Goal: Task Accomplishment & Management: Use online tool/utility

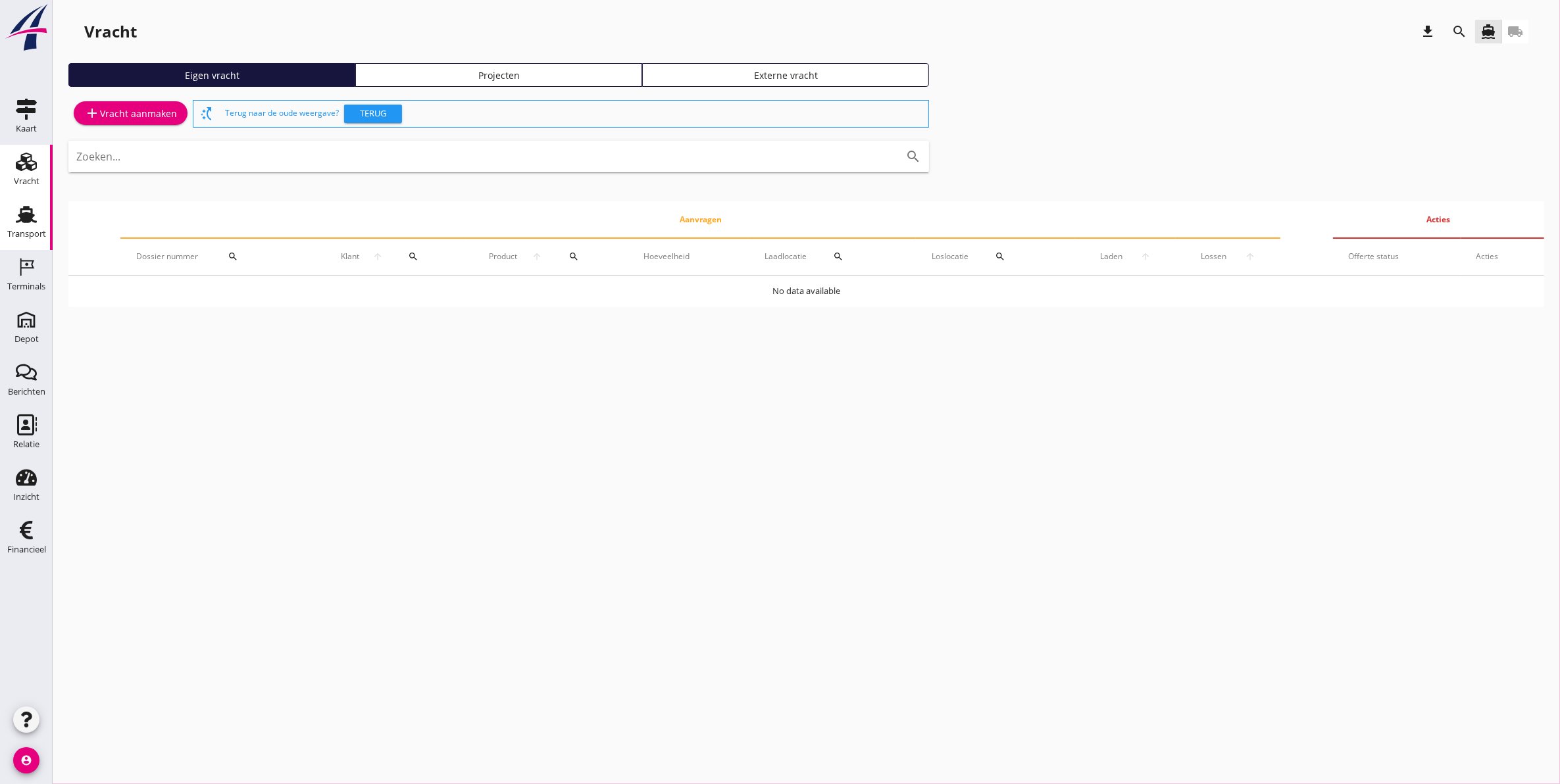
click at [35, 214] on icon "Transport" at bounding box center [26, 214] width 21 height 21
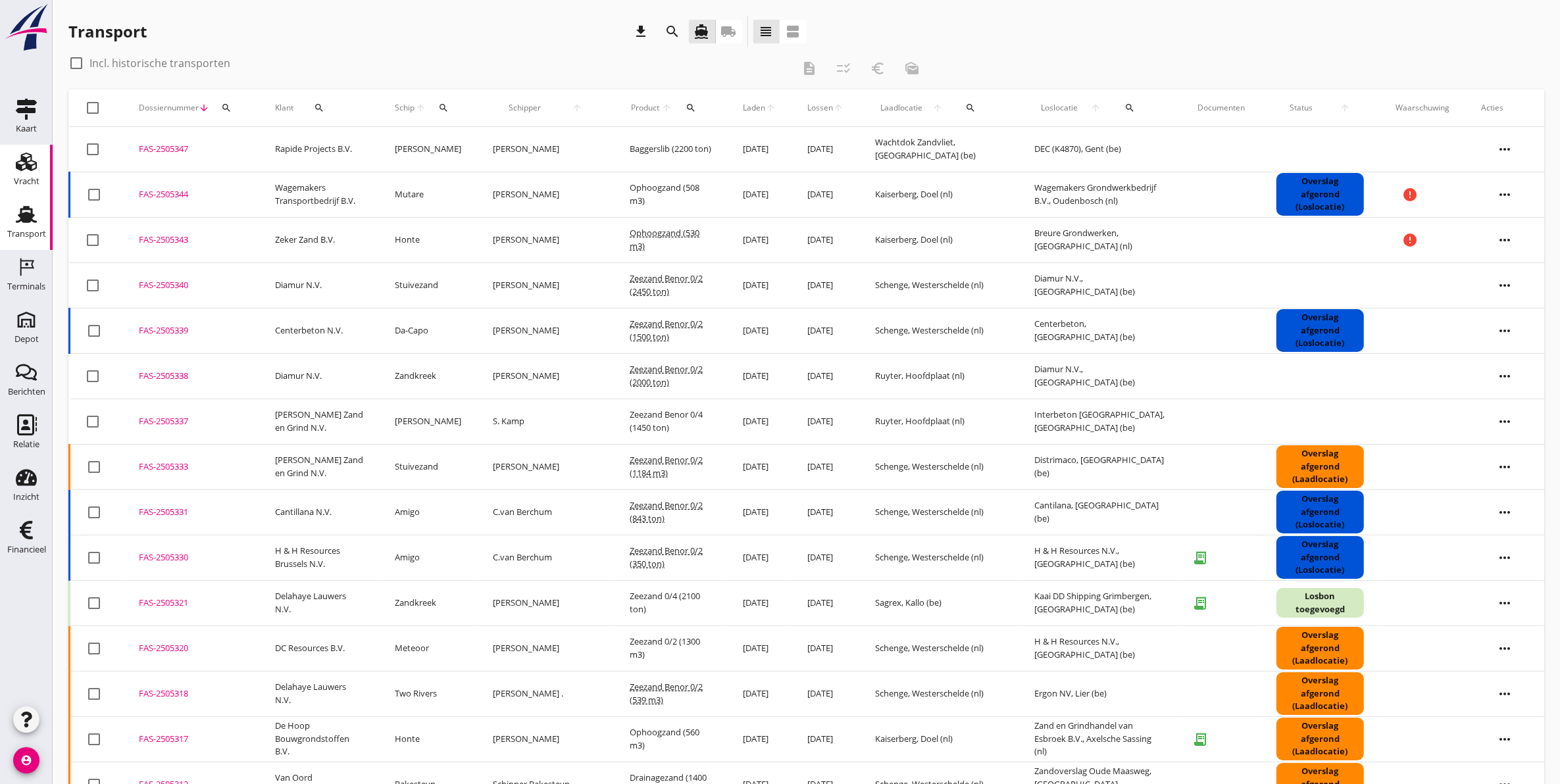
click at [15, 170] on div "Vracht" at bounding box center [26, 162] width 32 height 21
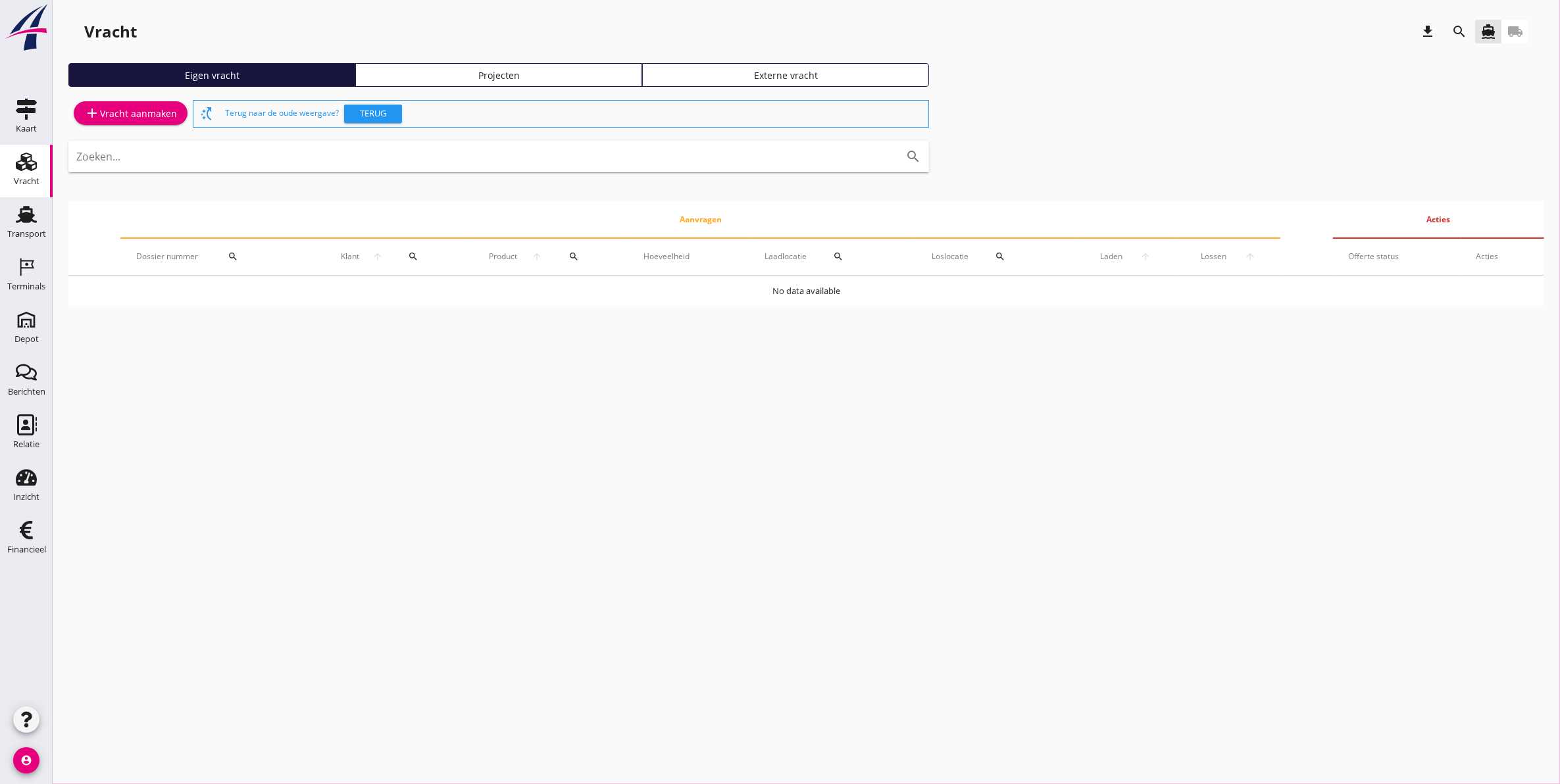
click at [462, 83] on link "Projecten" at bounding box center [498, 75] width 287 height 24
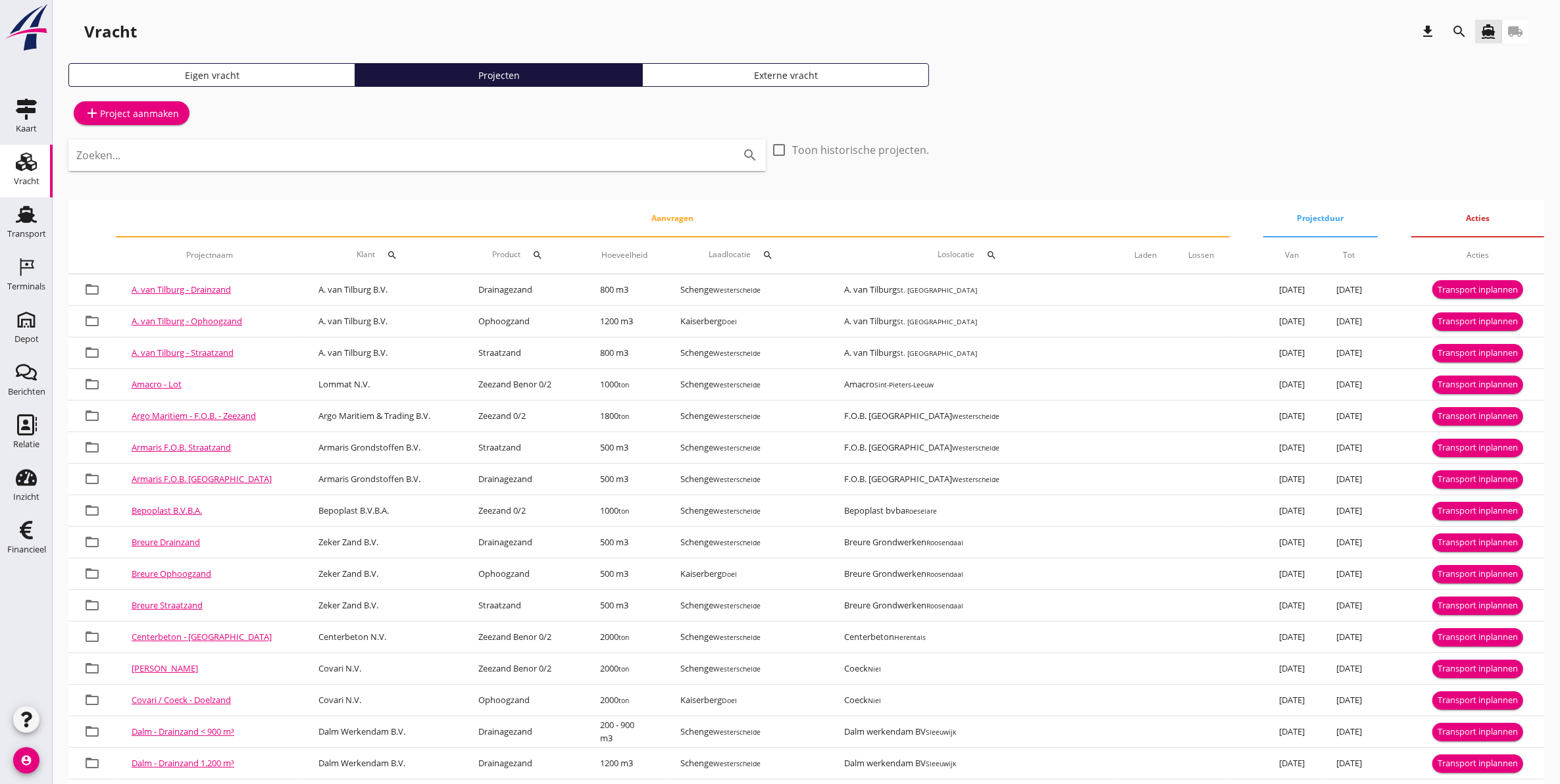
click at [161, 127] on div "add Project aanmaken" at bounding box center [498, 113] width 860 height 32
click at [158, 114] on div "add Project aanmaken" at bounding box center [132, 113] width 95 height 15
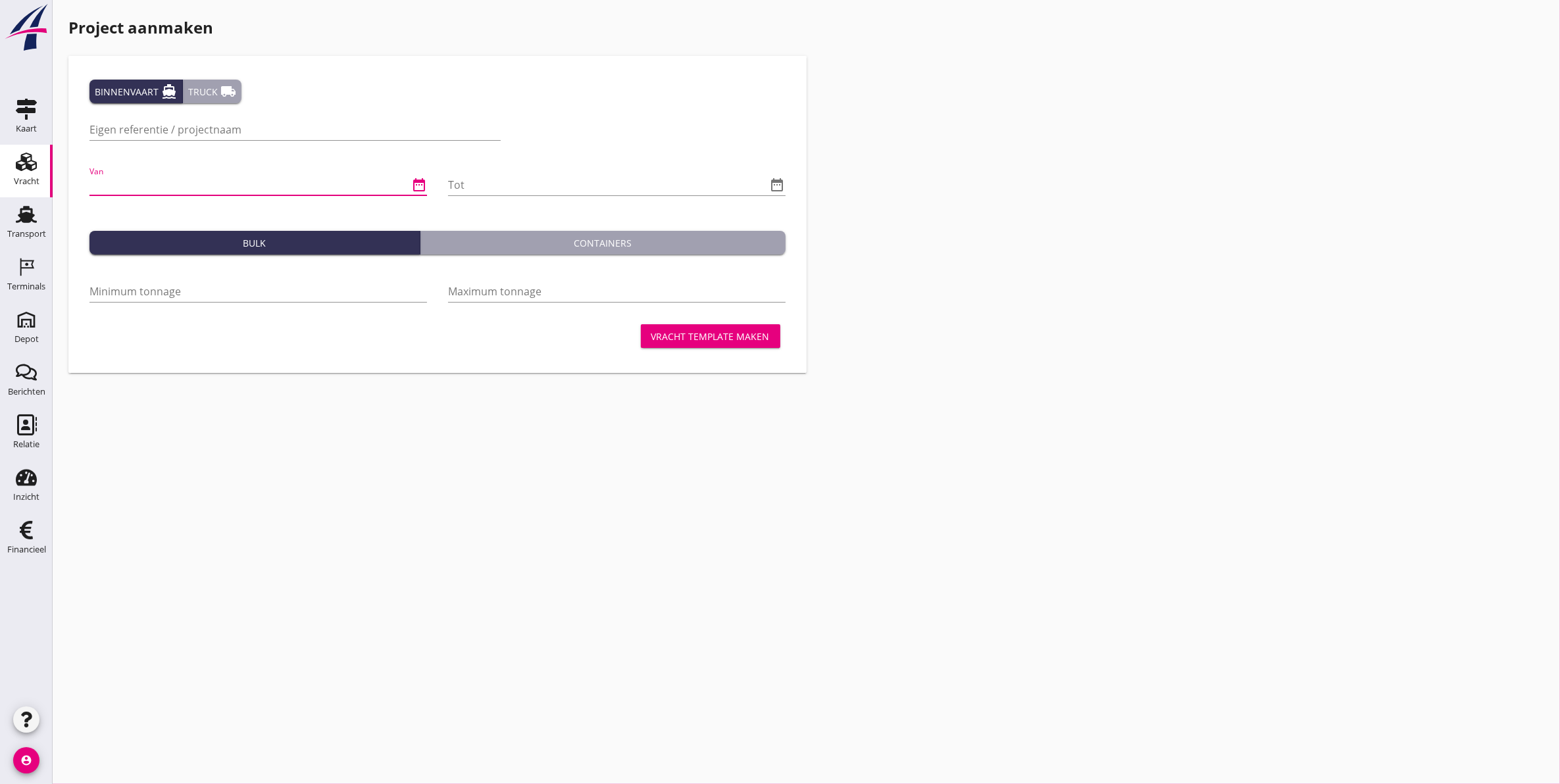
click at [168, 182] on input "Van" at bounding box center [249, 185] width 319 height 21
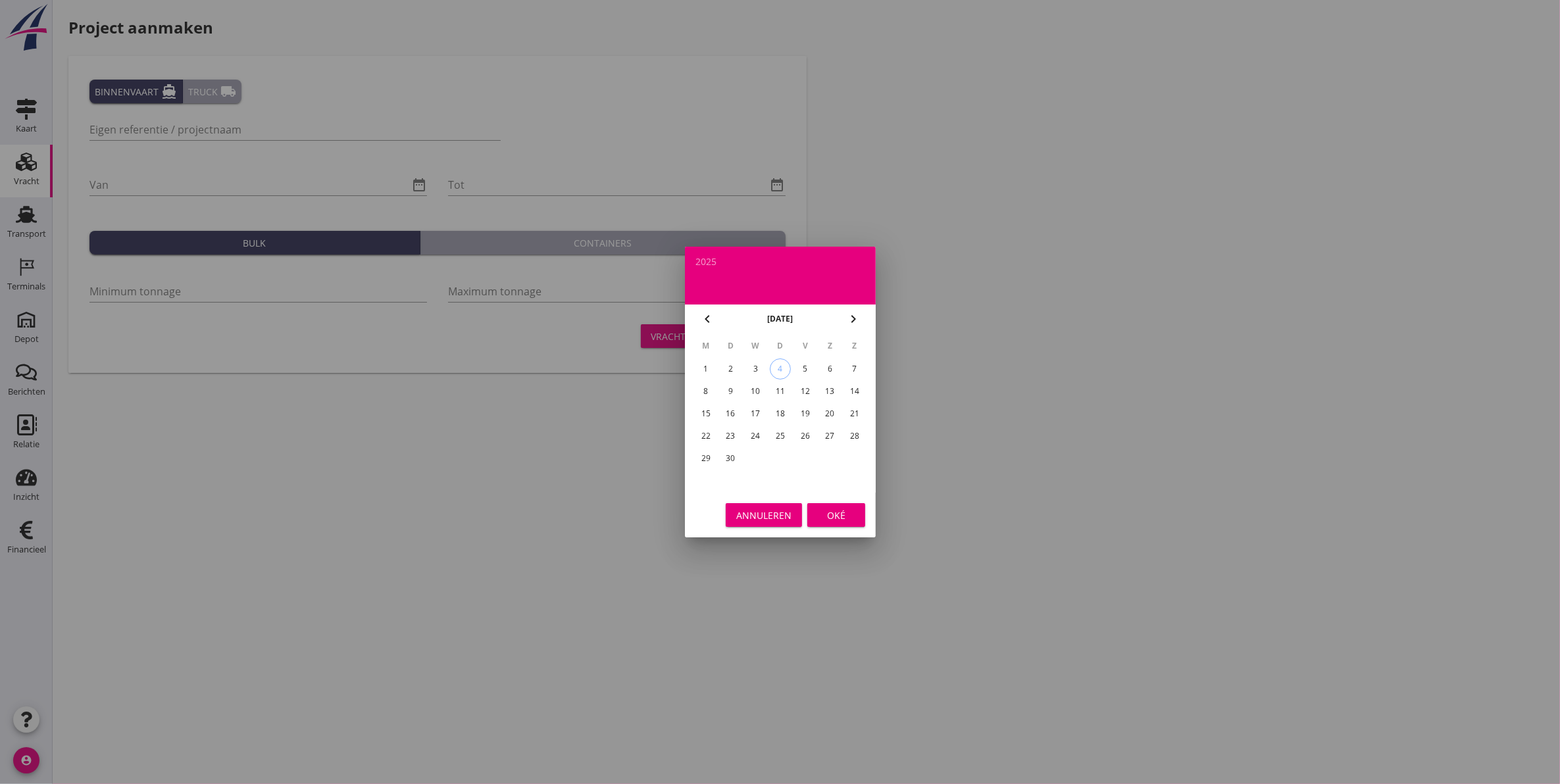
click at [775, 513] on div "Annuleren" at bounding box center [764, 515] width 55 height 14
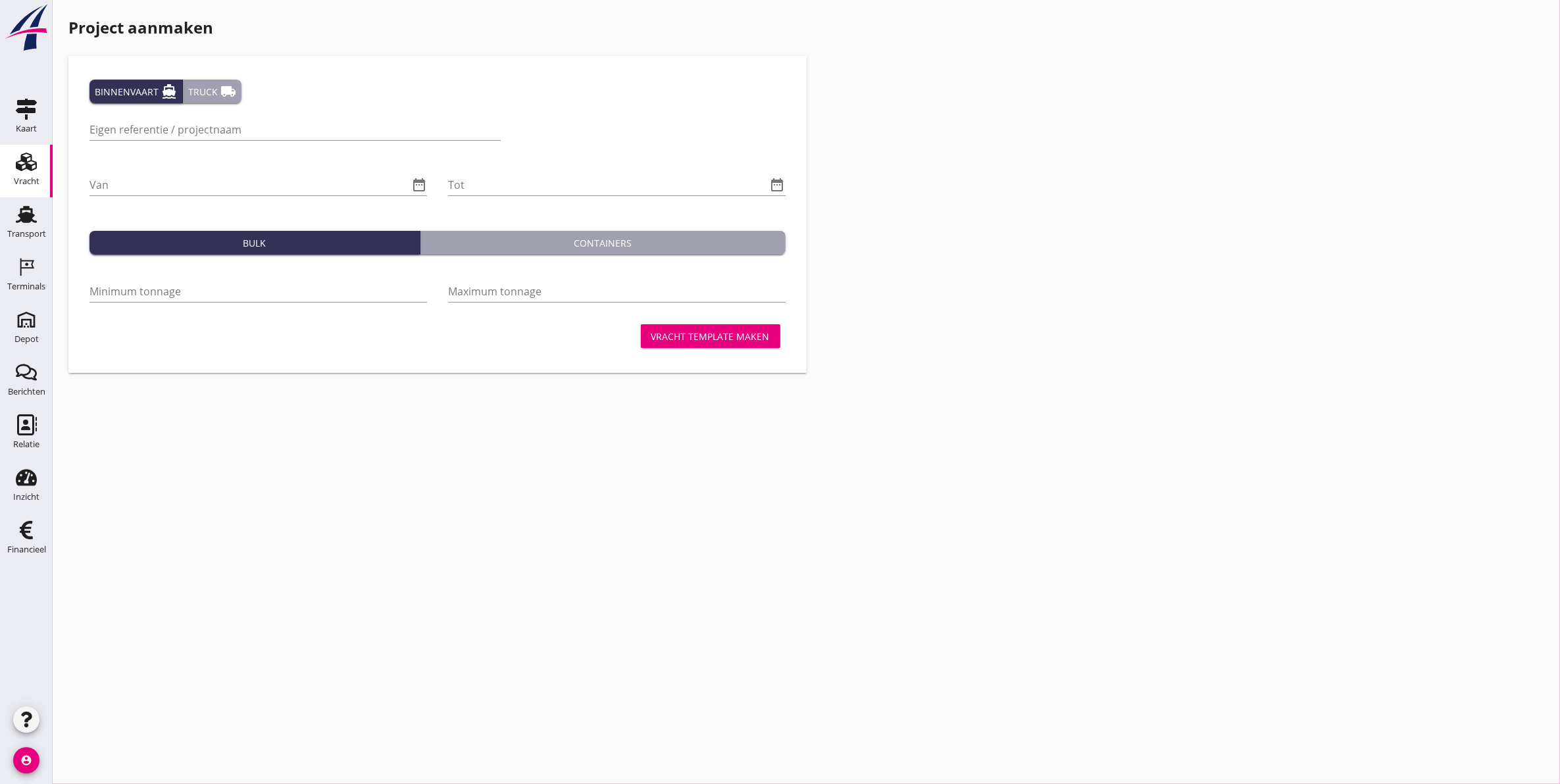
click at [20, 158] on icon "Vracht" at bounding box center [26, 162] width 21 height 21
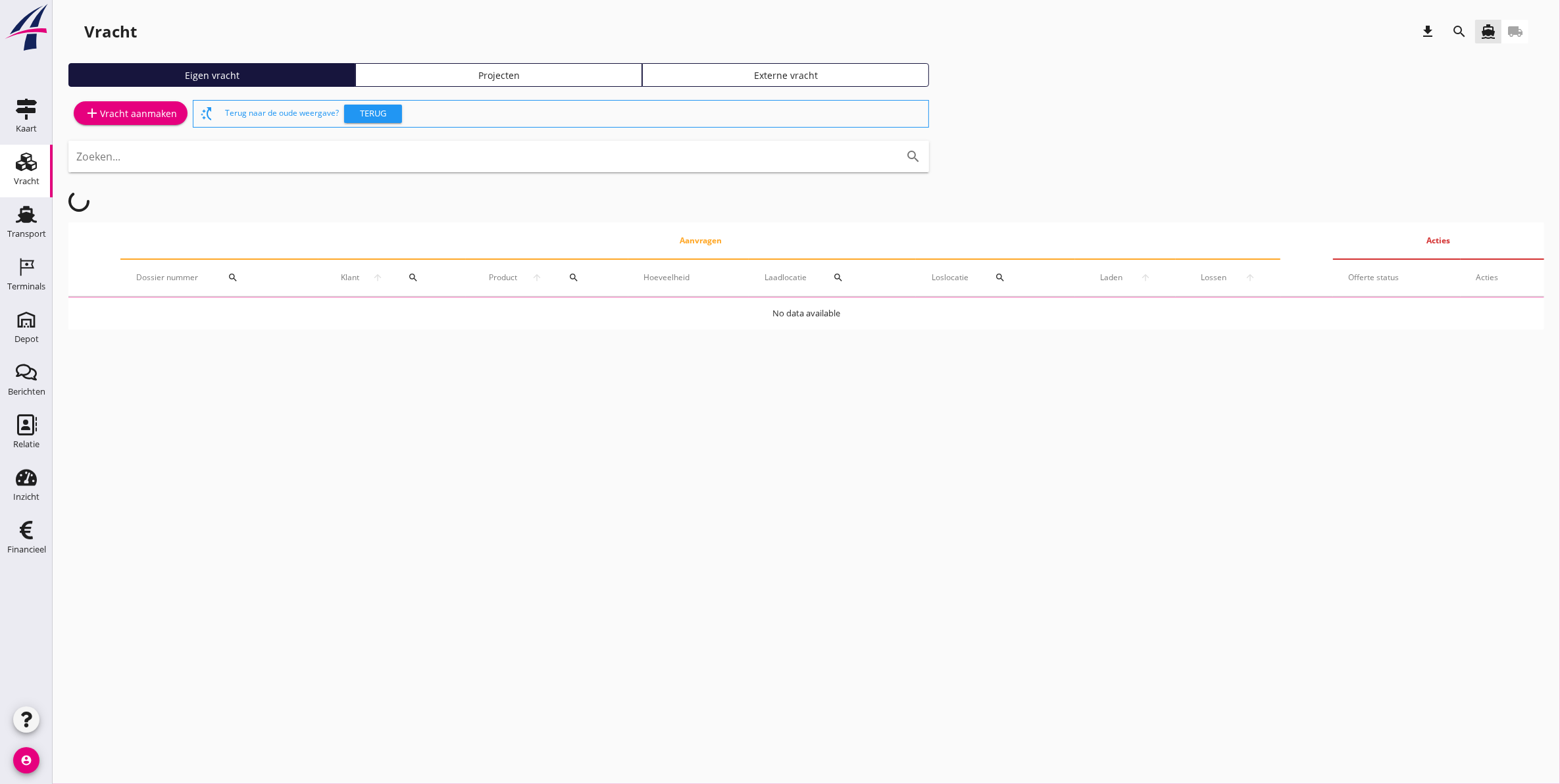
click at [446, 74] on div "Projecten" at bounding box center [499, 75] width 275 height 14
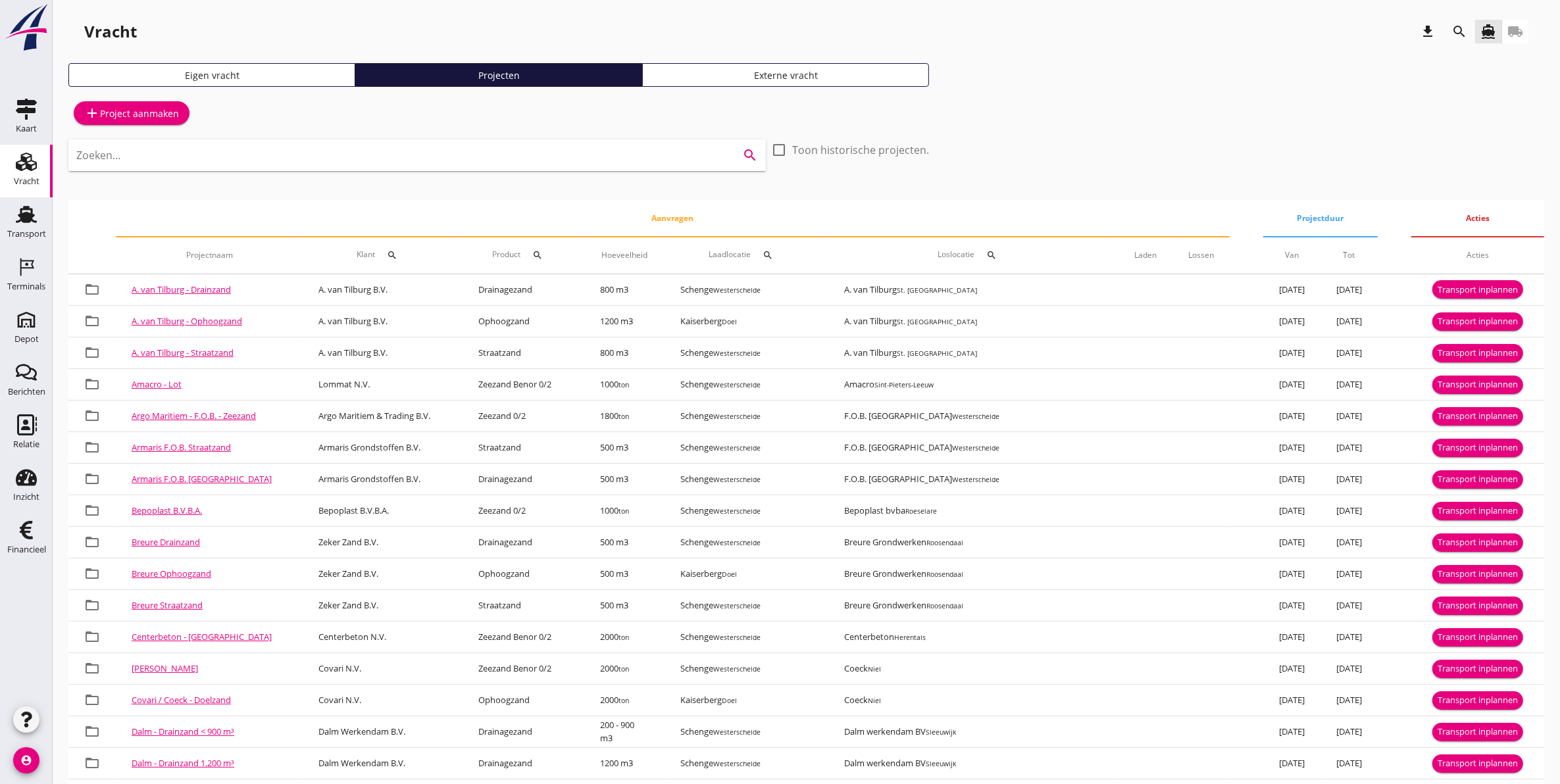
click at [292, 156] on input "Zoeken..." at bounding box center [399, 155] width 645 height 21
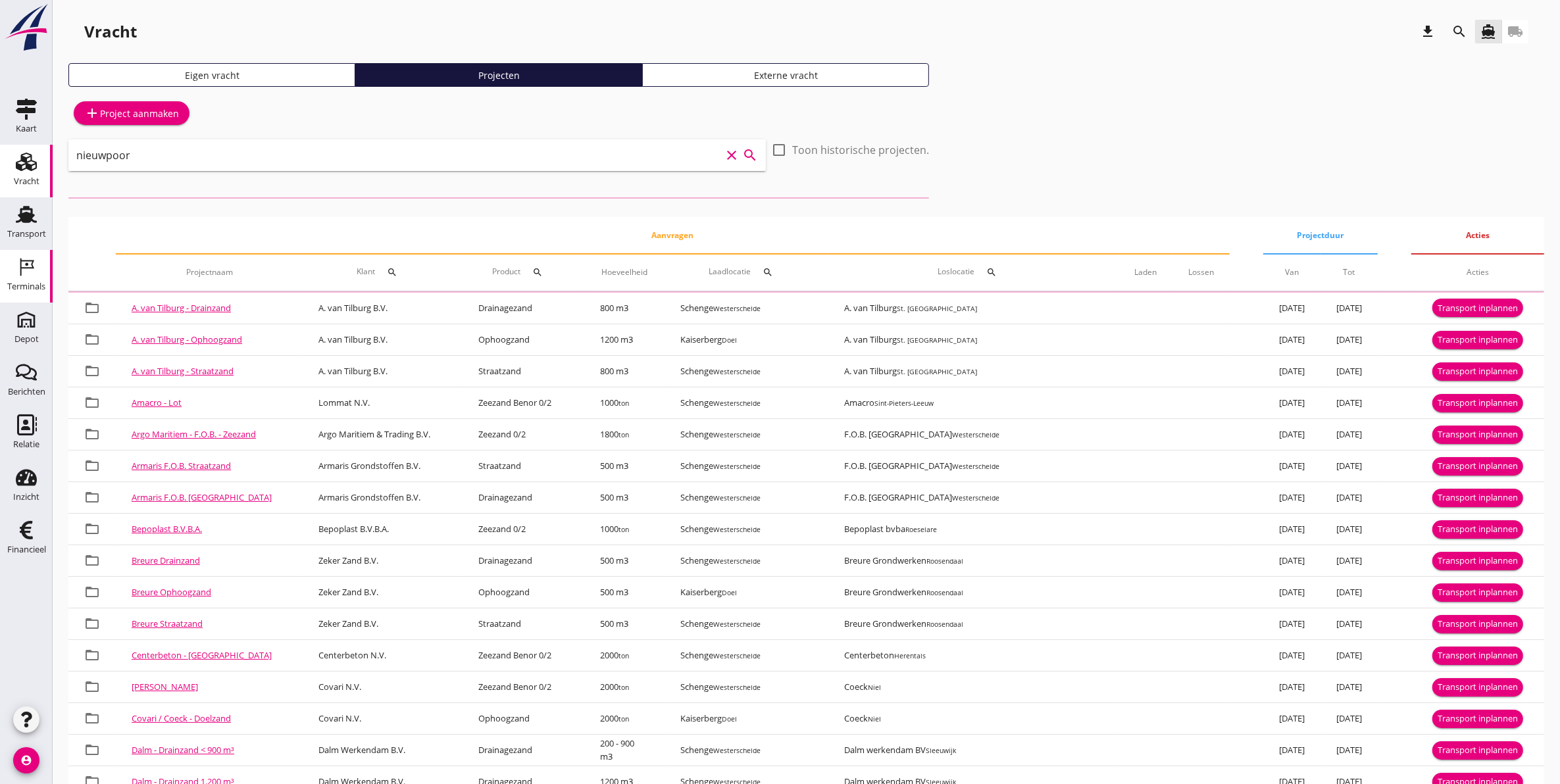
type input "nieuwpoort"
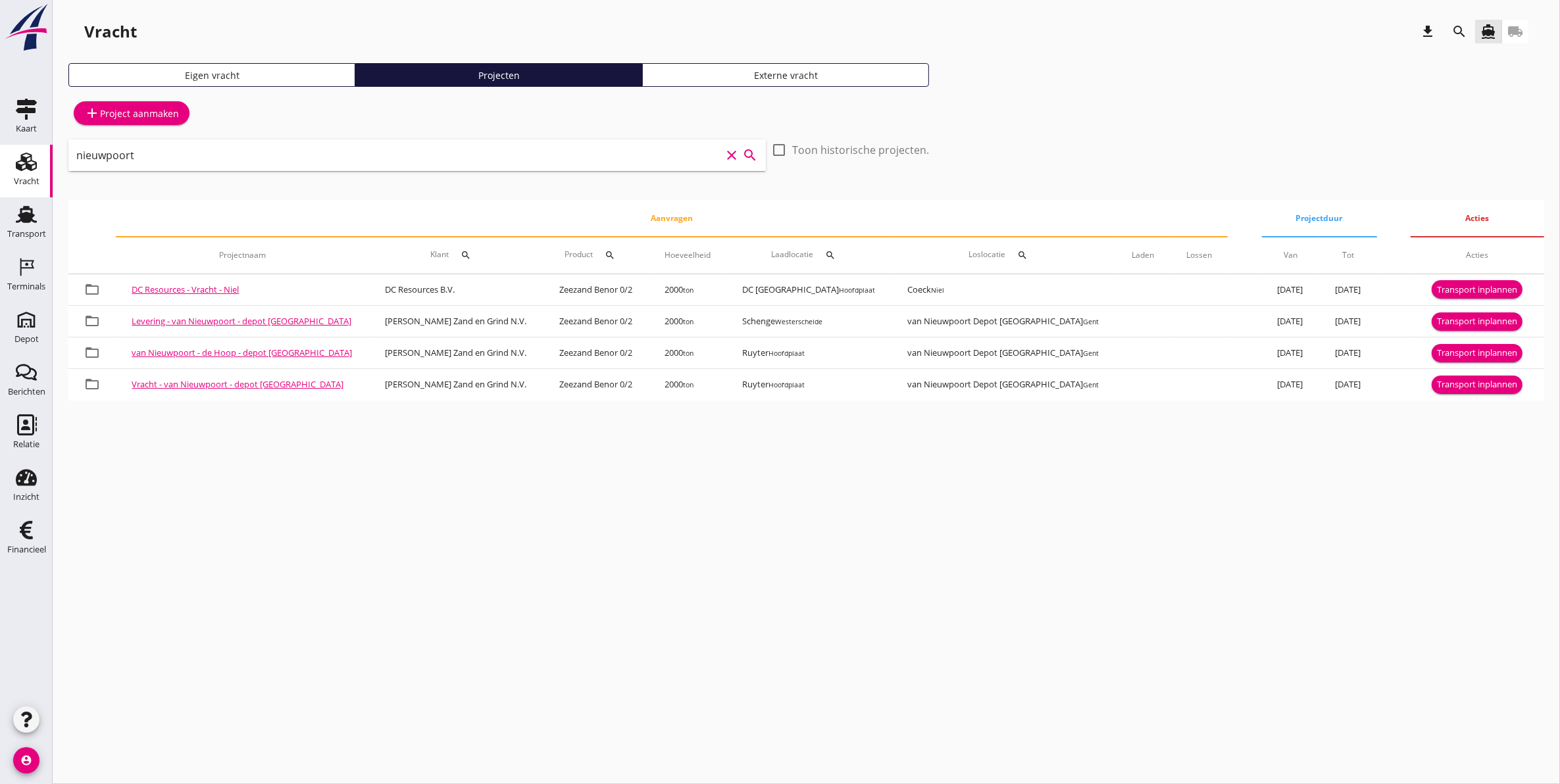
drag, startPoint x: 247, startPoint y: 159, endPoint x: -153, endPoint y: 184, distance: 400.8
click at [0, 184] on html "arrow_drop_down check Schenge, Westerschelde Kaiserberg, [PERSON_NAME], Hoofdpl…" at bounding box center [780, 392] width 1560 height 784
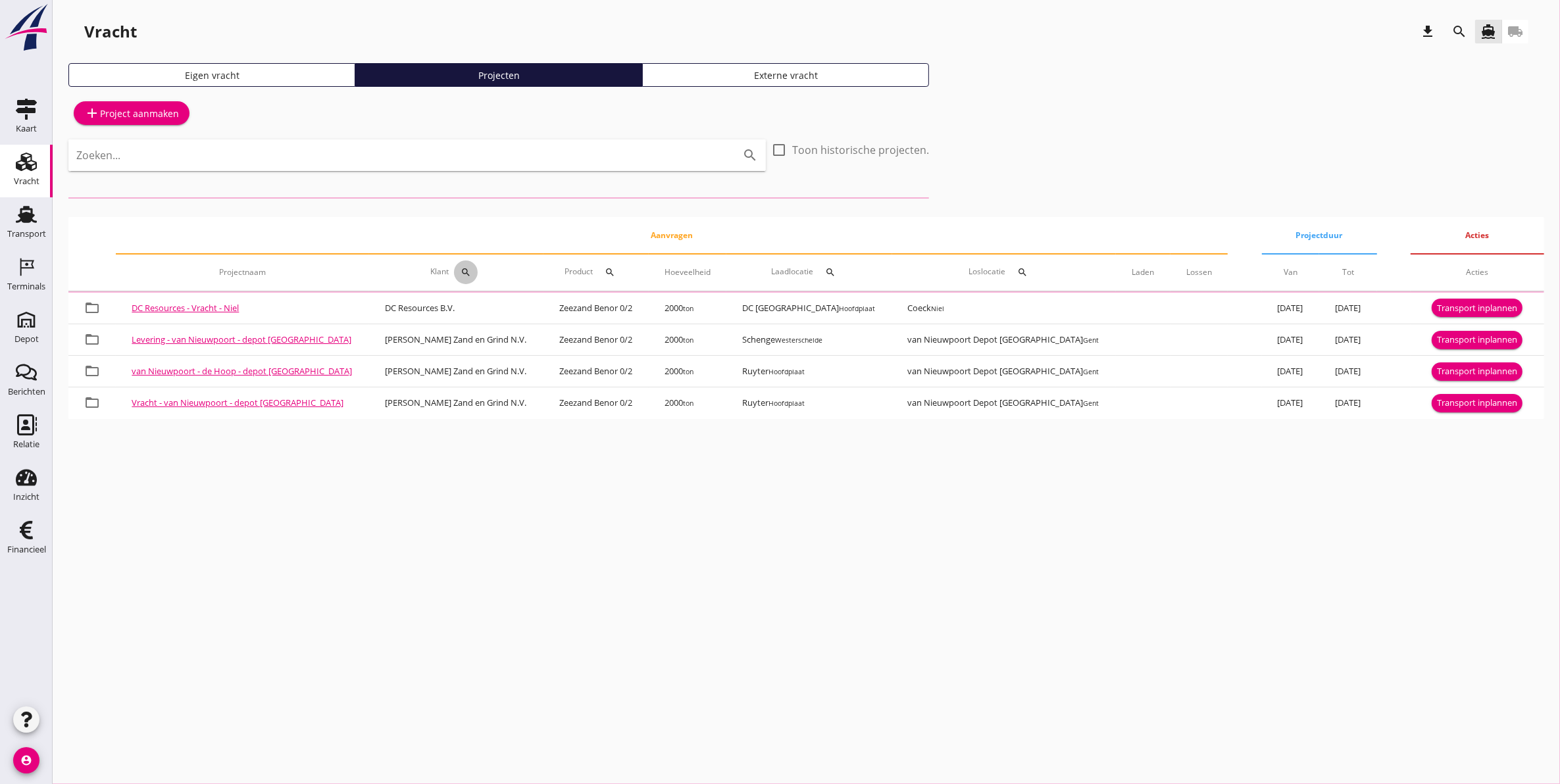
click at [461, 270] on icon "search" at bounding box center [466, 272] width 11 height 11
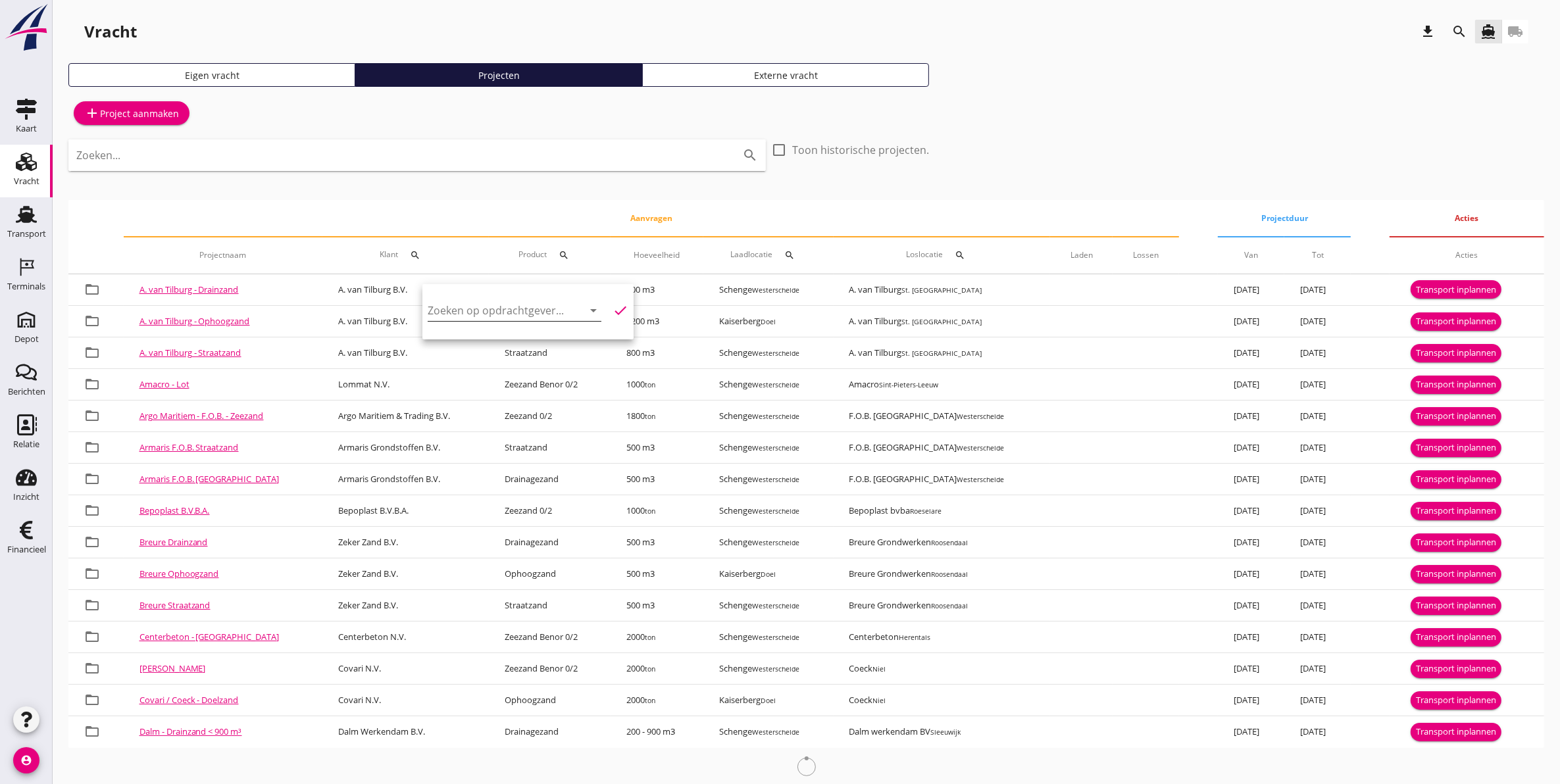
click at [458, 310] on input "Zoeken op opdrachtgever..." at bounding box center [496, 310] width 136 height 21
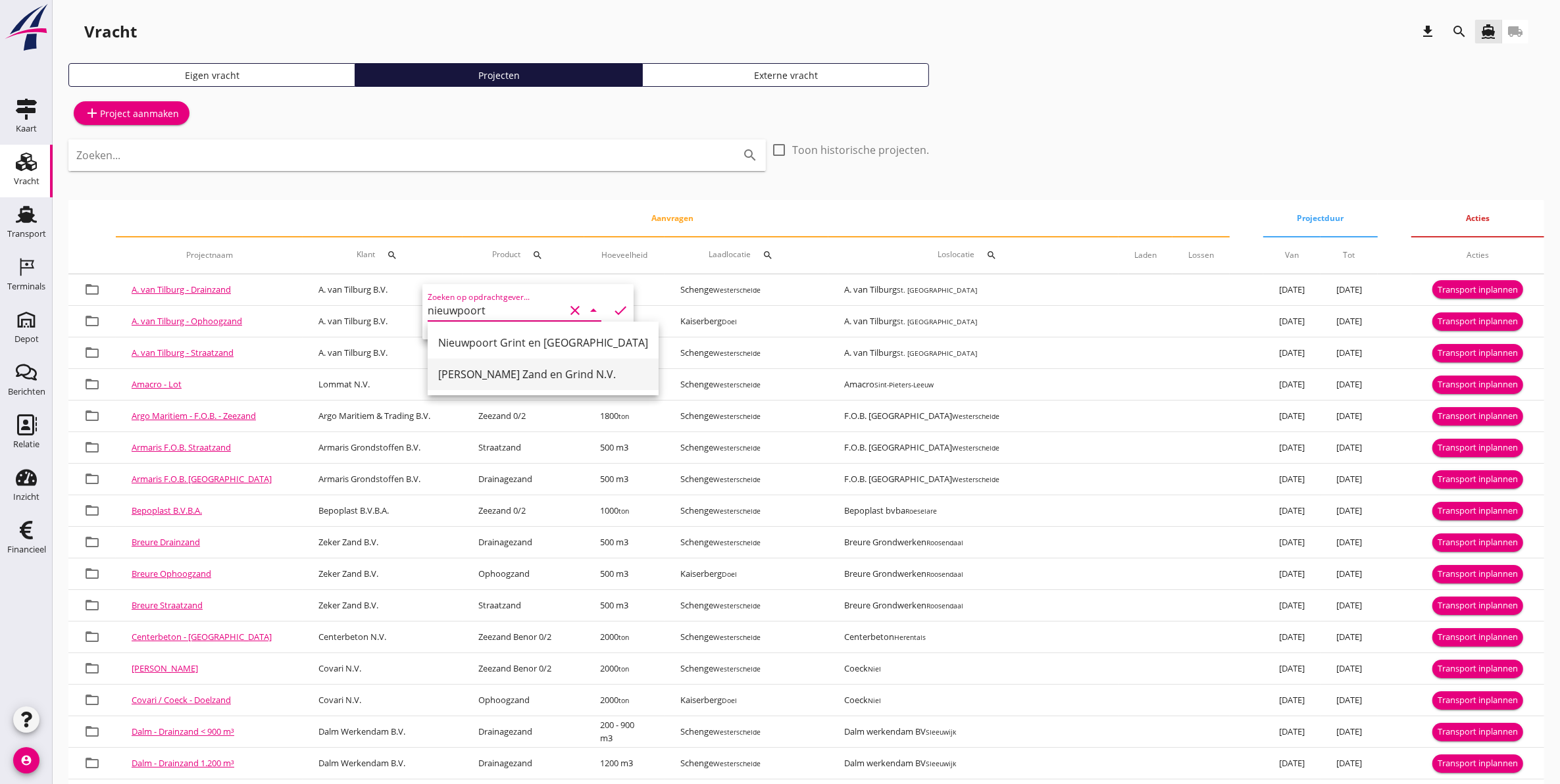
click at [496, 370] on div "[PERSON_NAME] Zand en Grind N.V." at bounding box center [543, 374] width 210 height 15
type input "[PERSON_NAME] Zand en Grind N.V."
click at [613, 313] on icon "check" at bounding box center [620, 310] width 15 height 15
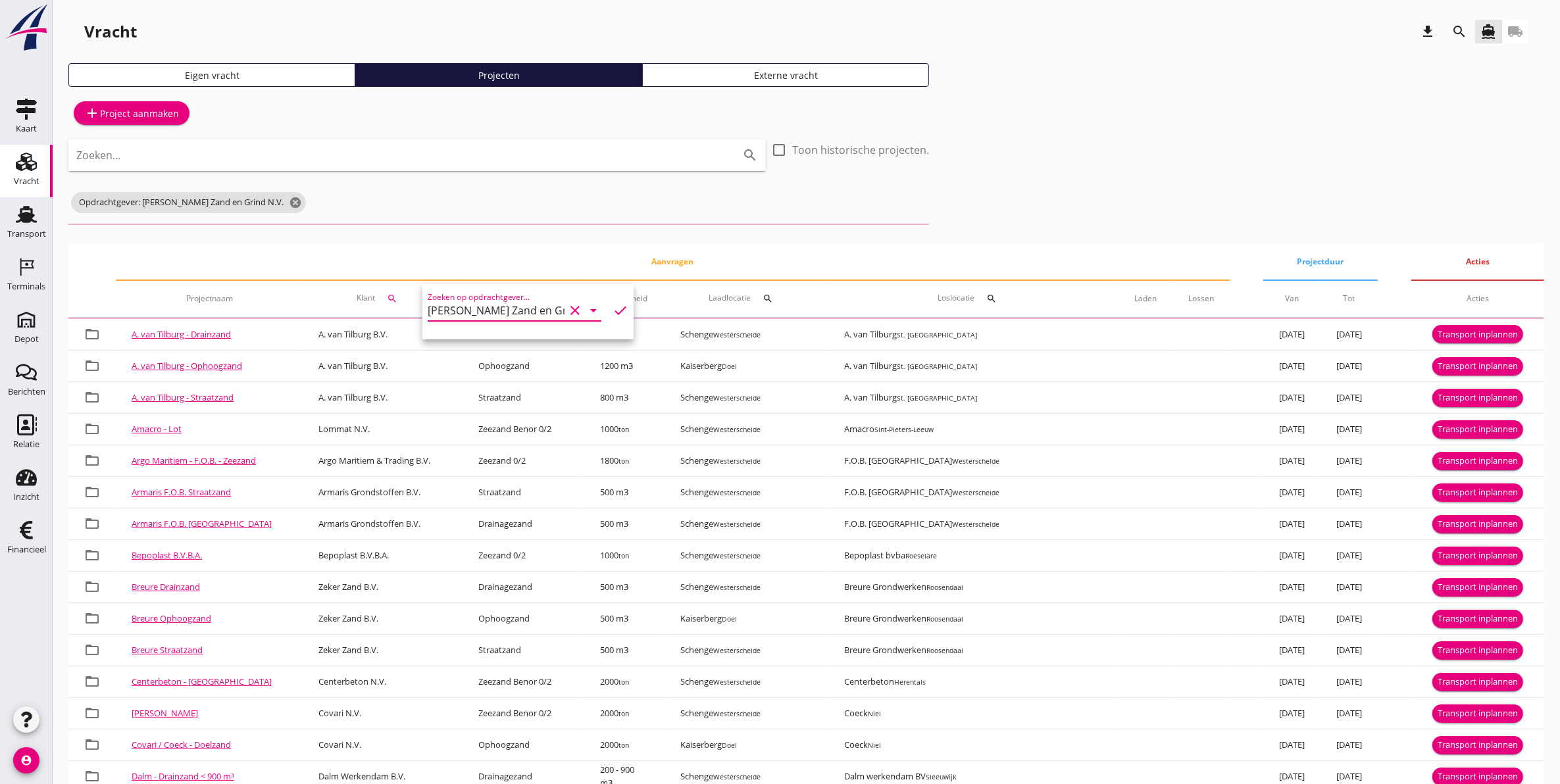
click at [478, 218] on div "Zoeken... search check_box_outline_blank Toon historische projecten. Opdrachtge…" at bounding box center [498, 186] width 860 height 93
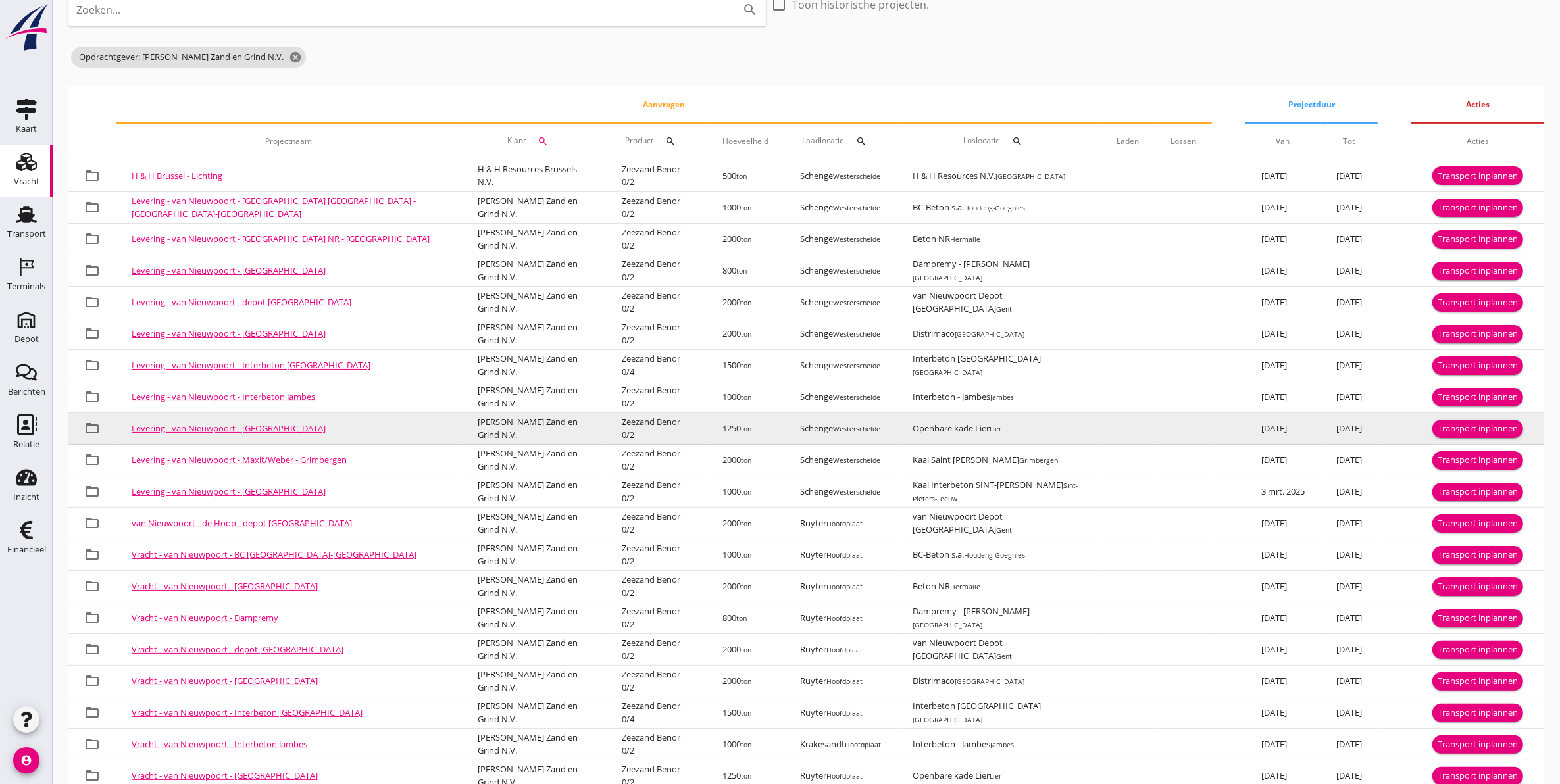
scroll to position [227, 0]
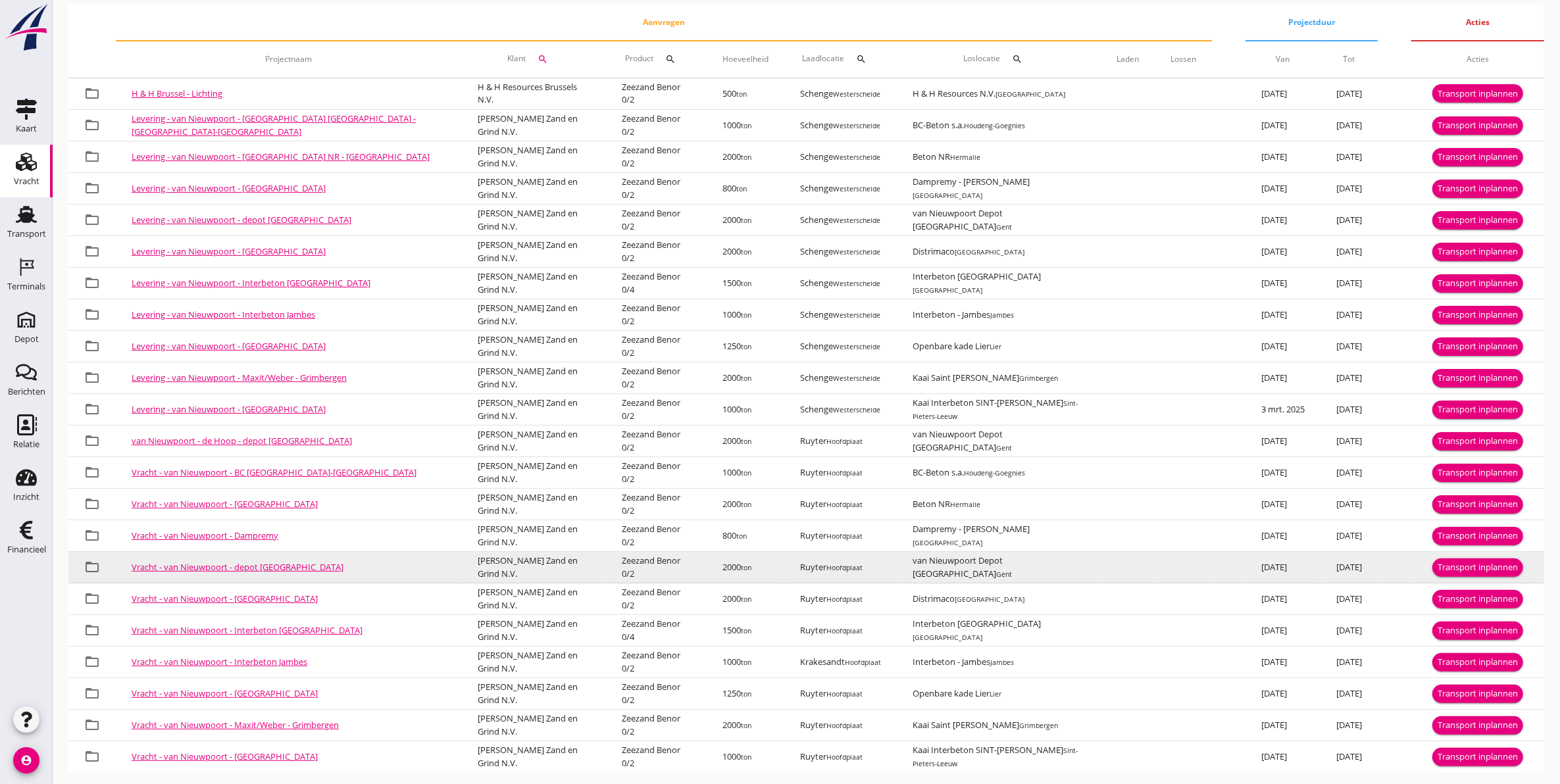
click at [261, 569] on link "Vracht - van Nieuwpoort - depot [GEOGRAPHIC_DATA]" at bounding box center [237, 567] width 212 height 12
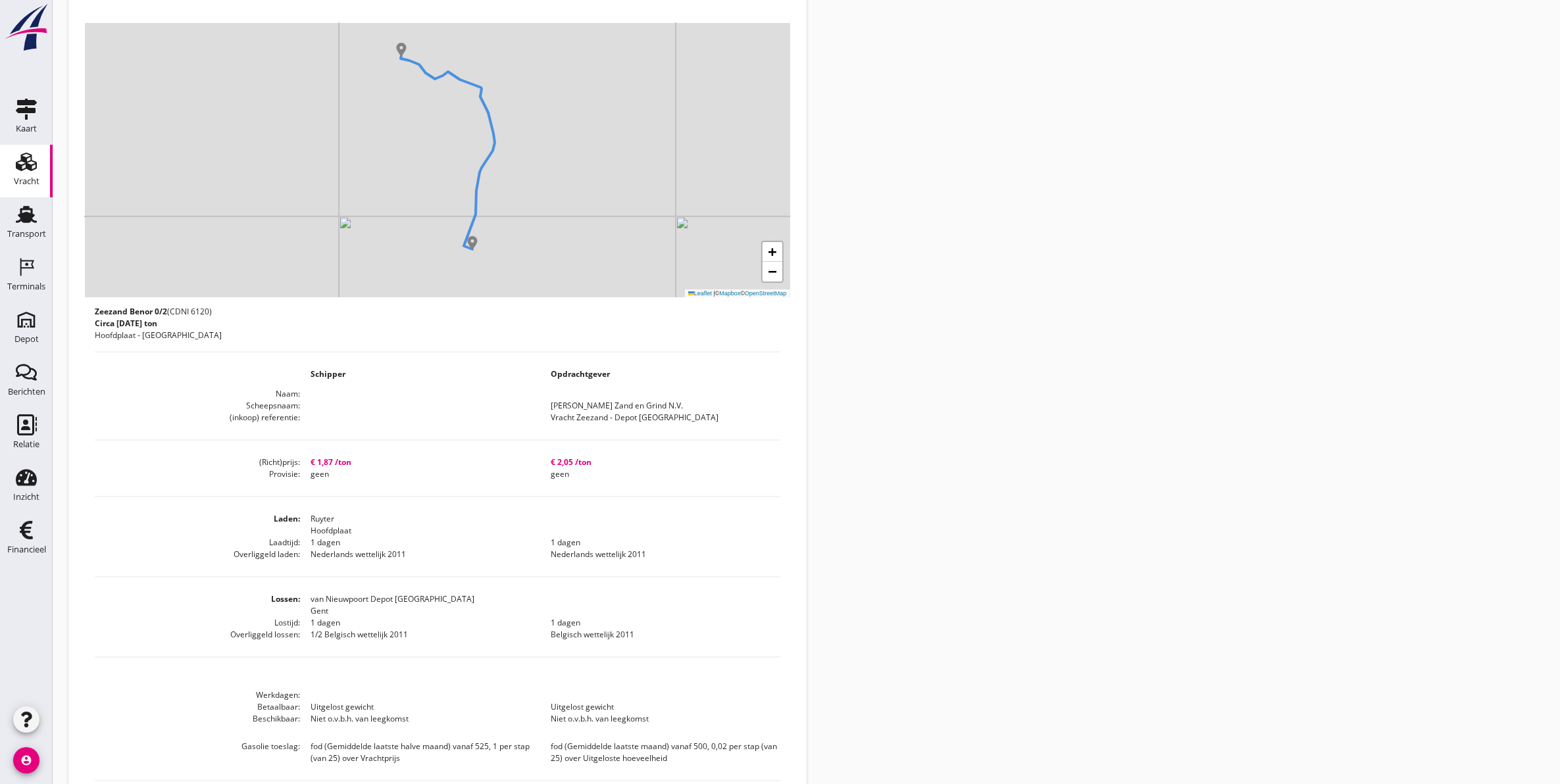
scroll to position [247, 0]
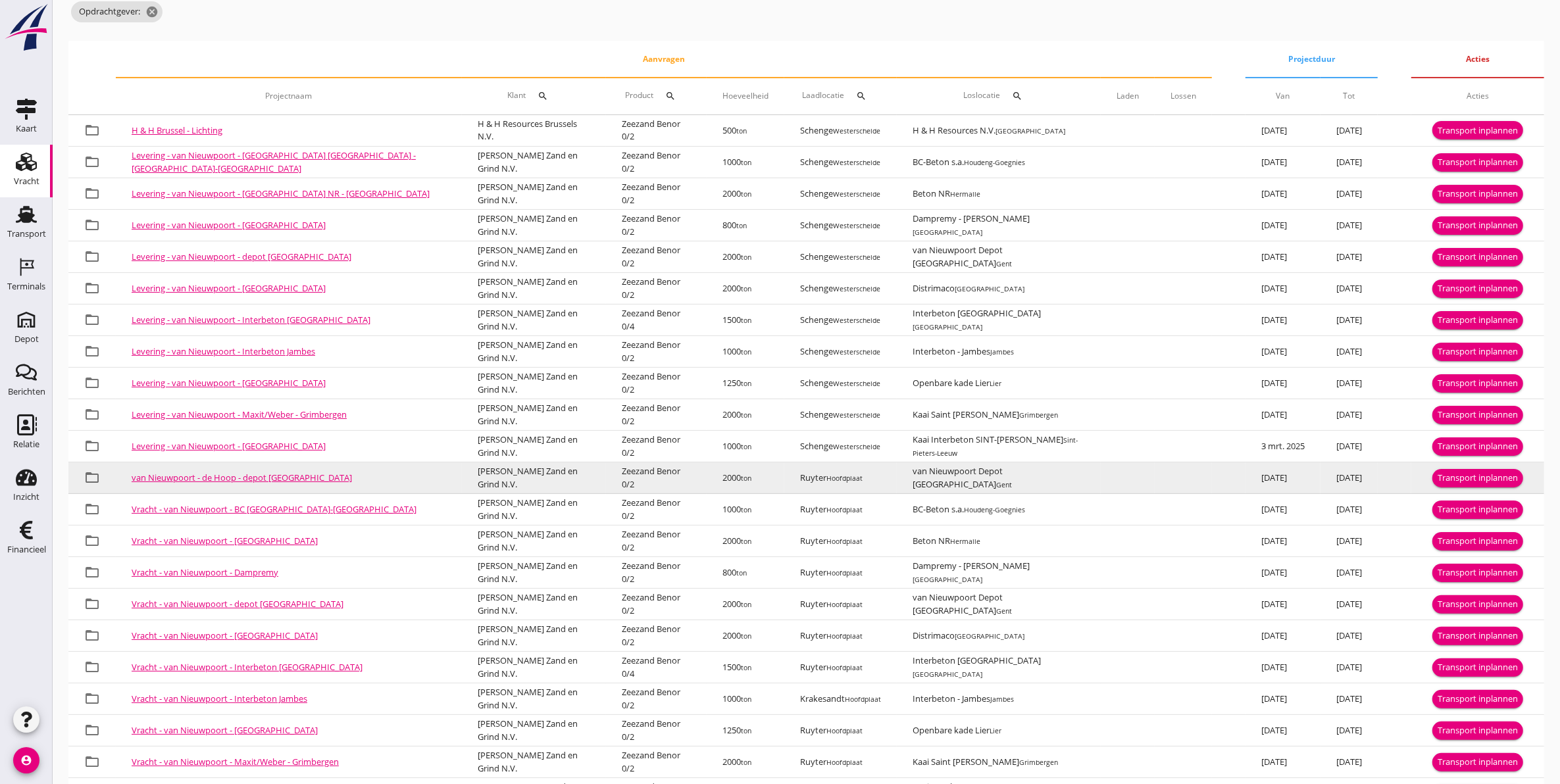
scroll to position [241, 0]
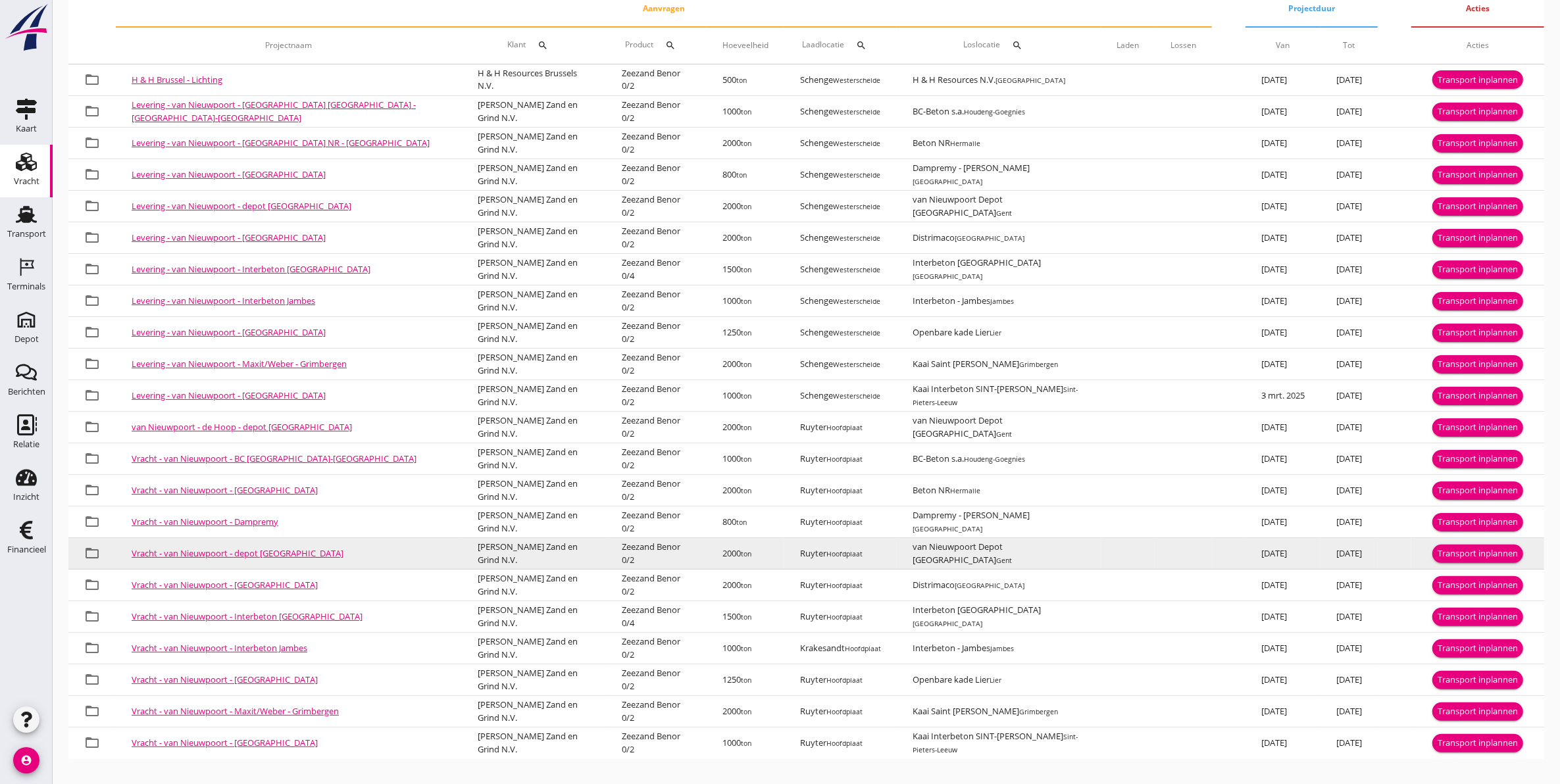
click at [236, 548] on link "Vracht - van Nieuwpoort - depot [GEOGRAPHIC_DATA]" at bounding box center [237, 553] width 212 height 12
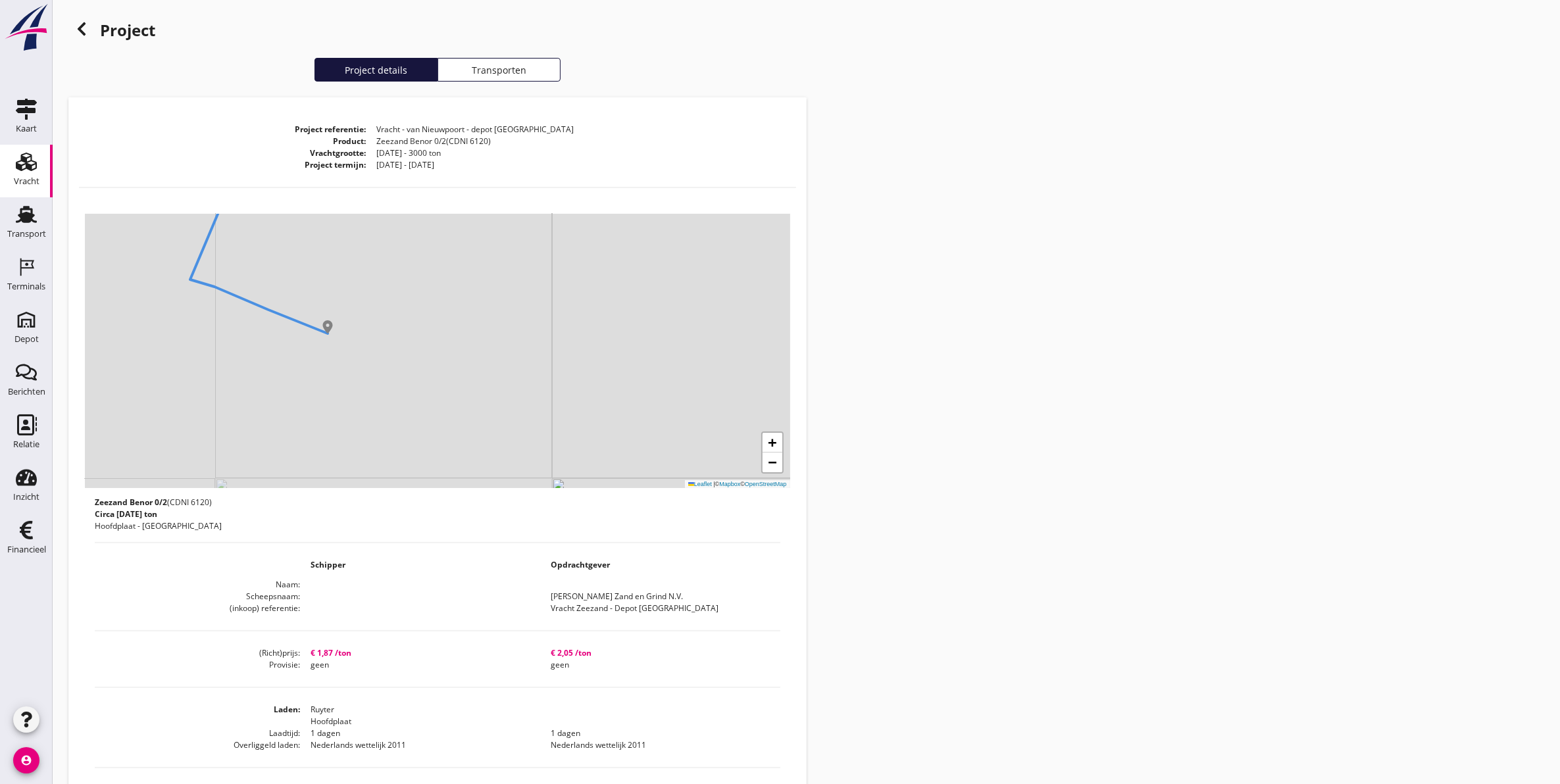
drag, startPoint x: 359, startPoint y: 386, endPoint x: 420, endPoint y: 412, distance: 66.3
click at [420, 412] on div "+ − Leaflet | © Mapbox © OpenStreetMap" at bounding box center [437, 351] width 705 height 275
click at [87, 28] on icon at bounding box center [81, 28] width 15 height 15
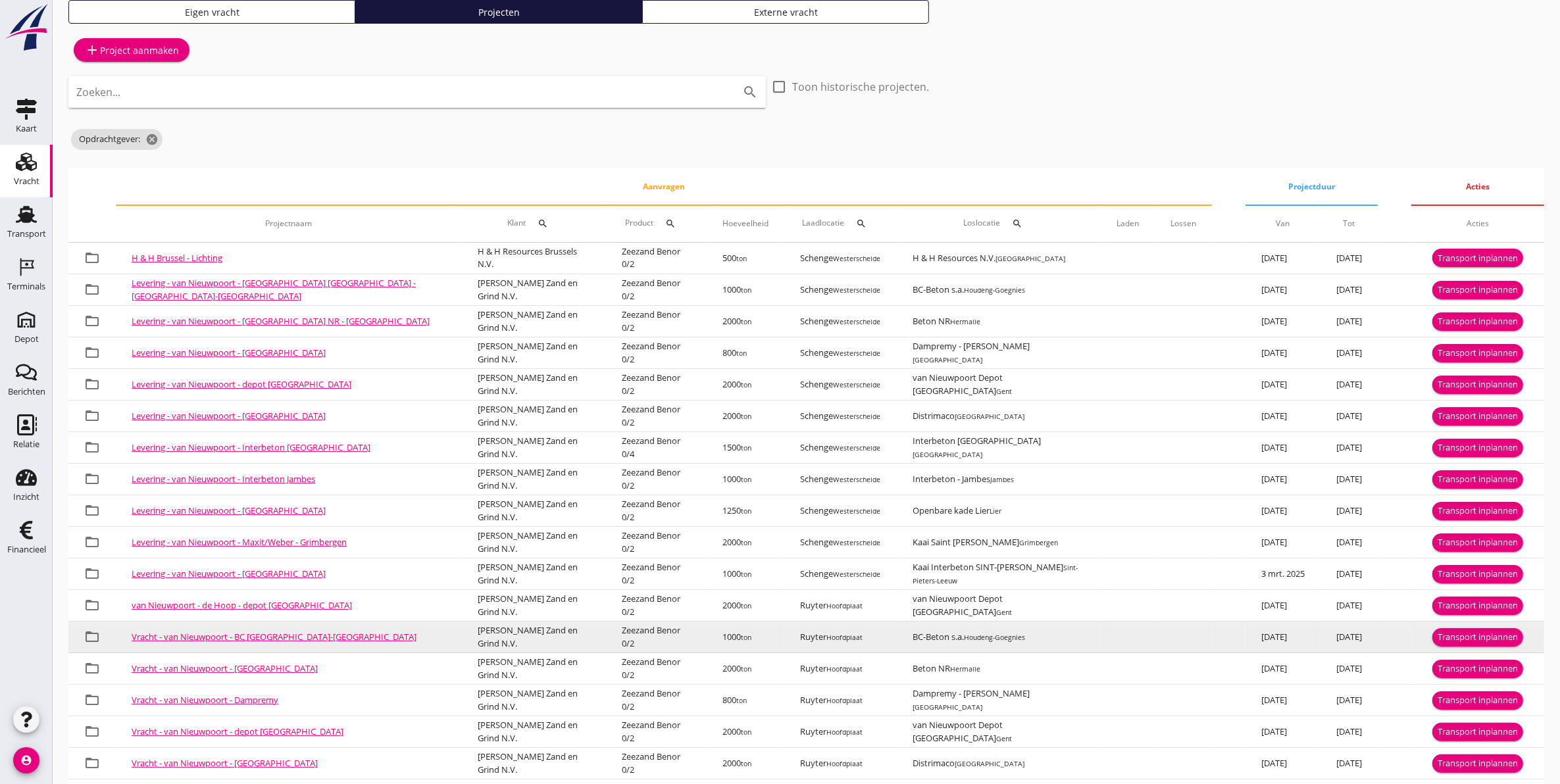
scroll to position [241, 0]
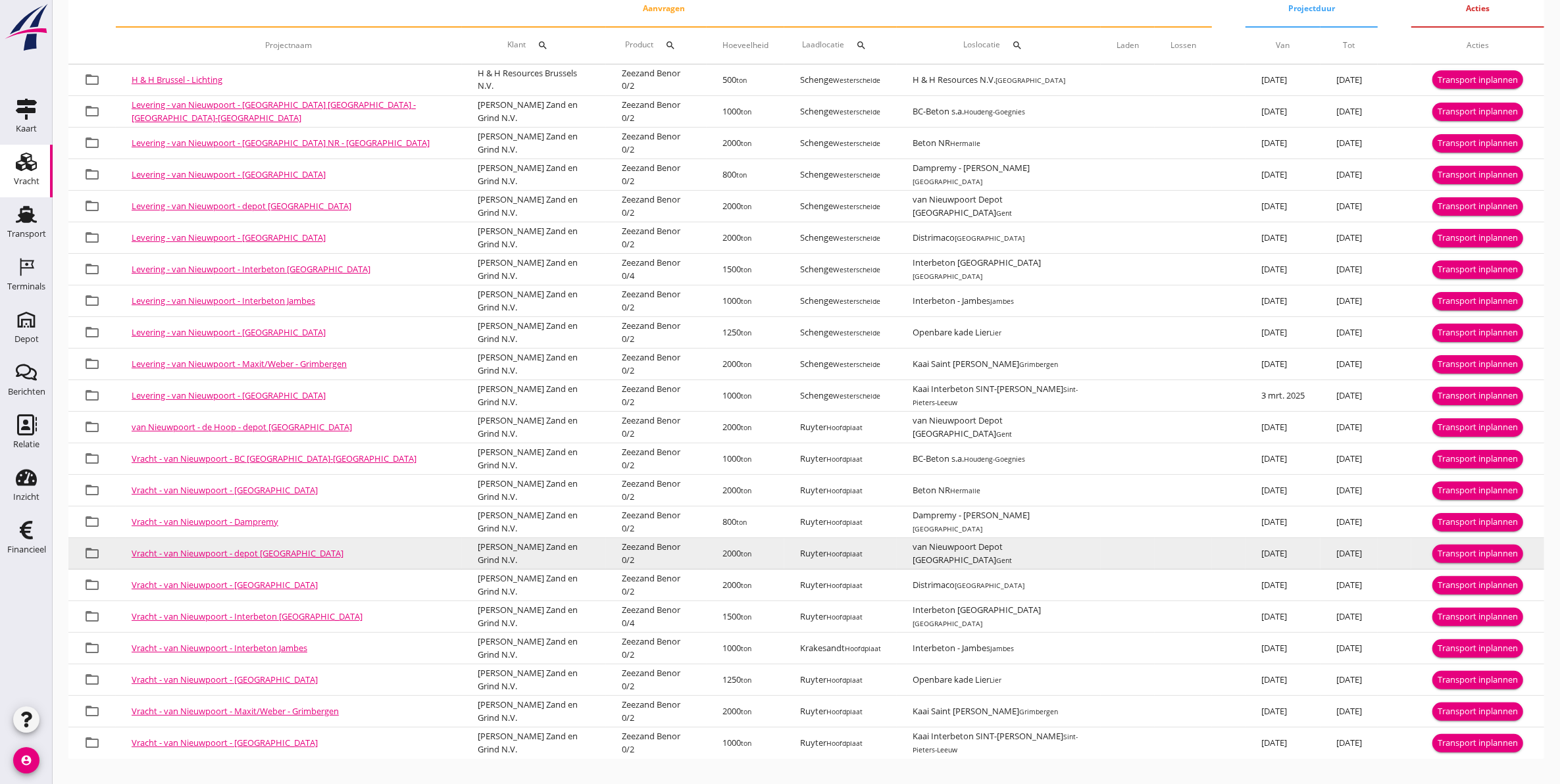
click at [258, 552] on link "Vracht - van Nieuwpoort - depot [GEOGRAPHIC_DATA]" at bounding box center [237, 553] width 212 height 12
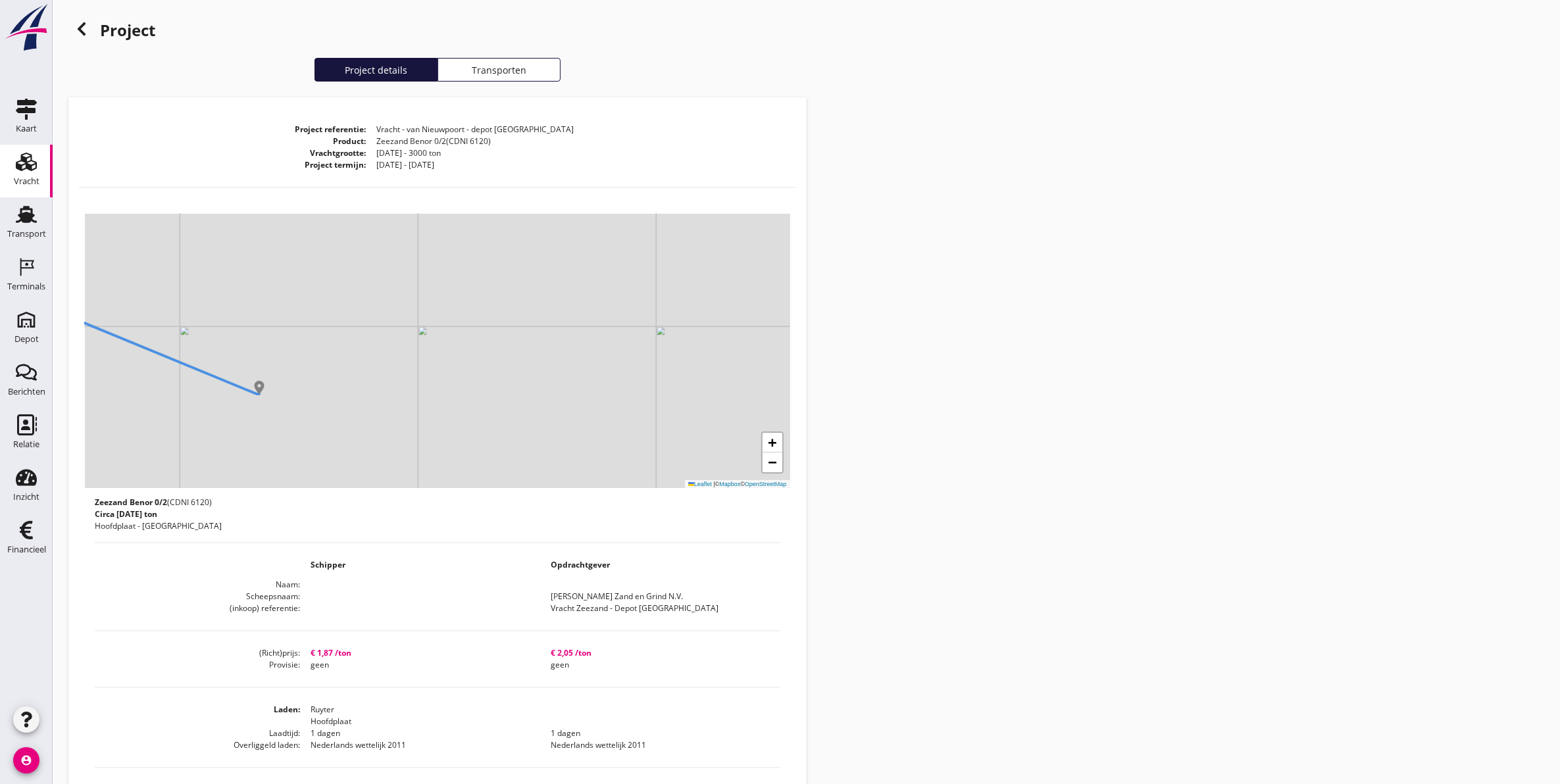
drag, startPoint x: 349, startPoint y: 419, endPoint x: 474, endPoint y: 430, distance: 125.5
click at [474, 429] on div "+ − Leaflet | © Mapbox © OpenStreetMap" at bounding box center [437, 351] width 705 height 275
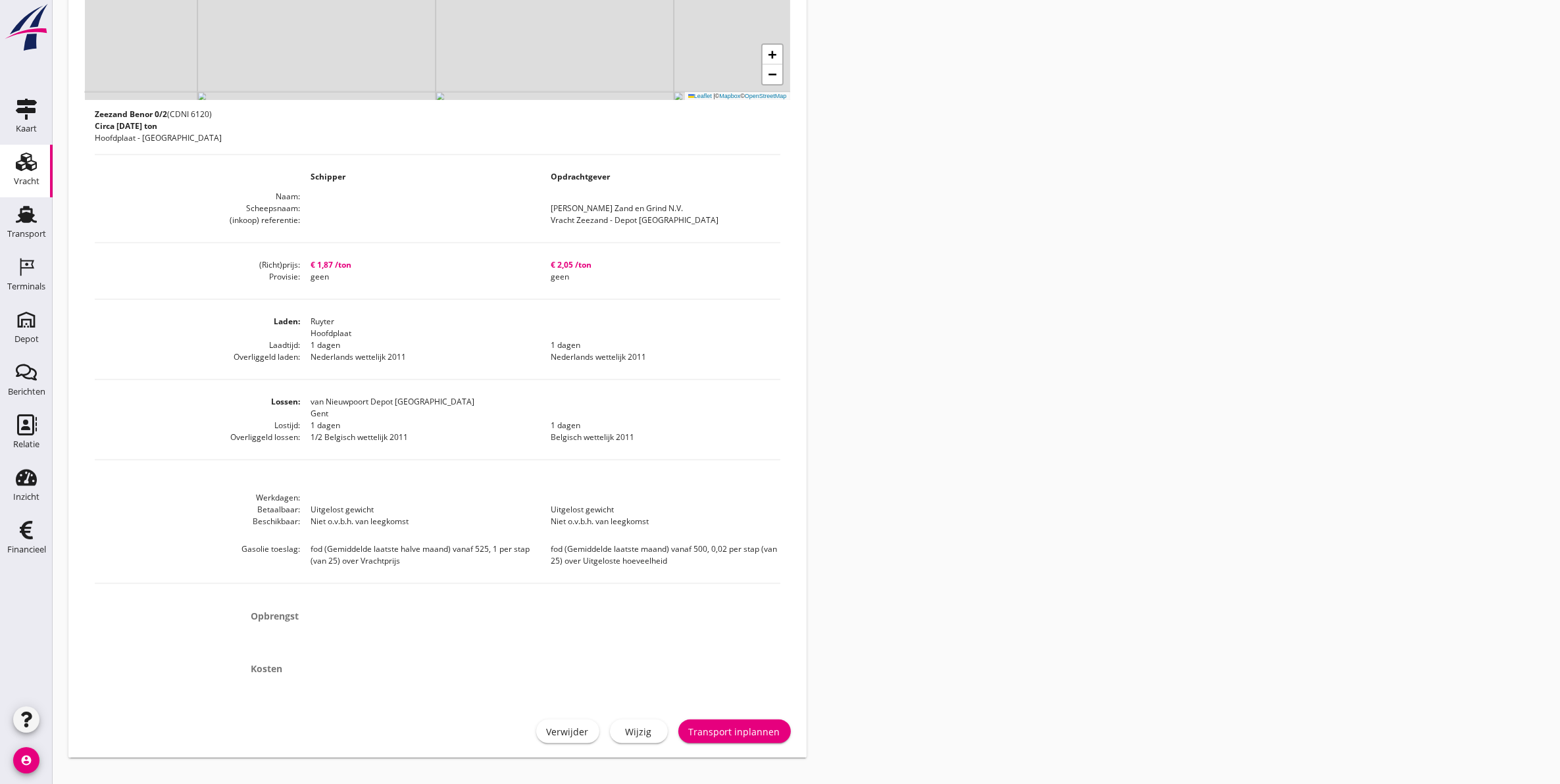
scroll to position [416, 0]
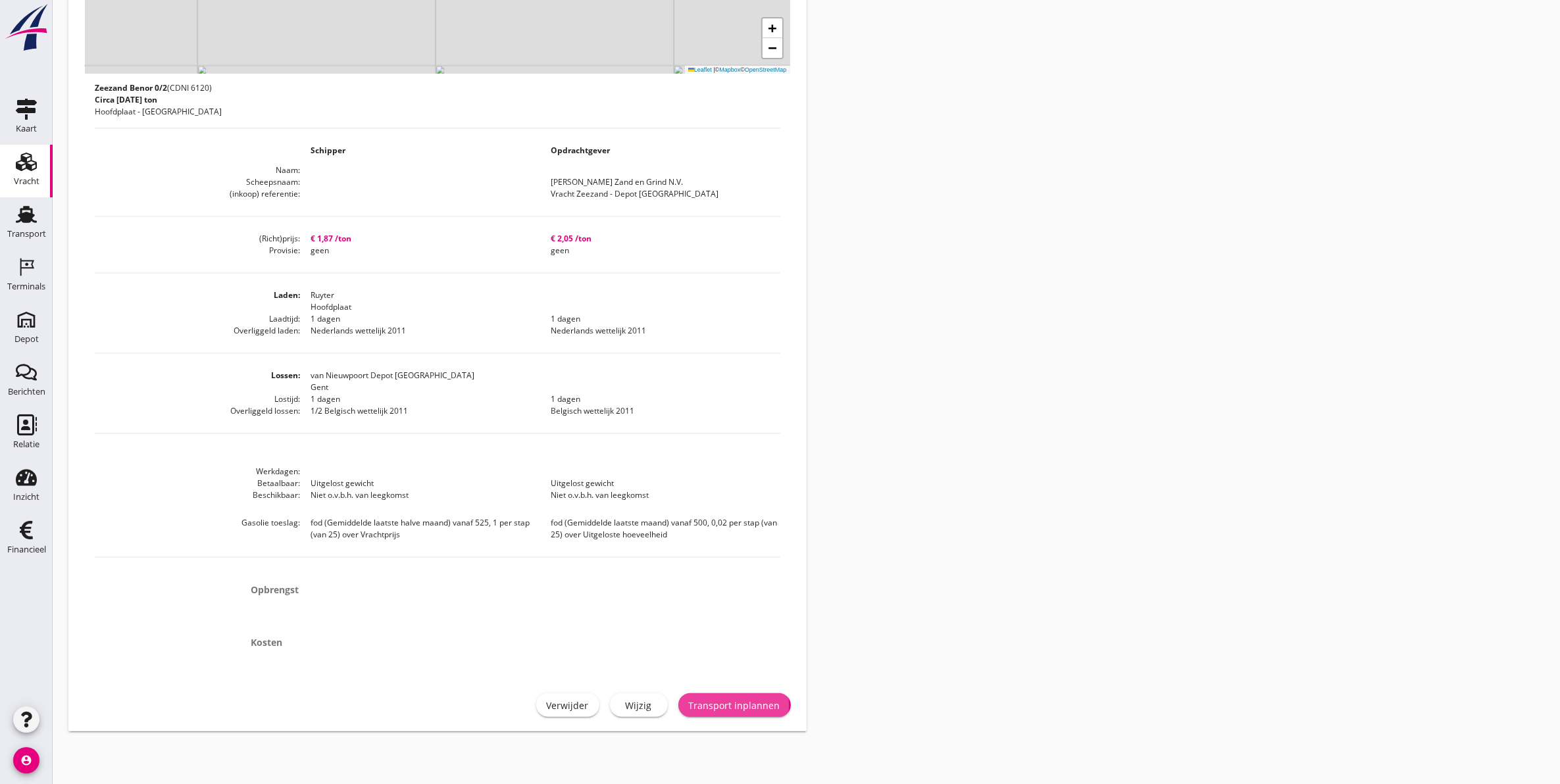
click at [753, 702] on div "Transport inplannen" at bounding box center [734, 705] width 92 height 14
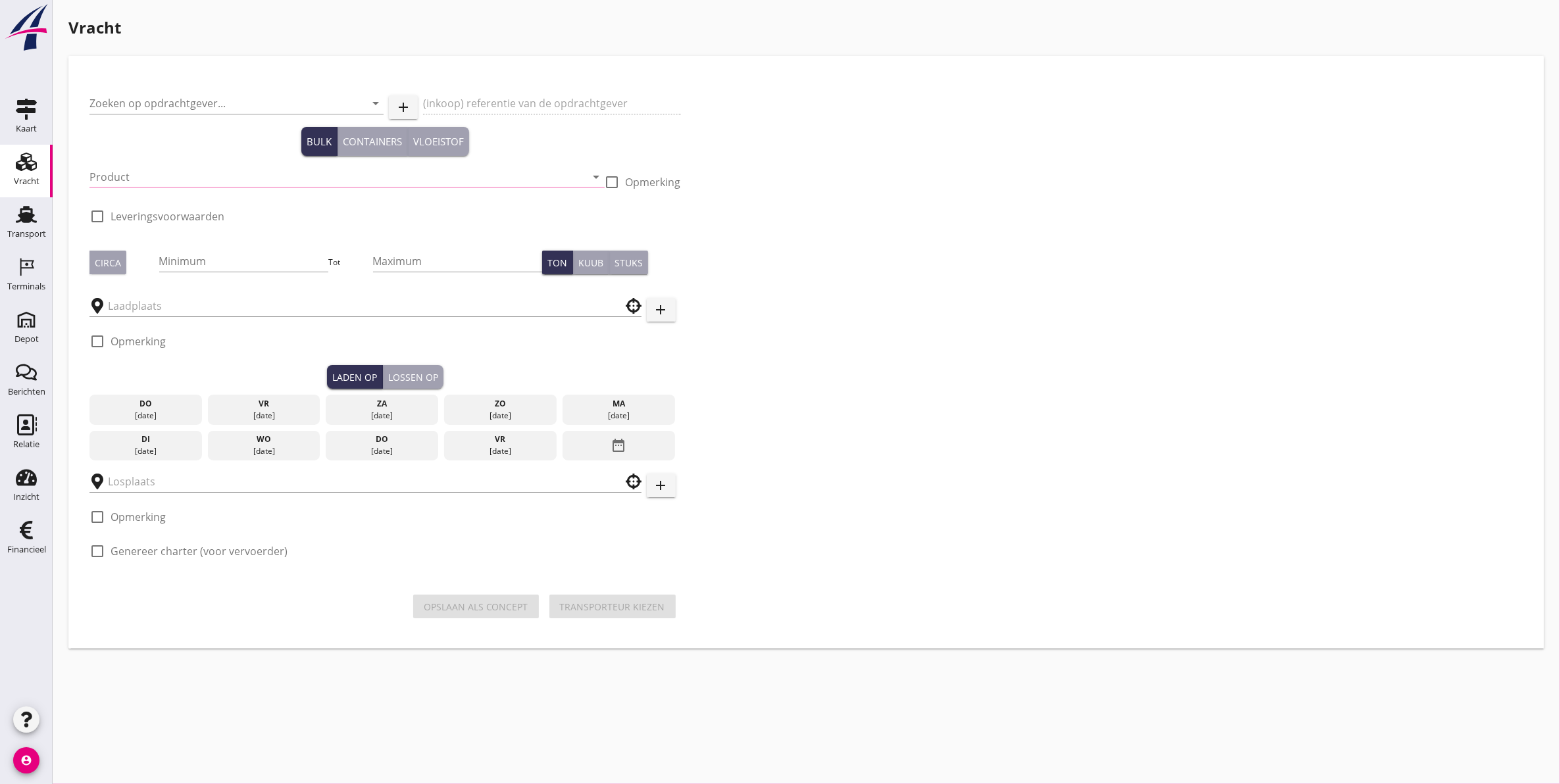
type input "[PERSON_NAME] Zand en Grind N.V."
type input "Vracht Zeezand - Depot [GEOGRAPHIC_DATA]"
type input "Zeezand Benor 0/2 (6120)"
type input "2000"
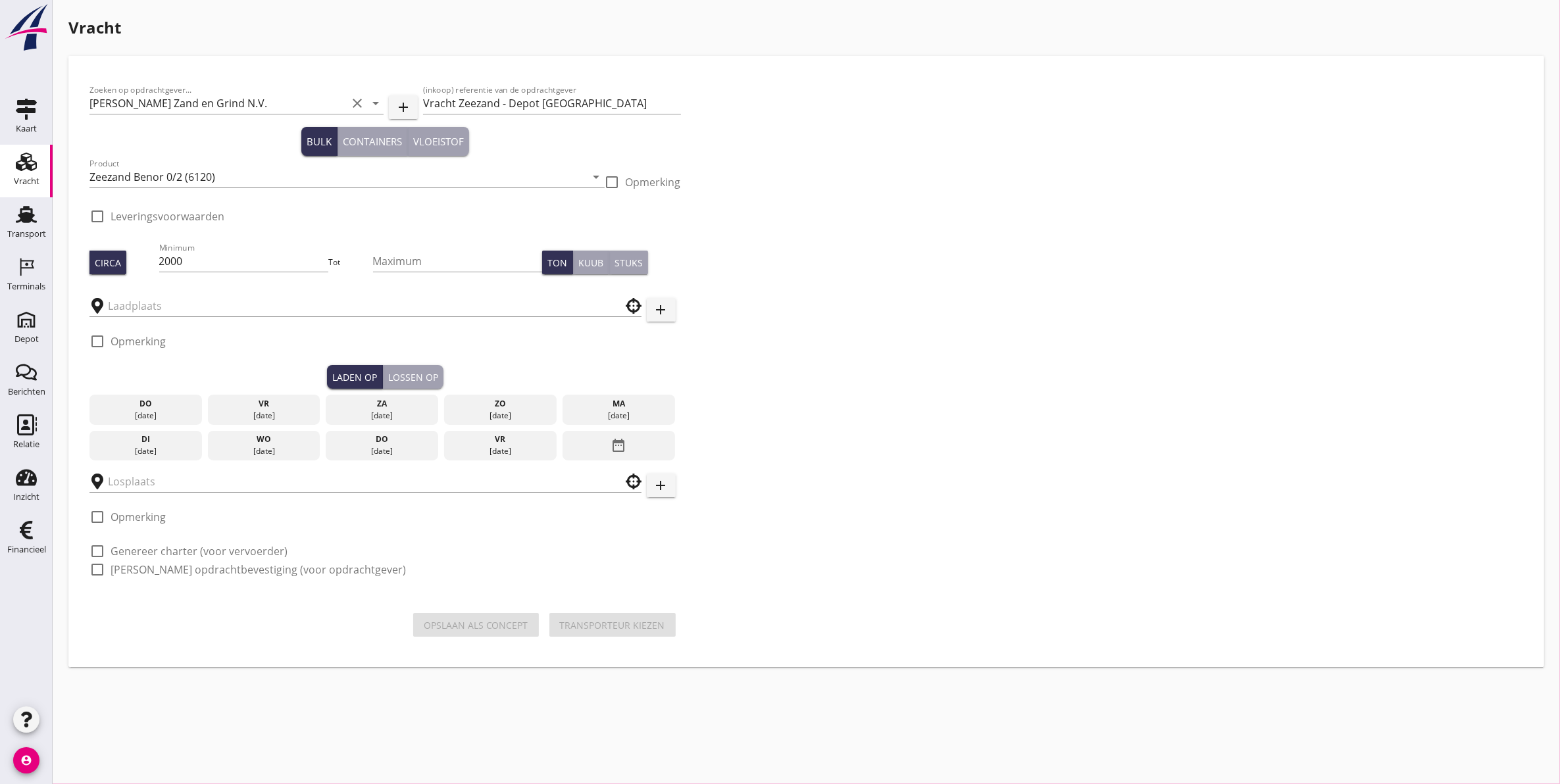
type input "Ruyter"
type input "van Nieuwpoort Depot [GEOGRAPHIC_DATA]"
checkbox input "true"
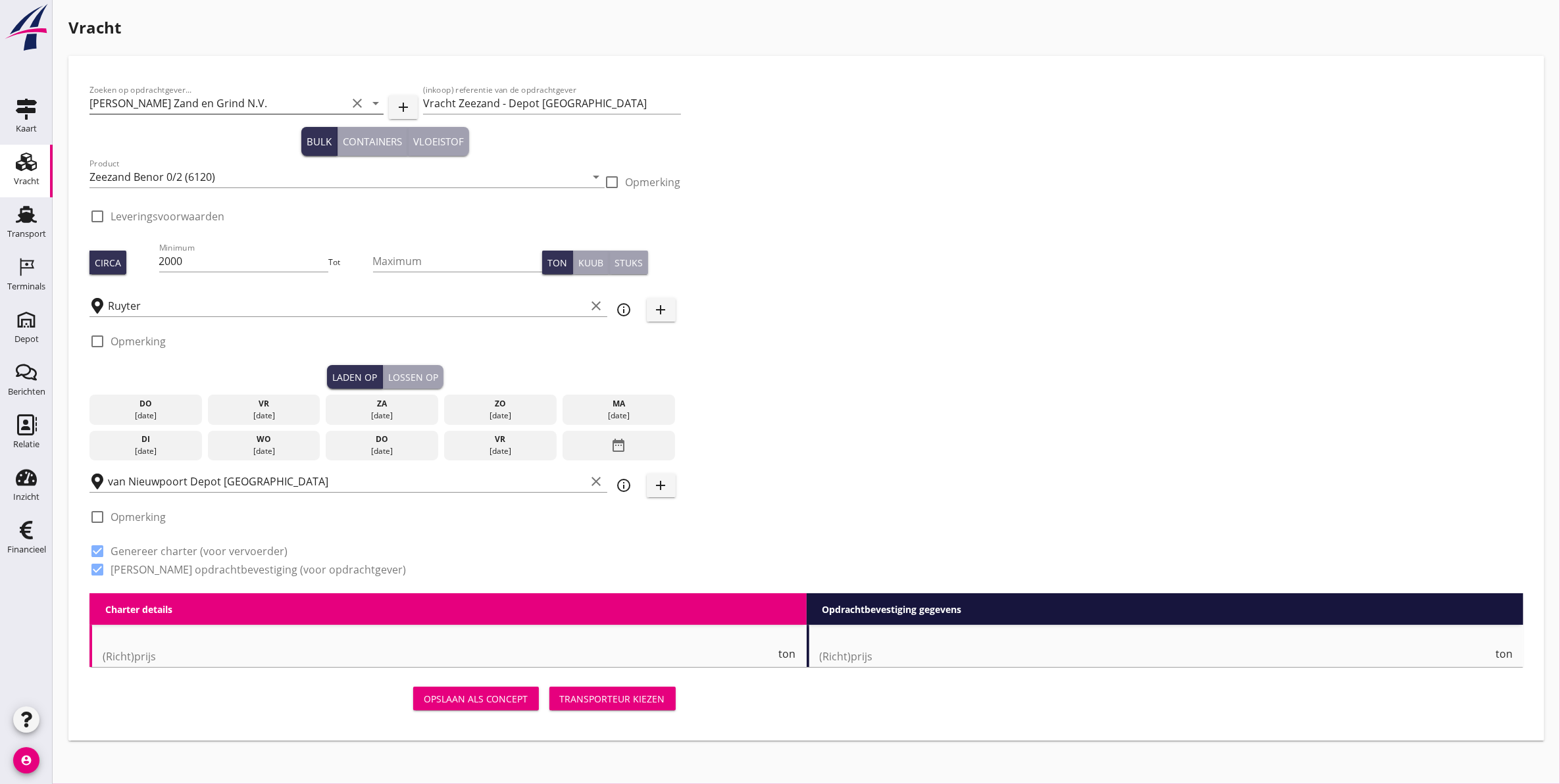
type input "1.87"
checkbox input "false"
radio input "false"
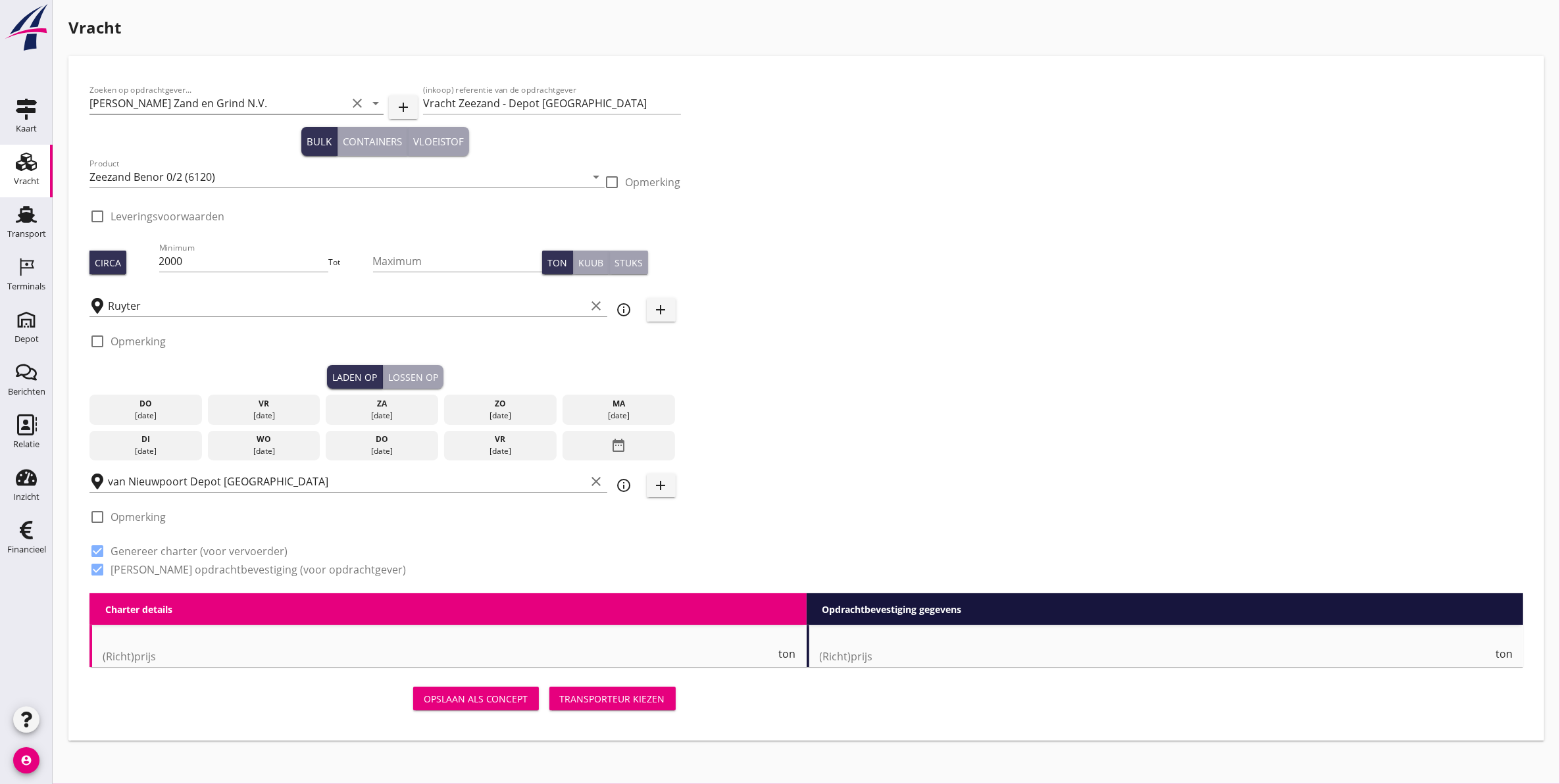
checkbox input "true"
type input "1"
type input "2.05"
checkbox input "false"
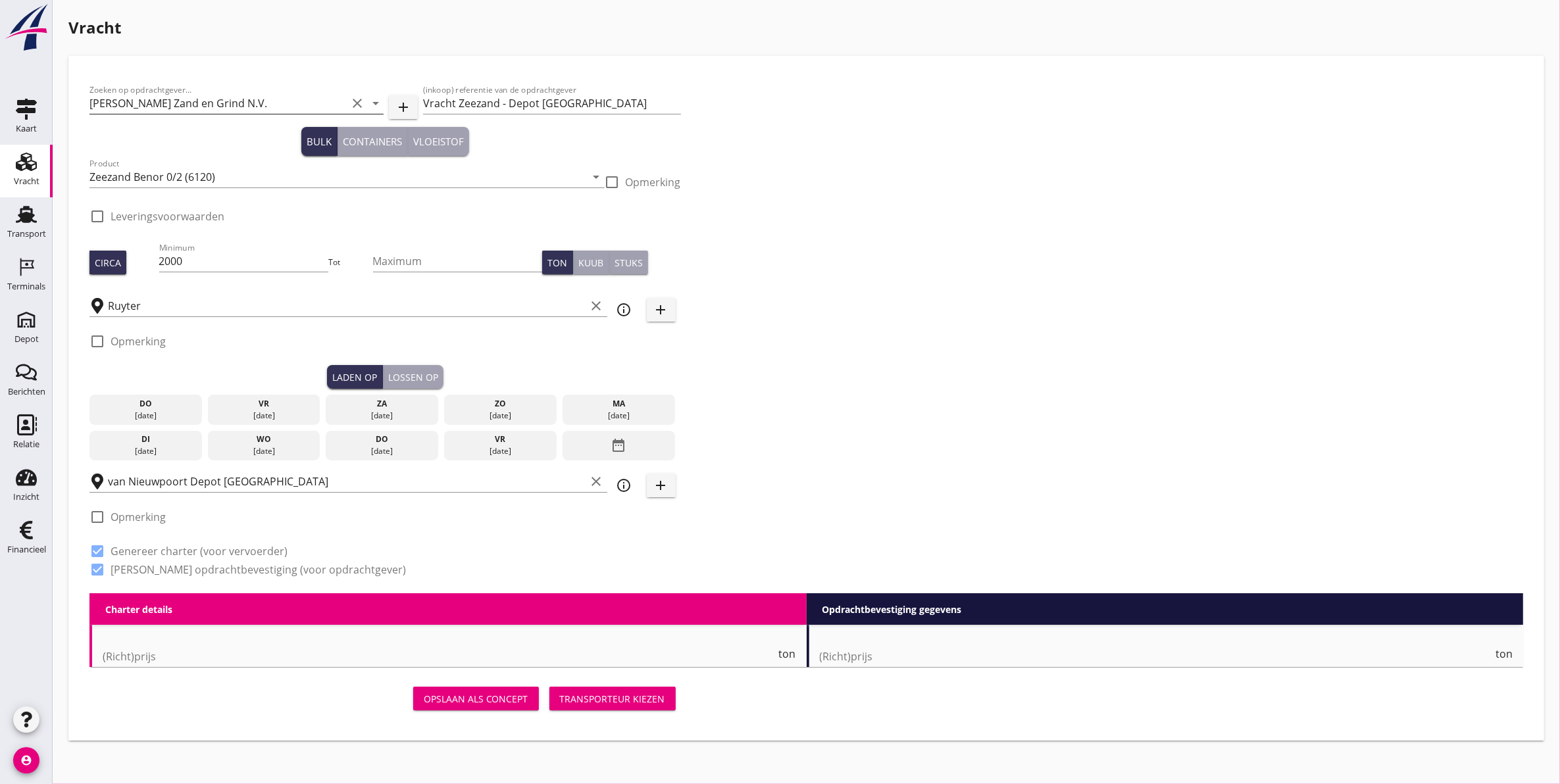
radio input "false"
checkbox input "true"
type input "1"
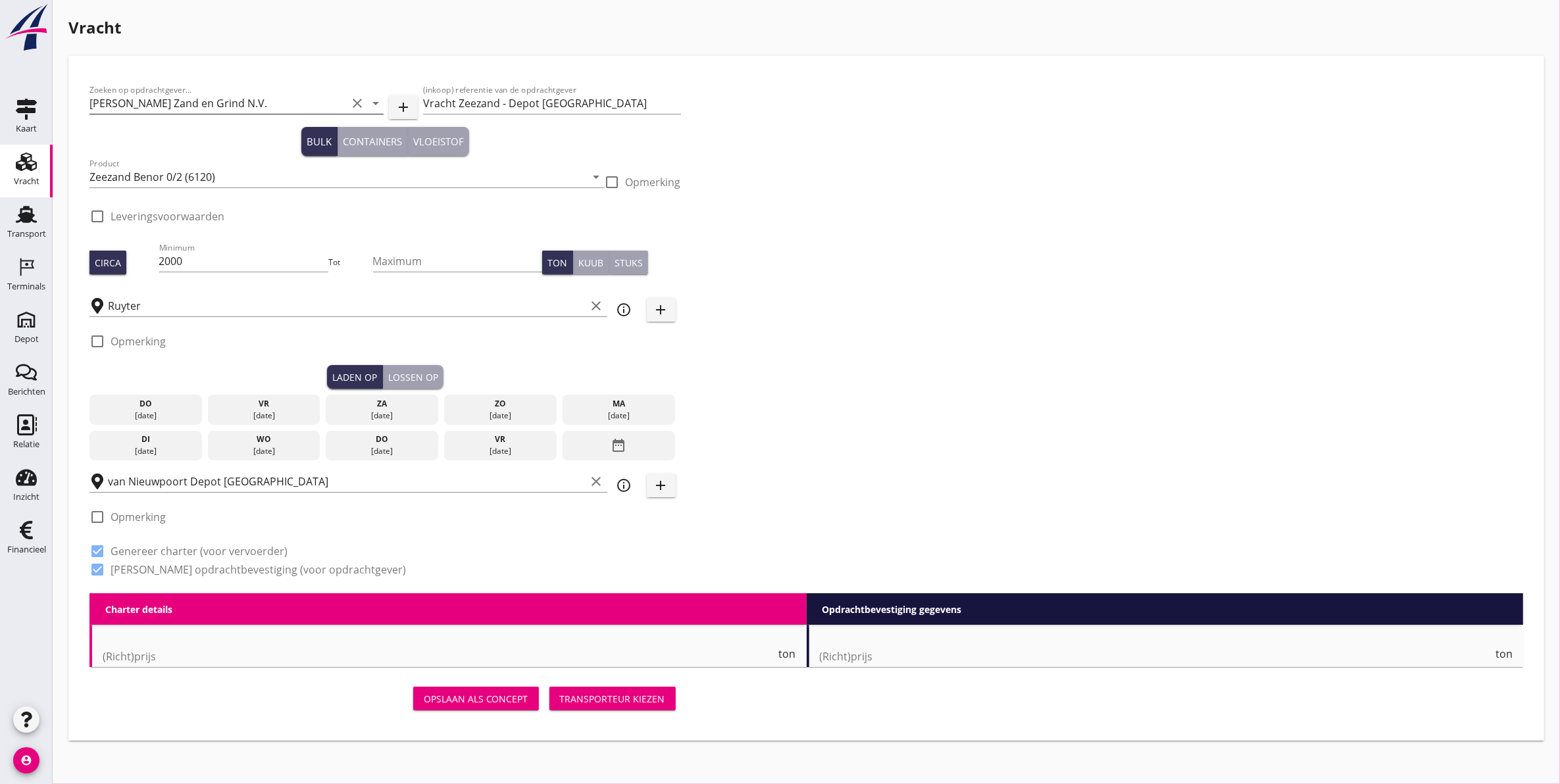
type input "1"
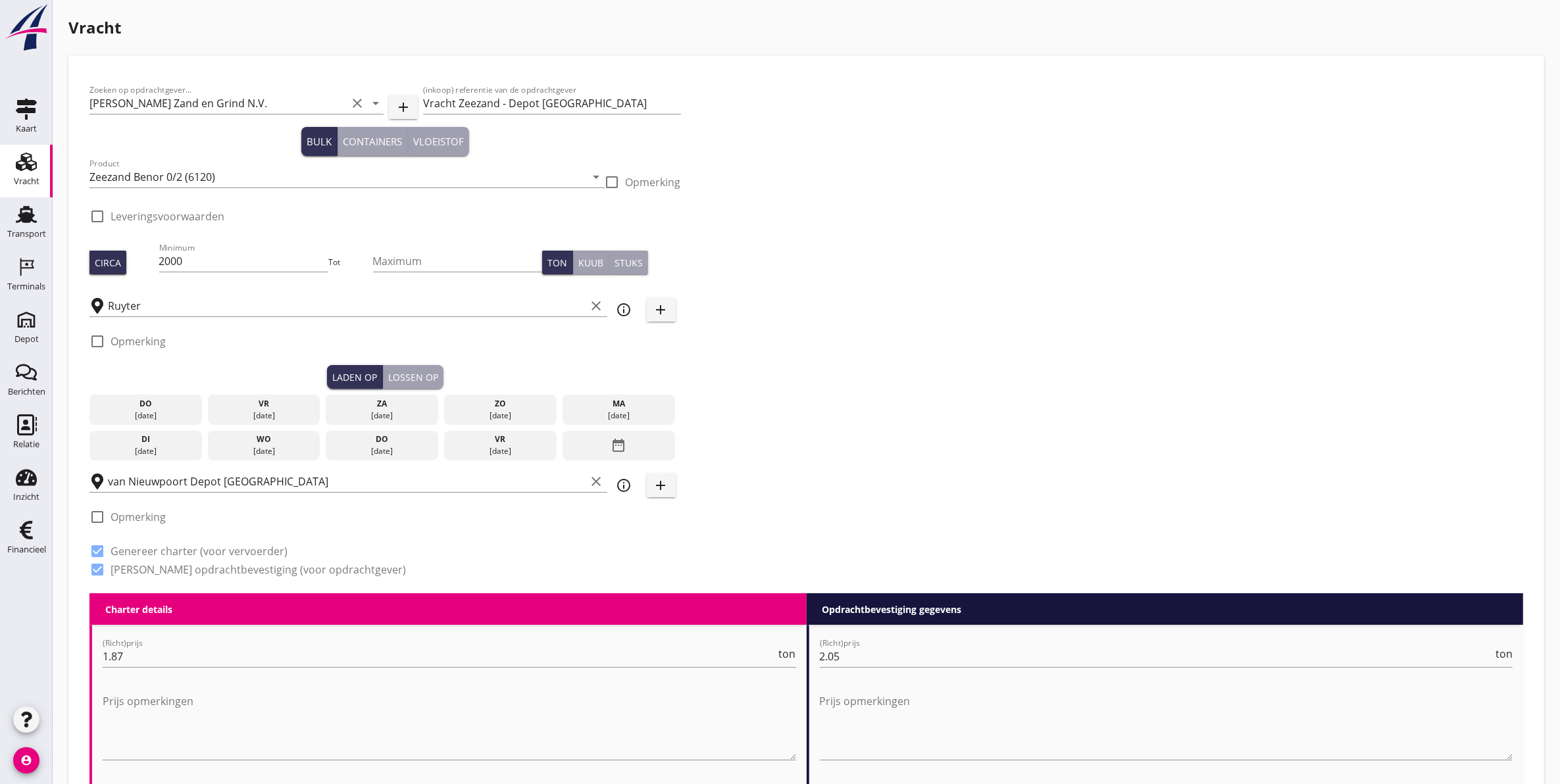
click at [254, 408] on div "[DATE]" at bounding box center [264, 409] width 112 height 30
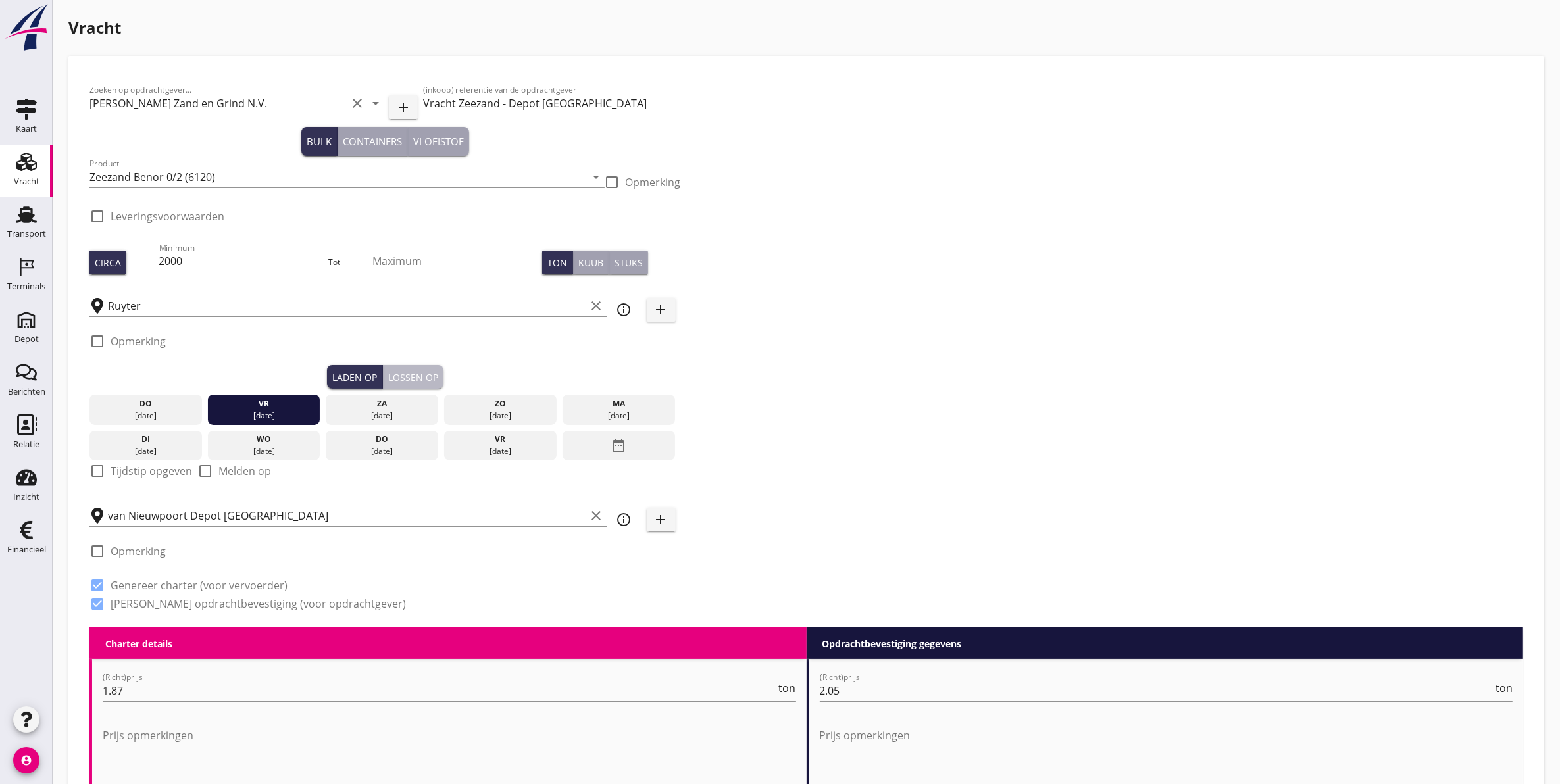
click at [414, 375] on div "Lossen op" at bounding box center [414, 377] width 50 height 14
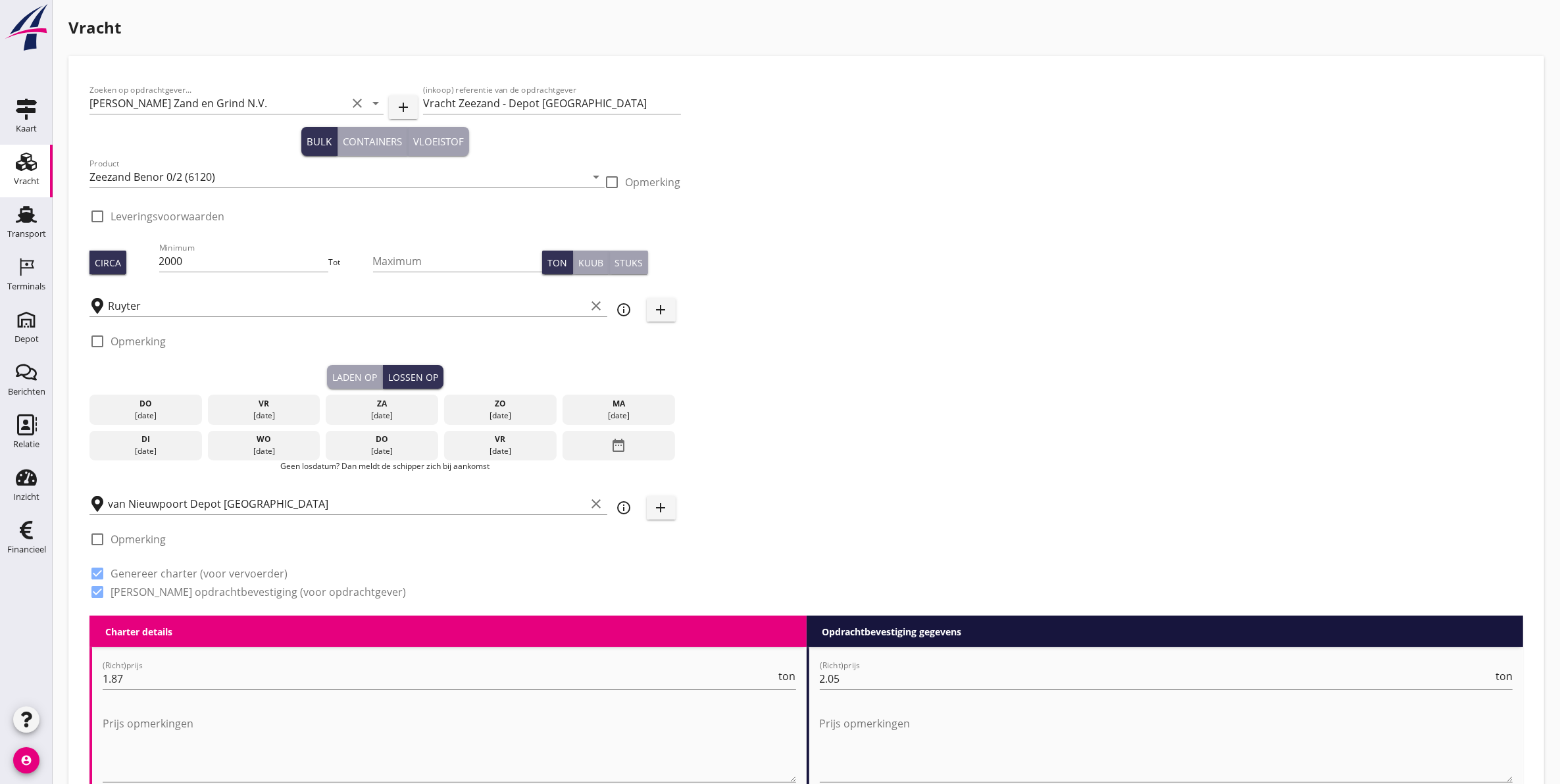
click at [626, 405] on div "ma" at bounding box center [618, 404] width 106 height 12
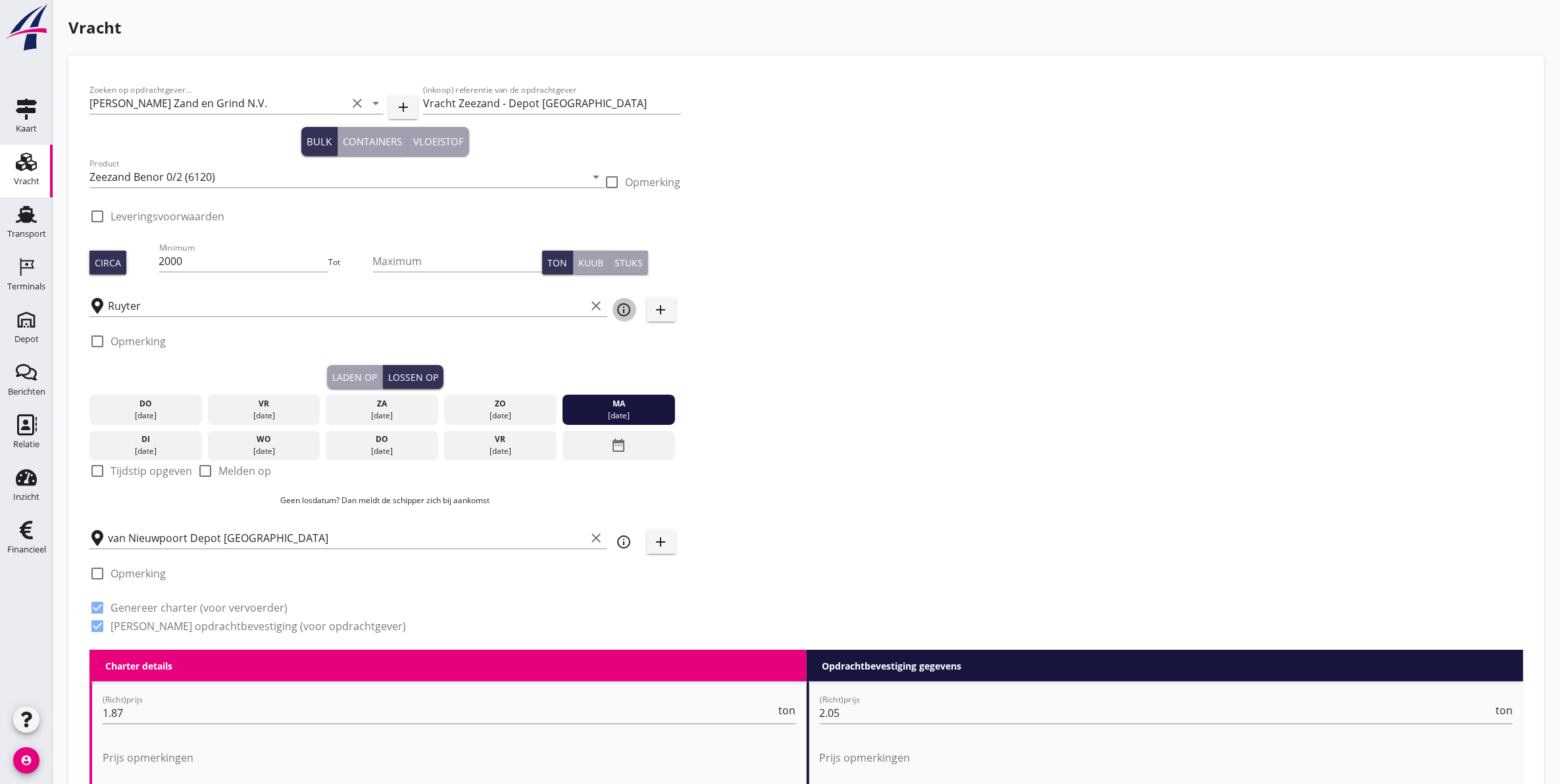
click at [625, 310] on icon "info_outline" at bounding box center [624, 310] width 15 height 15
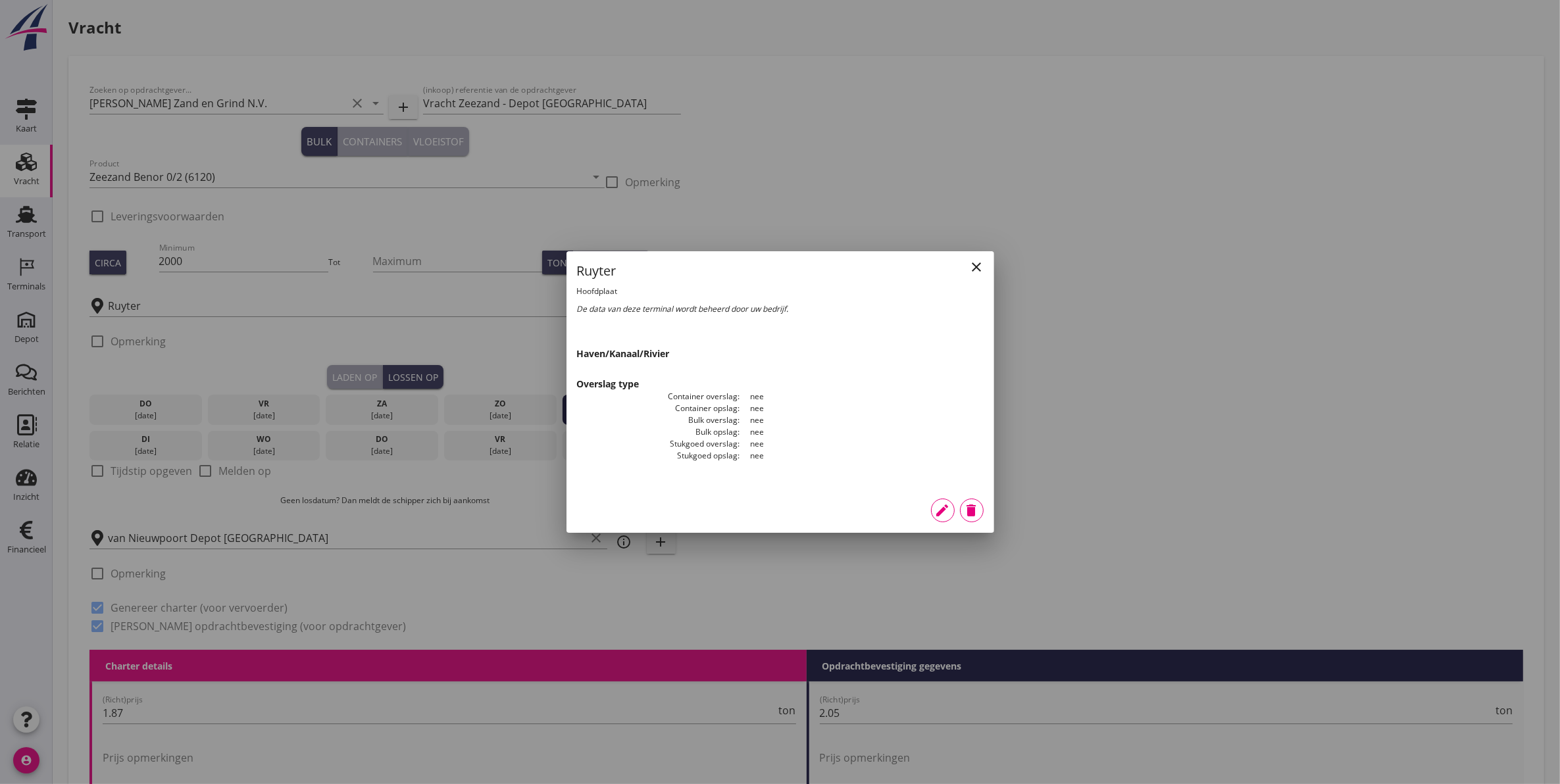
click at [979, 270] on icon "close" at bounding box center [977, 266] width 15 height 15
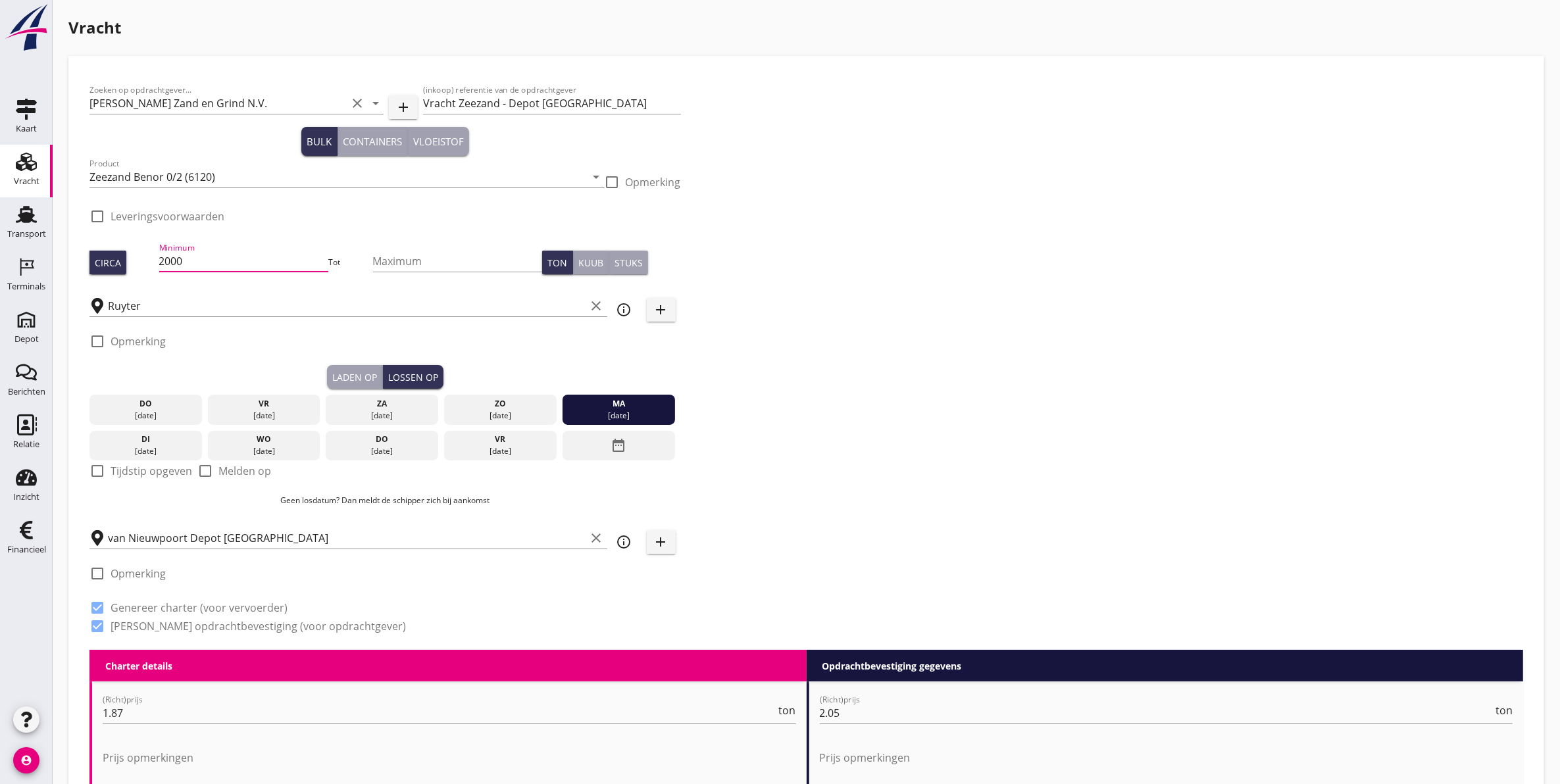
drag, startPoint x: 202, startPoint y: 254, endPoint x: -23, endPoint y: 267, distance: 225.4
type input "1875"
click at [303, 303] on input "Ruyter" at bounding box center [347, 306] width 479 height 21
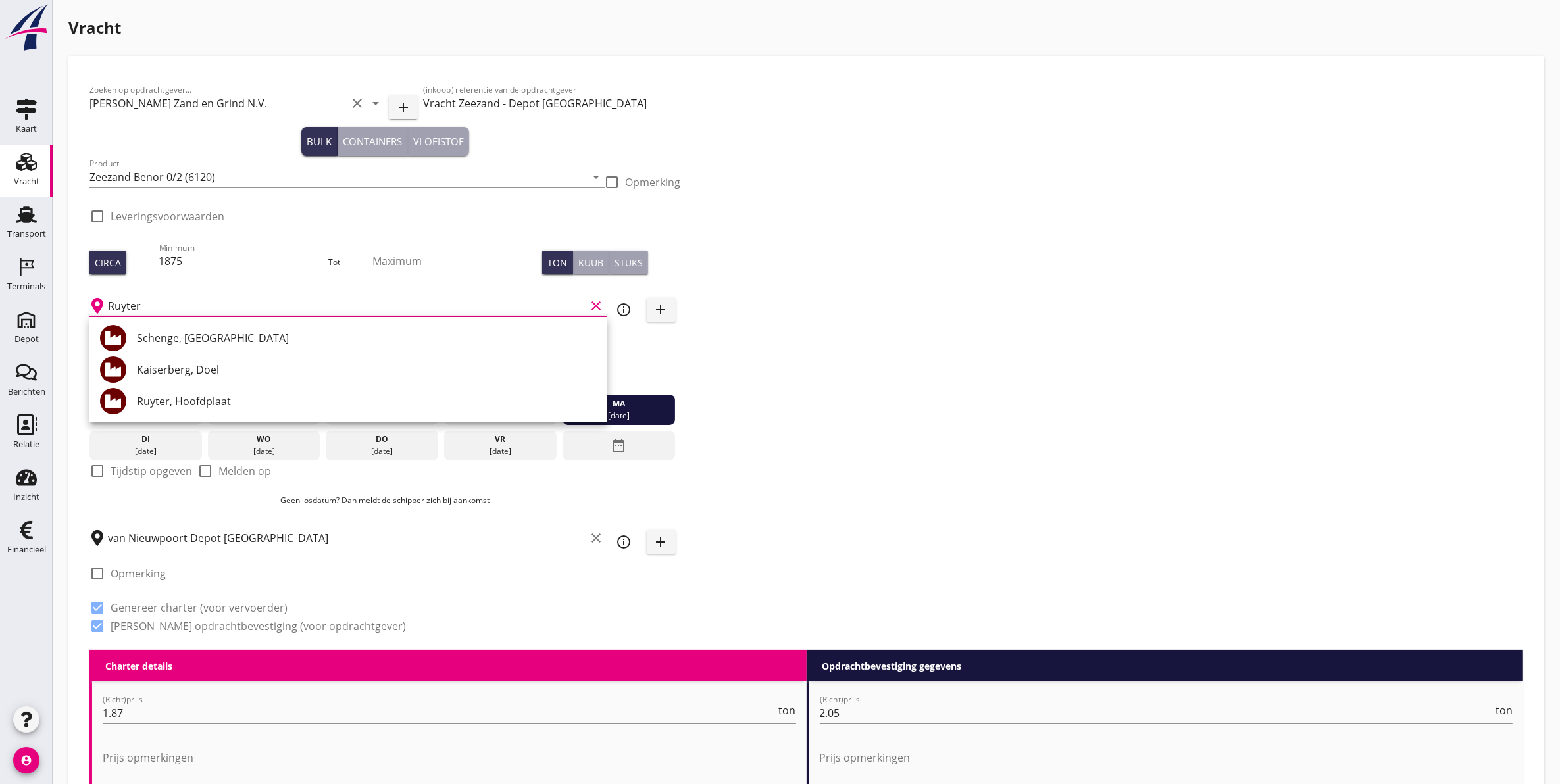
click at [746, 500] on div "Zoeken op opdrachtgever... Van Nieuwpoort Zand en Grind N.V. clear arrow_drop_d…" at bounding box center [807, 363] width 1445 height 573
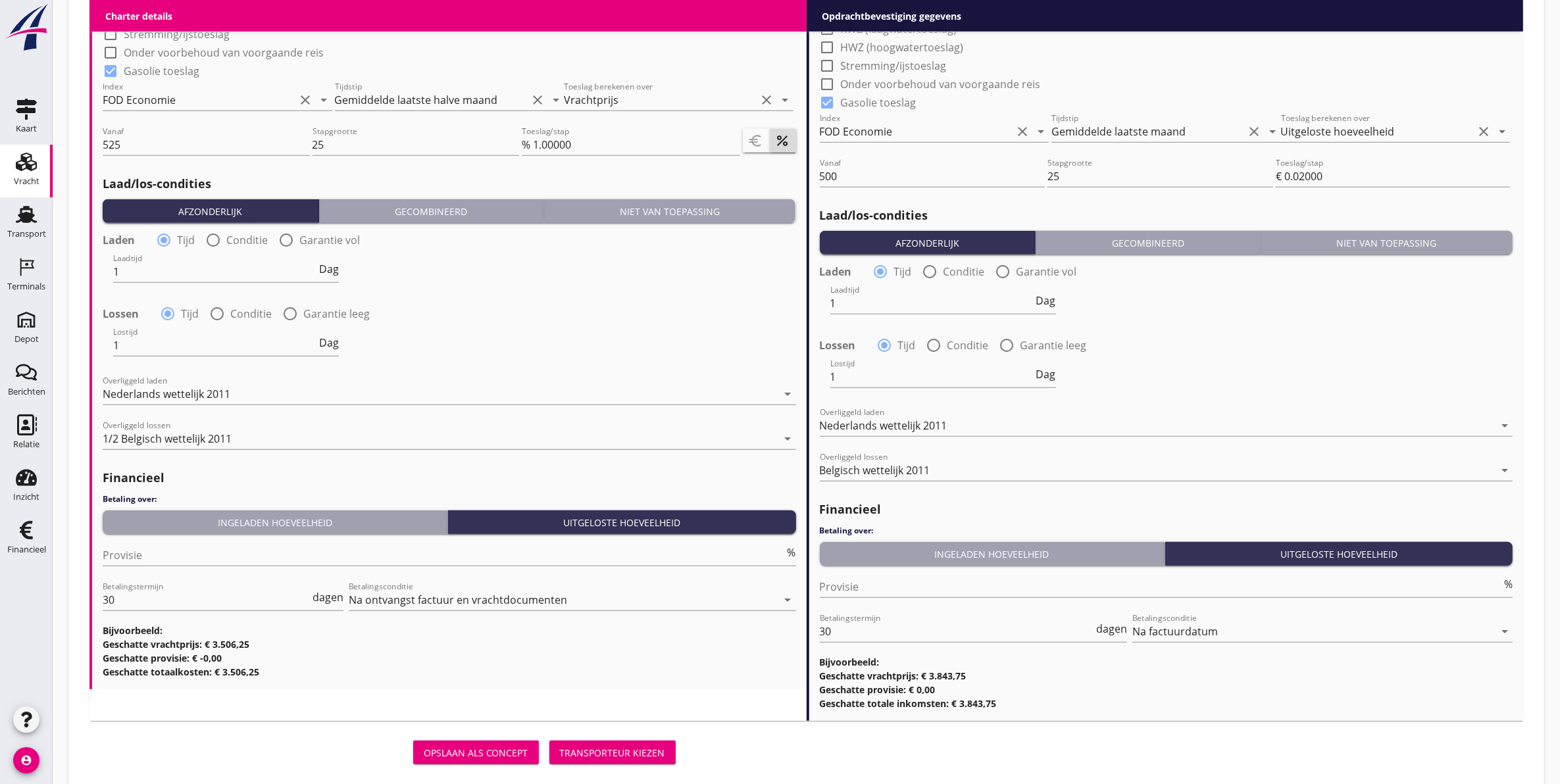
scroll to position [1296, 0]
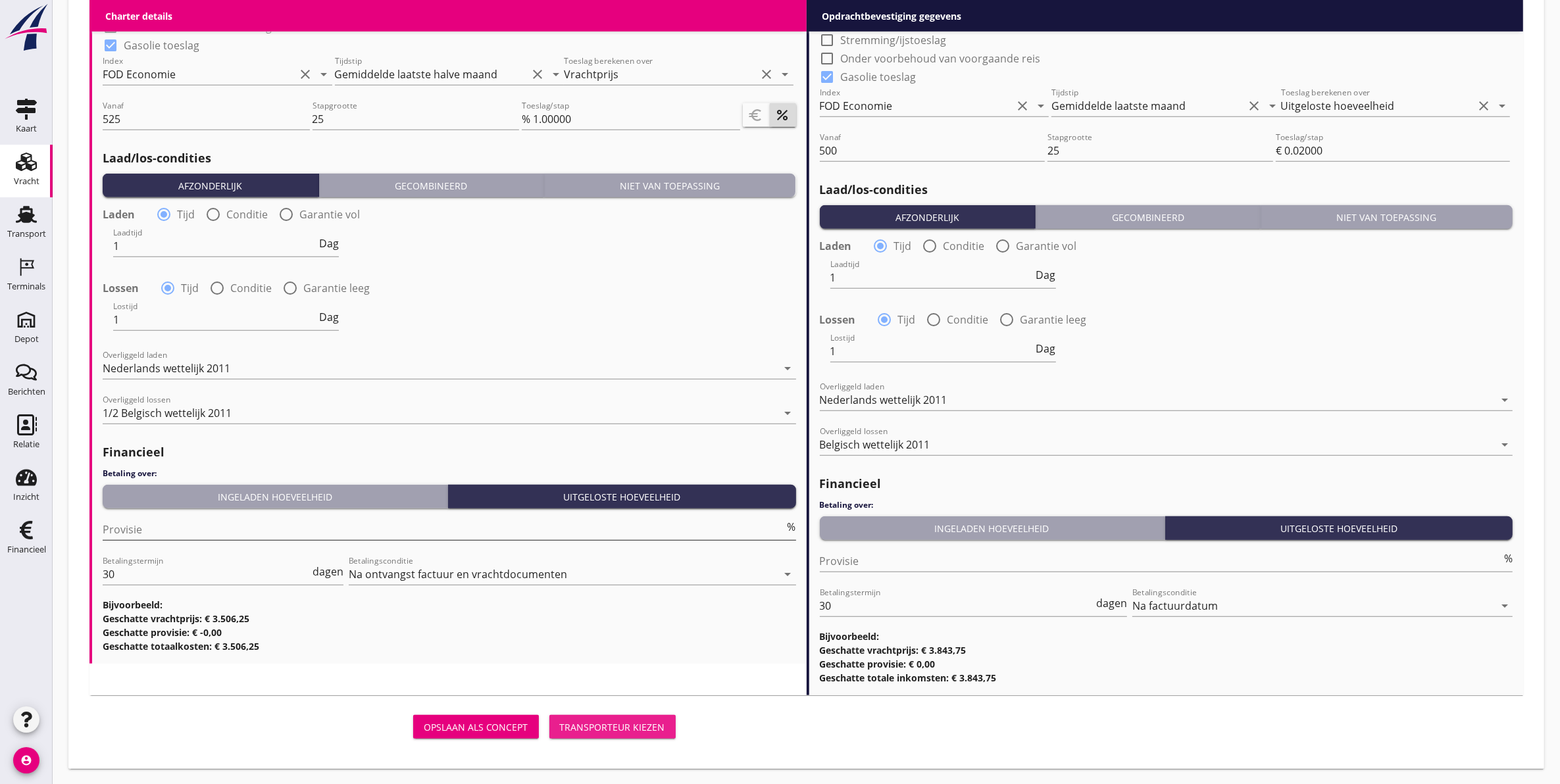
drag, startPoint x: 637, startPoint y: 728, endPoint x: 574, endPoint y: 531, distance: 206.8
click at [613, 721] on div "Transporteur kiezen" at bounding box center [613, 727] width 106 height 14
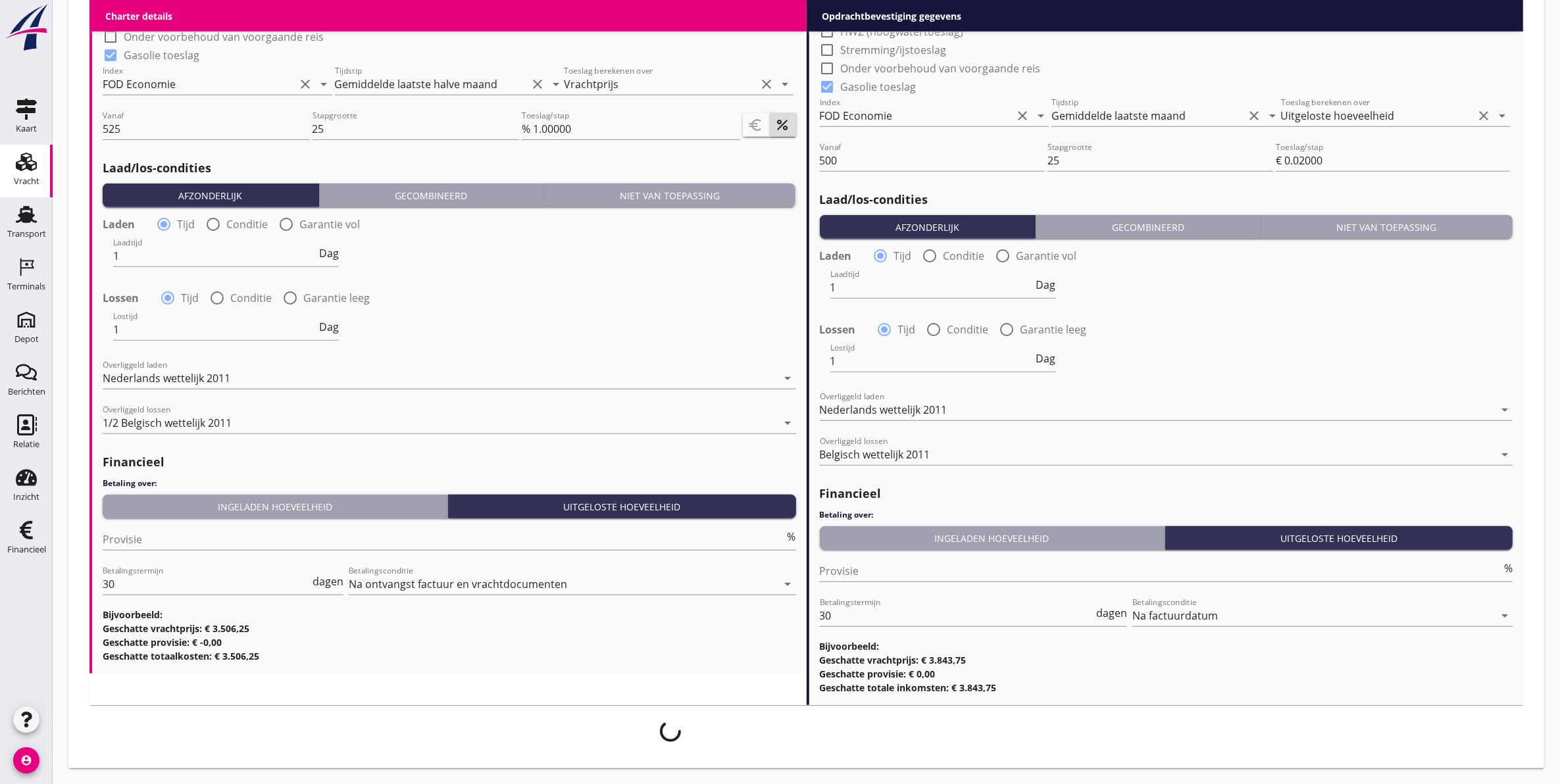
scroll to position [1285, 0]
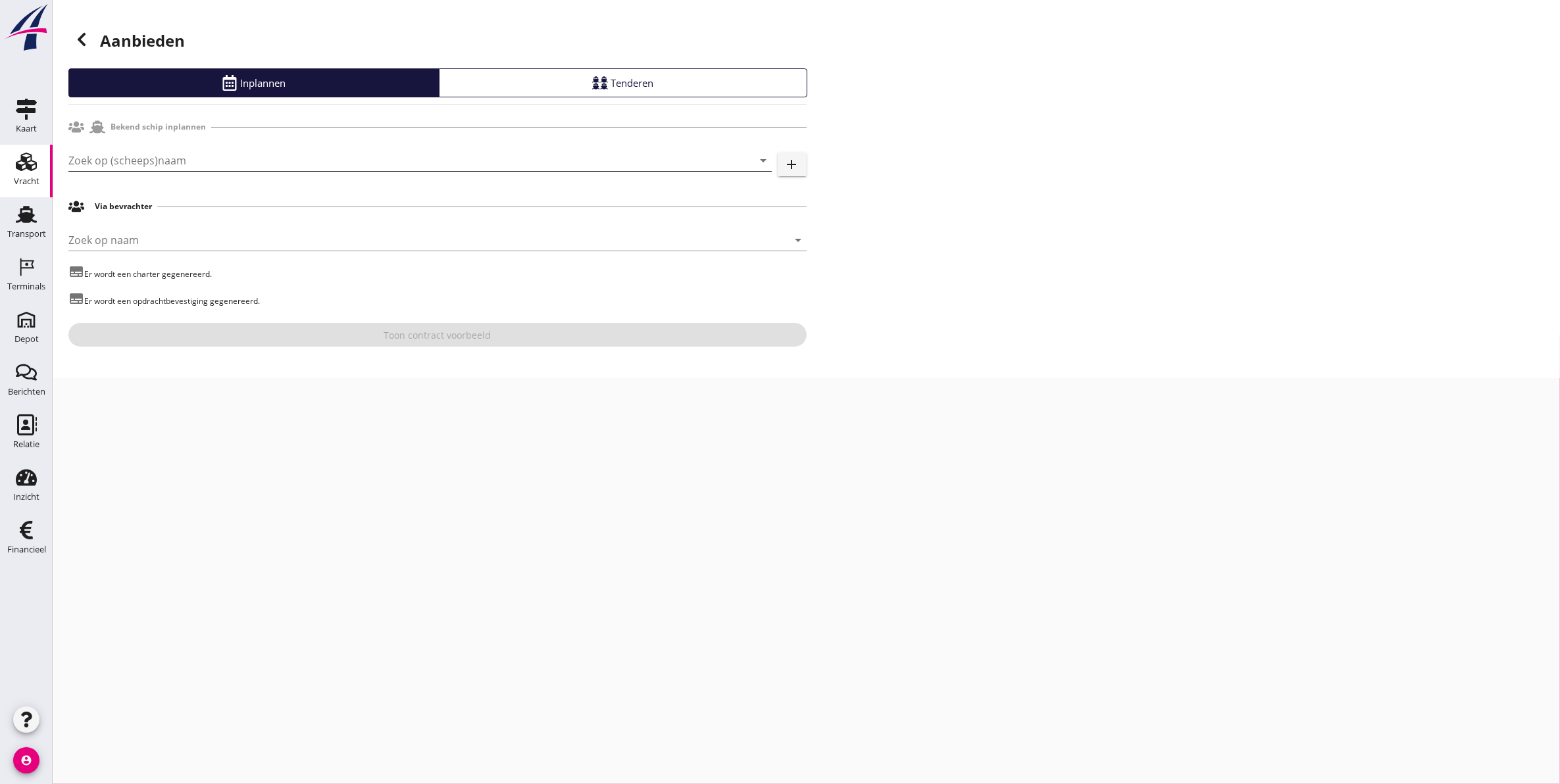
click at [684, 153] on input "Zoek op (scheeps)naam" at bounding box center [401, 161] width 666 height 21
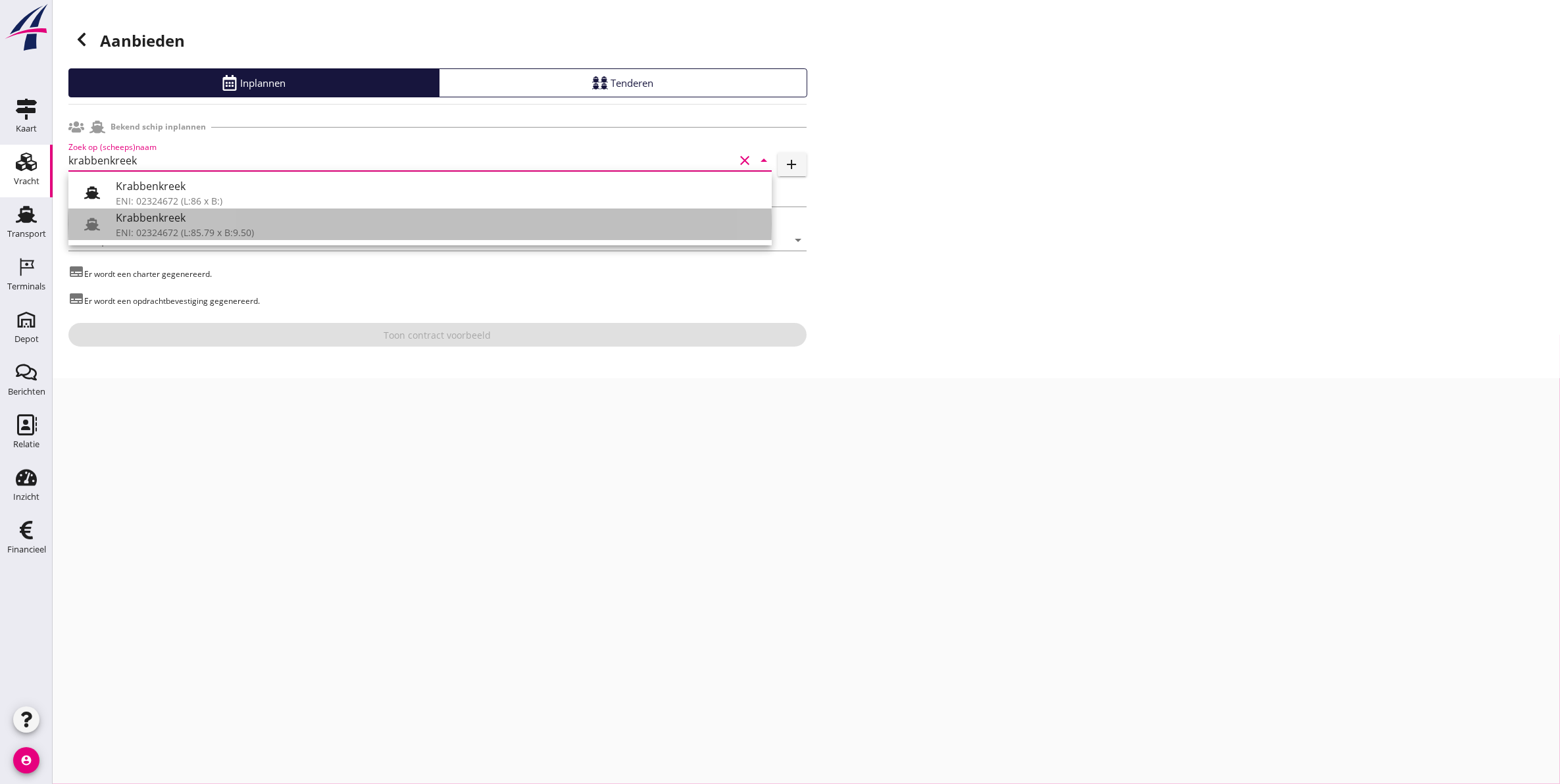
click at [228, 219] on div "Krabbenkreek" at bounding box center [439, 217] width 645 height 15
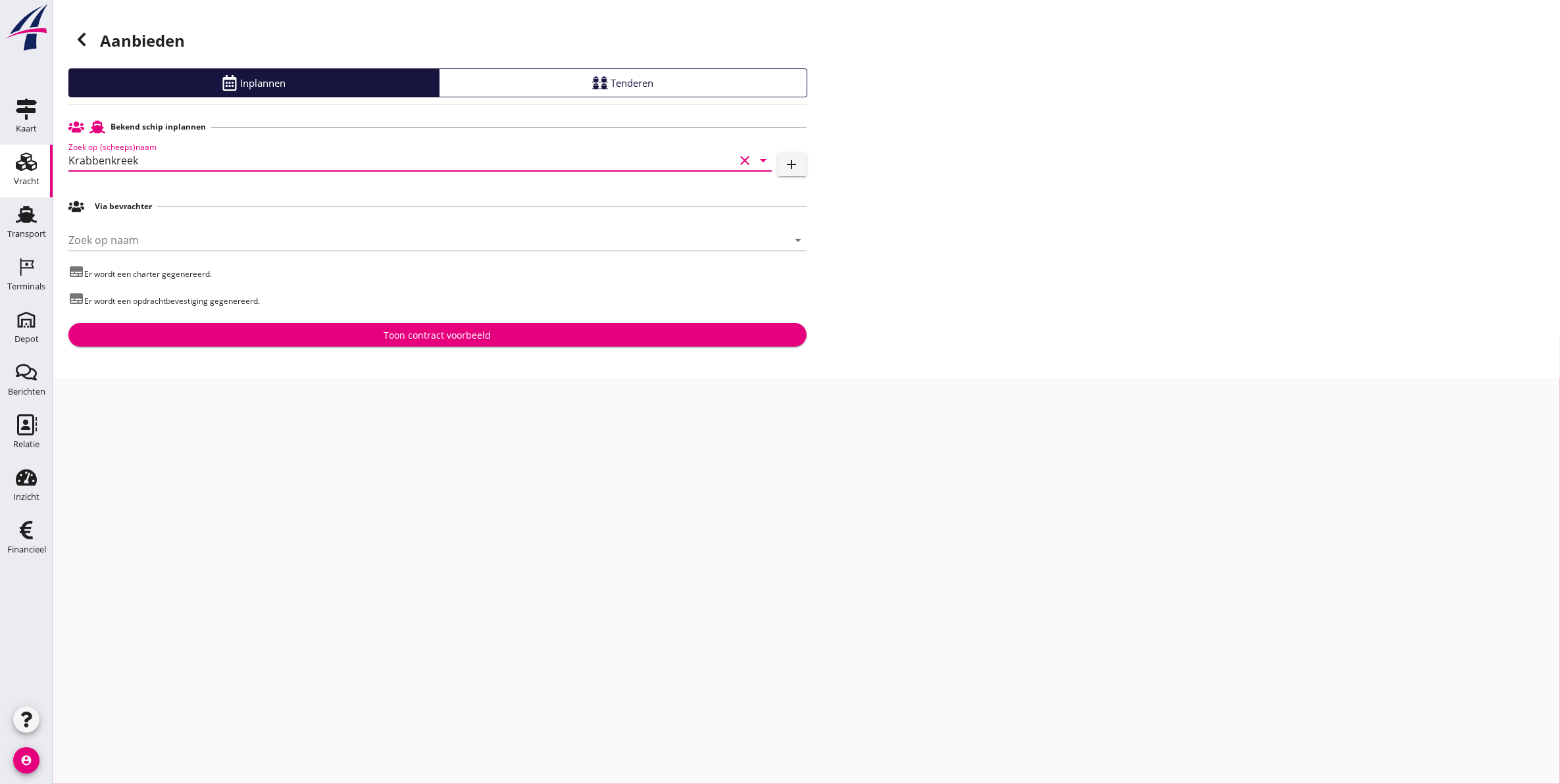
type input "Krabbenkreek"
click at [461, 327] on button "Toon contract voorbeeld" at bounding box center [437, 335] width 739 height 24
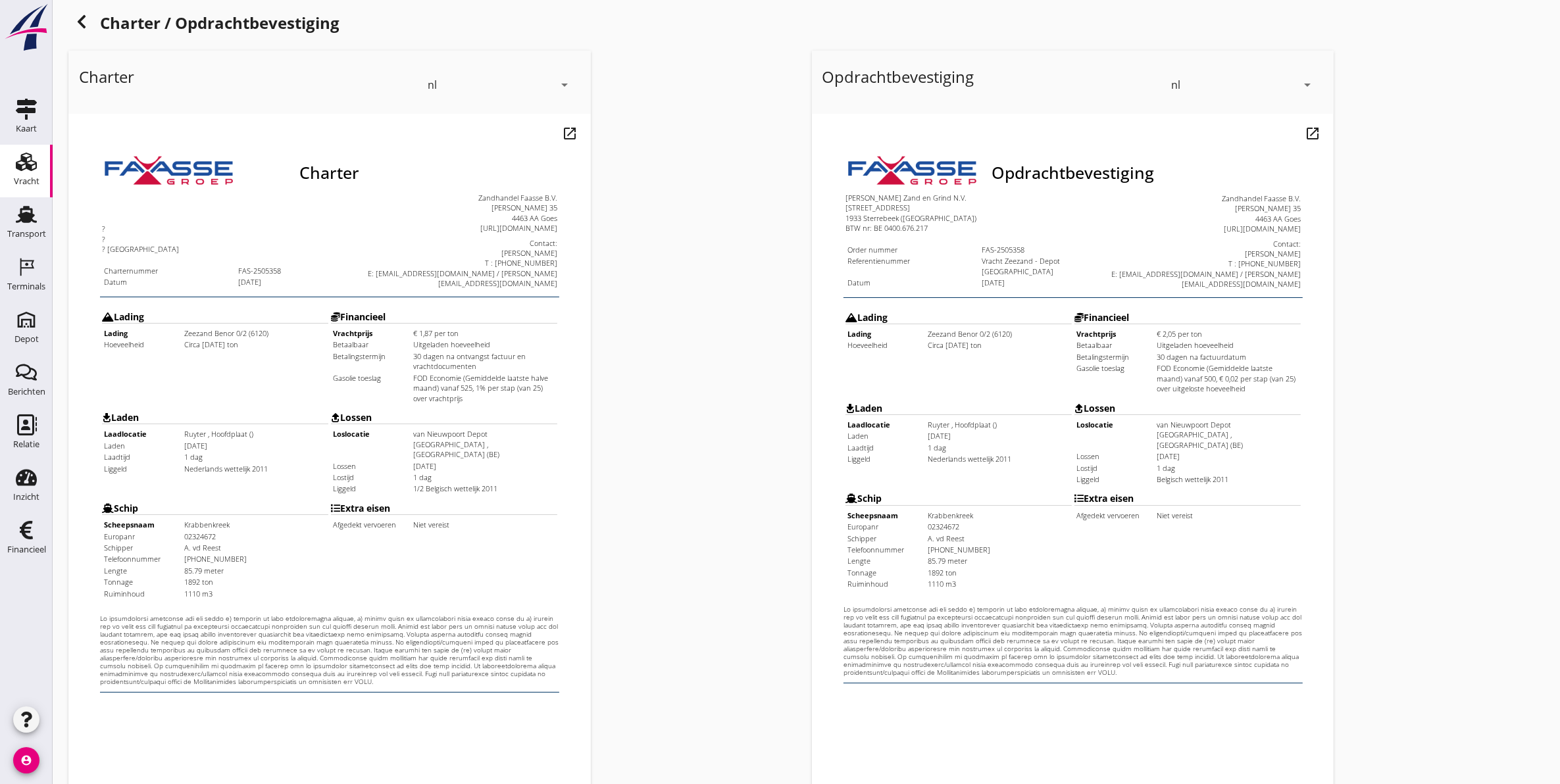
scroll to position [188, 0]
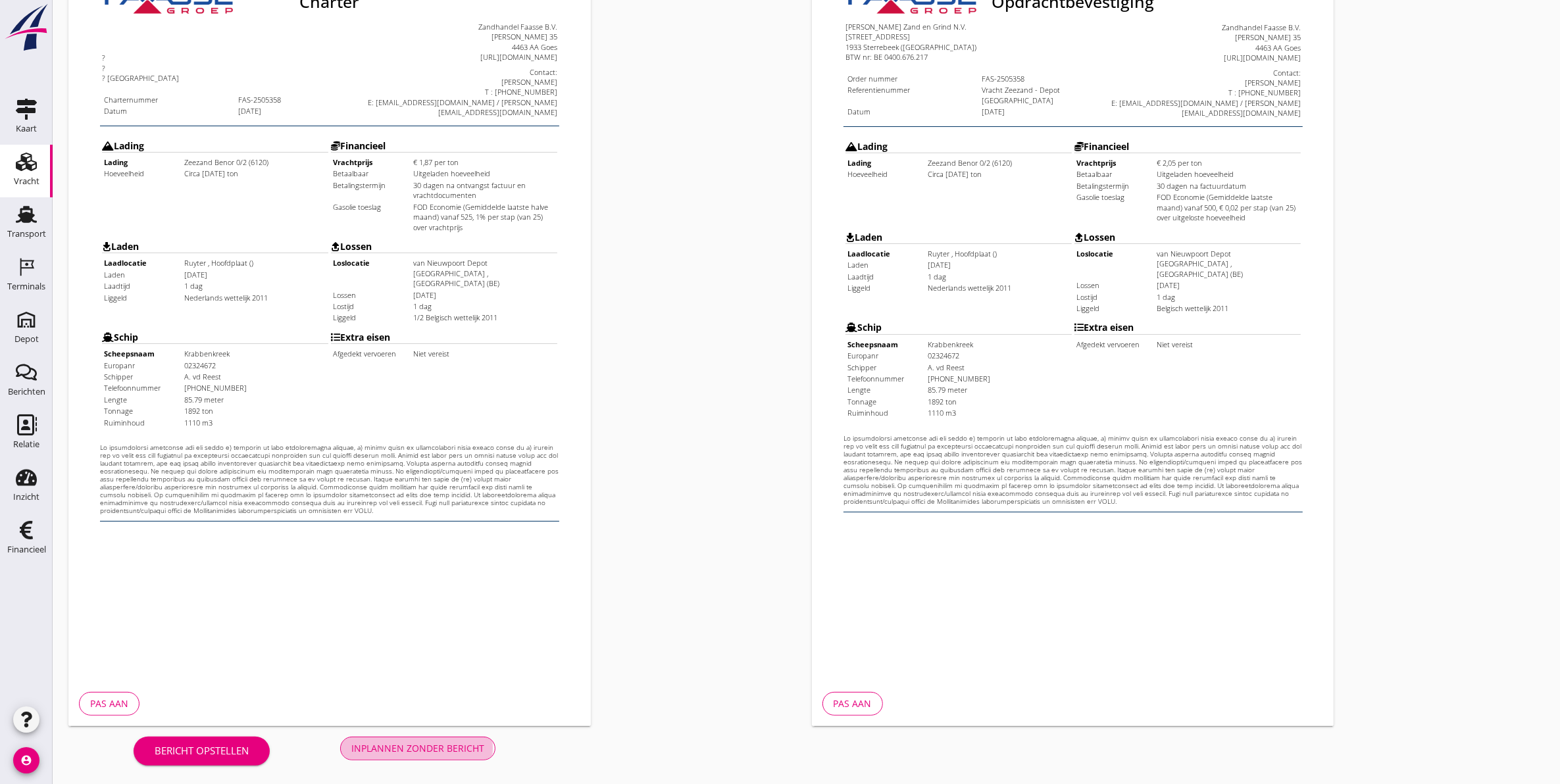
click at [436, 742] on div "Inplannen zonder bericht" at bounding box center [418, 748] width 133 height 14
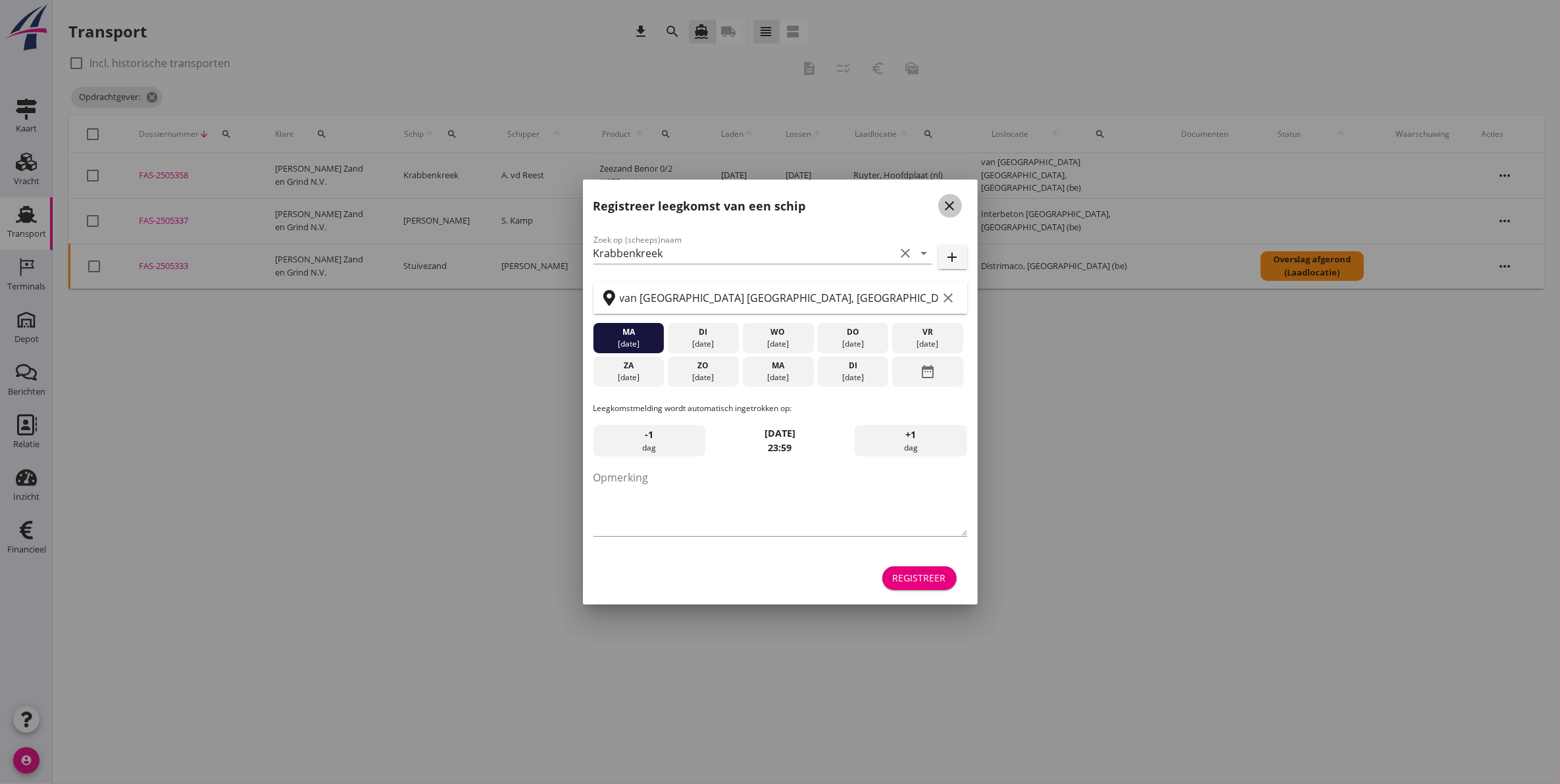
click at [942, 205] on icon "close" at bounding box center [950, 206] width 15 height 15
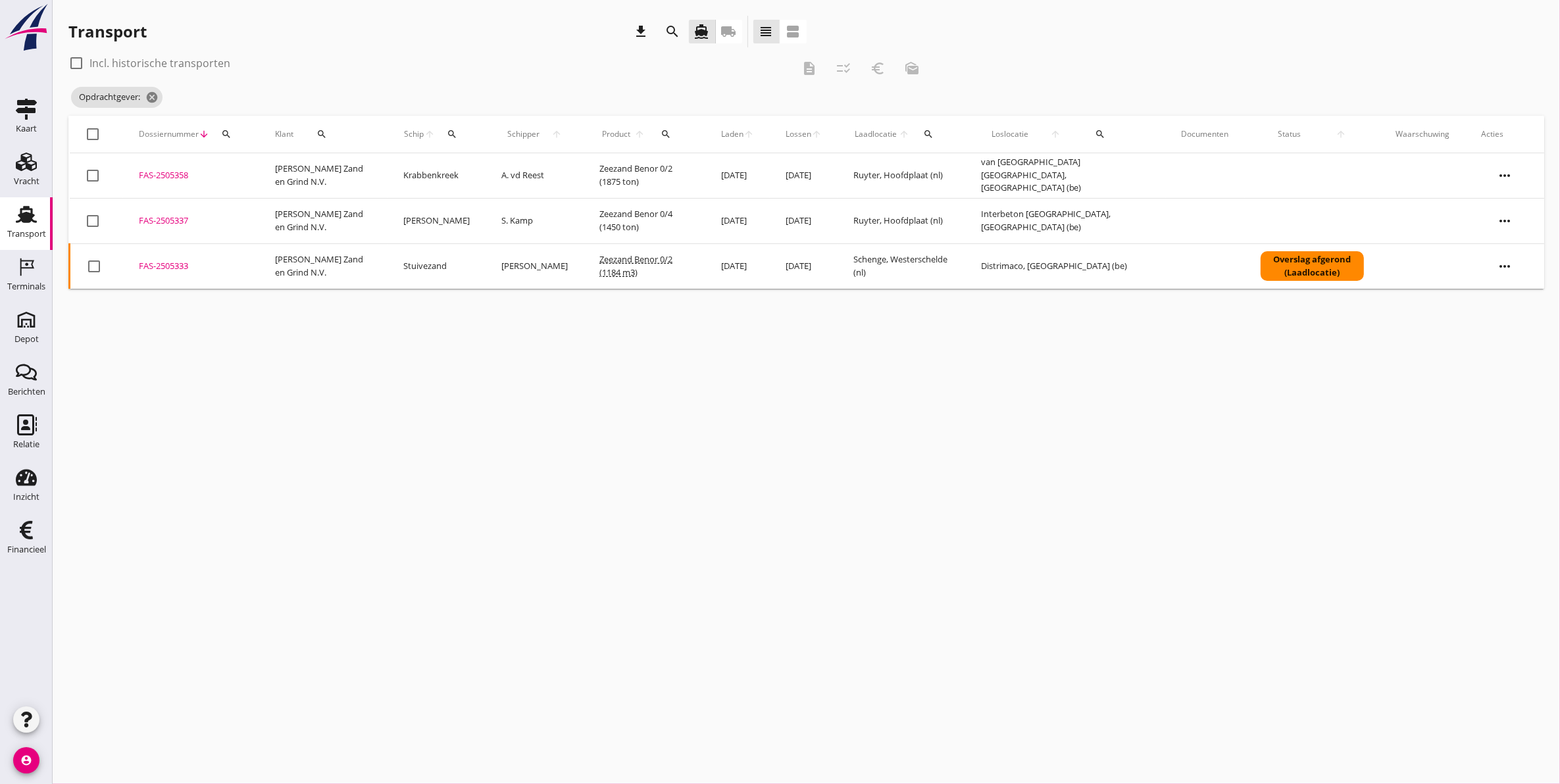
click at [32, 233] on div "Transport" at bounding box center [27, 234] width 39 height 9
click at [297, 97] on icon "cancel" at bounding box center [296, 97] width 13 height 13
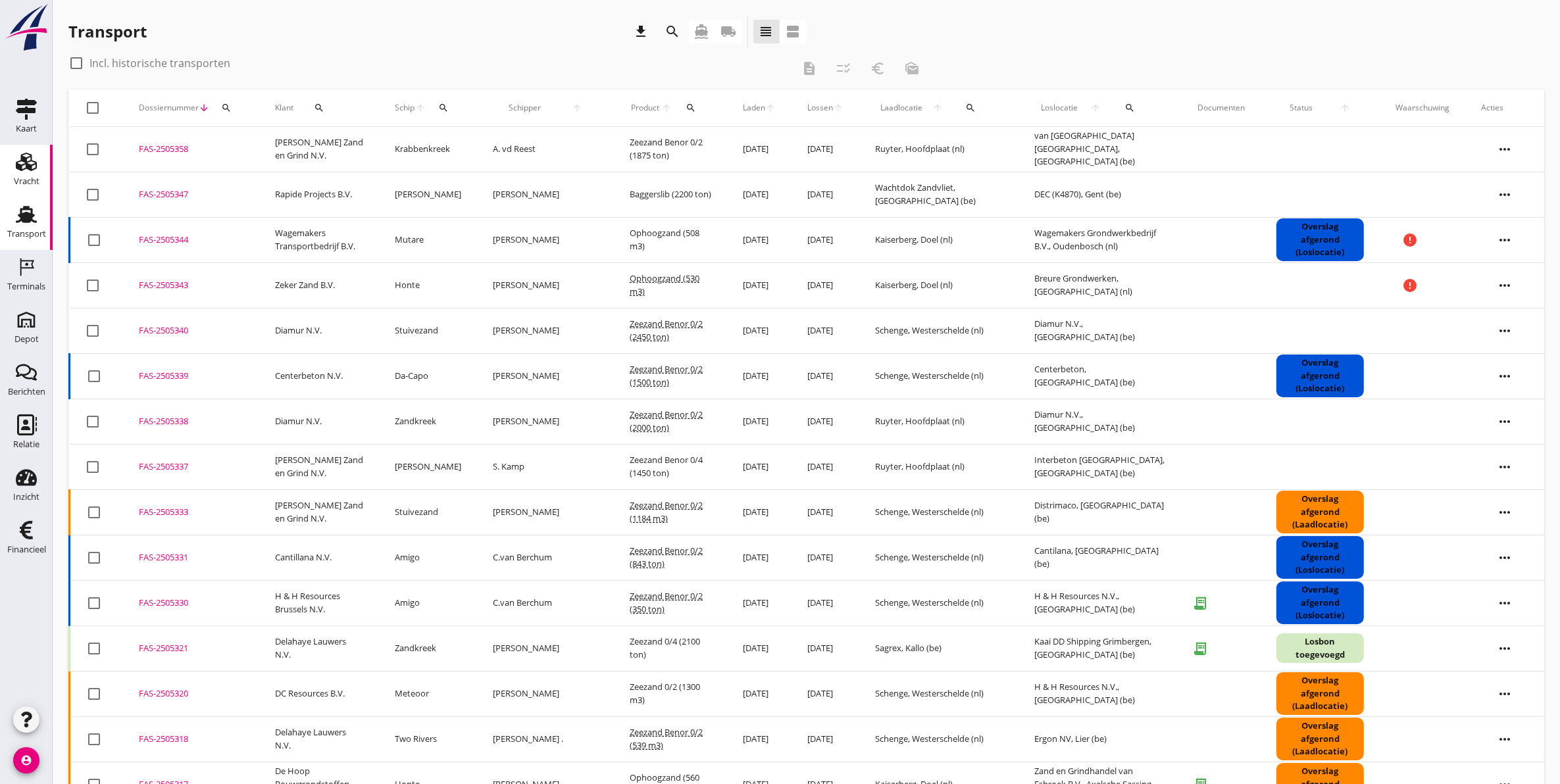
click at [34, 170] on icon "Vracht" at bounding box center [26, 162] width 21 height 21
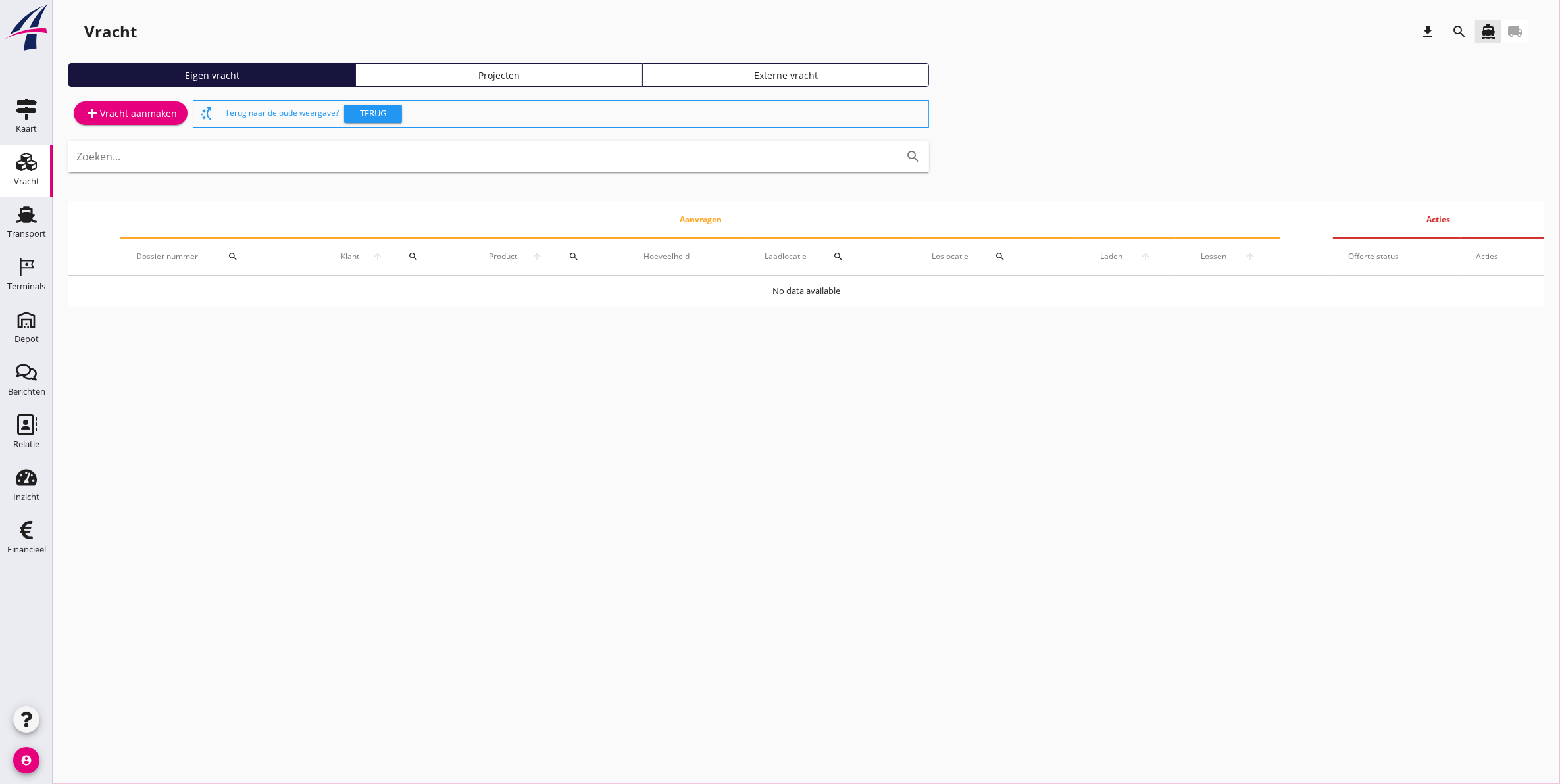
click at [452, 75] on div "Projecten" at bounding box center [499, 75] width 275 height 14
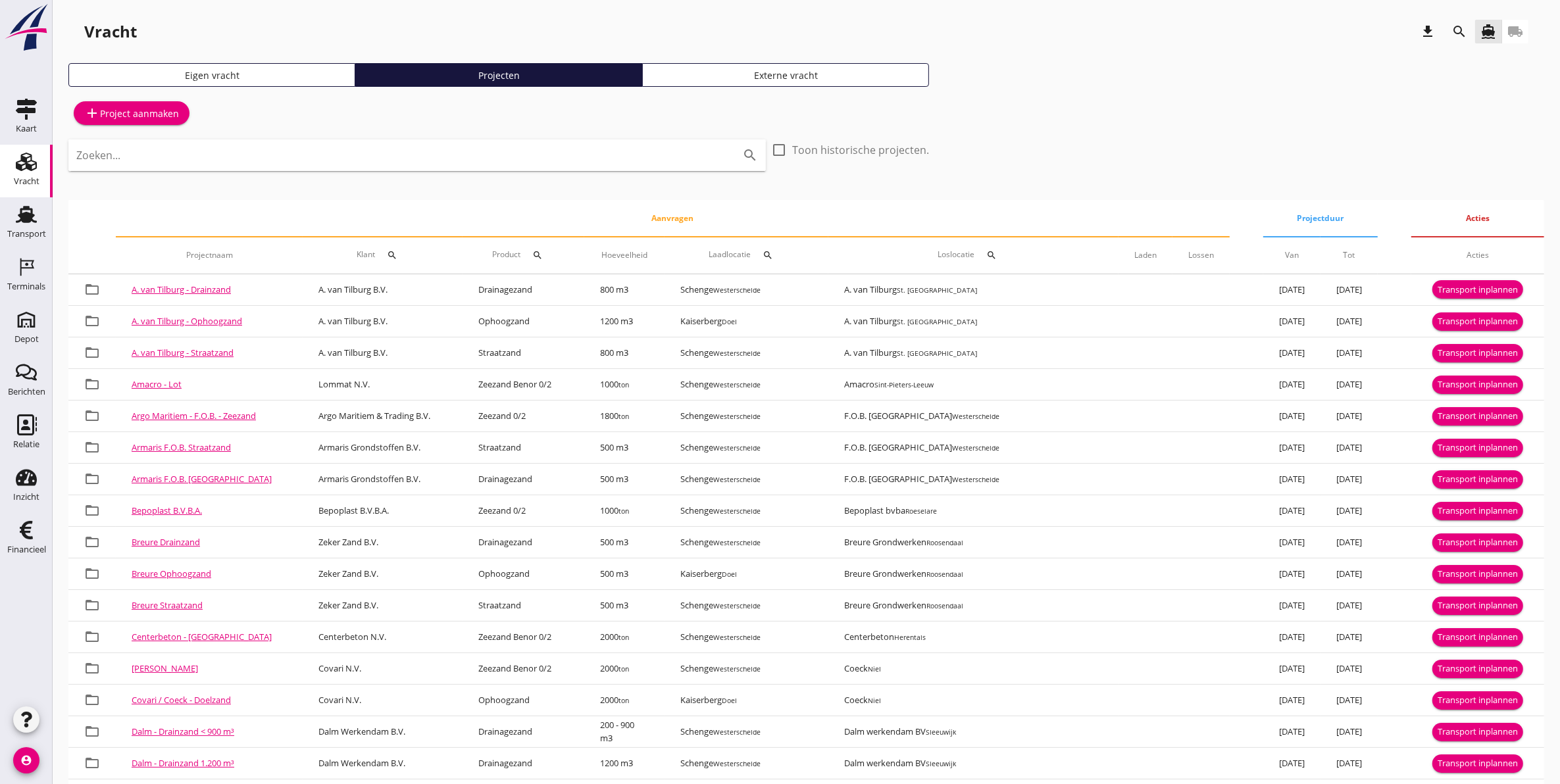
click at [395, 254] on th "Klant search" at bounding box center [383, 255] width 160 height 37
click at [397, 254] on icon "search" at bounding box center [392, 255] width 11 height 11
click at [419, 283] on div "Zoeken op opdrachtgever... arrow_drop_down check" at bounding box center [501, 297] width 201 height 42
click at [419, 283] on input "Zoeken op opdrachtgever..." at bounding box center [470, 293] width 136 height 21
click at [423, 319] on div "H & H Resources Brussels N.V." at bounding box center [487, 325] width 150 height 15
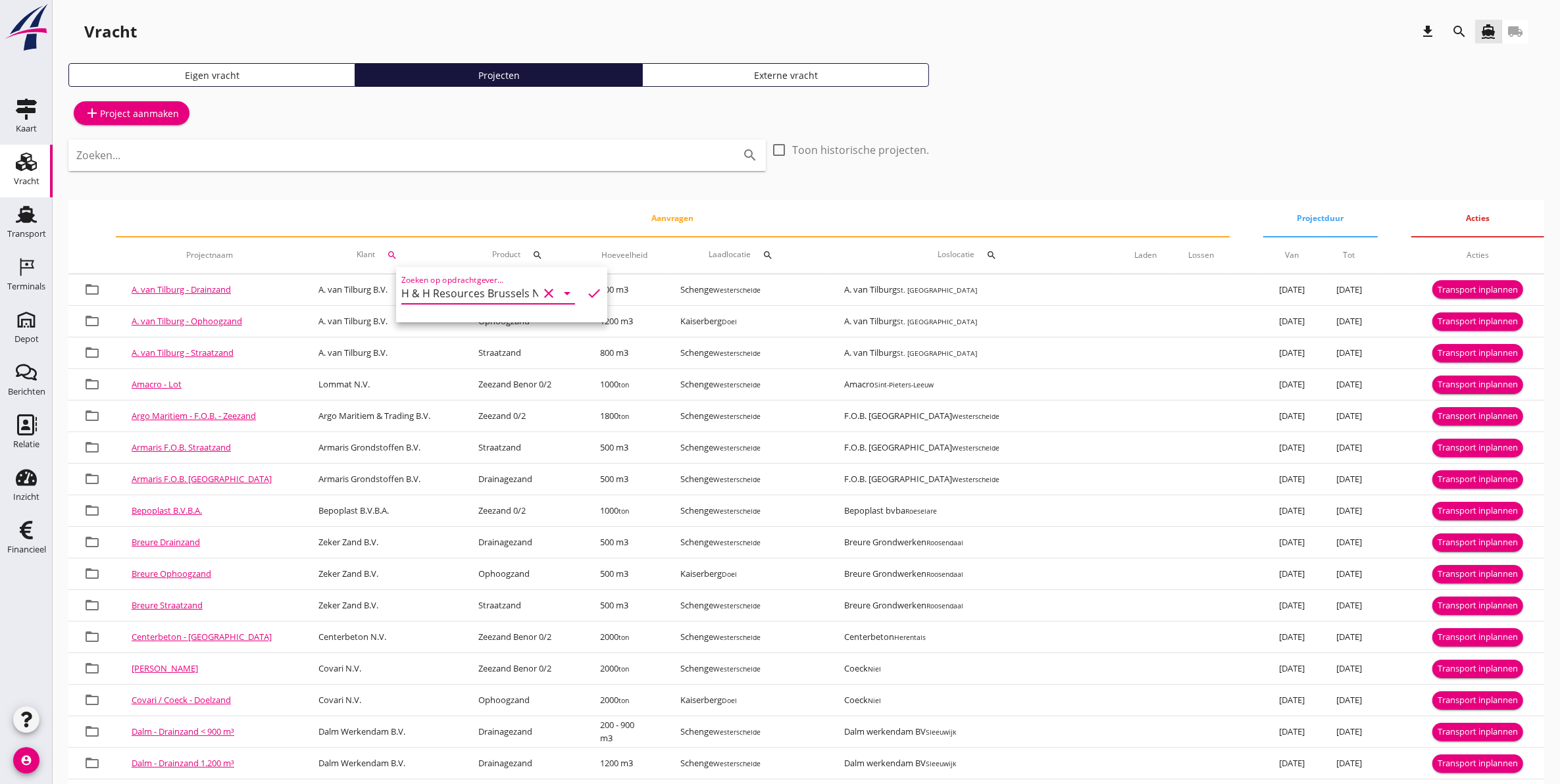
type input "H & H Resources Brussels N.V."
click at [587, 291] on icon "check" at bounding box center [594, 292] width 15 height 15
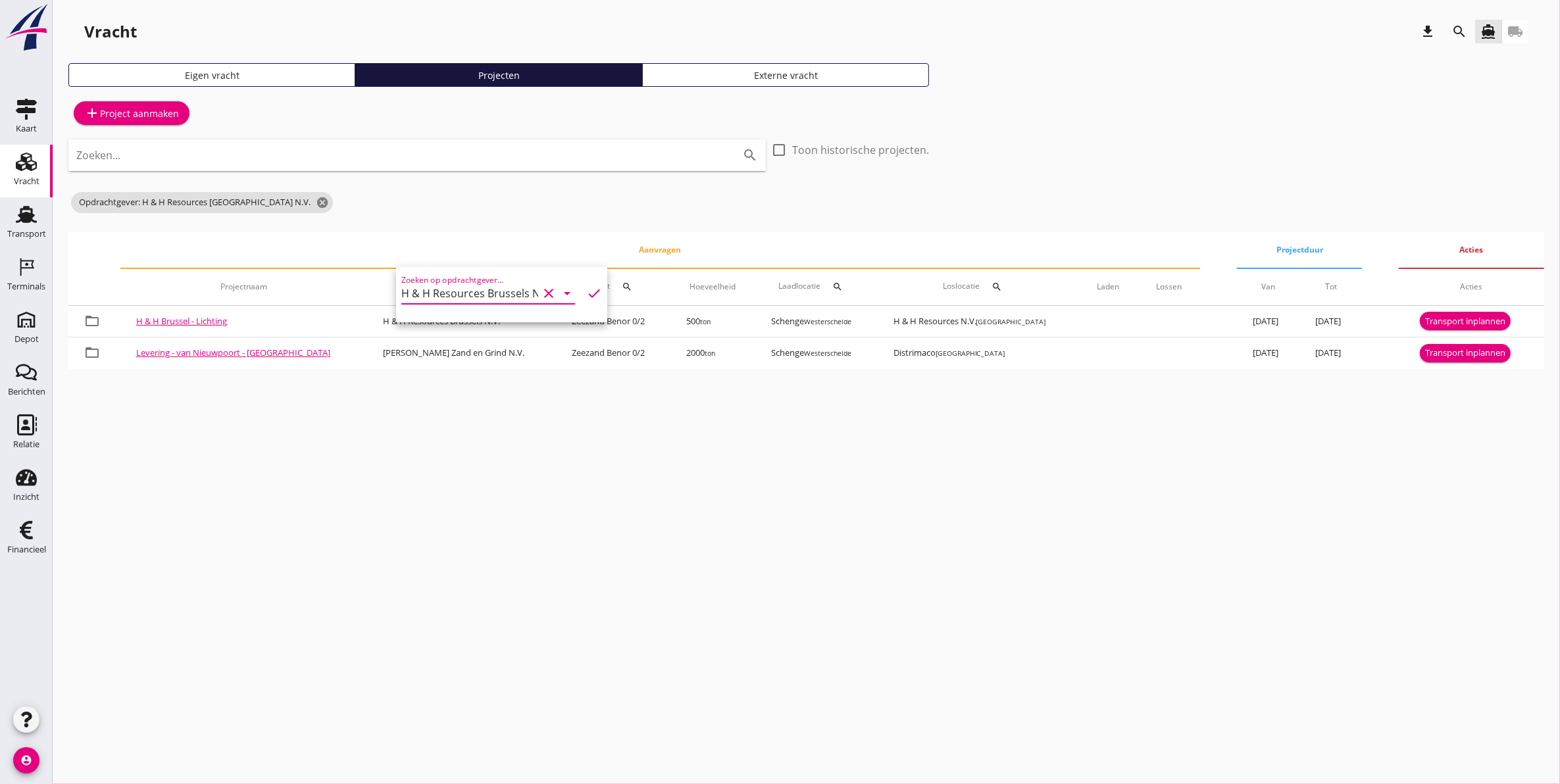
click at [291, 252] on th "Aanvragen" at bounding box center [661, 249] width 1081 height 37
click at [316, 198] on icon "cancel" at bounding box center [323, 202] width 13 height 13
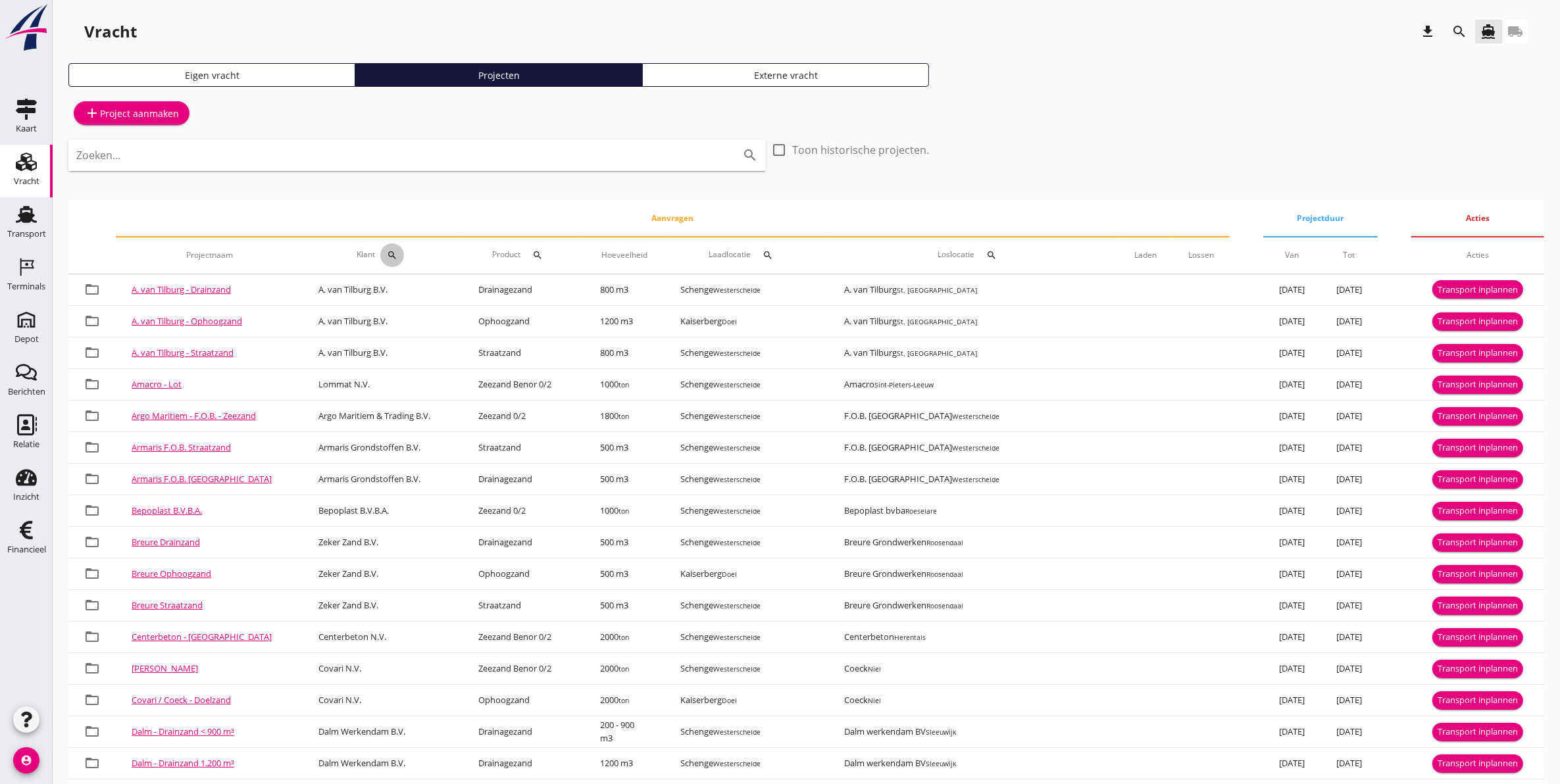
click at [397, 258] on icon "search" at bounding box center [392, 255] width 11 height 11
click at [491, 288] on input "Zoeken op opdrachtgever..." at bounding box center [470, 293] width 136 height 21
click at [505, 331] on div "H & H Resources Brussels N.V." at bounding box center [487, 325] width 150 height 15
type input "H & H Resources Brussels N.V."
click at [587, 296] on icon "check" at bounding box center [594, 292] width 15 height 15
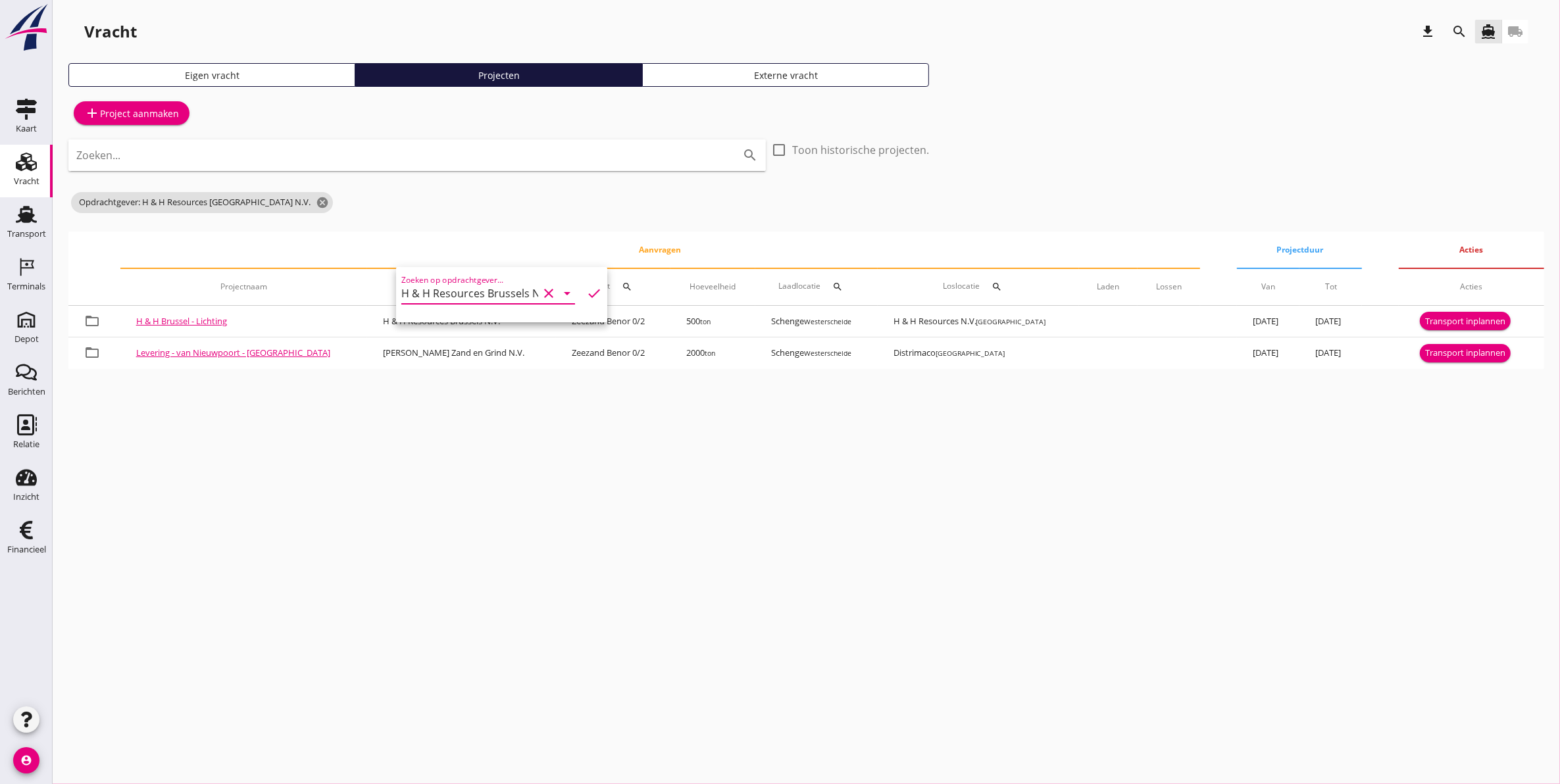
click at [329, 570] on div "cancel You are impersonating another user. Vracht download search directions_bo…" at bounding box center [806, 392] width 1507 height 784
click at [178, 318] on link "H & H Brussel - Lichting" at bounding box center [182, 321] width 91 height 12
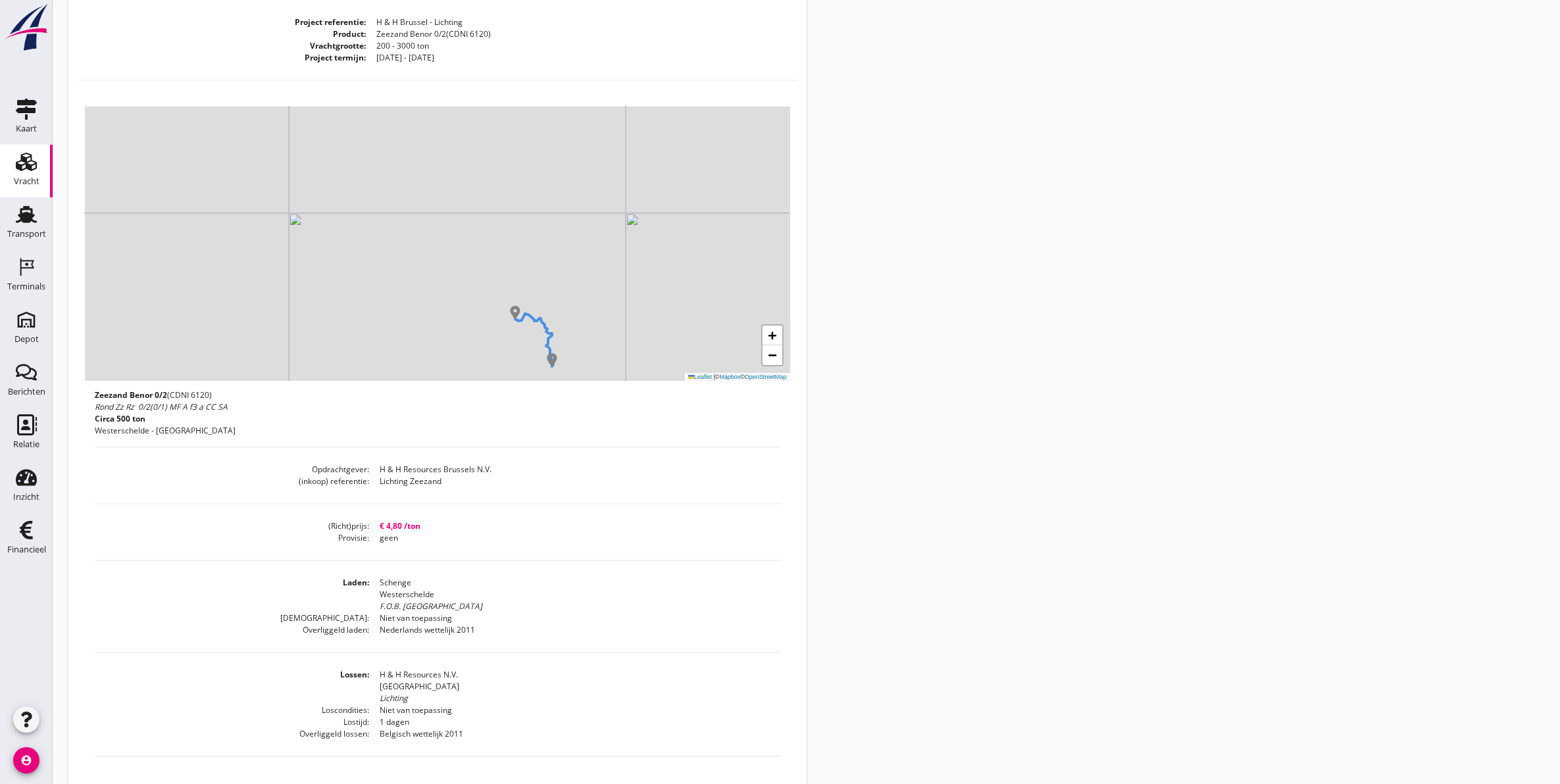
scroll to position [79, 0]
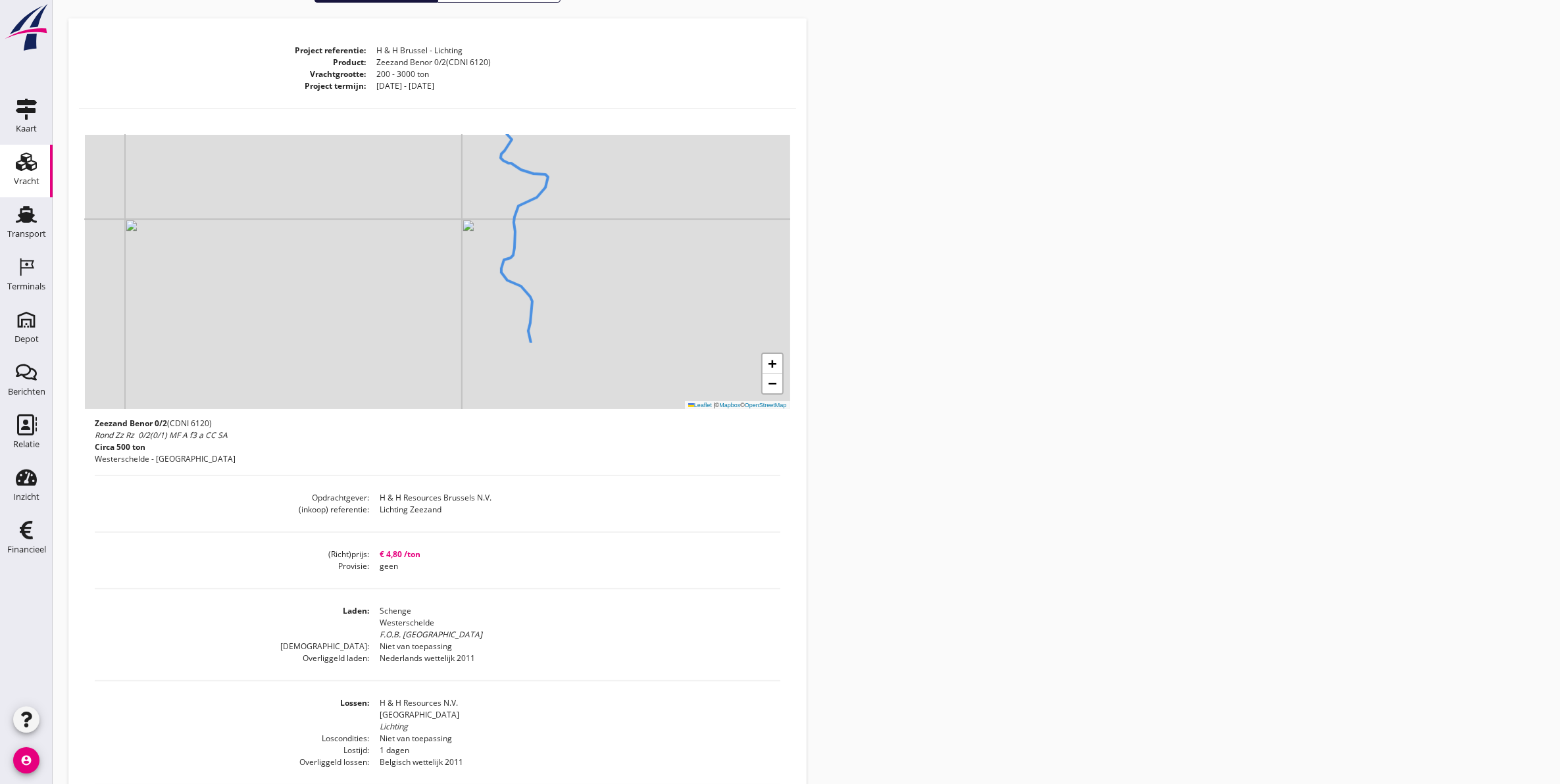
drag, startPoint x: 597, startPoint y: 284, endPoint x: 483, endPoint y: 191, distance: 147.1
click at [483, 191] on div "+ − Leaflet | © Mapbox © OpenStreetMap" at bounding box center [437, 272] width 705 height 275
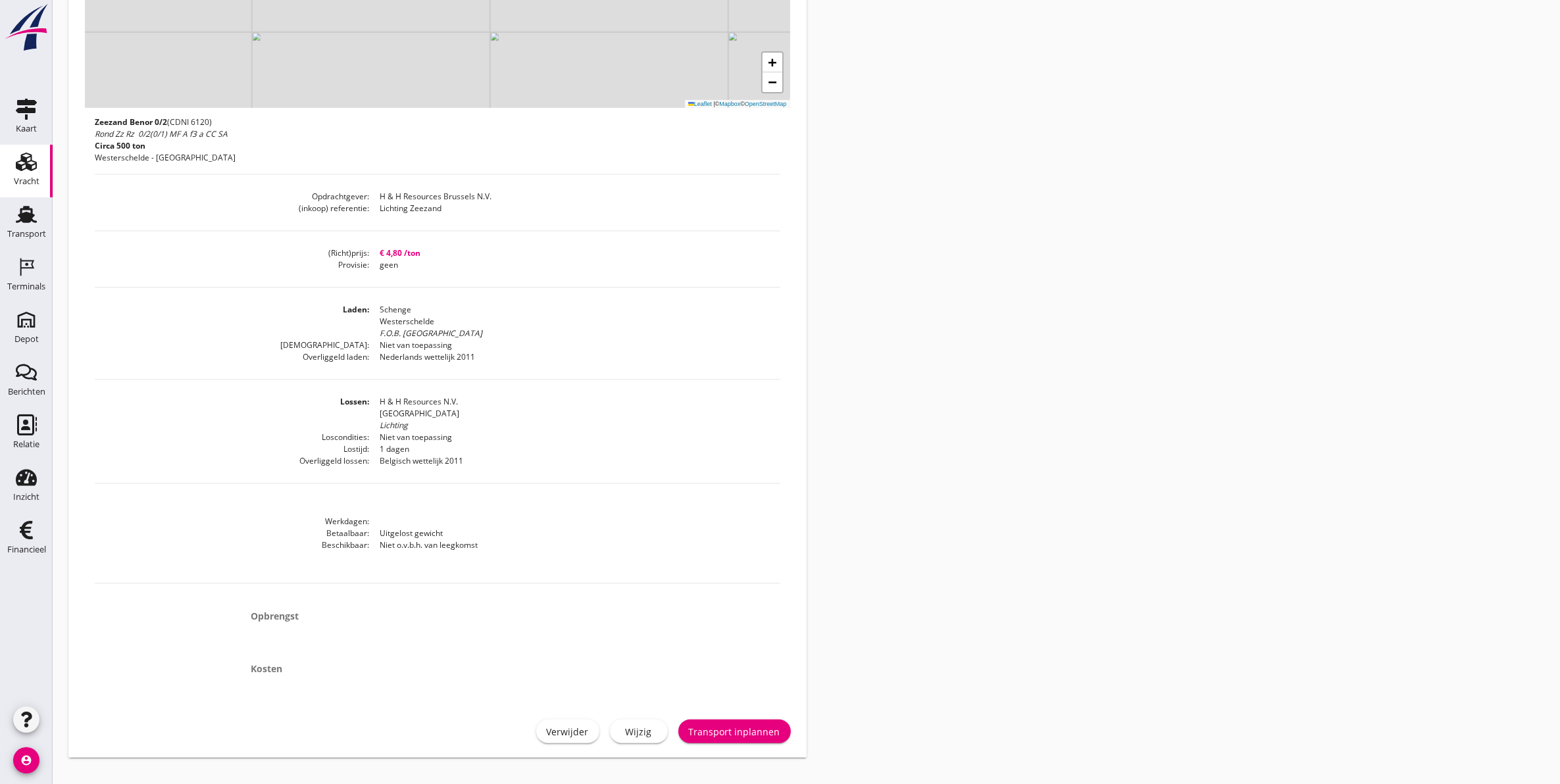
scroll to position [408, 0]
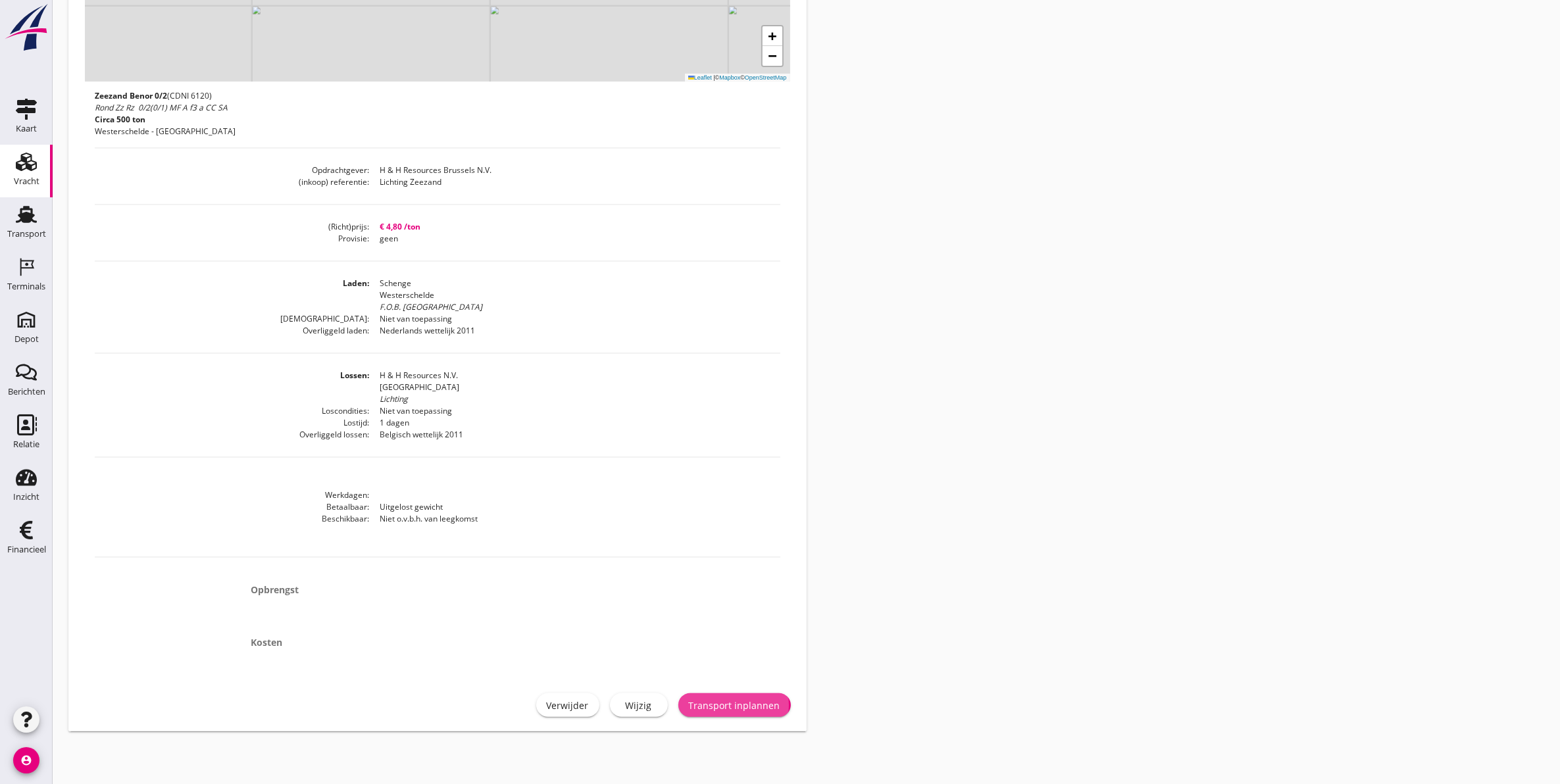
click at [744, 706] on div "Transport inplannen" at bounding box center [734, 705] width 92 height 14
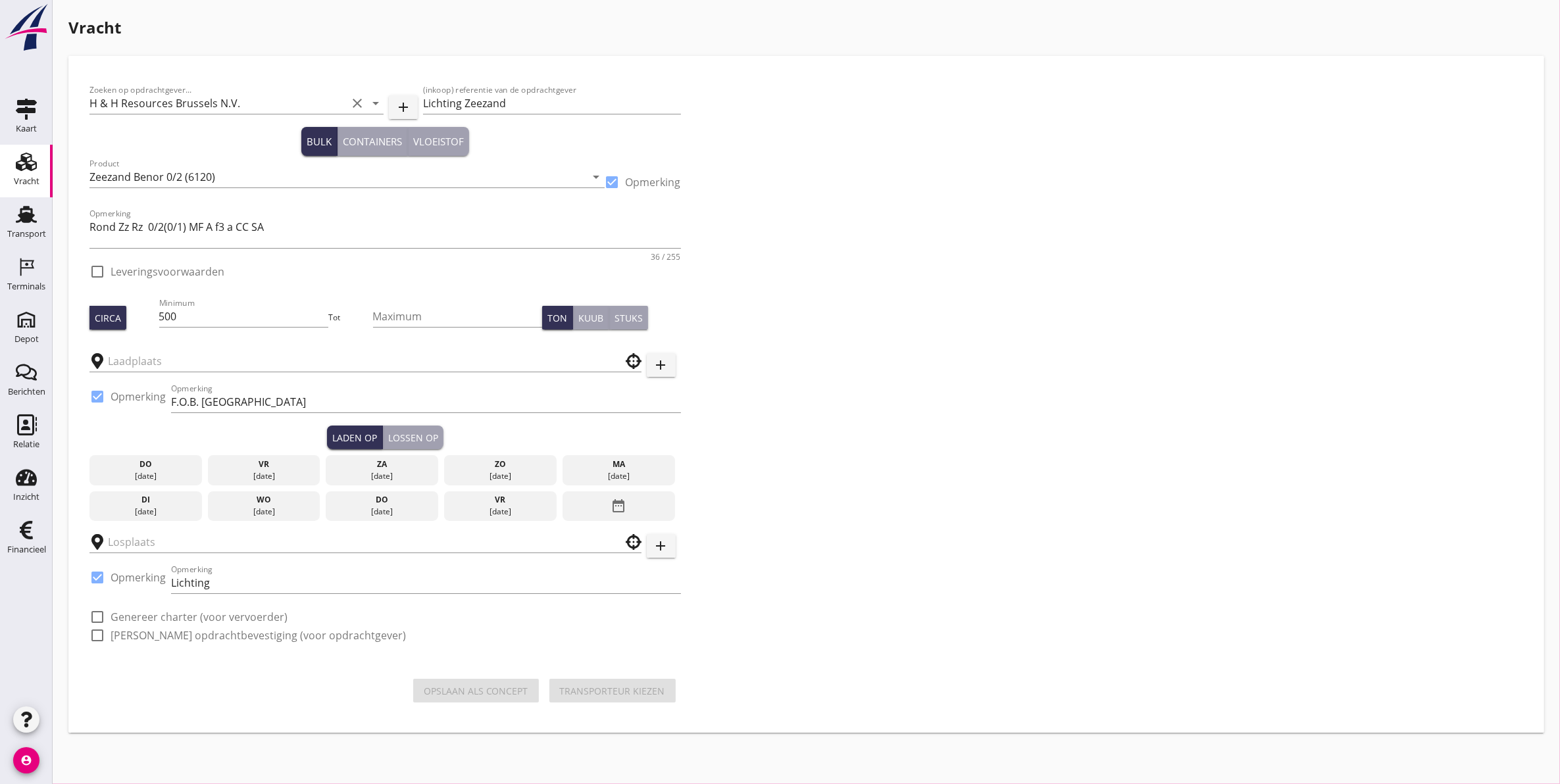
checkbox input "true"
type input "Schenge"
type input "H & H Resources N.V."
checkbox input "true"
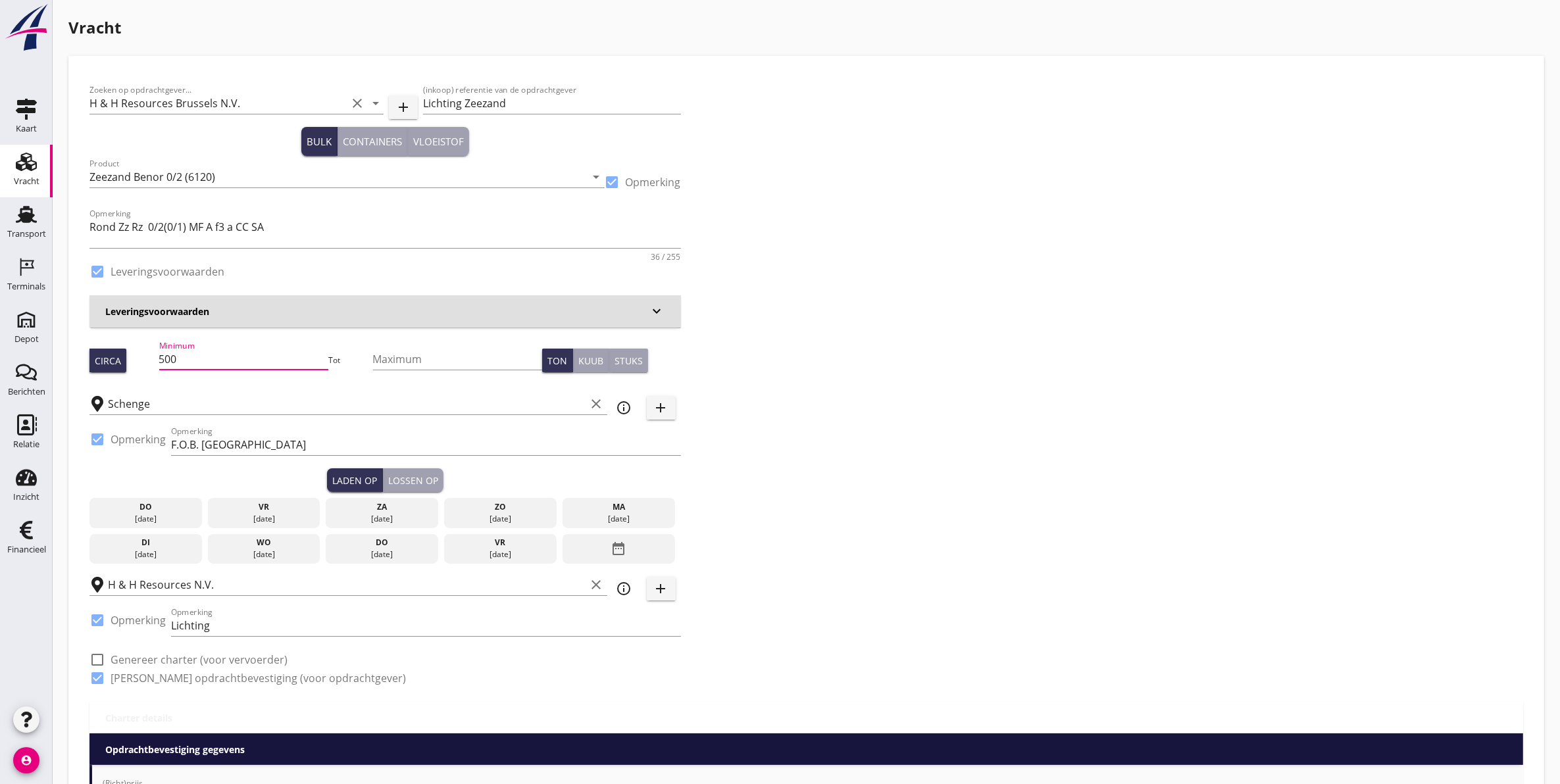
scroll to position [1, 0]
drag, startPoint x: 206, startPoint y: 360, endPoint x: -57, endPoint y: 375, distance: 263.4
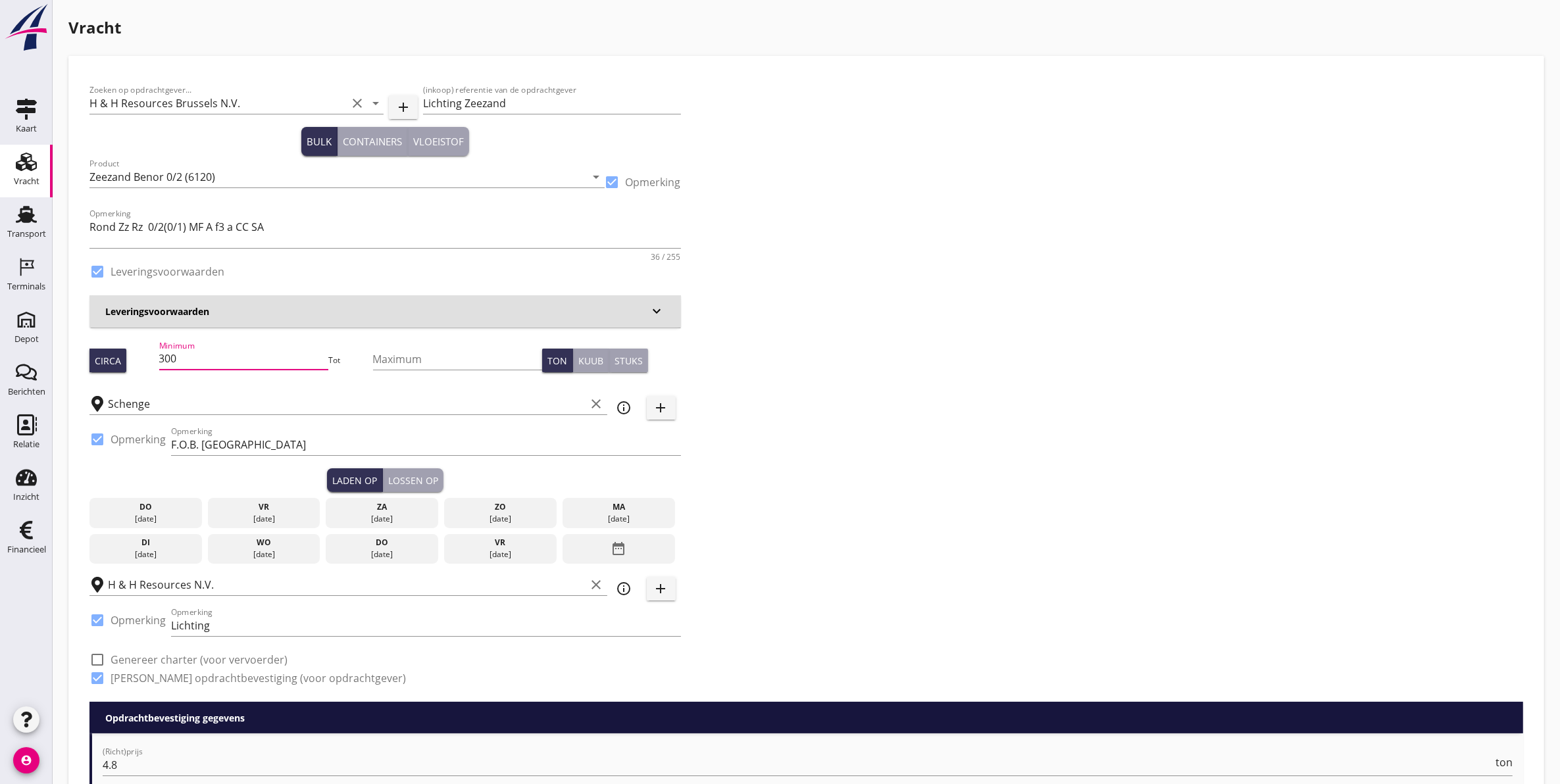
type input "300"
click at [826, 375] on div "Zoeken op opdrachtgever... H & H Resources Brussels N.V. clear arrow_drop_down …" at bounding box center [807, 389] width 1445 height 625
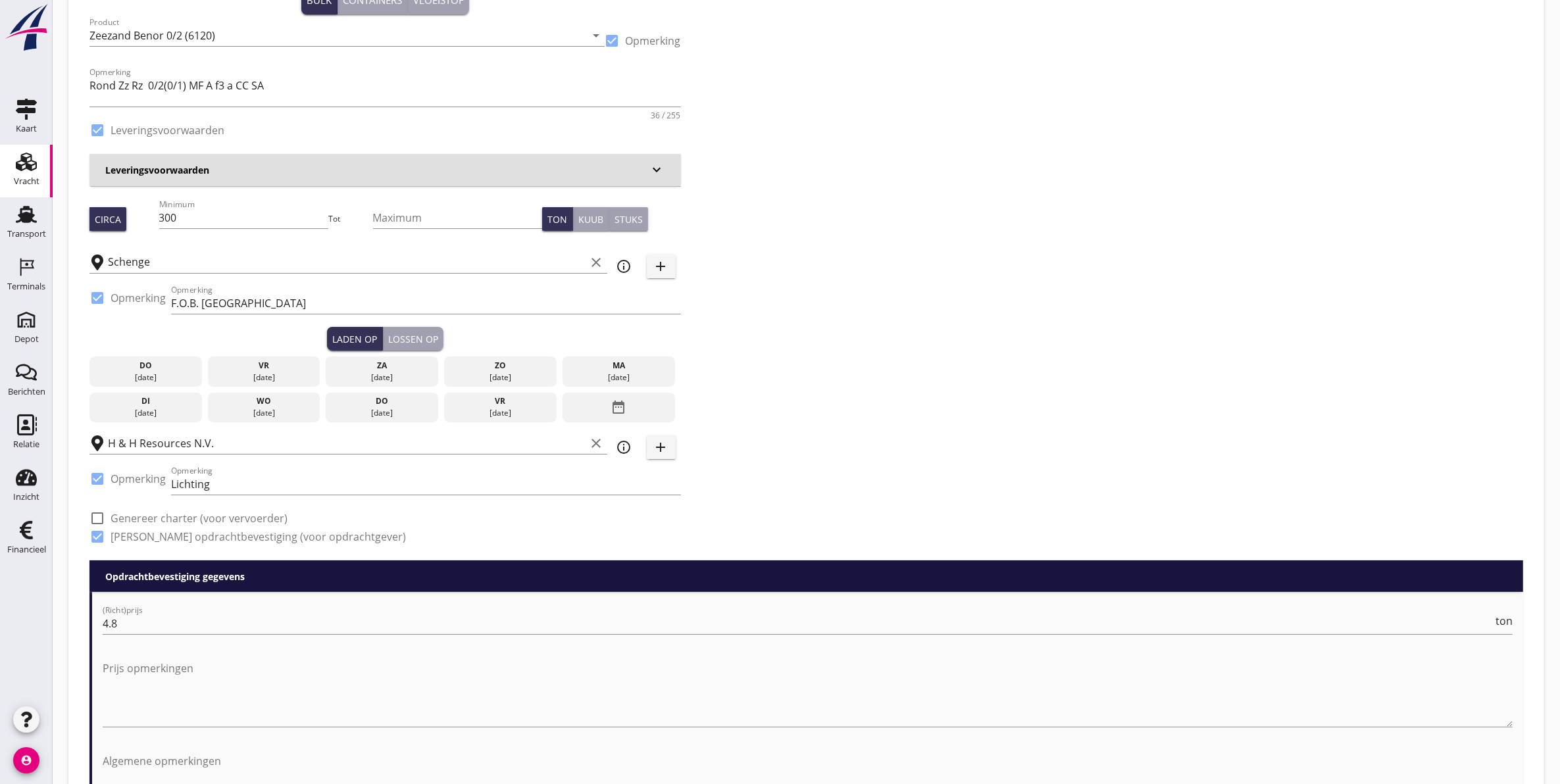
scroll to position [89, 0]
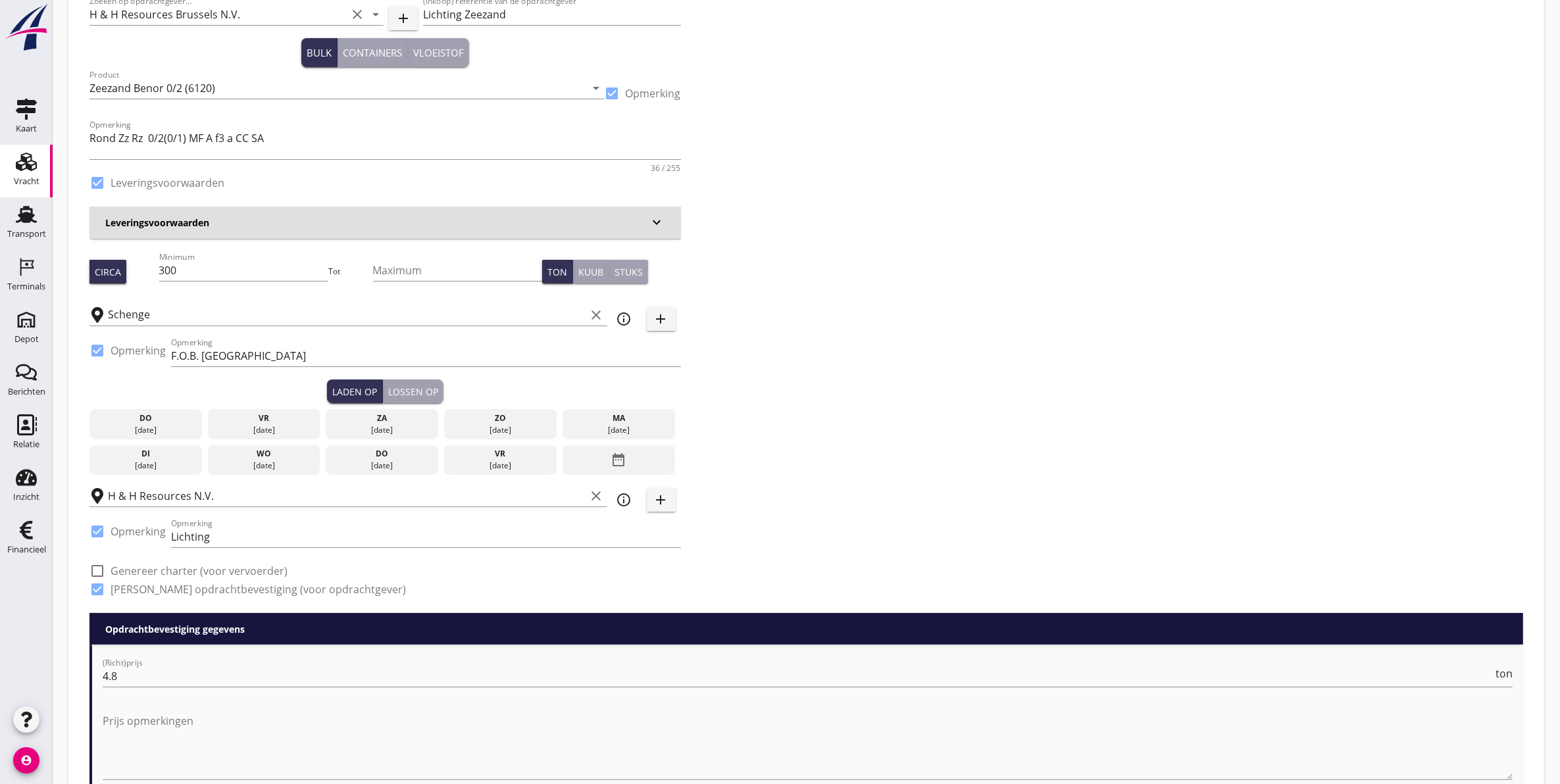
click at [275, 423] on div "vr" at bounding box center [264, 418] width 106 height 12
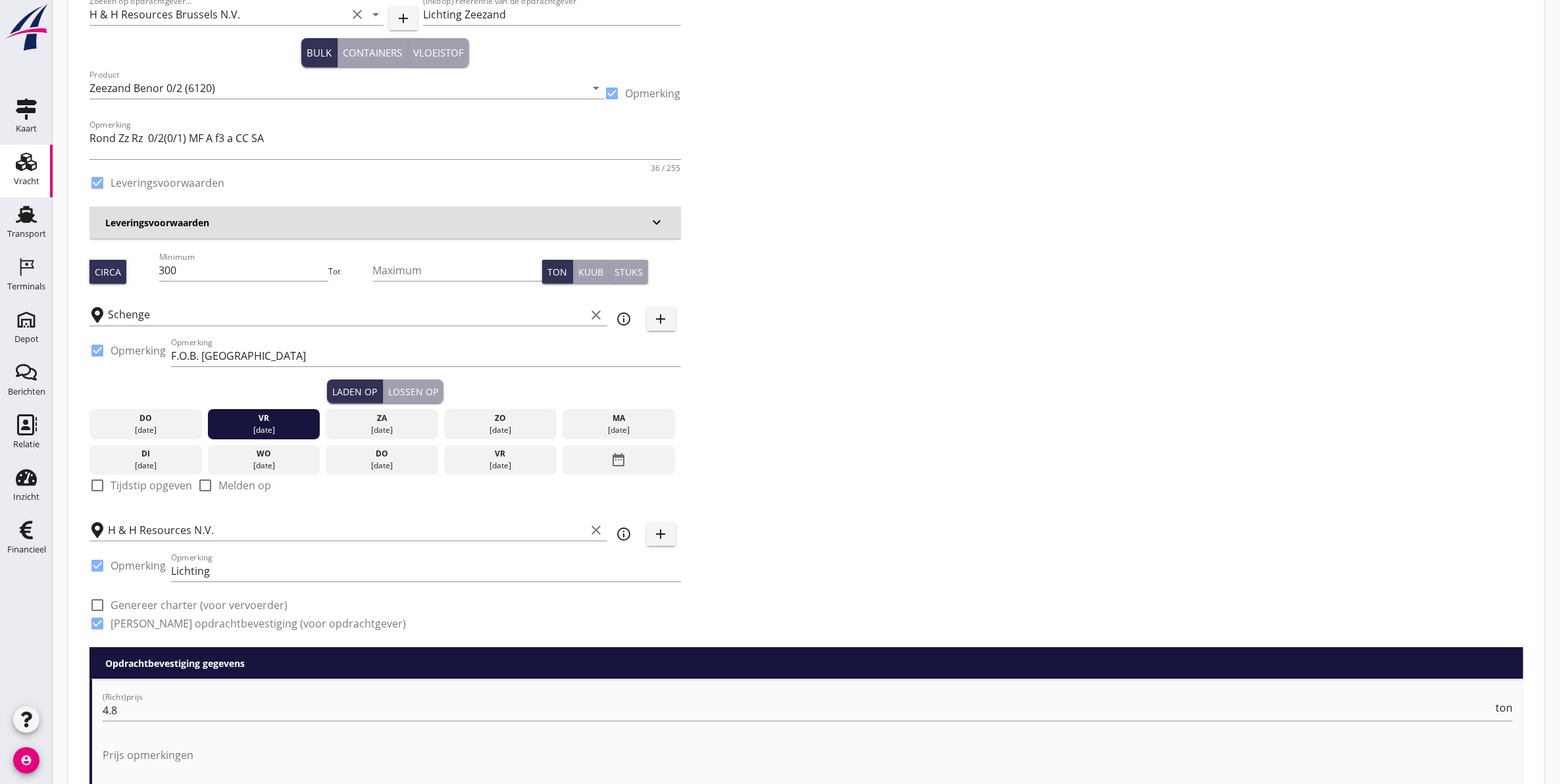
click at [418, 388] on div "Lossen op" at bounding box center [414, 392] width 50 height 14
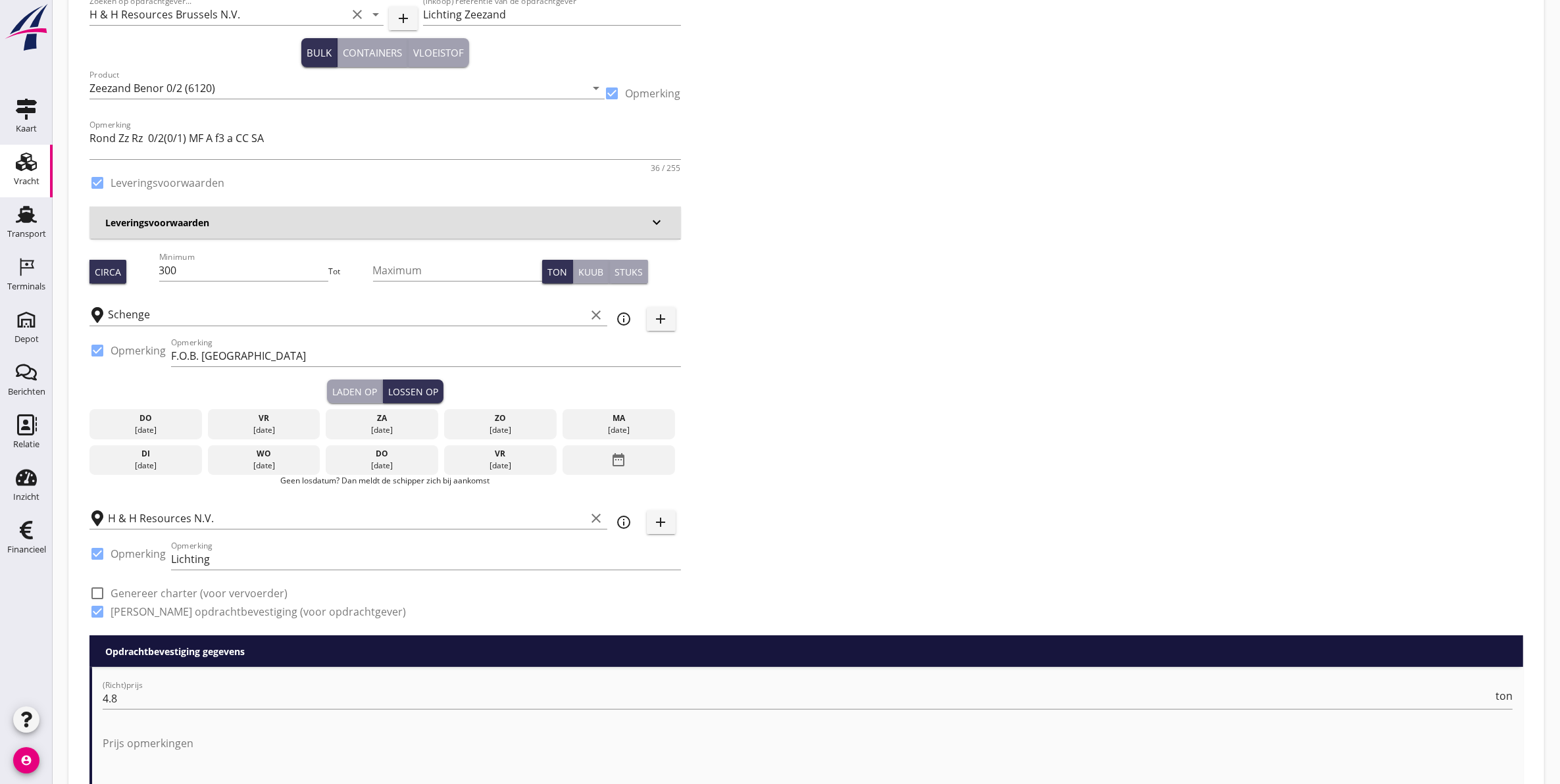
click at [626, 420] on div "ma" at bounding box center [618, 418] width 106 height 12
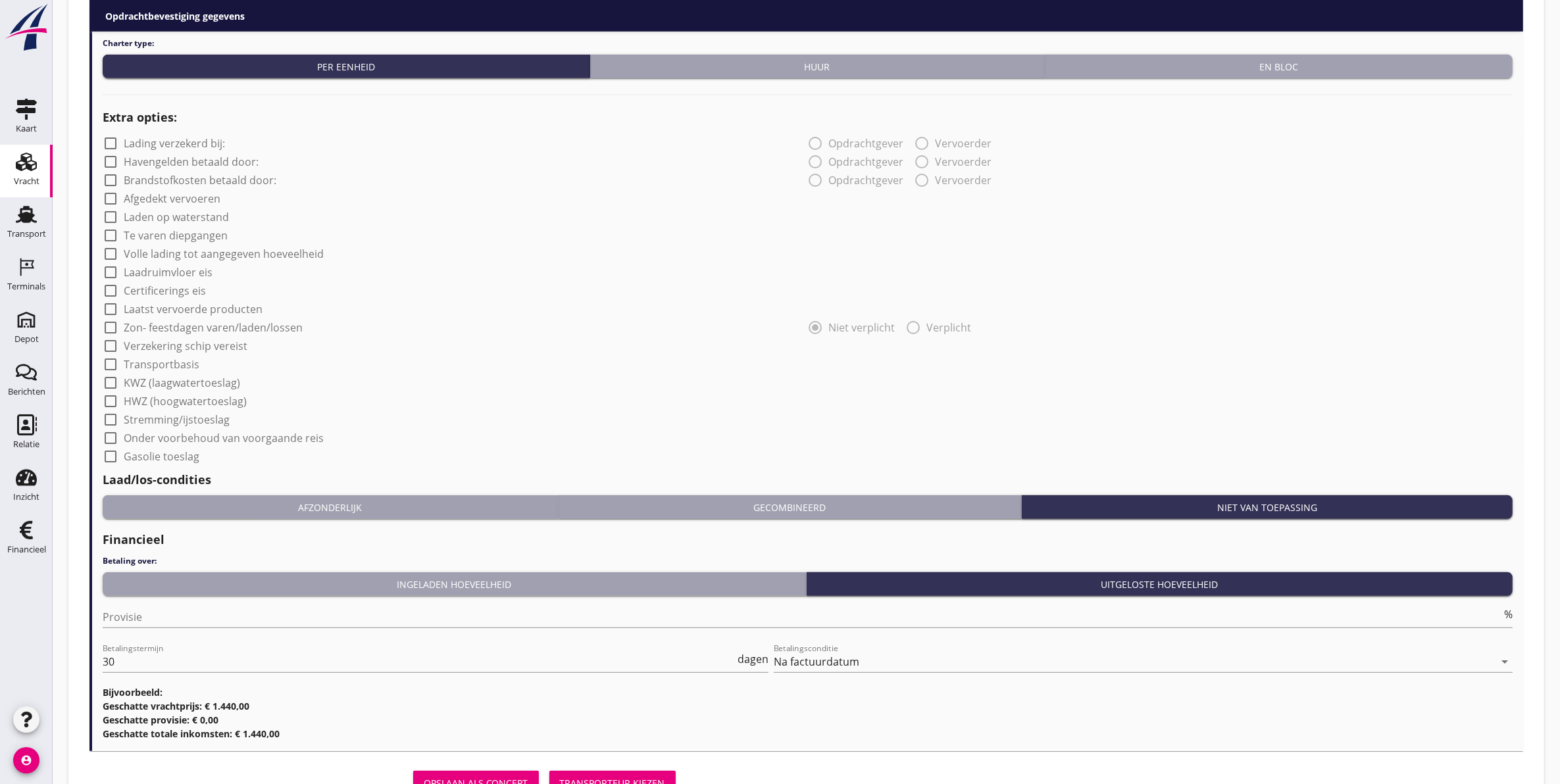
scroll to position [1050, 0]
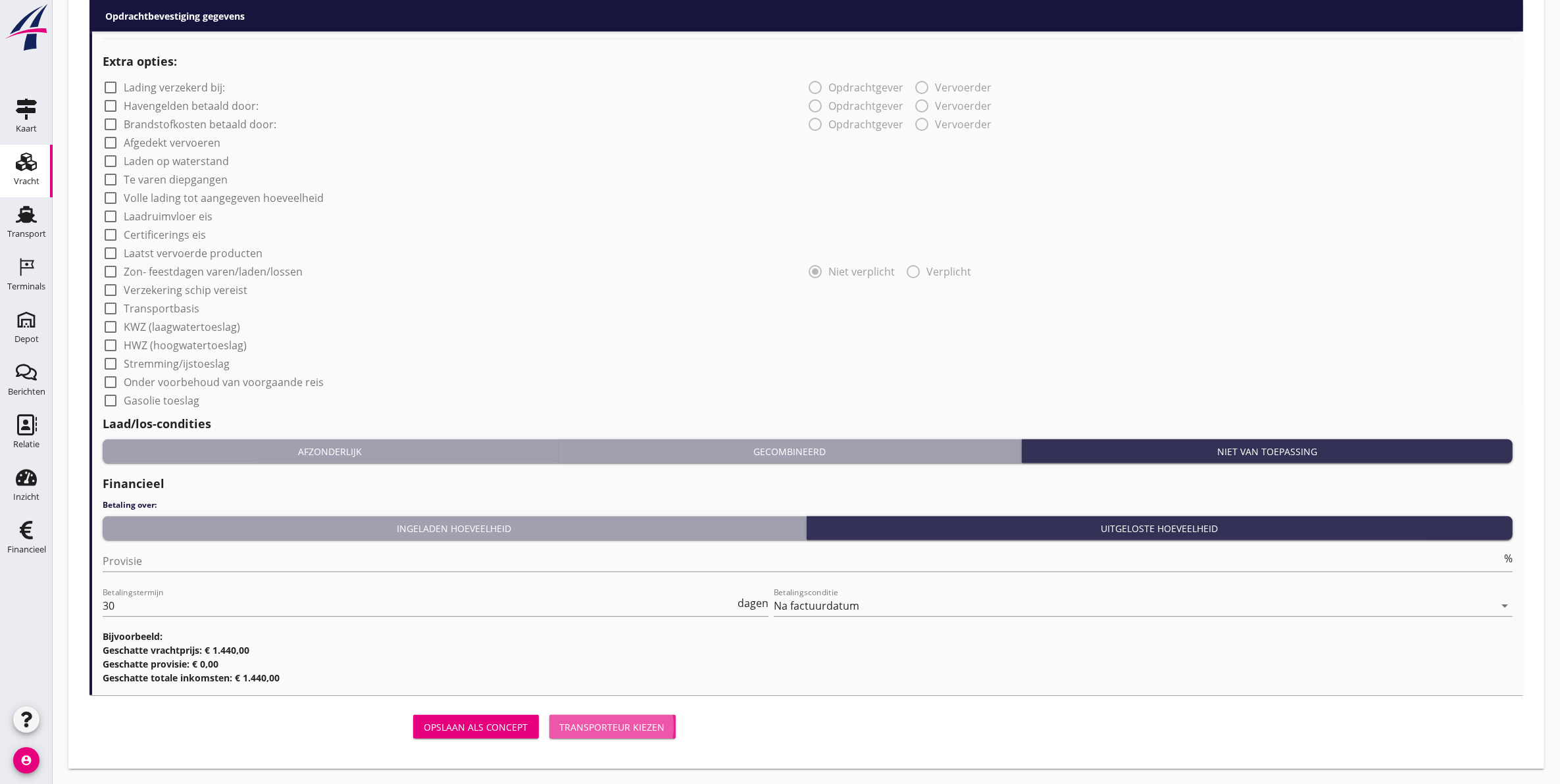
click at [581, 719] on button "Transporteur kiezen" at bounding box center [612, 726] width 126 height 24
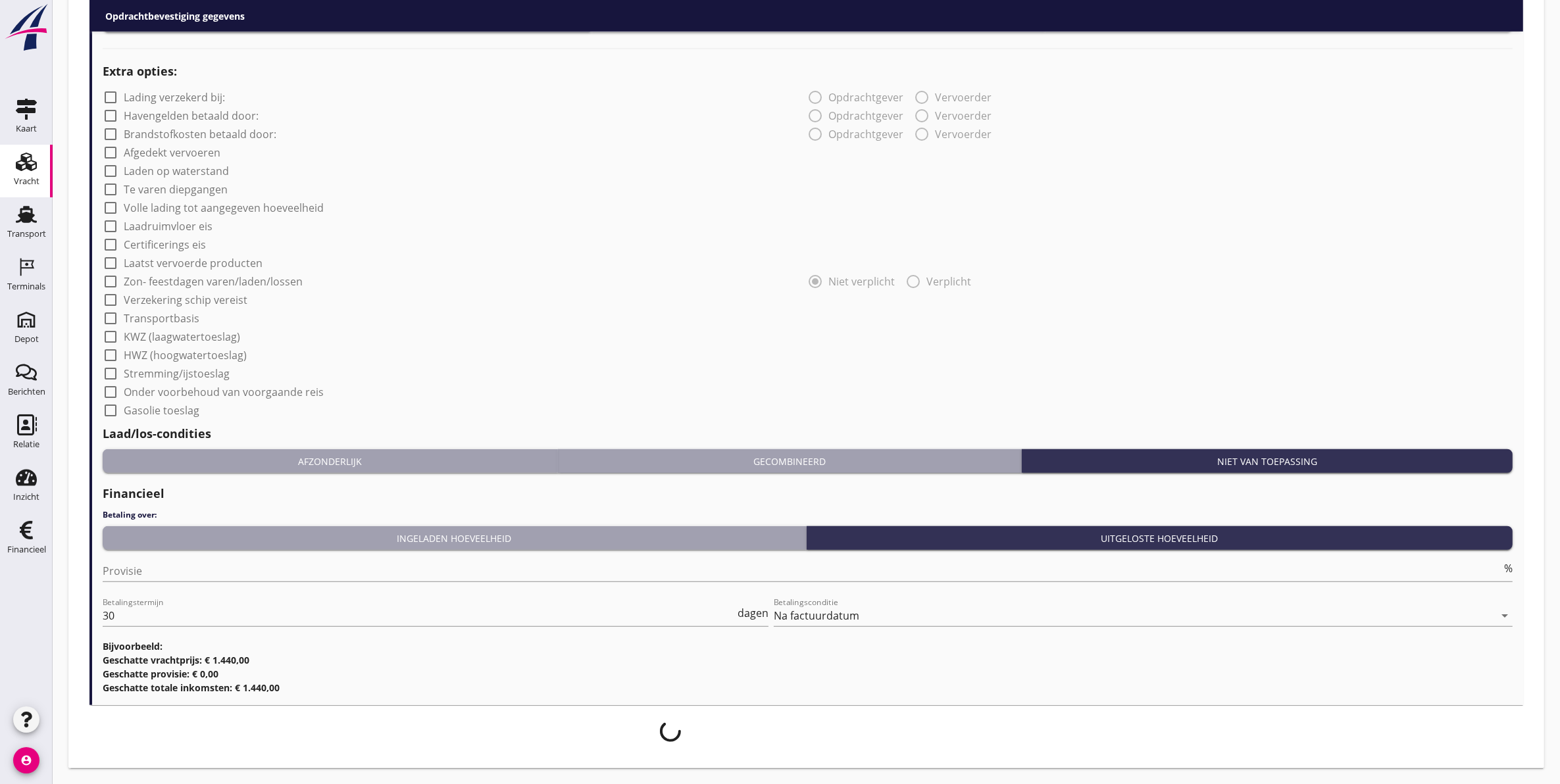
scroll to position [1038, 0]
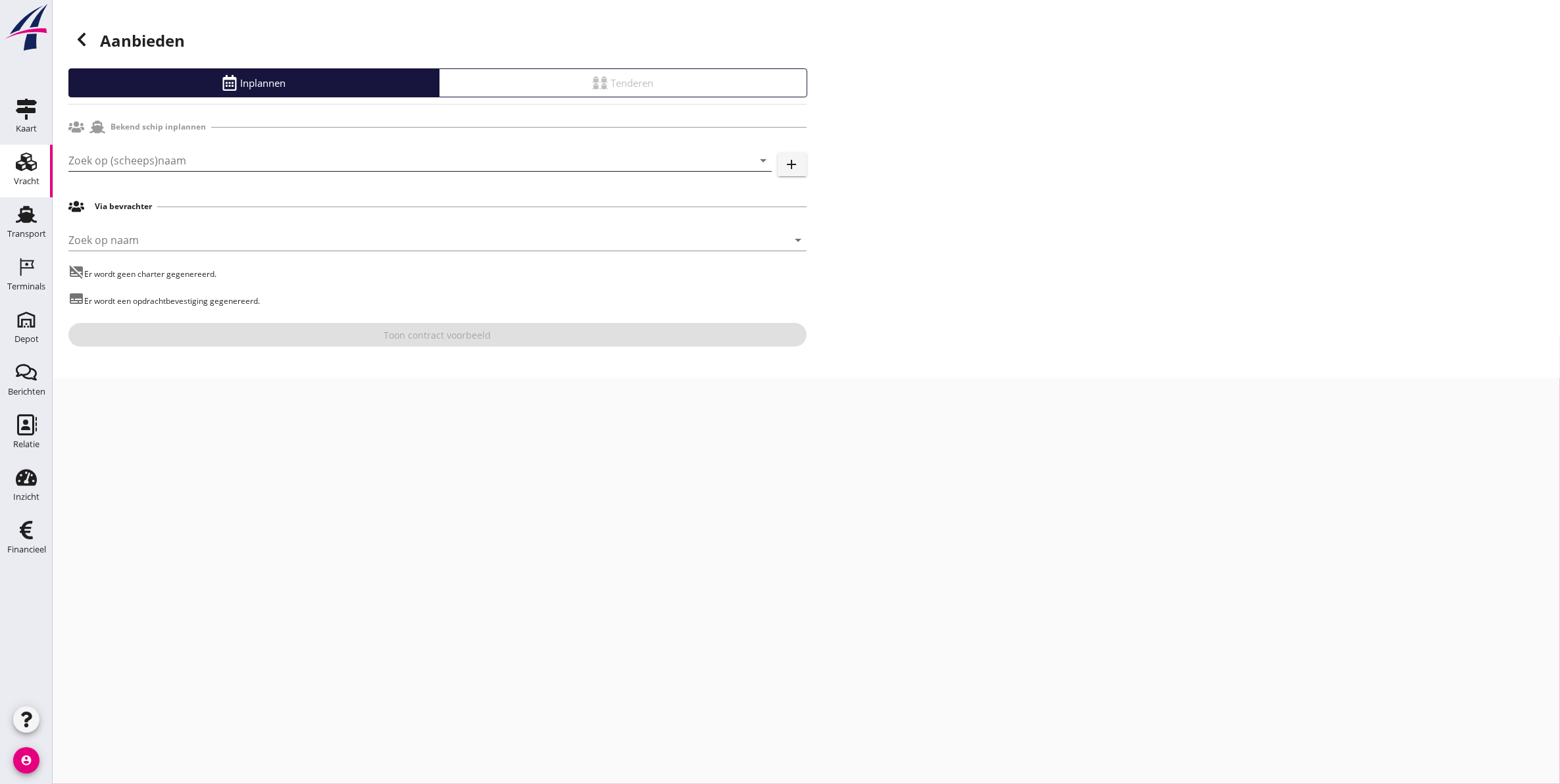
click at [199, 154] on input "Zoek op (scheeps)naam" at bounding box center [401, 161] width 666 height 21
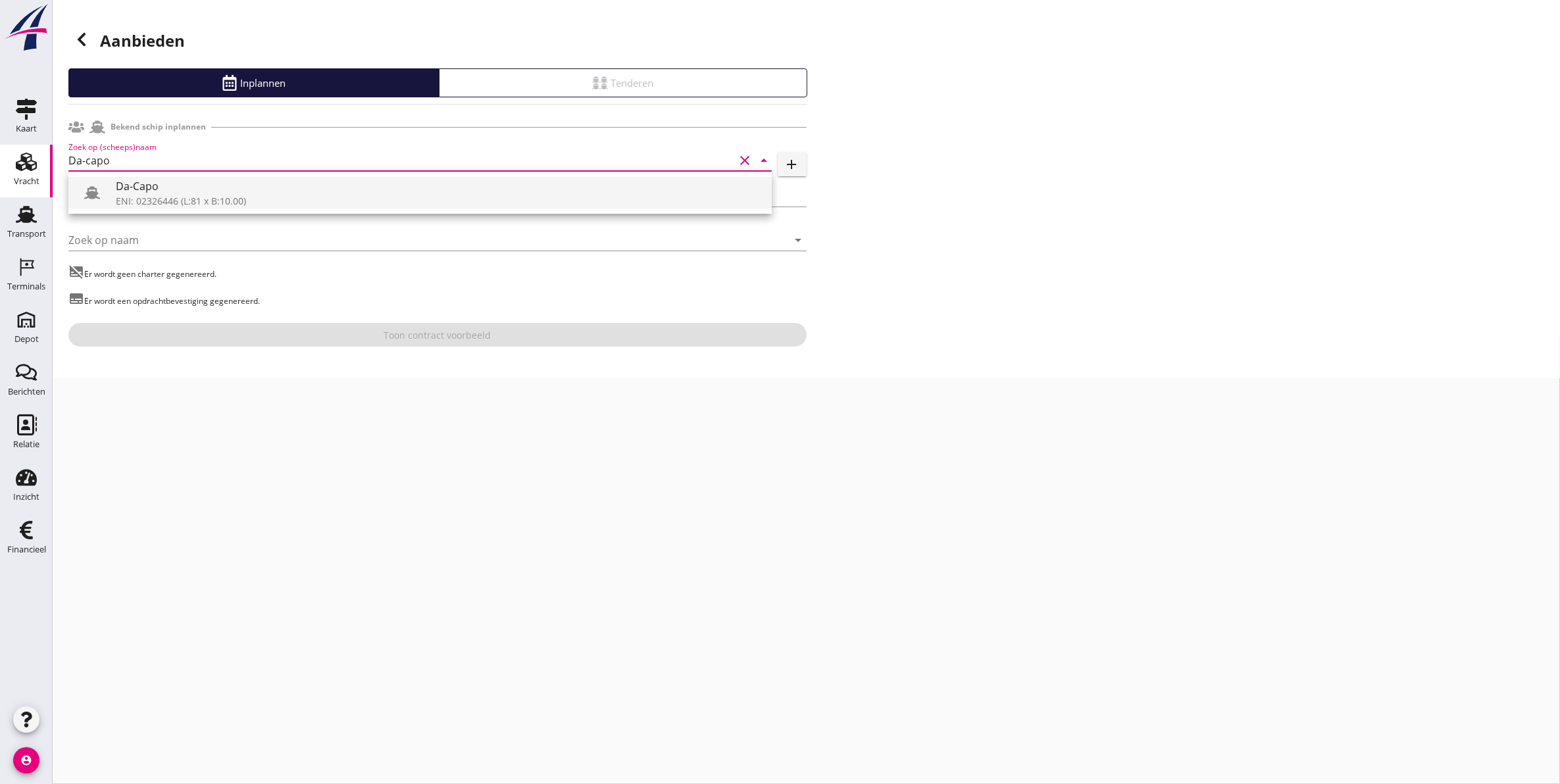
click at [242, 192] on div "Da-Capo" at bounding box center [439, 185] width 645 height 15
type input "Da-Capo"
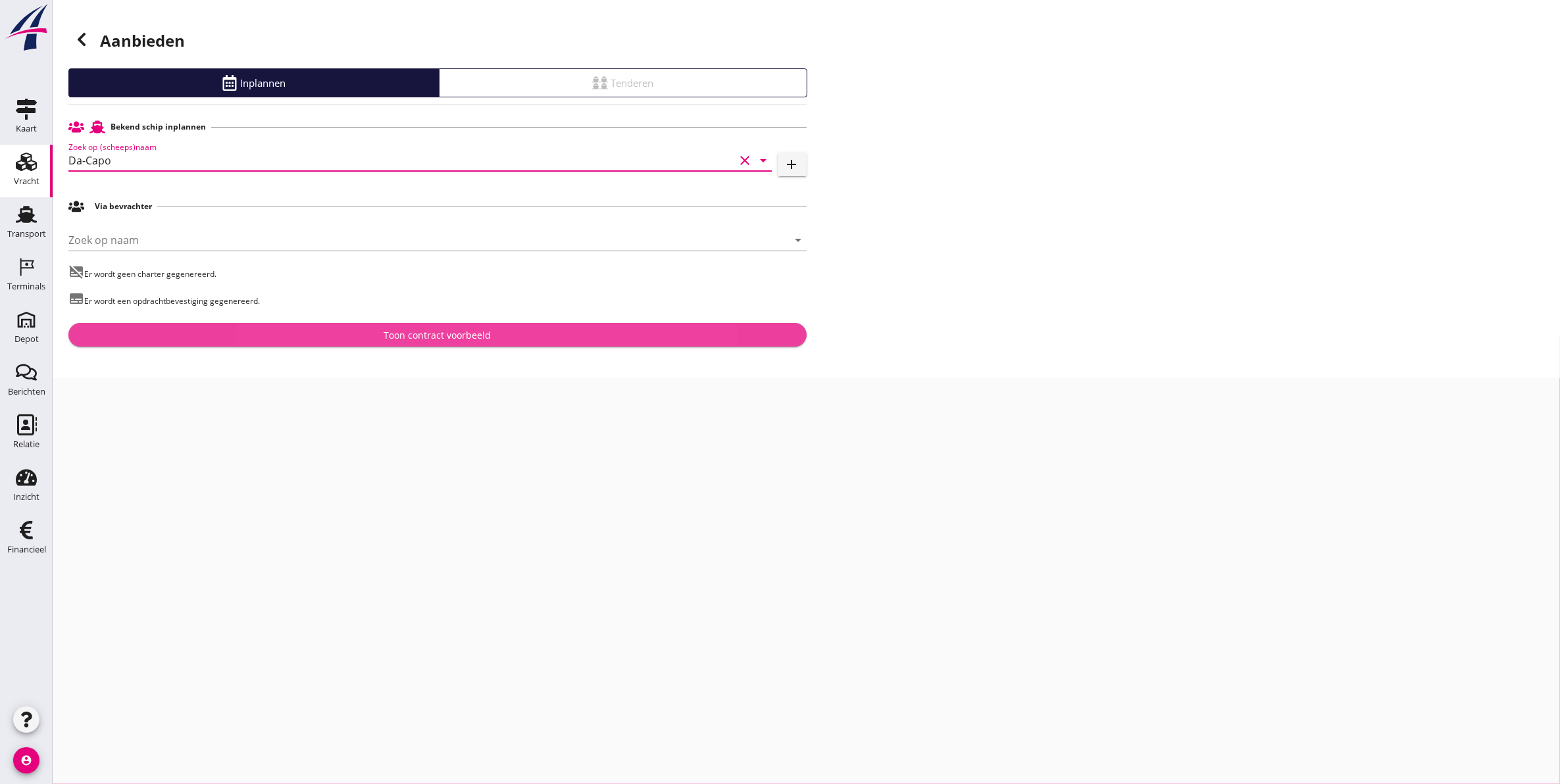
click at [306, 334] on div "Toon contract voorbeeld" at bounding box center [437, 335] width 717 height 14
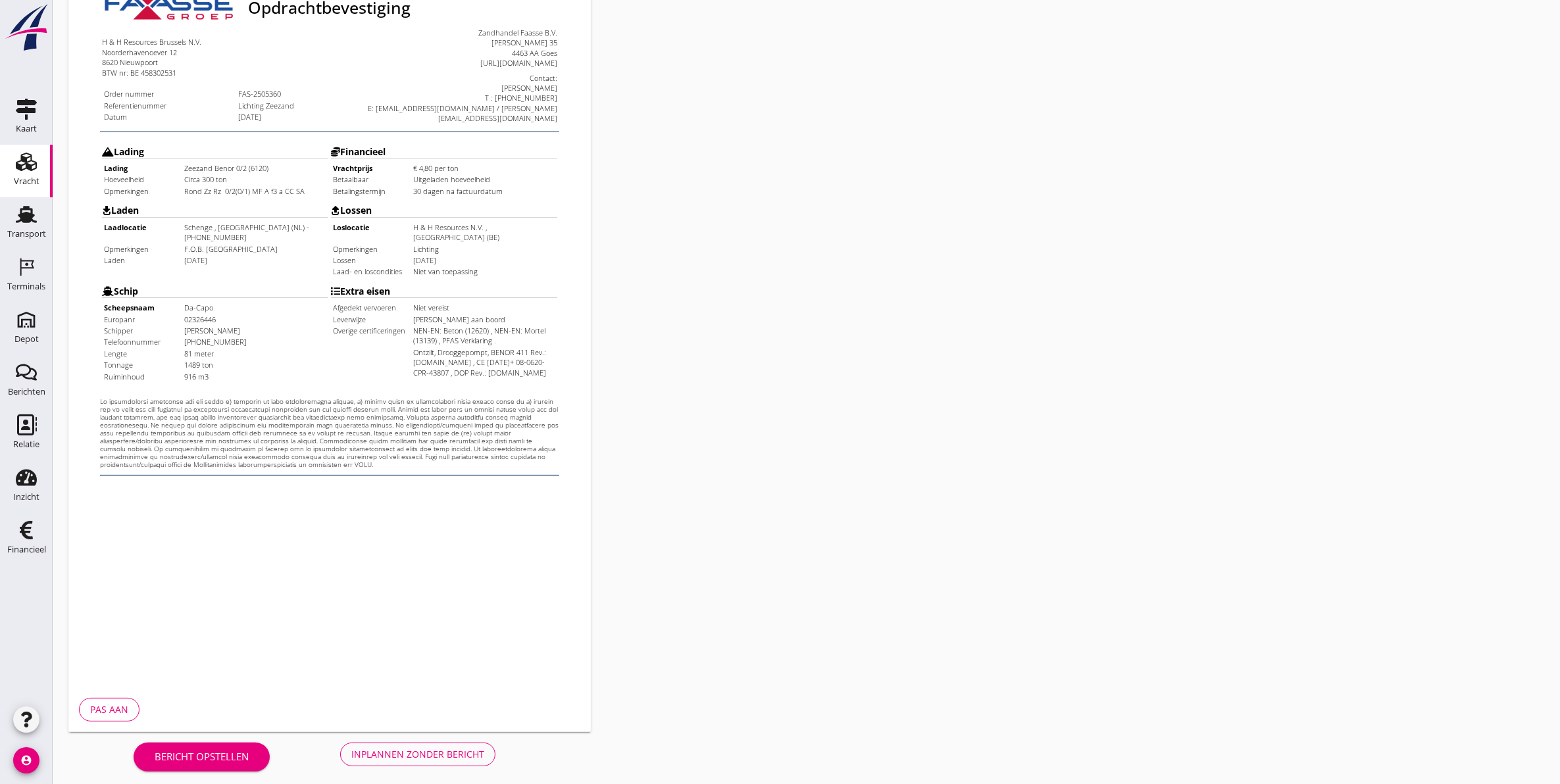
scroll to position [188, 0]
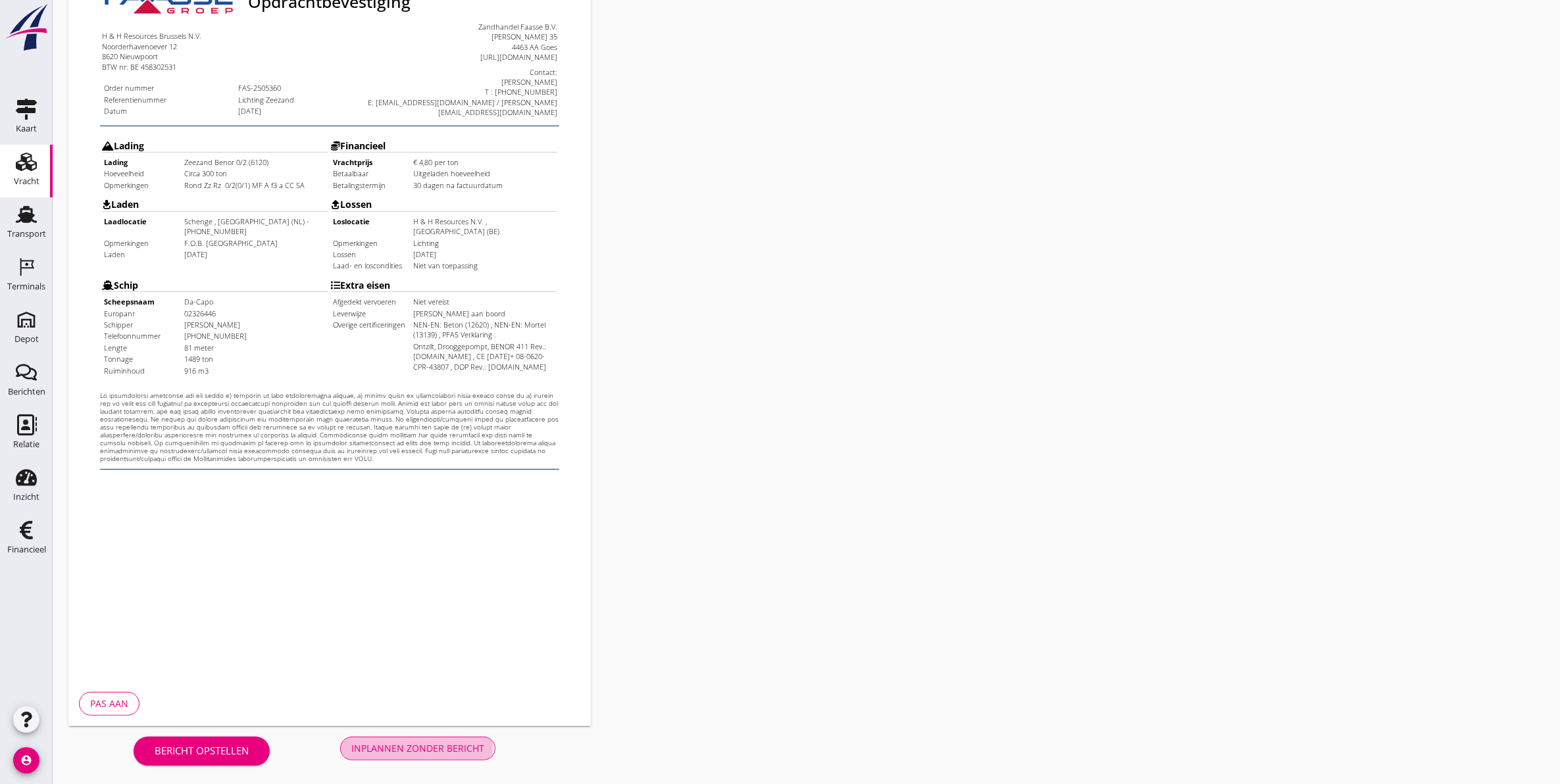
click at [417, 743] on div "Inplannen zonder bericht" at bounding box center [418, 748] width 133 height 14
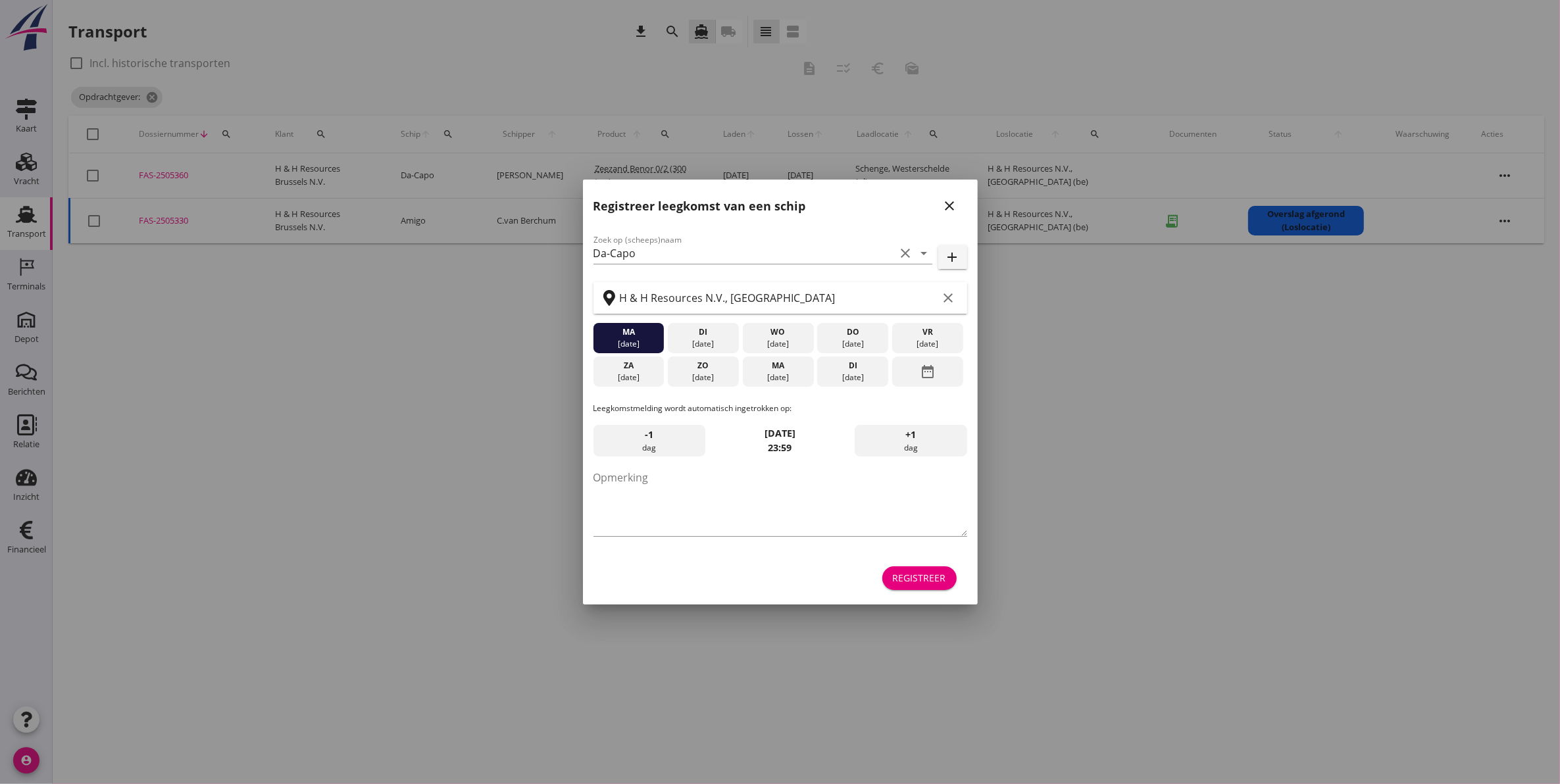
click at [948, 208] on icon "close" at bounding box center [950, 206] width 15 height 15
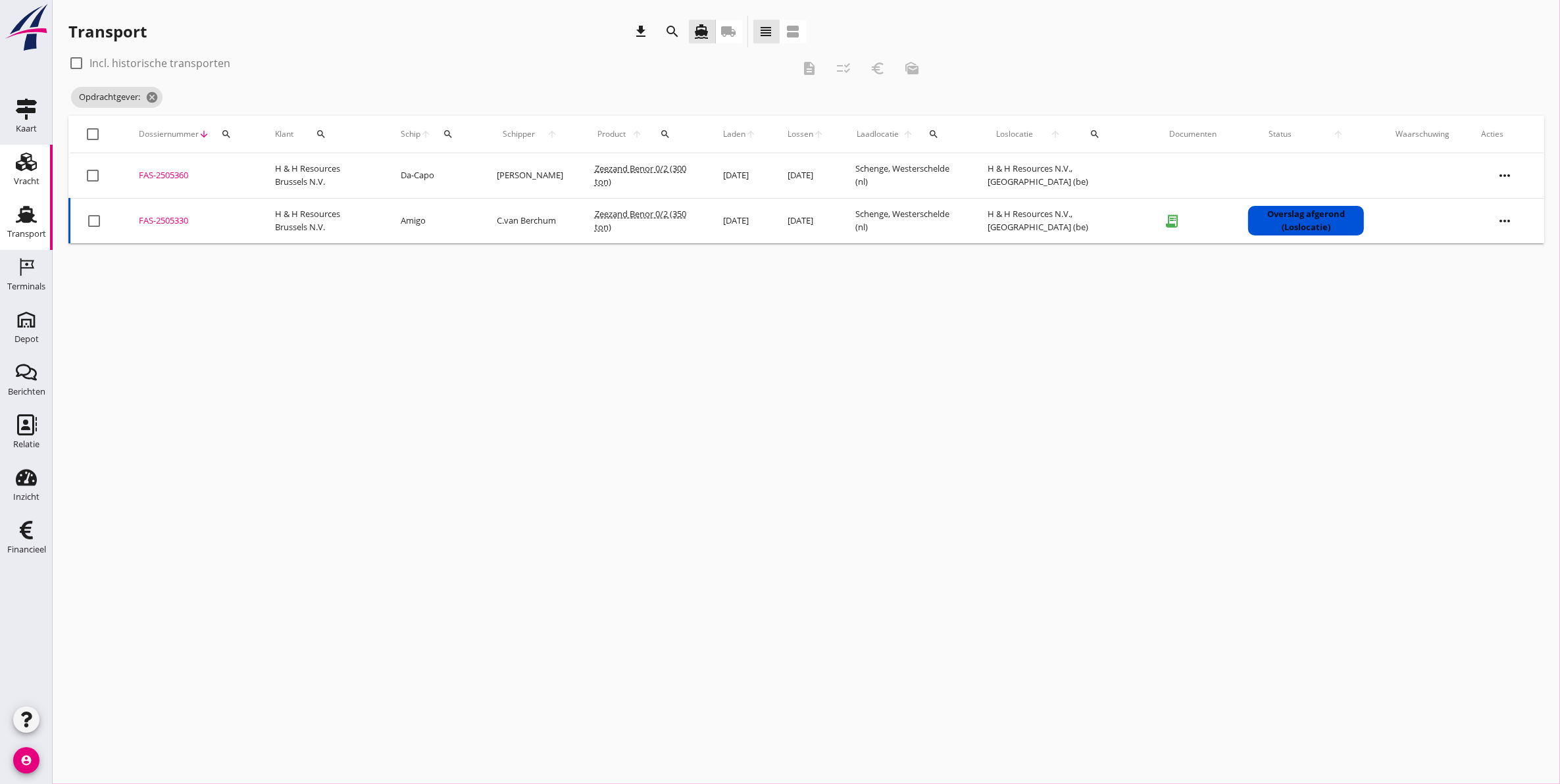
click at [25, 165] on icon "Vracht" at bounding box center [26, 162] width 21 height 21
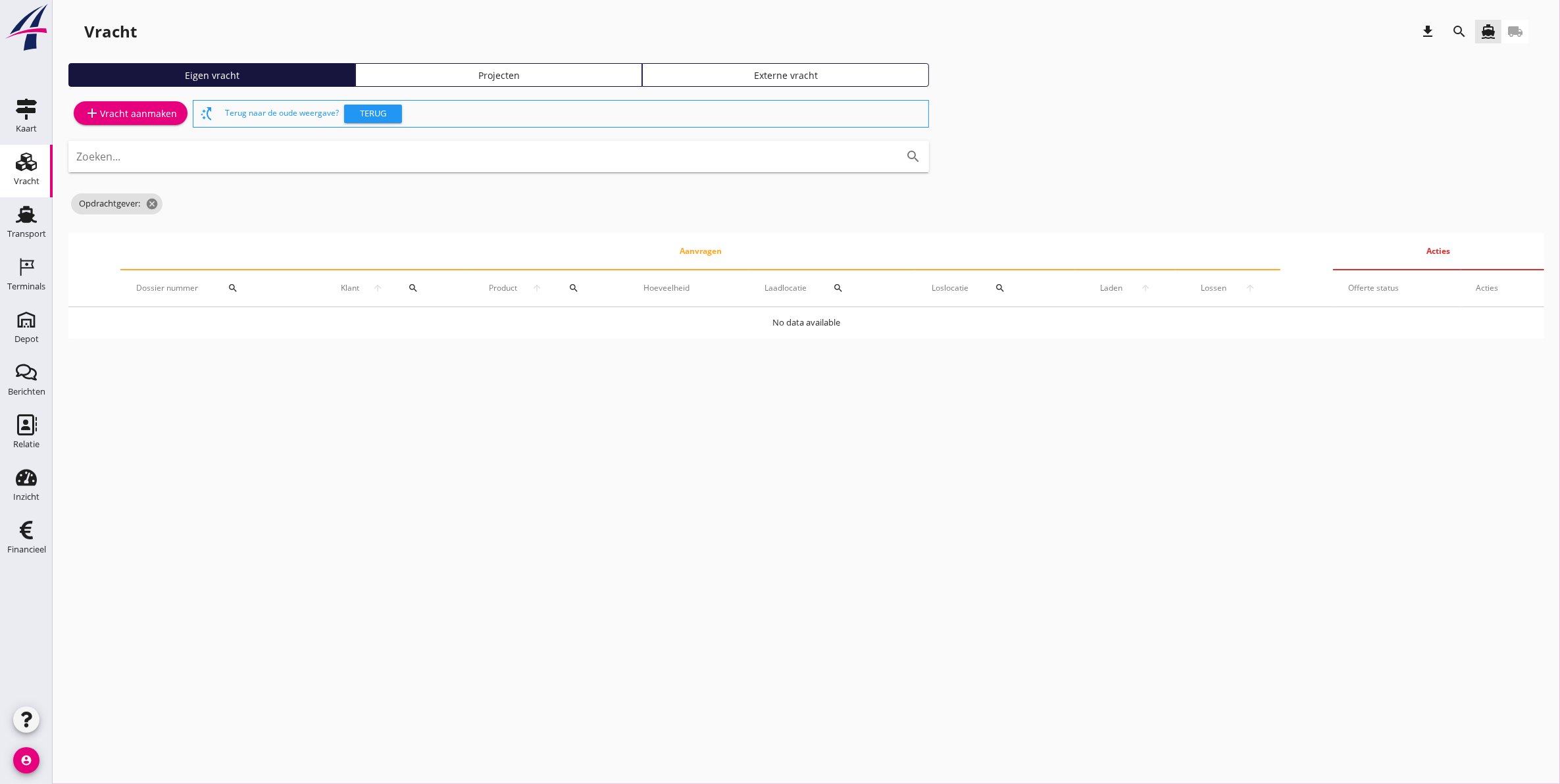
click at [402, 74] on div "Projecten" at bounding box center [499, 75] width 275 height 14
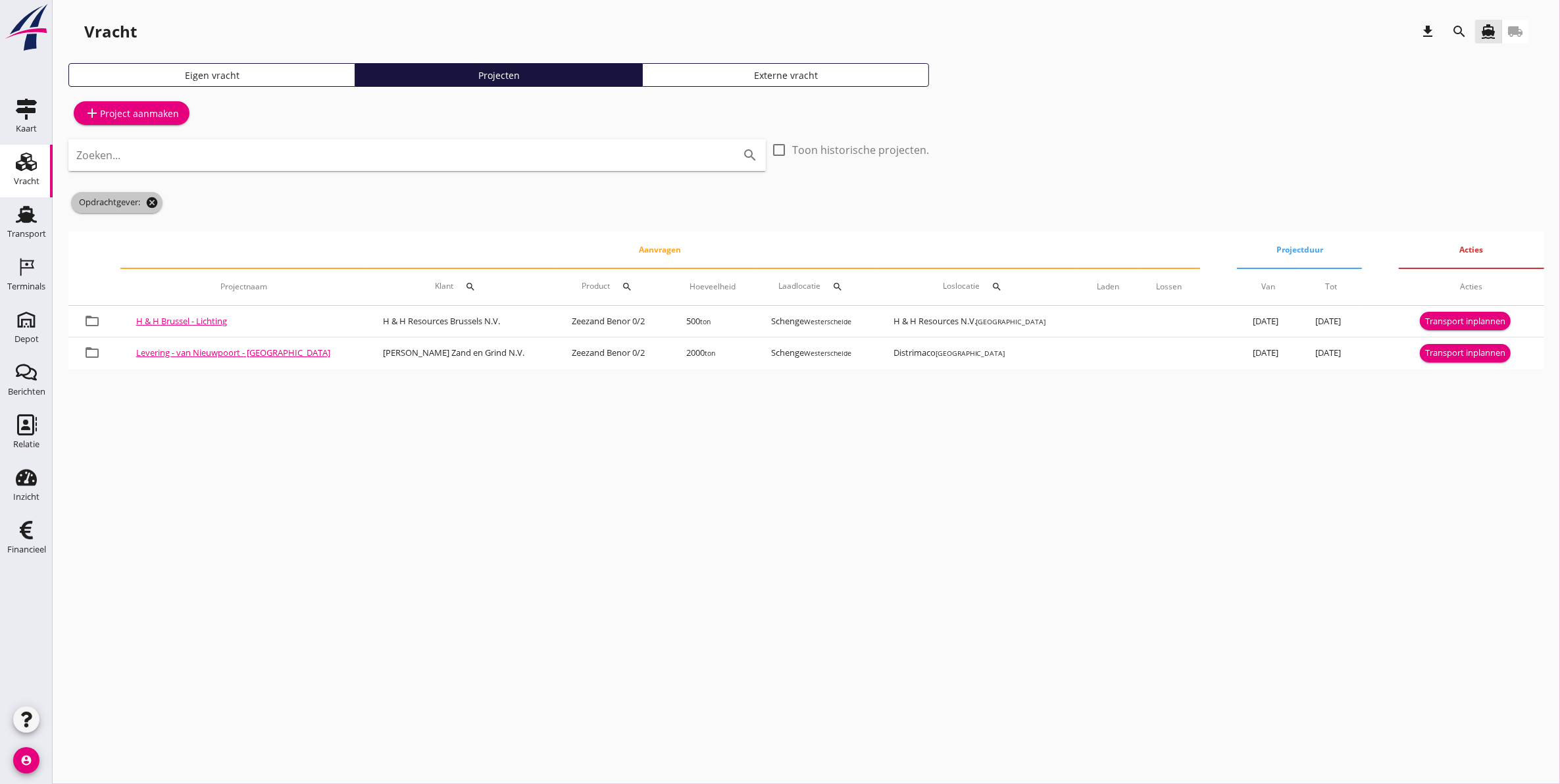
click at [145, 199] on icon "cancel" at bounding box center [152, 202] width 13 height 13
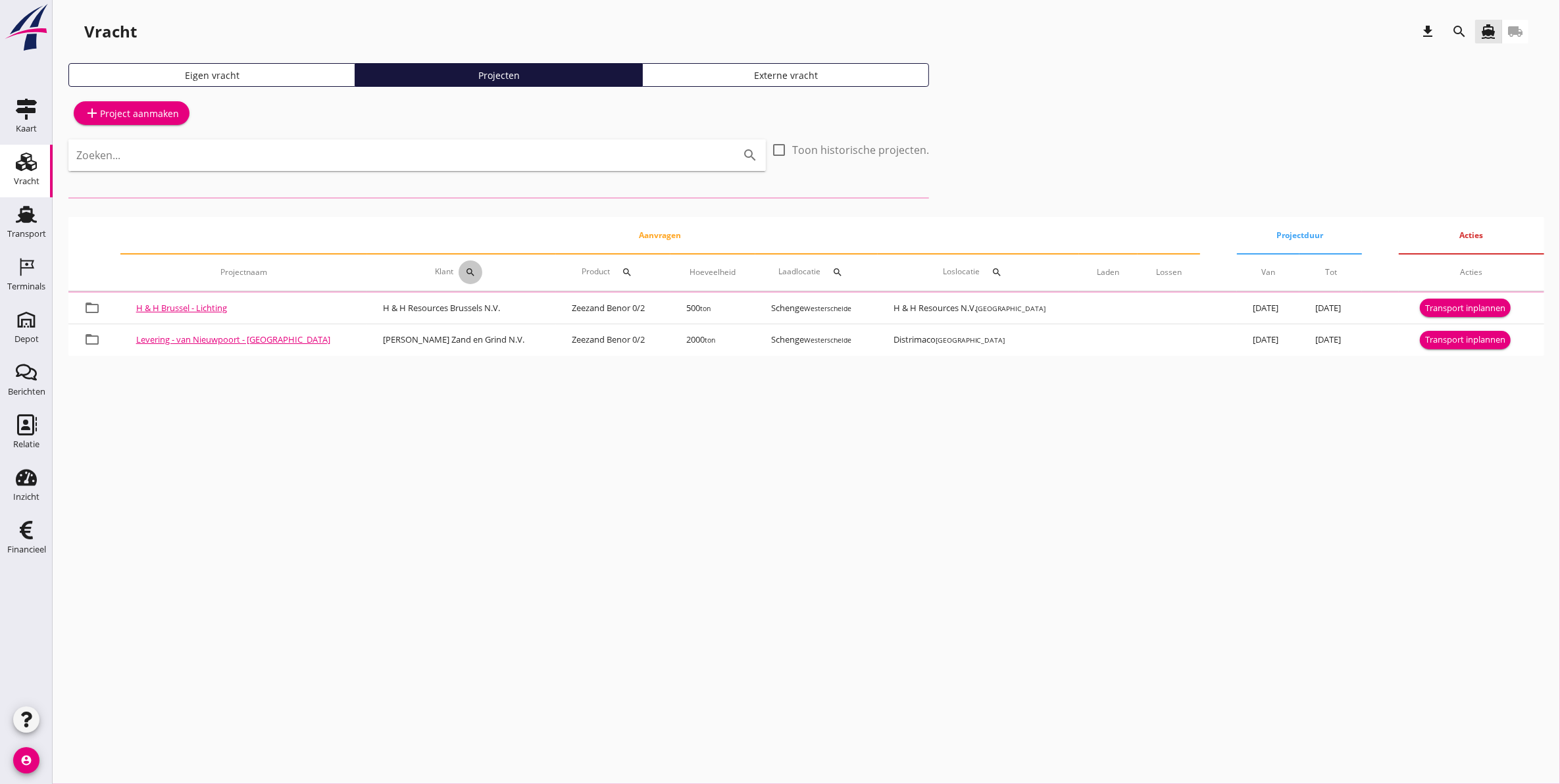
click at [466, 267] on icon "search" at bounding box center [470, 272] width 11 height 11
click at [510, 308] on input "Zoeken op opdrachtgever..." at bounding box center [499, 310] width 136 height 21
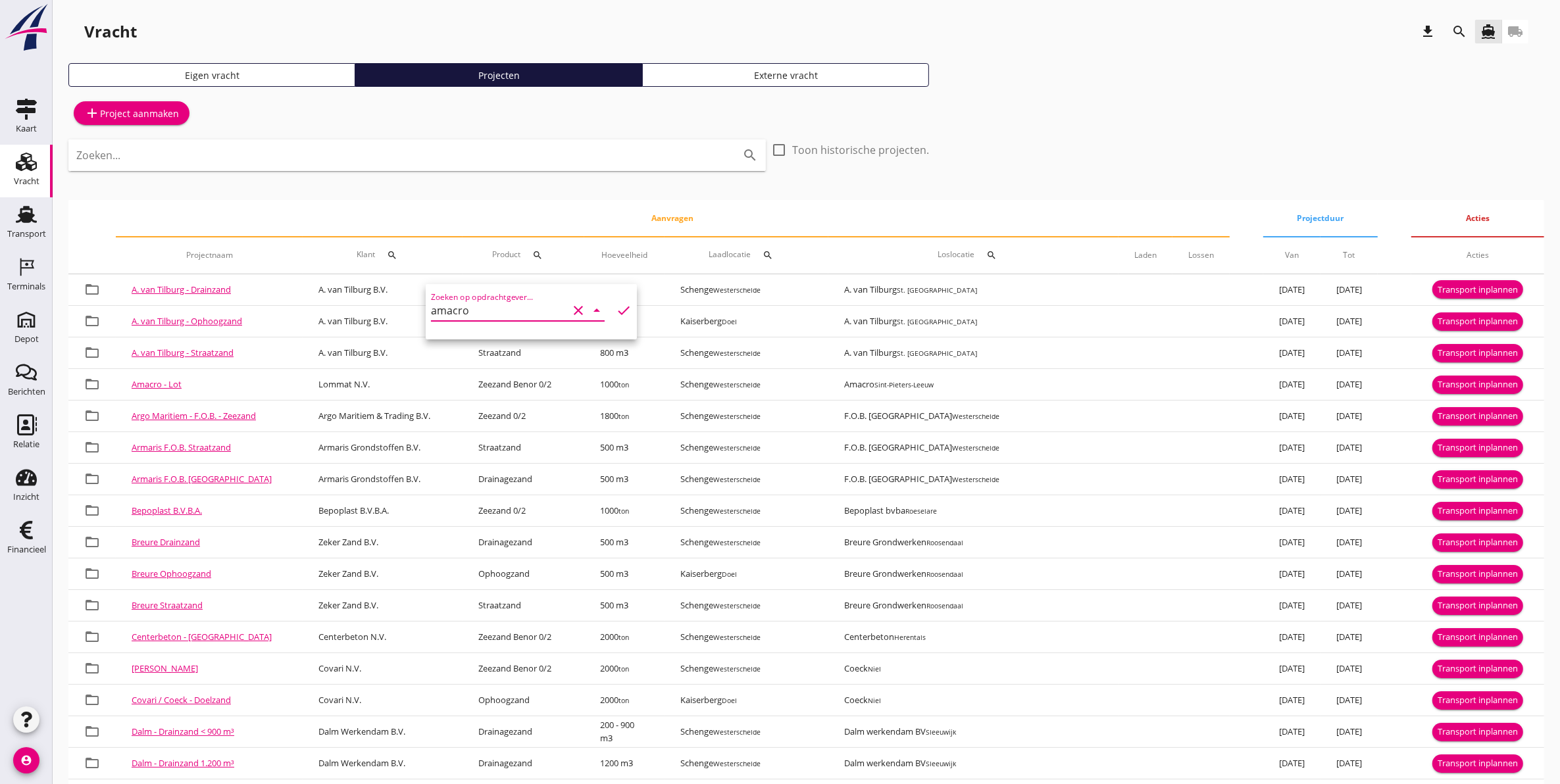
drag, startPoint x: 522, startPoint y: 313, endPoint x: 562, endPoint y: 310, distance: 40.1
click at [533, 311] on input "amacro" at bounding box center [499, 310] width 136 height 21
type input "amacro"
click at [611, 310] on div "check" at bounding box center [622, 310] width 21 height 15
click at [616, 310] on icon "check" at bounding box center [623, 310] width 15 height 15
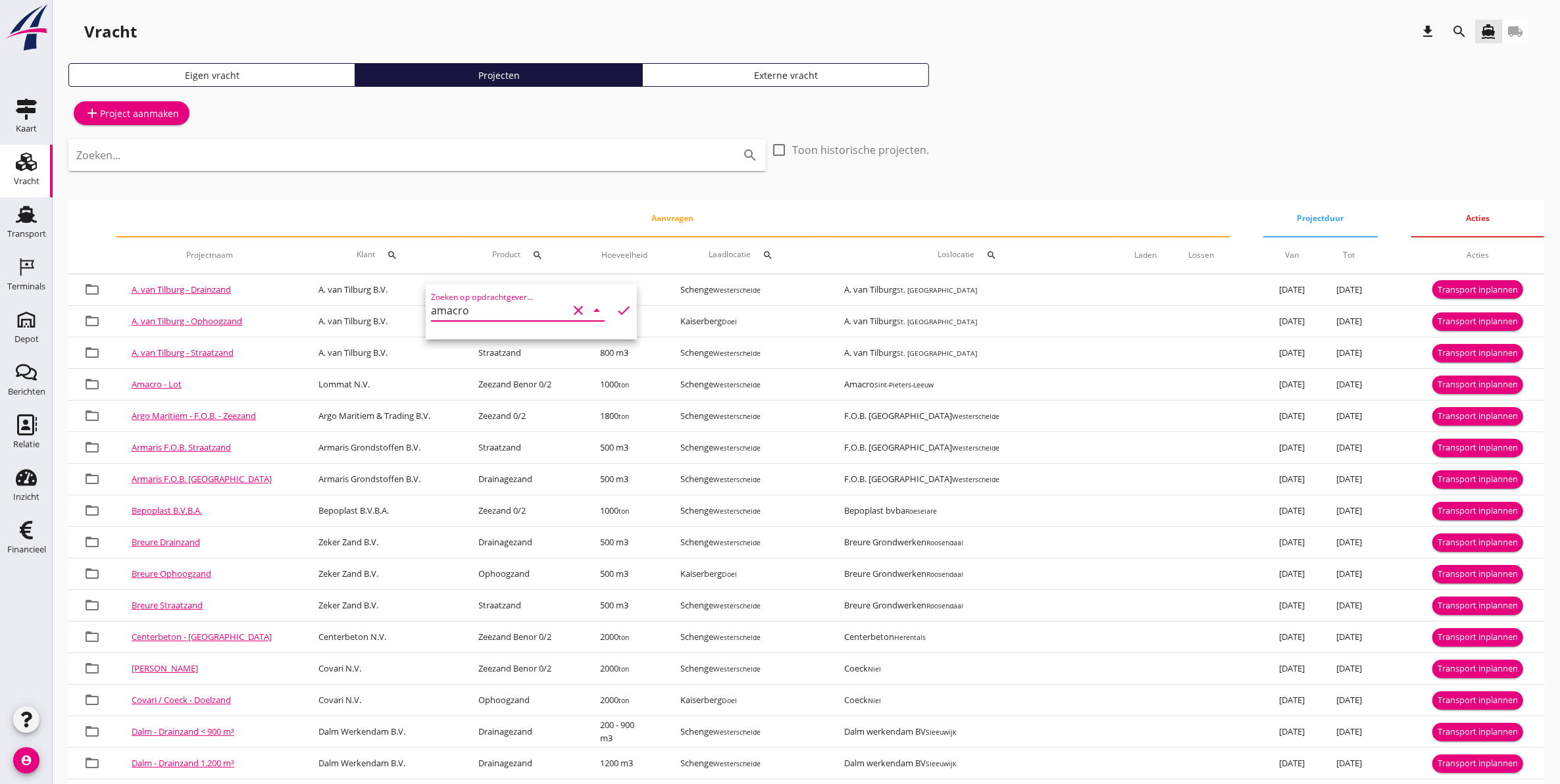
click at [621, 310] on icon "check" at bounding box center [623, 310] width 15 height 15
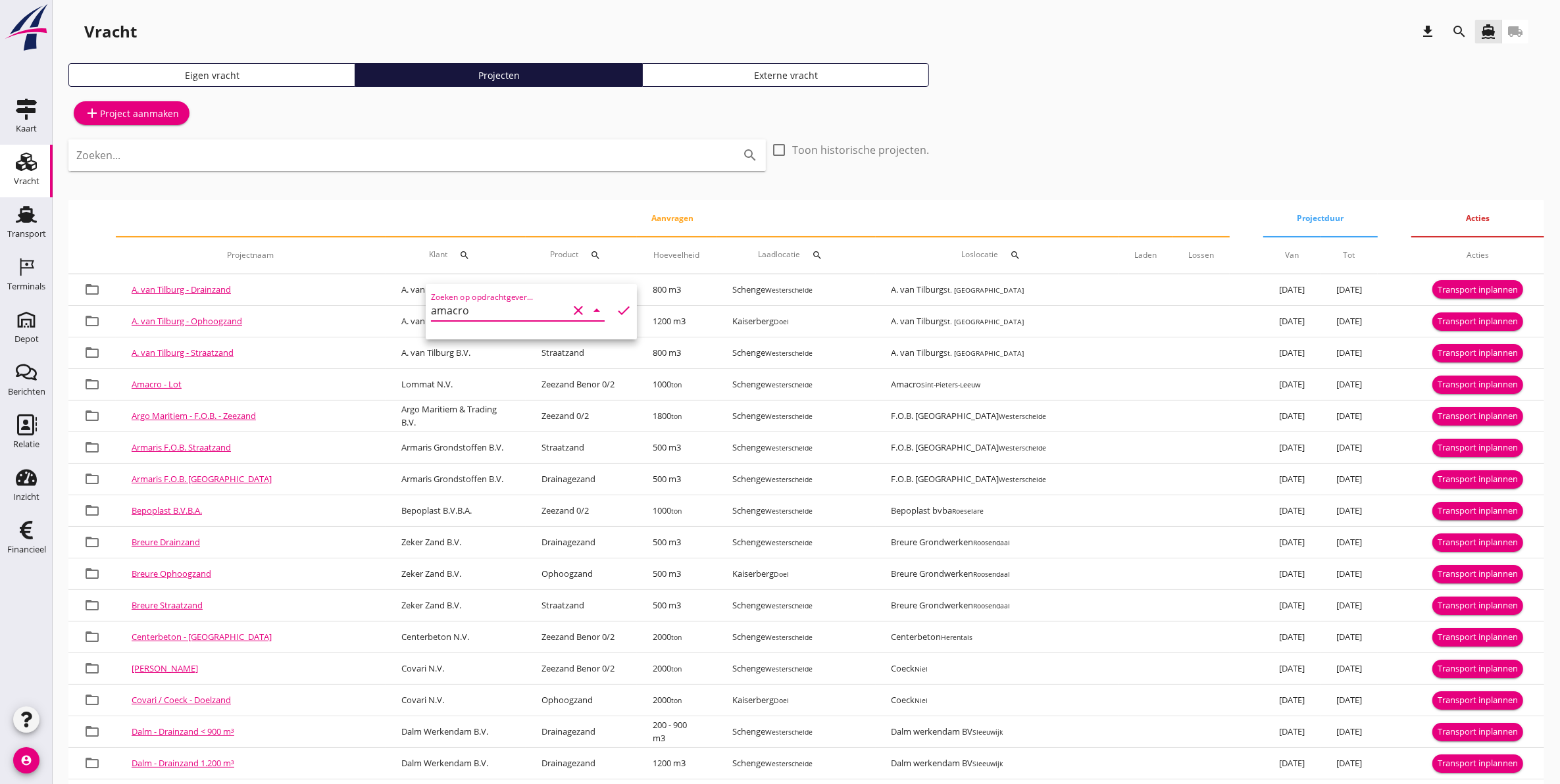
click at [525, 313] on input "amacro" at bounding box center [499, 310] width 136 height 21
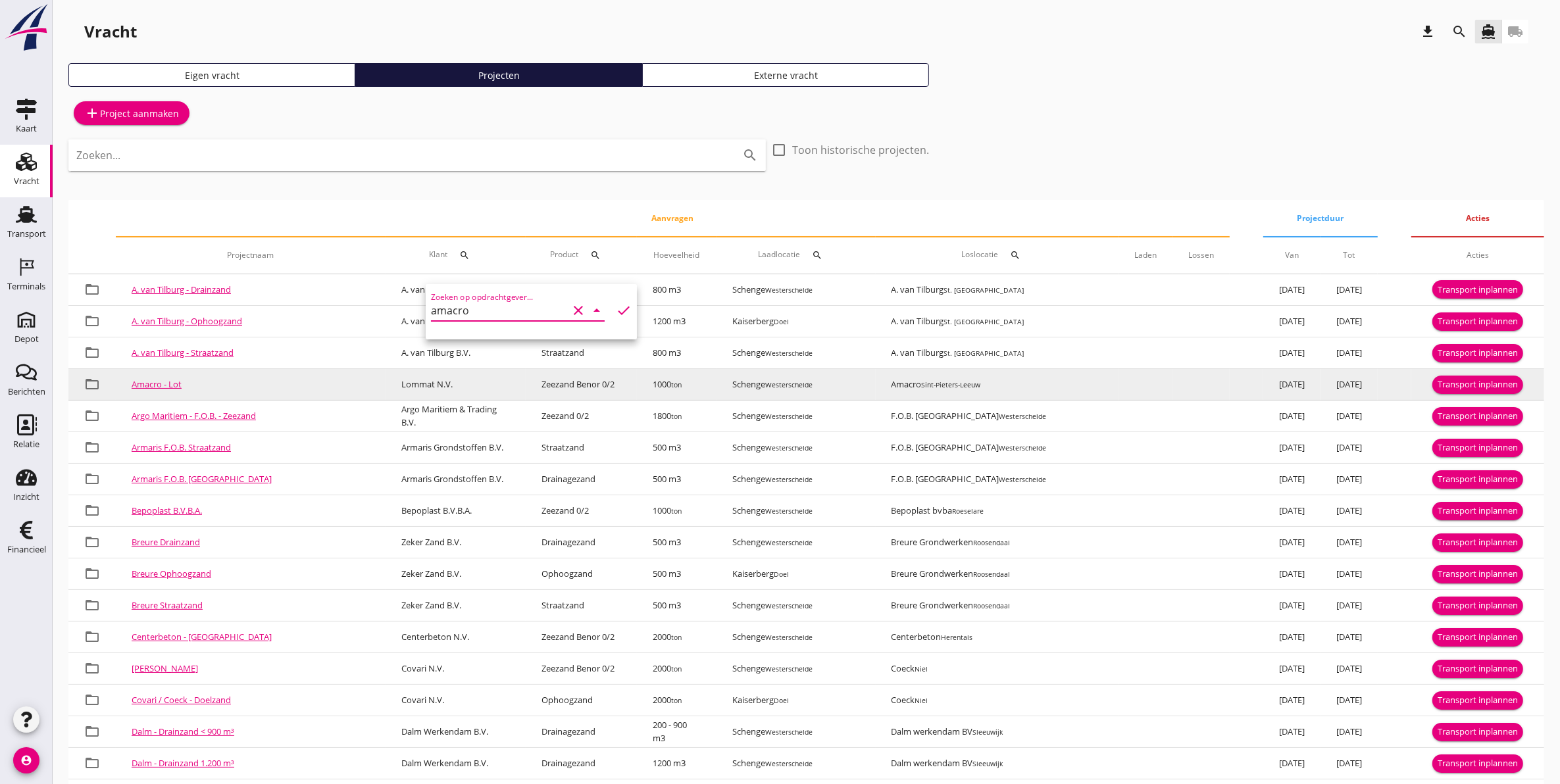
drag, startPoint x: 524, startPoint y: 313, endPoint x: 71, endPoint y: 375, distance: 457.2
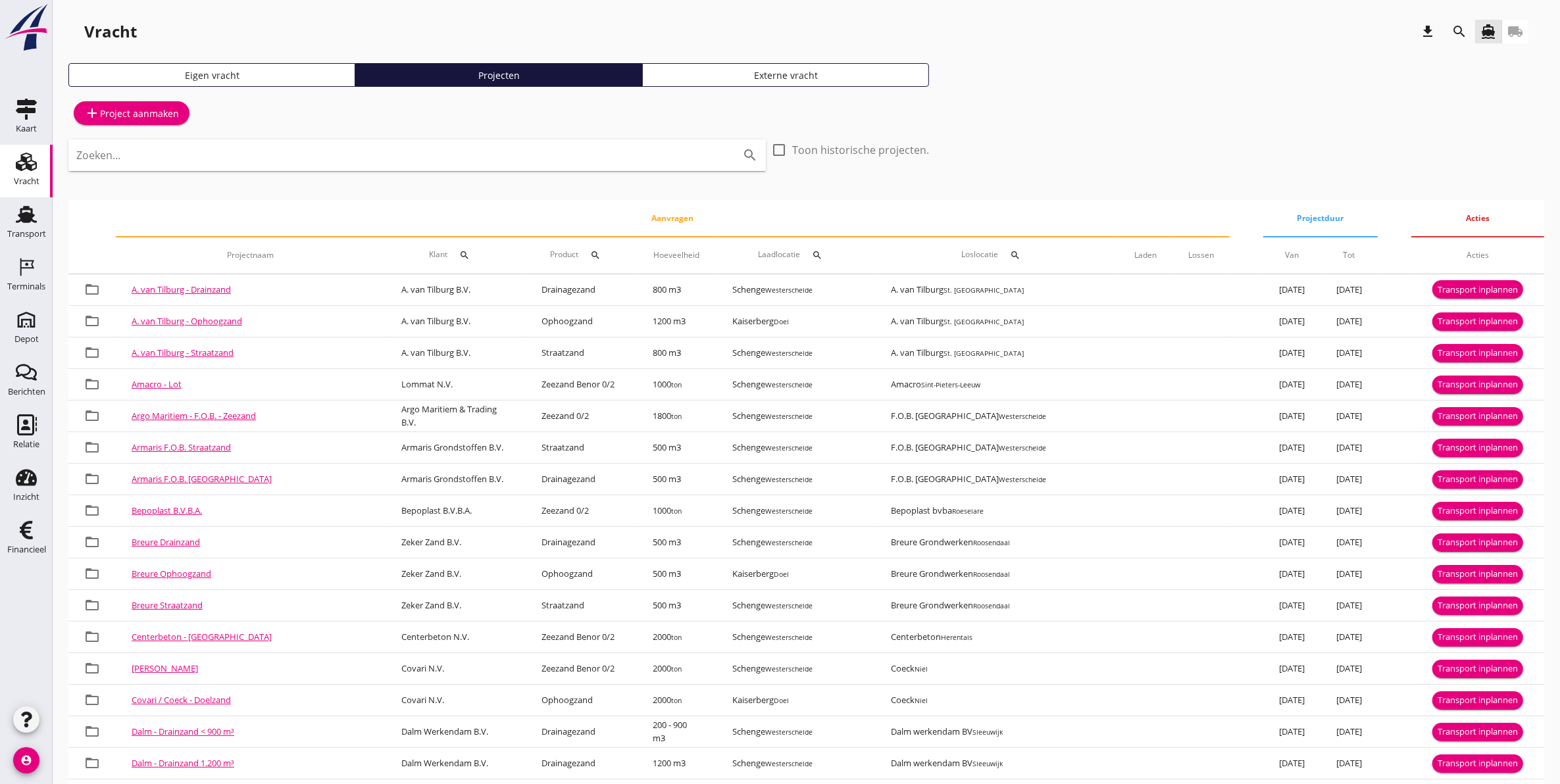
click at [459, 251] on icon "search" at bounding box center [464, 255] width 11 height 11
click at [574, 296] on icon "clear" at bounding box center [581, 292] width 15 height 15
click at [452, 229] on th "Aanvragen" at bounding box center [673, 218] width 1114 height 37
click at [453, 255] on div "search" at bounding box center [464, 255] width 24 height 11
click at [485, 292] on input "Zoeken op opdrachtgever..." at bounding box center [502, 293] width 136 height 21
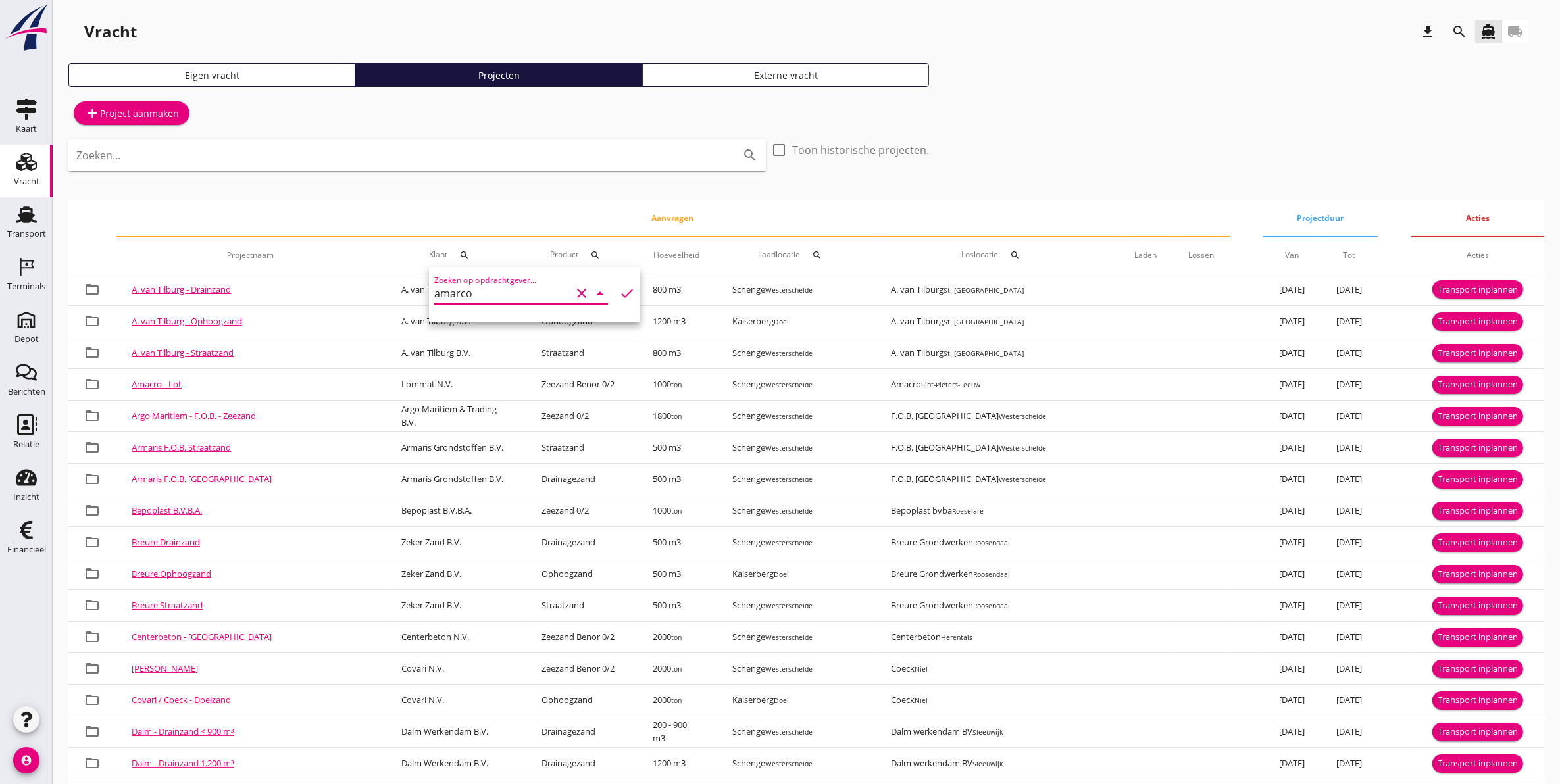
type input "amarco"
click at [622, 296] on icon "check" at bounding box center [626, 292] width 15 height 15
click at [619, 292] on icon "check" at bounding box center [626, 292] width 15 height 15
click at [521, 296] on input "amarco" at bounding box center [502, 293] width 136 height 21
click at [619, 292] on icon "check" at bounding box center [626, 292] width 15 height 15
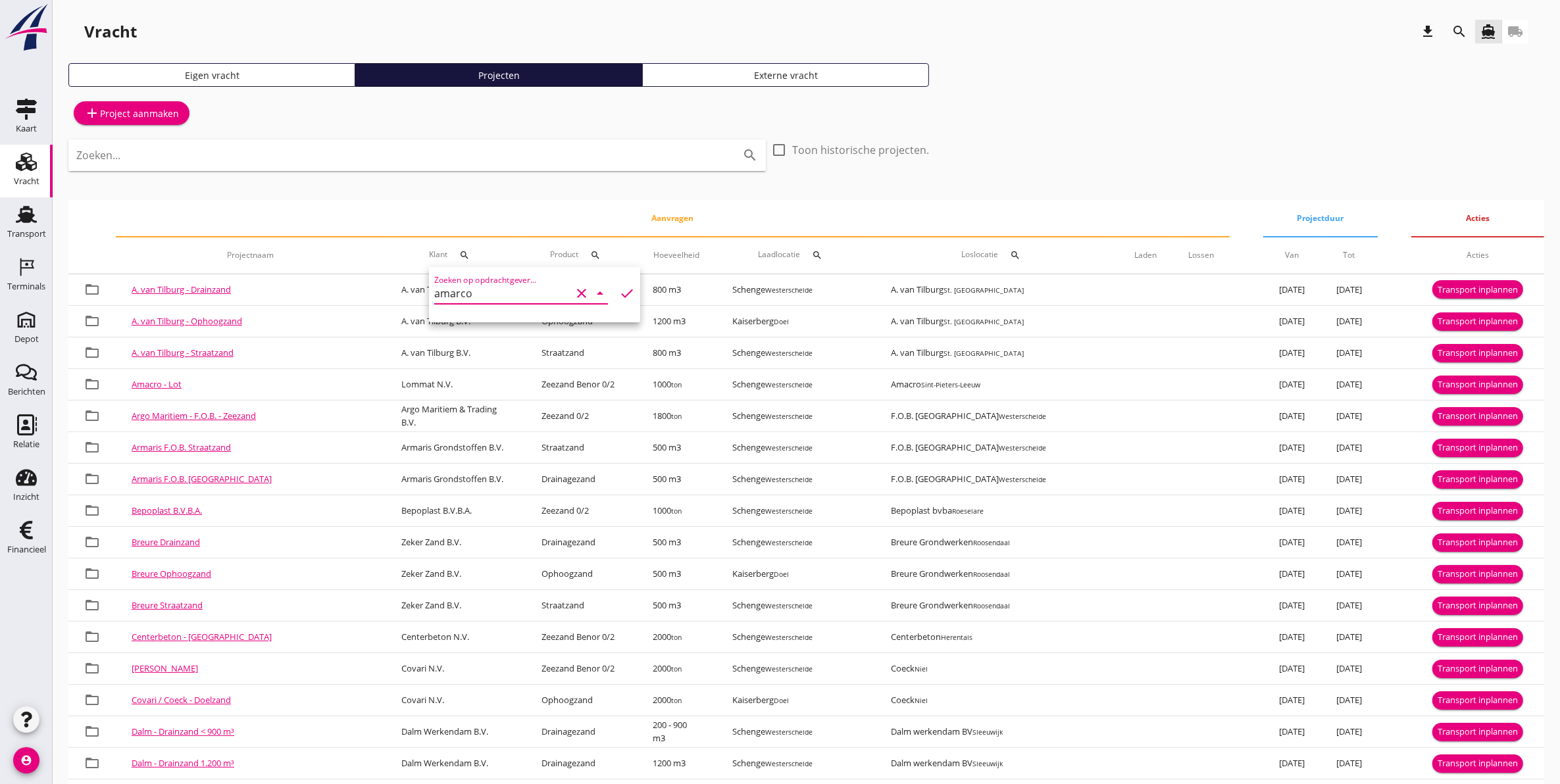
click at [488, 298] on input "amarco" at bounding box center [502, 293] width 136 height 21
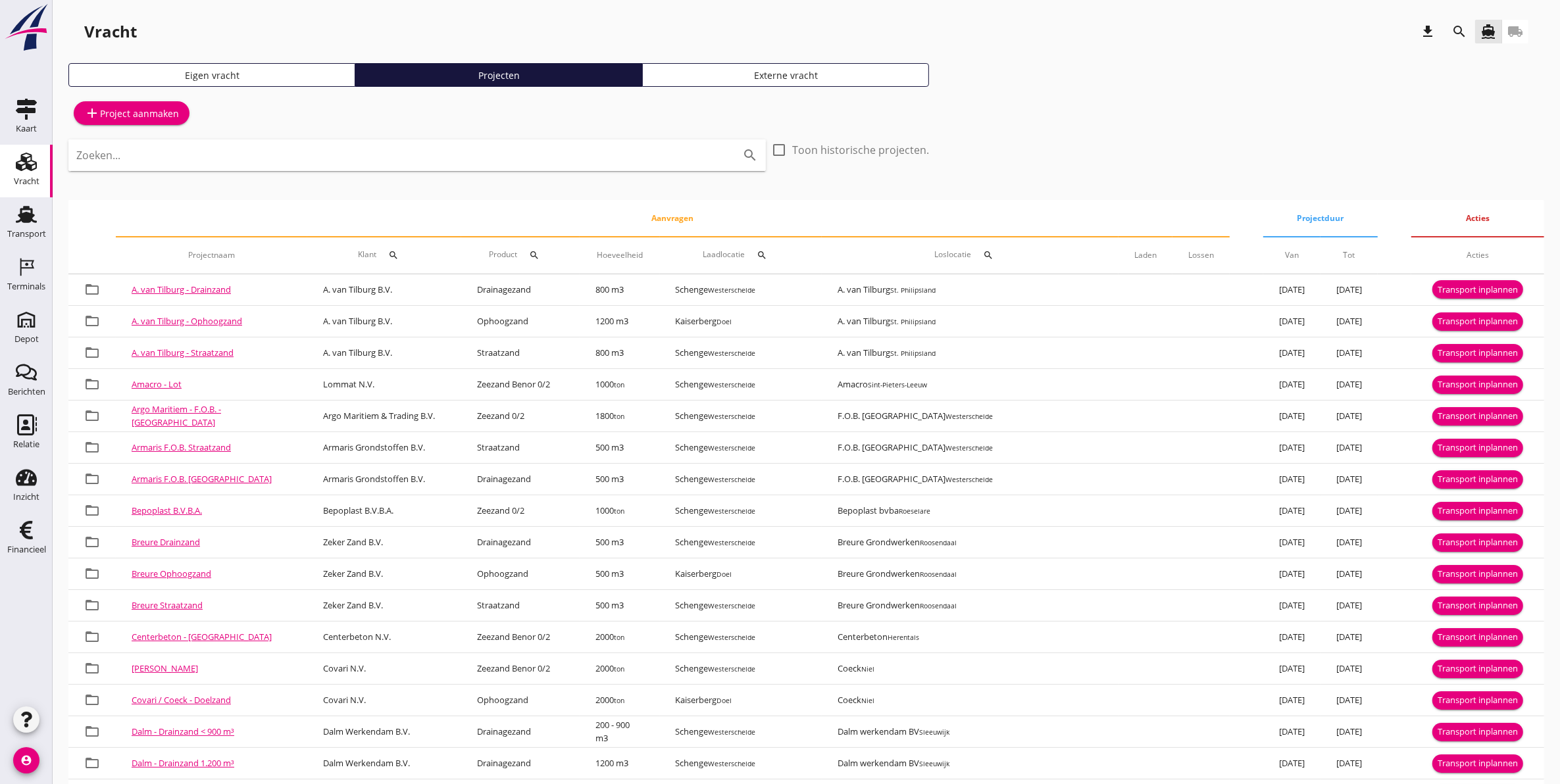
click at [399, 251] on icon "search" at bounding box center [393, 255] width 11 height 11
click at [427, 288] on input "Zoeken op opdrachtgever..." at bounding box center [470, 293] width 136 height 21
type input "m"
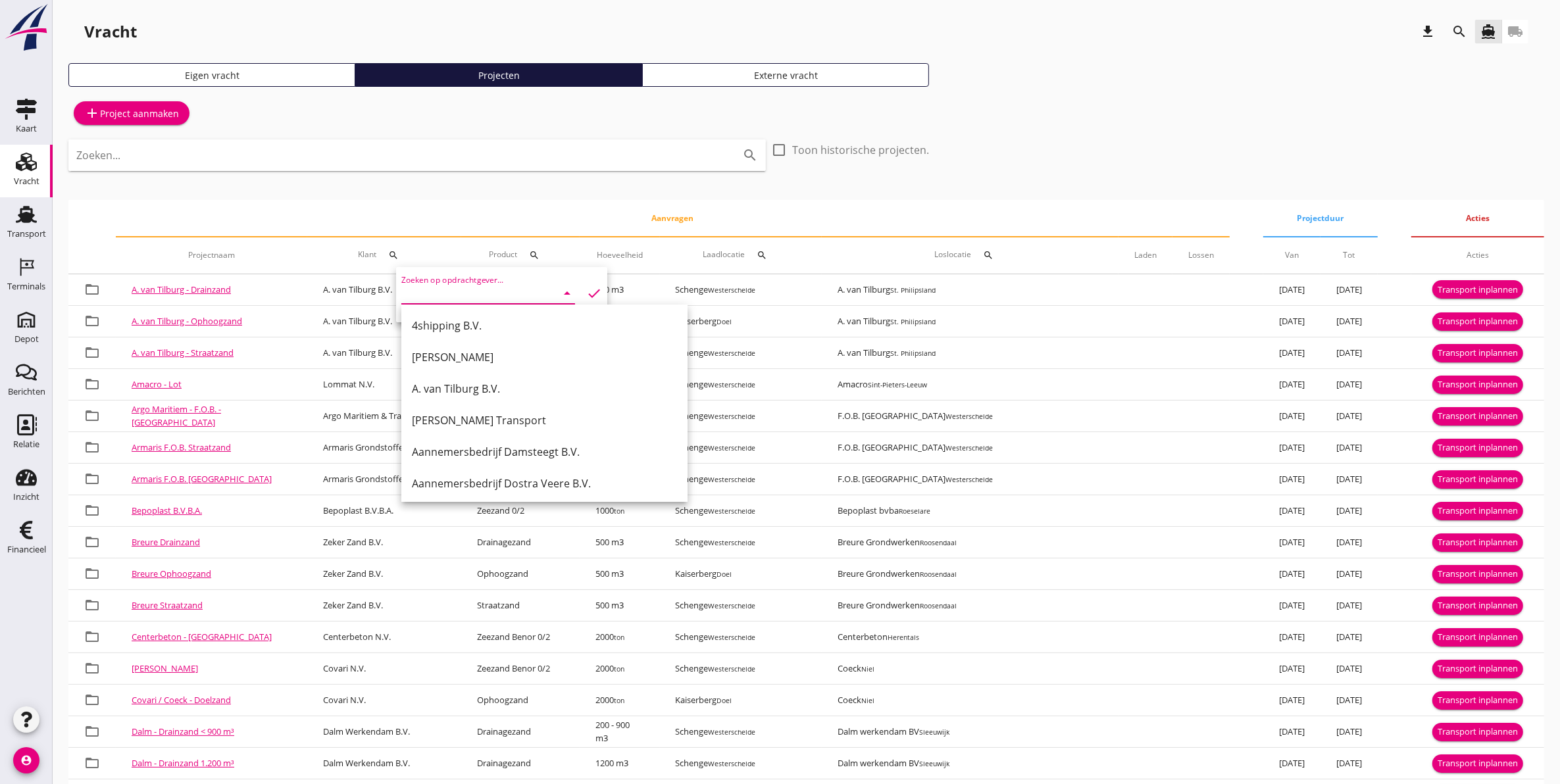
type input "m"
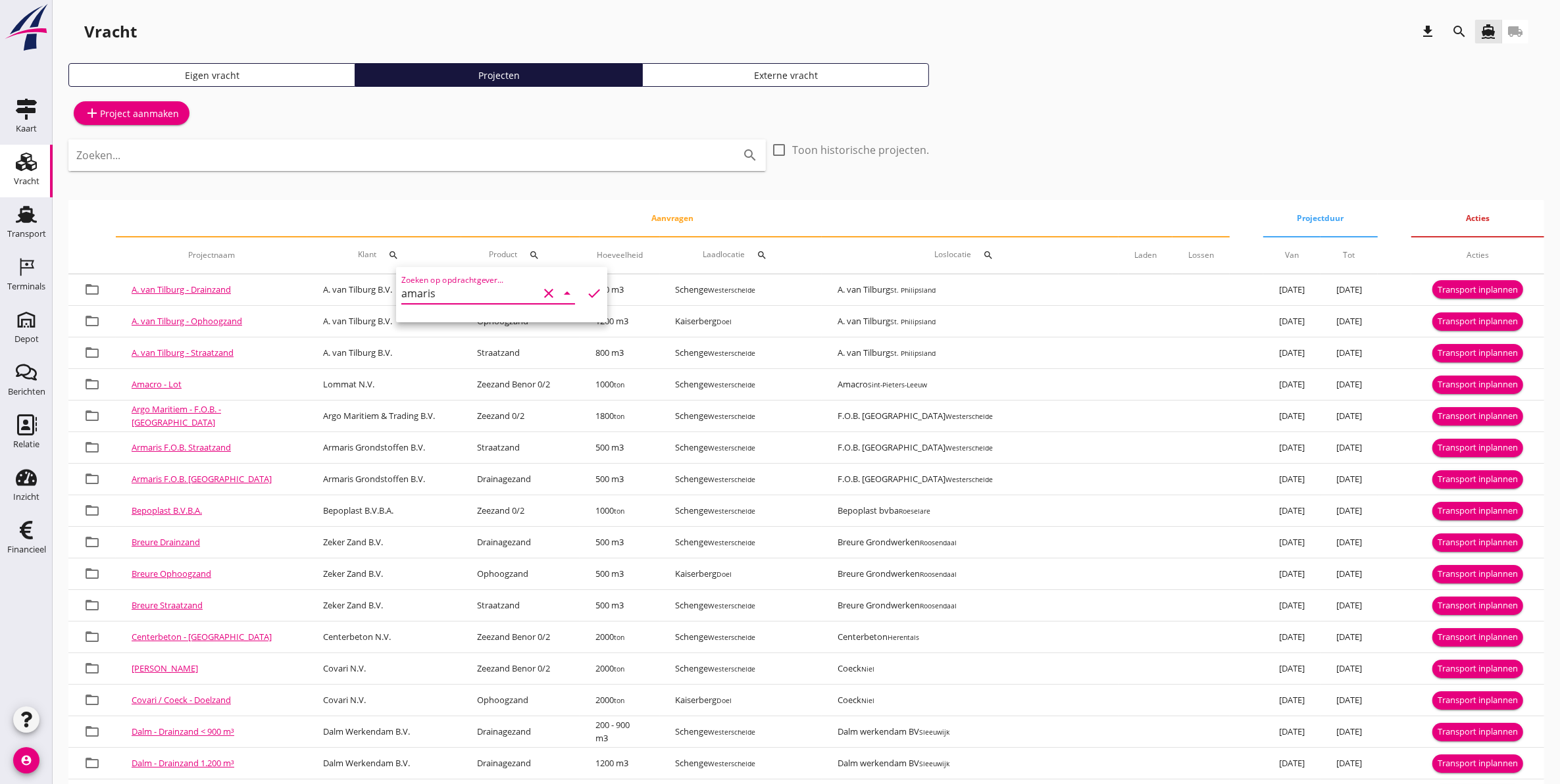
drag, startPoint x: 483, startPoint y: 298, endPoint x: 423, endPoint y: 303, distance: 60.2
click at [423, 303] on div "Zoeken op opdrachtgever... amaris clear arrow_drop_down" at bounding box center [488, 293] width 174 height 21
type input "a"
click at [443, 323] on div "Lommat N.V." at bounding box center [483, 325] width 144 height 15
type input "Lommat N.V."
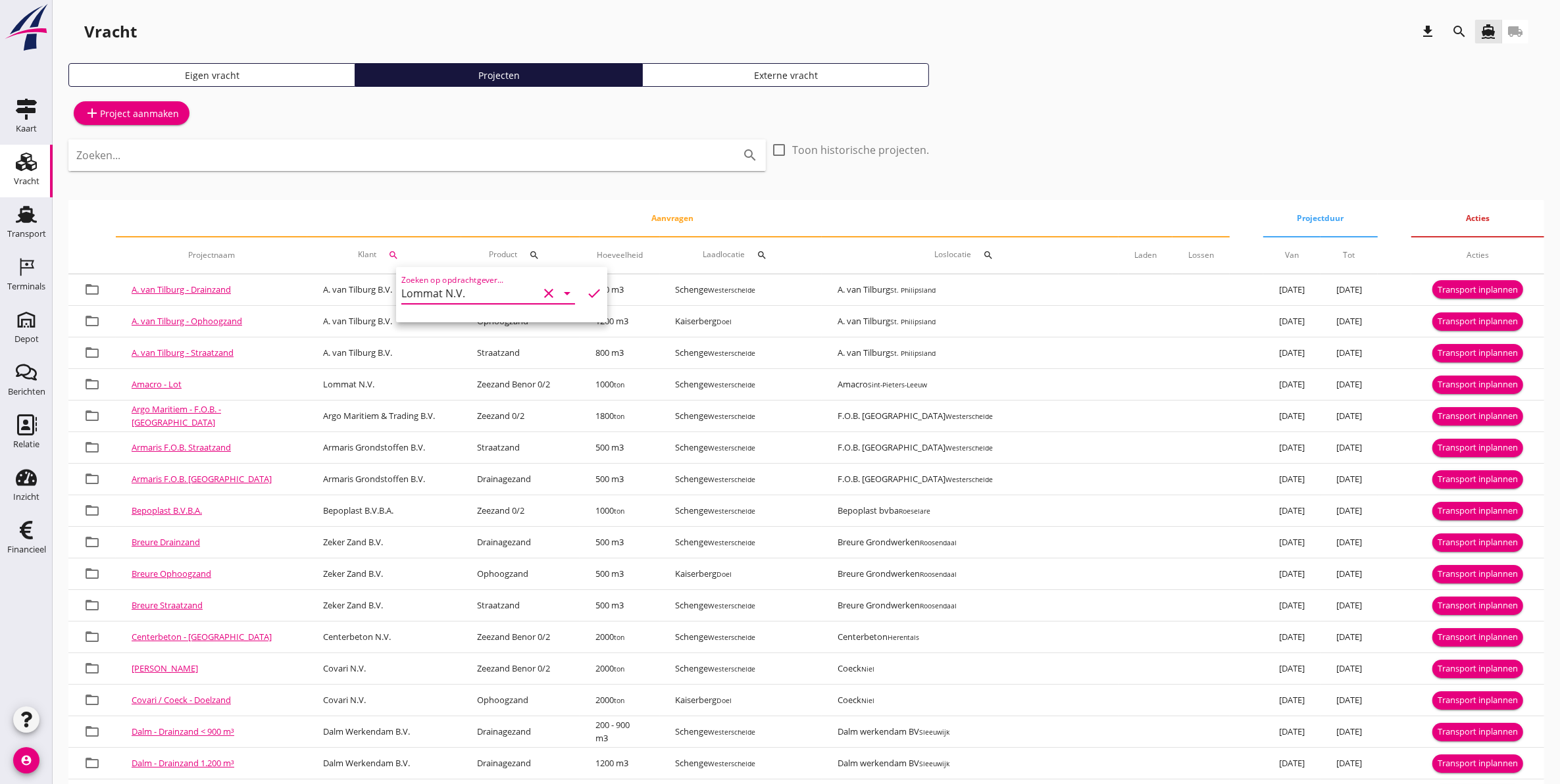
click at [587, 297] on icon "check" at bounding box center [594, 292] width 15 height 15
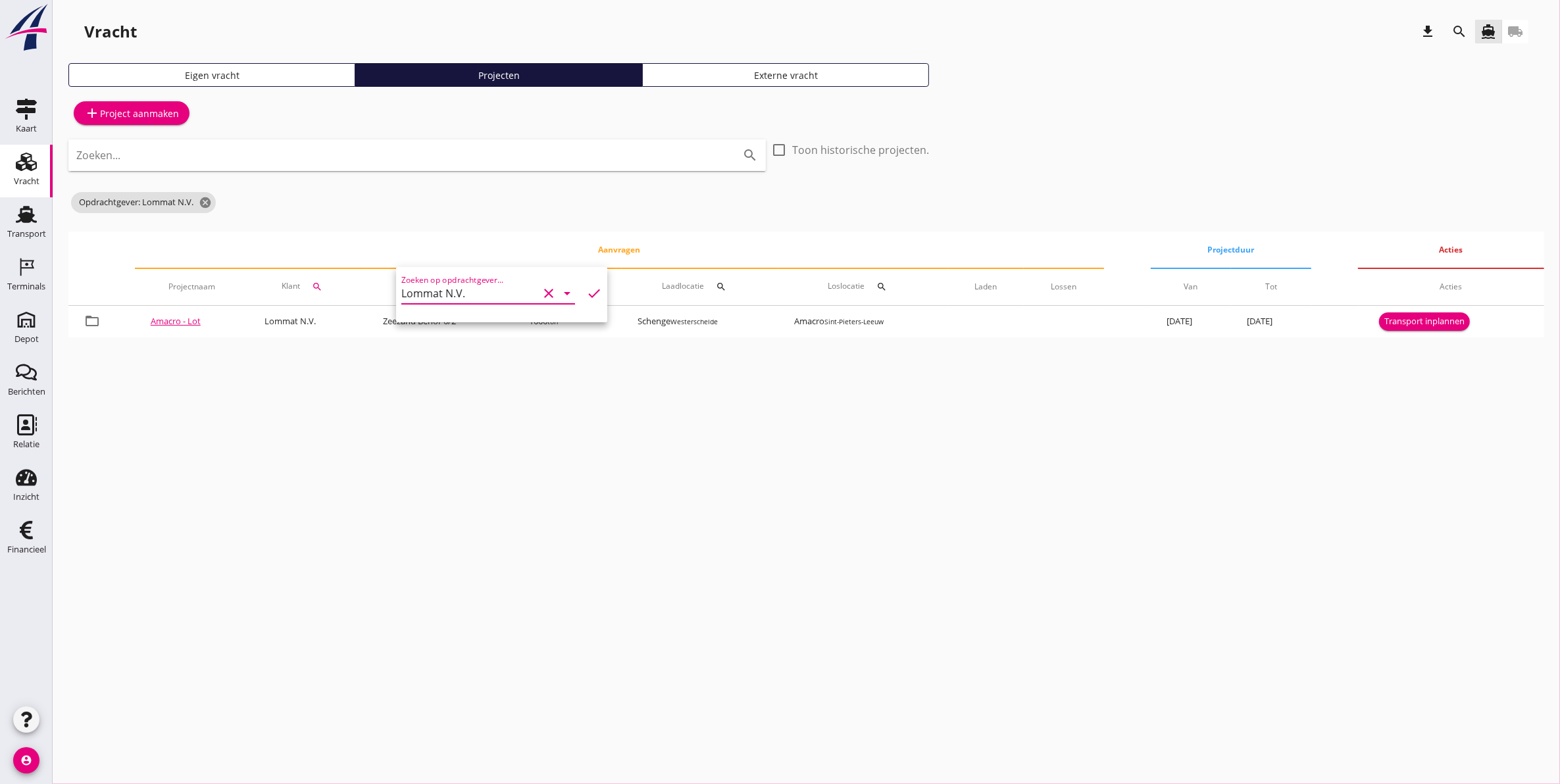
click at [469, 393] on div "cancel You are impersonating another user. Vracht download search directions_bo…" at bounding box center [806, 392] width 1507 height 784
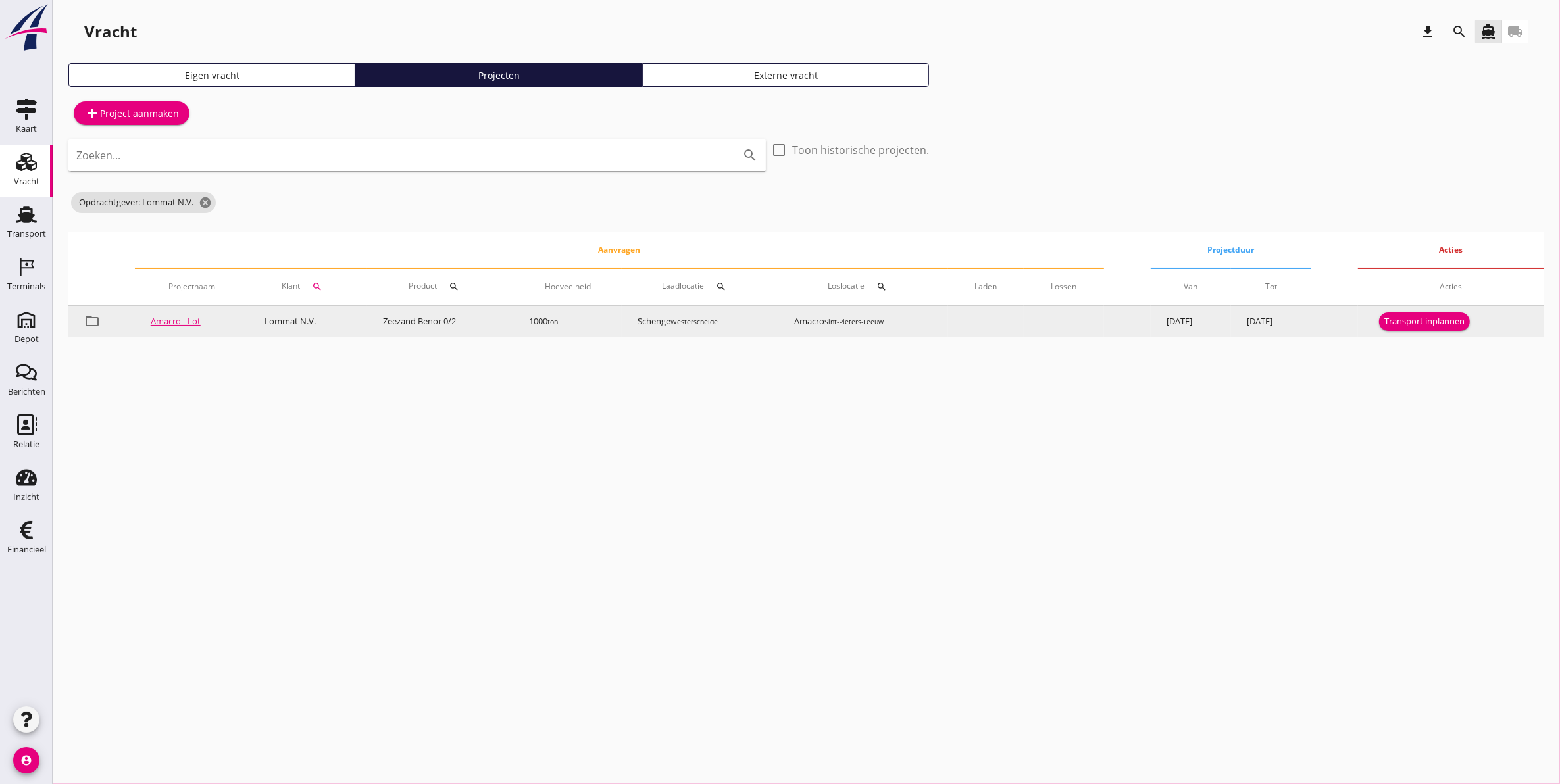
click at [191, 321] on link "Amacro - Lot" at bounding box center [176, 321] width 50 height 12
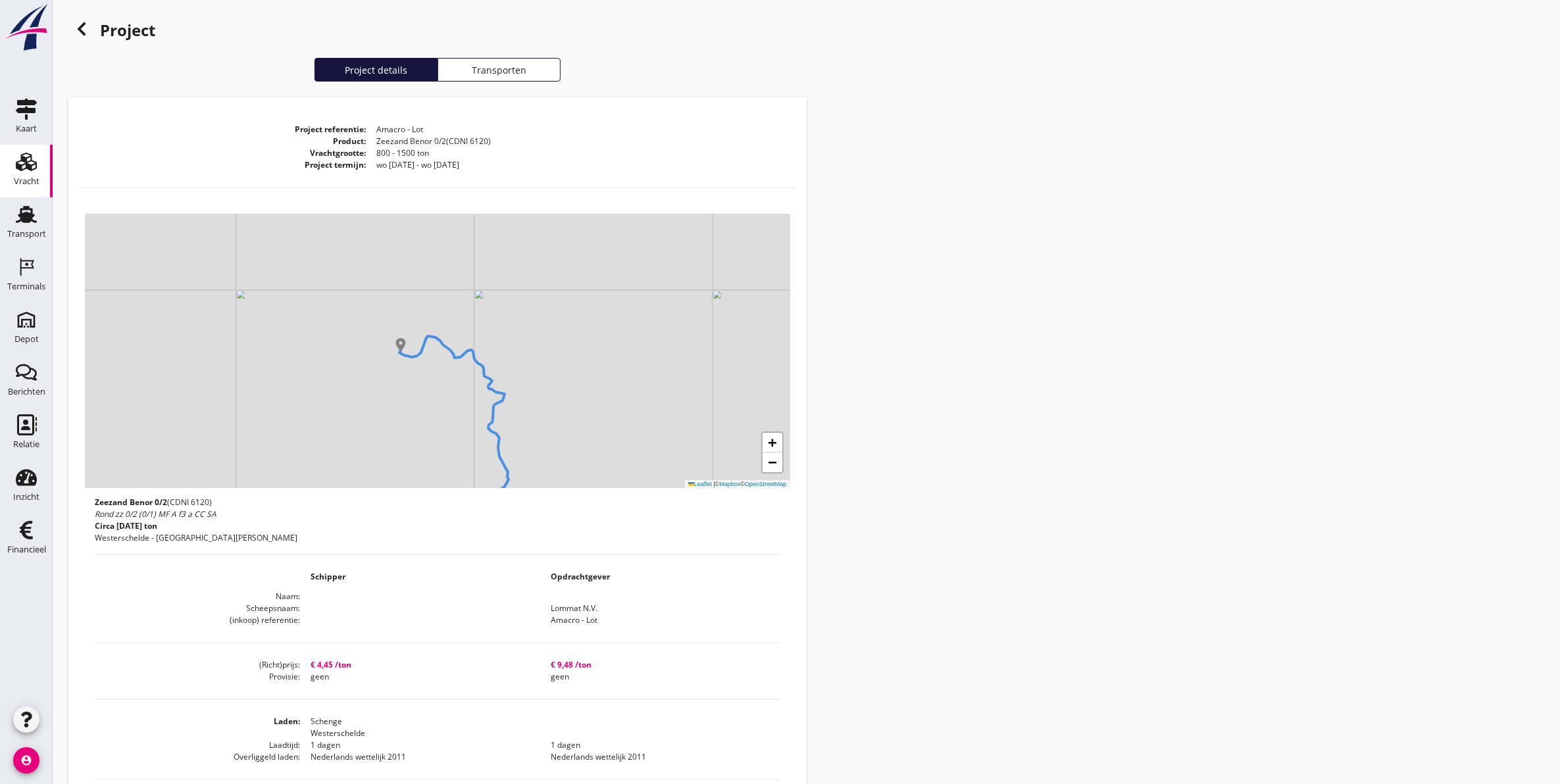
drag, startPoint x: 939, startPoint y: 472, endPoint x: 880, endPoint y: 400, distance: 93.1
click at [882, 400] on div "Project Project details Transporten Project referentie Amacro - Lot Product Zee…" at bounding box center [806, 596] width 1507 height 1191
drag, startPoint x: 413, startPoint y: 393, endPoint x: 414, endPoint y: 317, distance: 76.0
click at [414, 317] on div "+ − Leaflet | © Mapbox © OpenStreetMap" at bounding box center [437, 351] width 705 height 275
drag, startPoint x: 334, startPoint y: 416, endPoint x: 488, endPoint y: 383, distance: 157.5
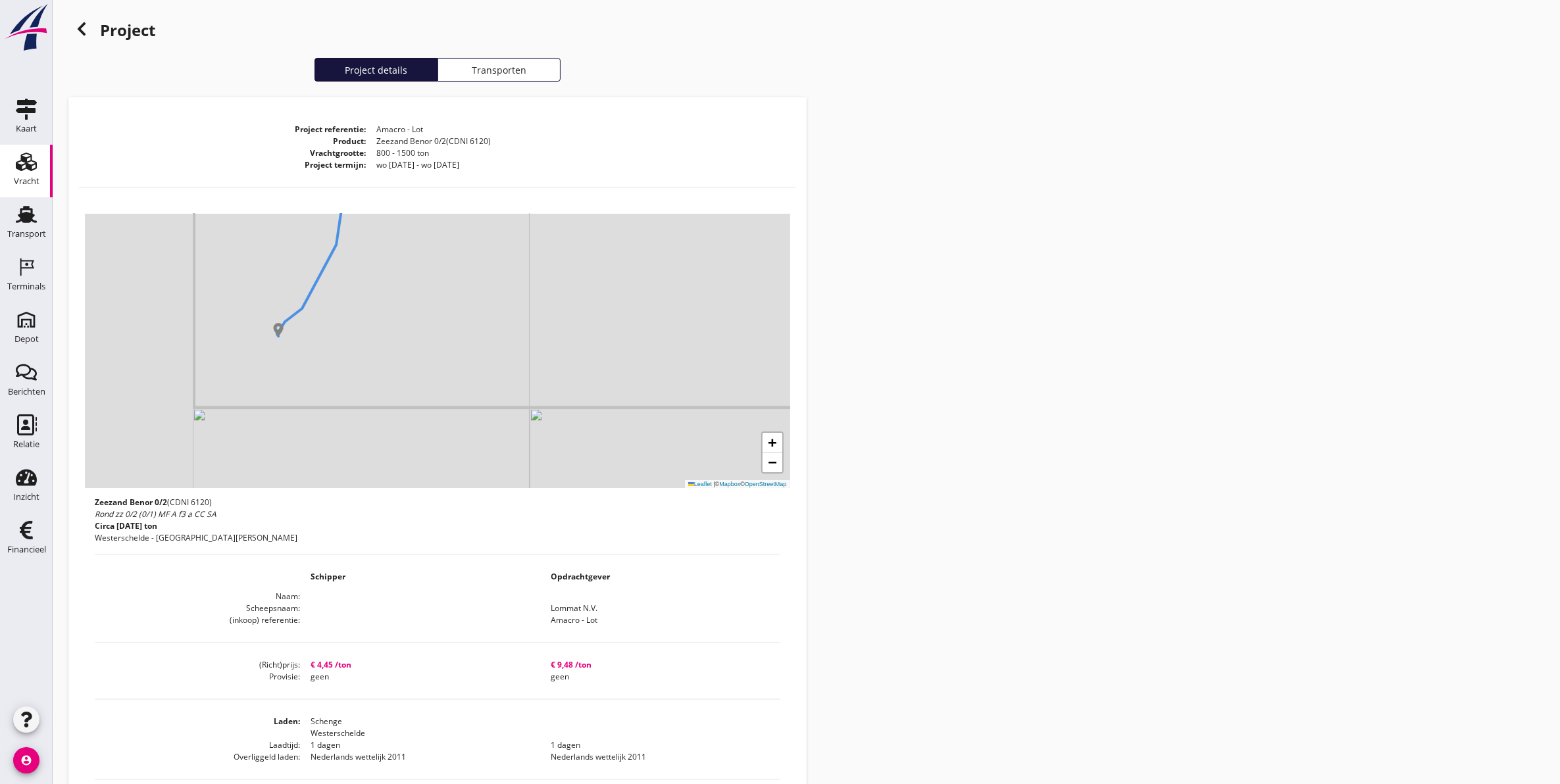
click at [488, 383] on div "+ − Leaflet | © Mapbox © OpenStreetMap" at bounding box center [437, 351] width 705 height 275
drag, startPoint x: 340, startPoint y: 353, endPoint x: 362, endPoint y: 413, distance: 63.9
click at [362, 413] on div "+ − Leaflet | © Mapbox © OpenStreetMap" at bounding box center [437, 351] width 705 height 275
drag, startPoint x: 350, startPoint y: 327, endPoint x: 365, endPoint y: 337, distance: 18.0
click at [365, 337] on icon at bounding box center [336, 335] width 78 height 132
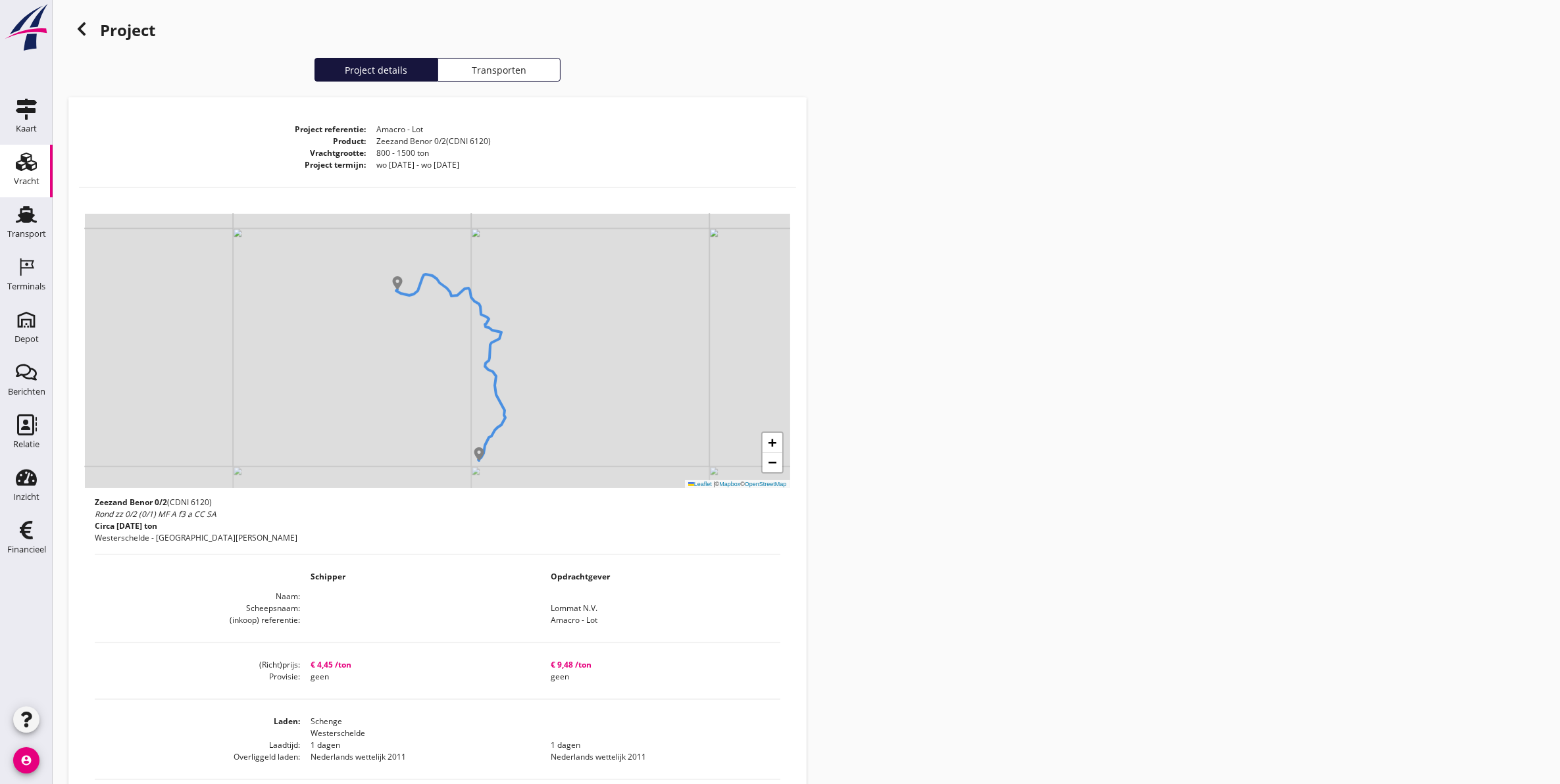
drag, startPoint x: 593, startPoint y: 396, endPoint x: 566, endPoint y: 368, distance: 38.9
click at [566, 368] on div "+ − Leaflet | © Mapbox © OpenStreetMap" at bounding box center [437, 351] width 705 height 275
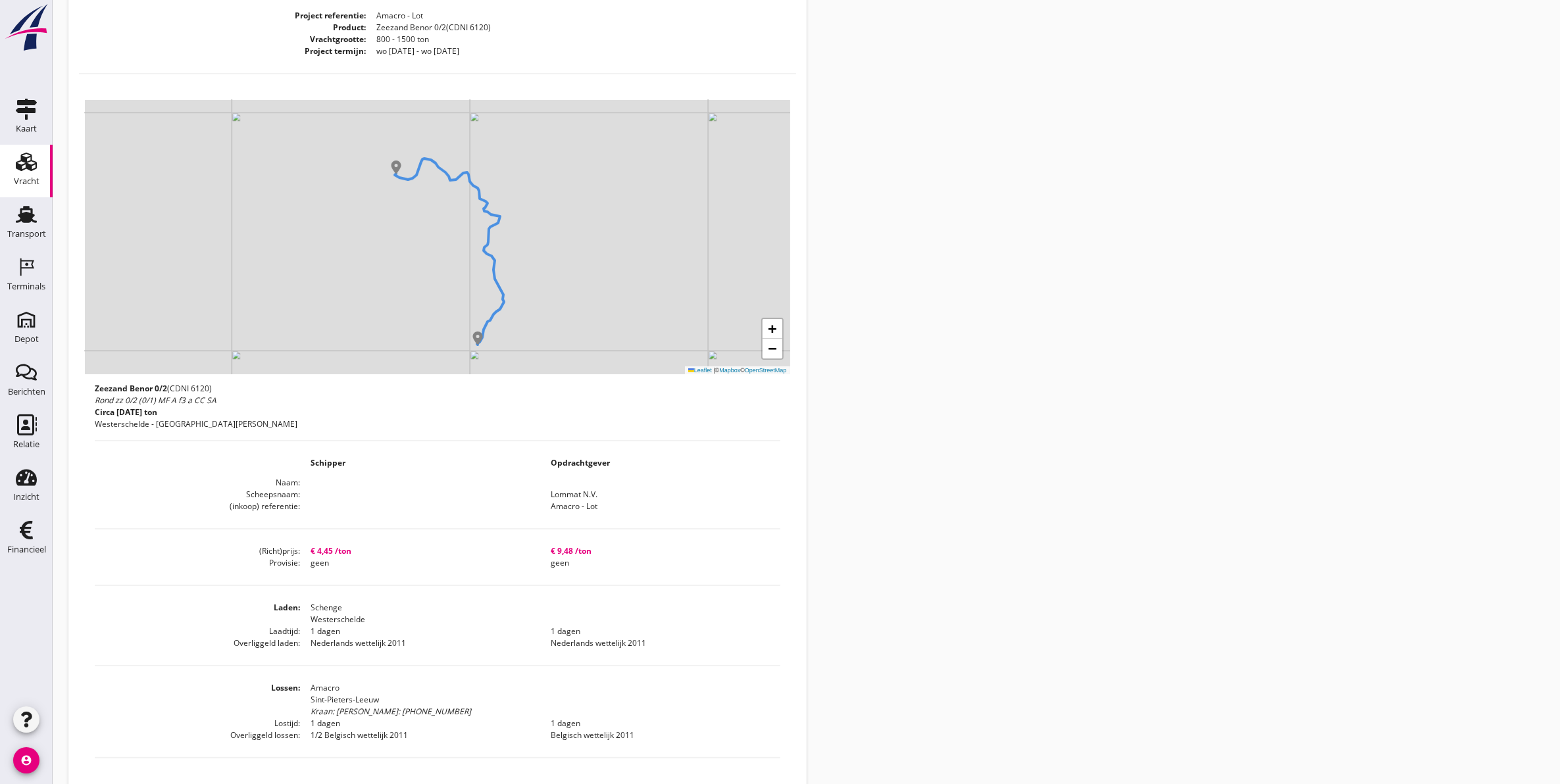
scroll to position [440, 0]
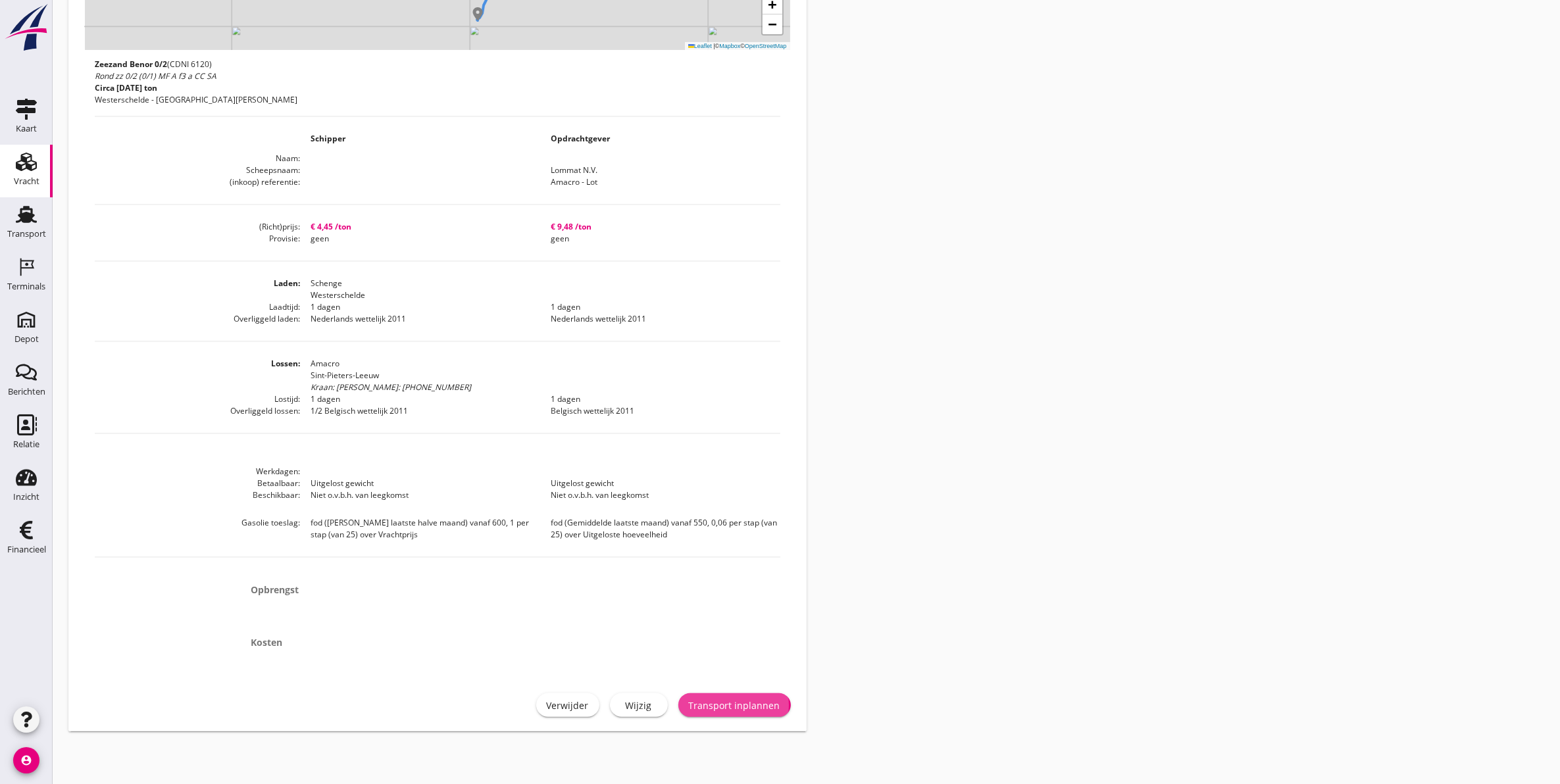
click at [756, 709] on div "Transport inplannen" at bounding box center [734, 705] width 92 height 14
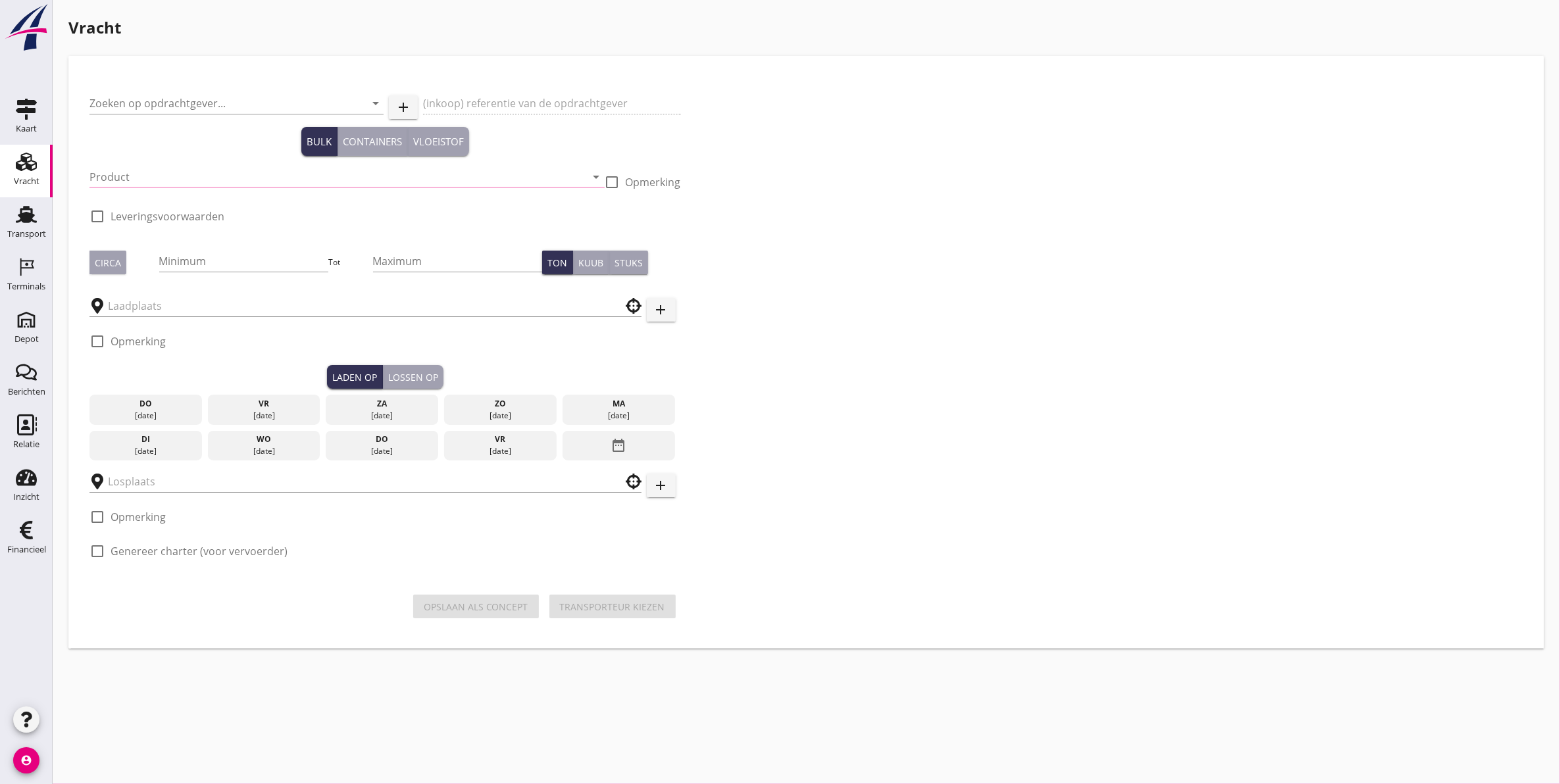
type input "Lommat N.V."
type input "Amacro - Lot"
type input "Zeezand Benor 0/2 (6120)"
checkbox input "true"
type input "1000"
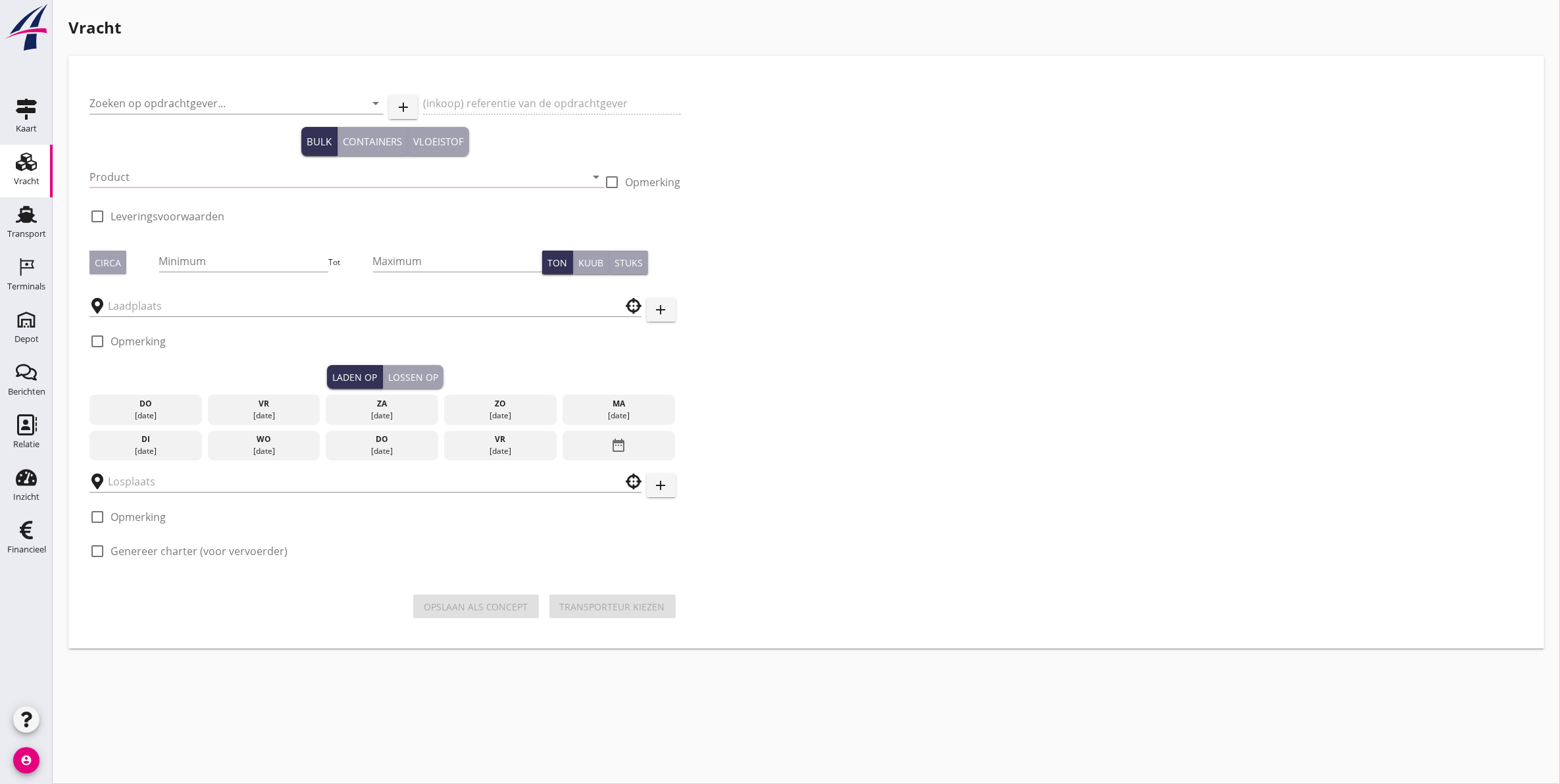
checkbox input "true"
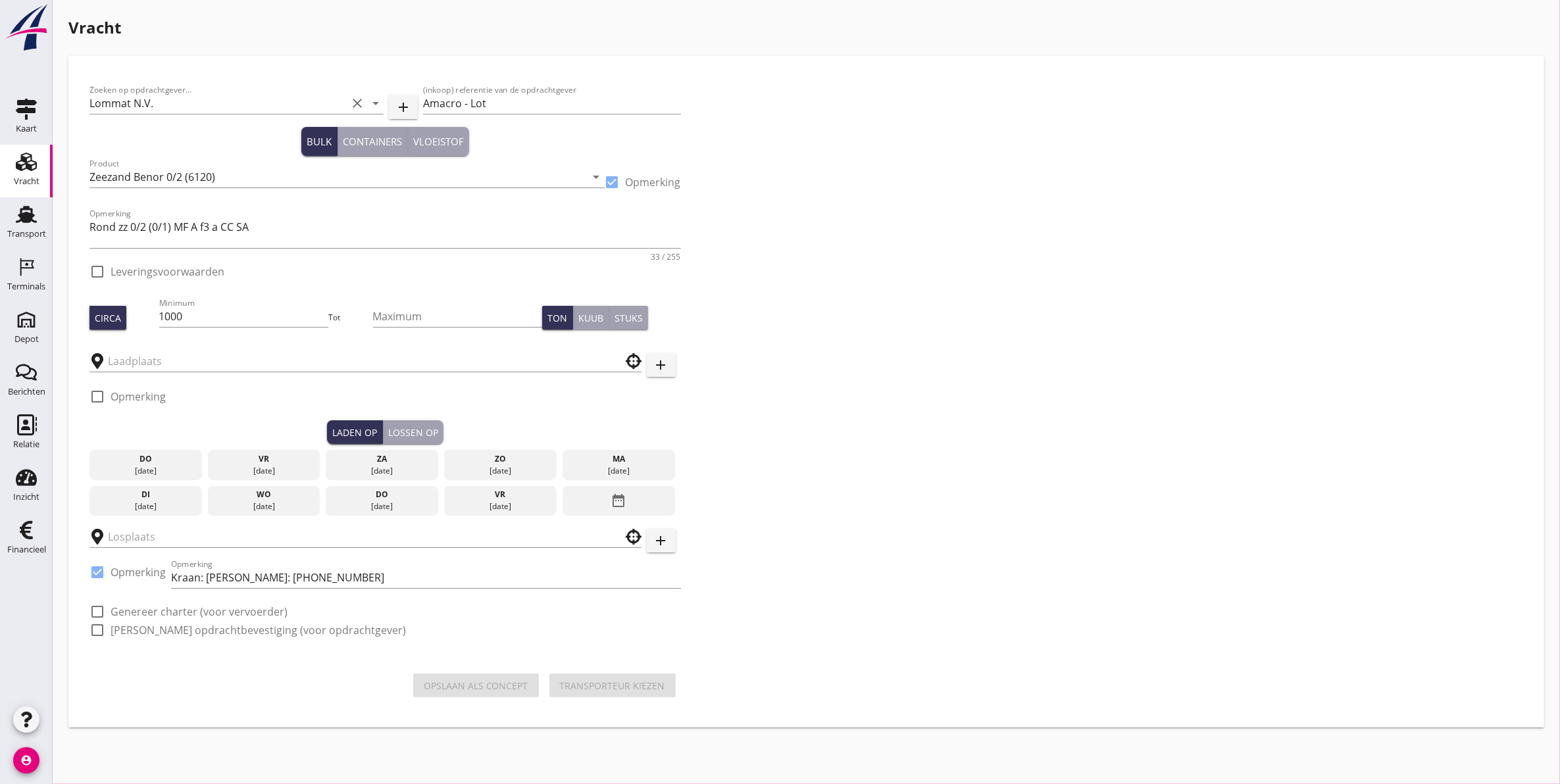
type input "Schenge"
checkbox input "true"
type input "Amacro"
checkbox input "true"
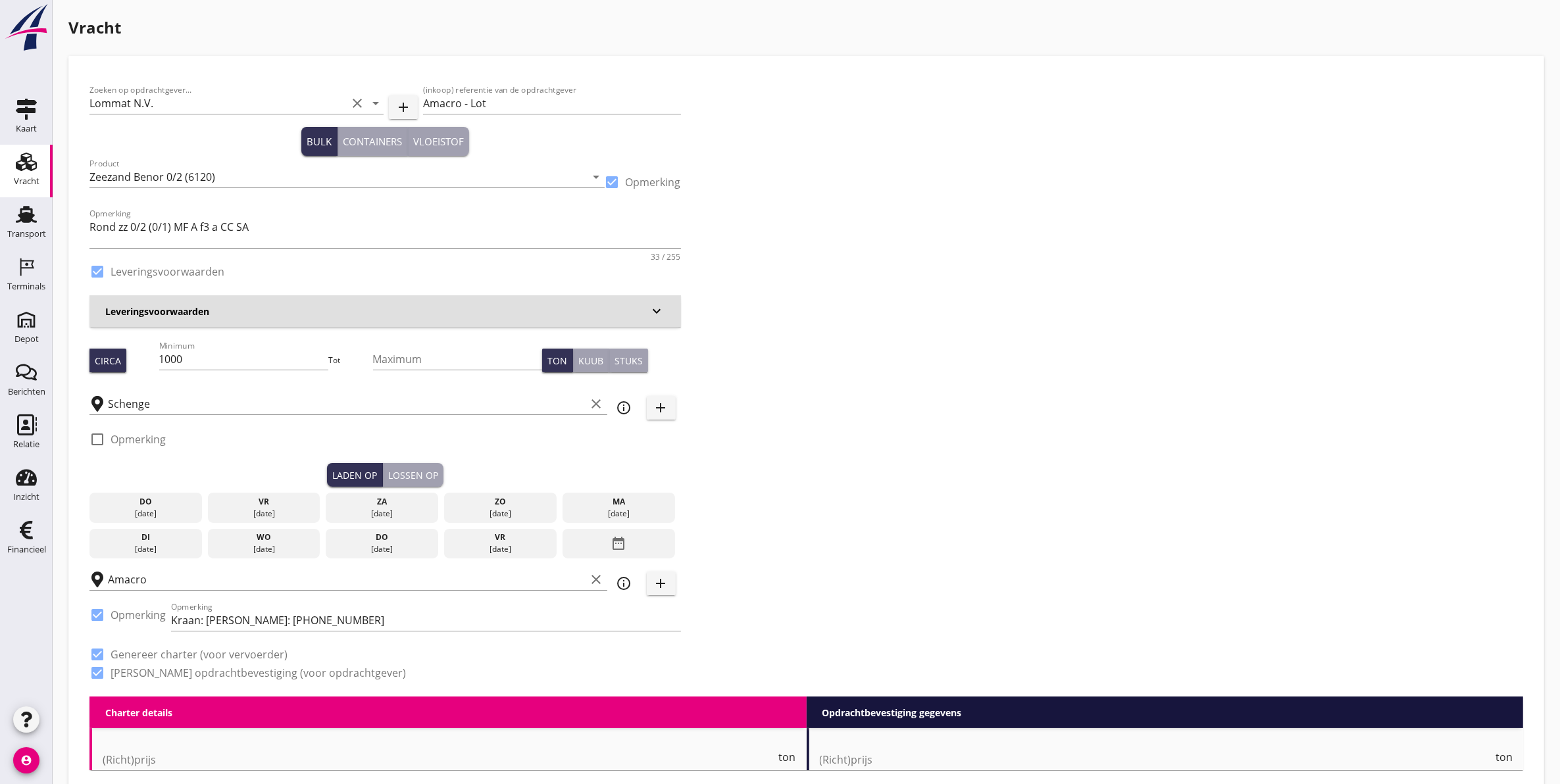
type input "4.45"
checkbox input "false"
radio input "false"
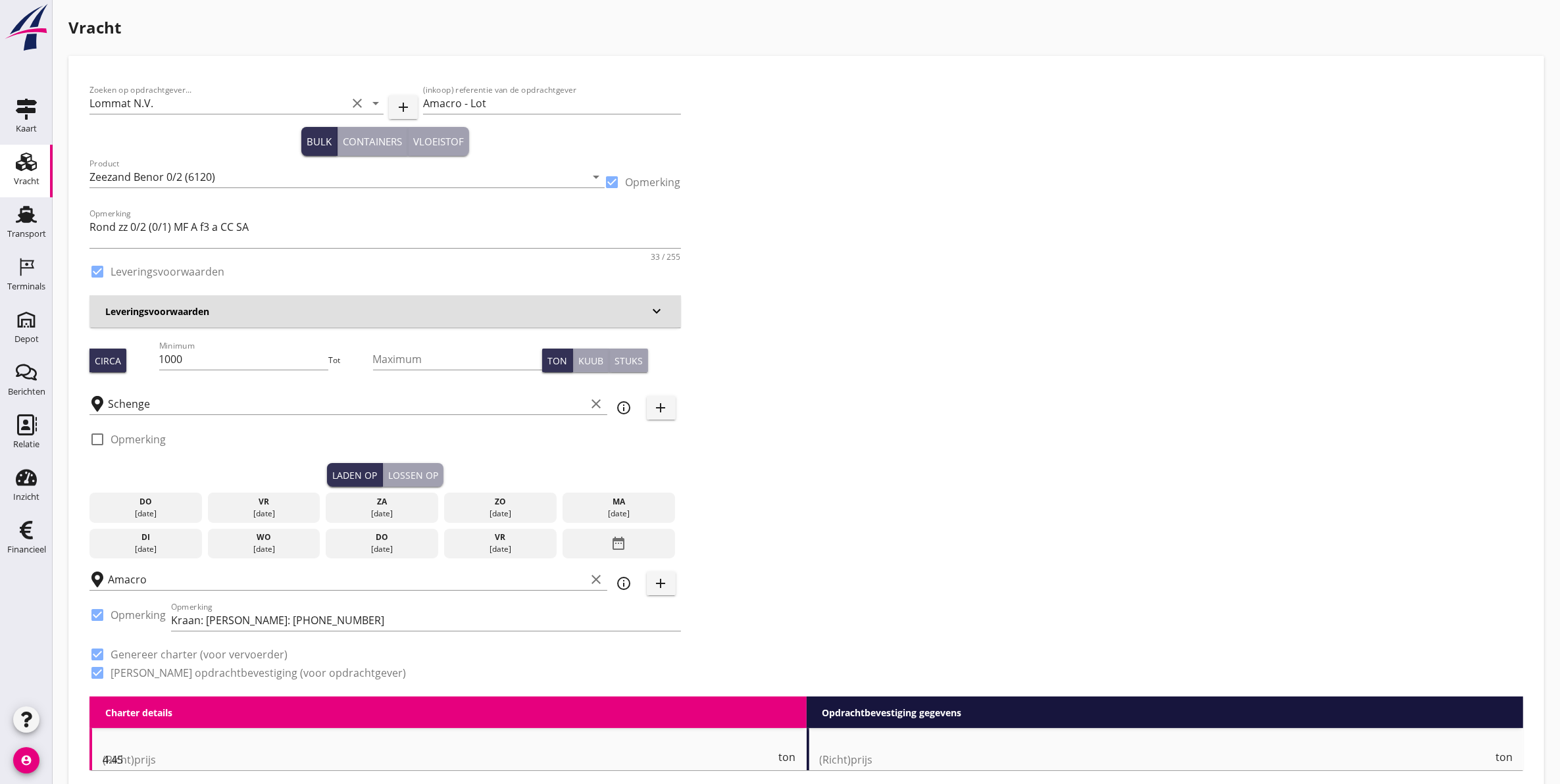
checkbox input "true"
type input "1"
type input "9.48"
checkbox input "false"
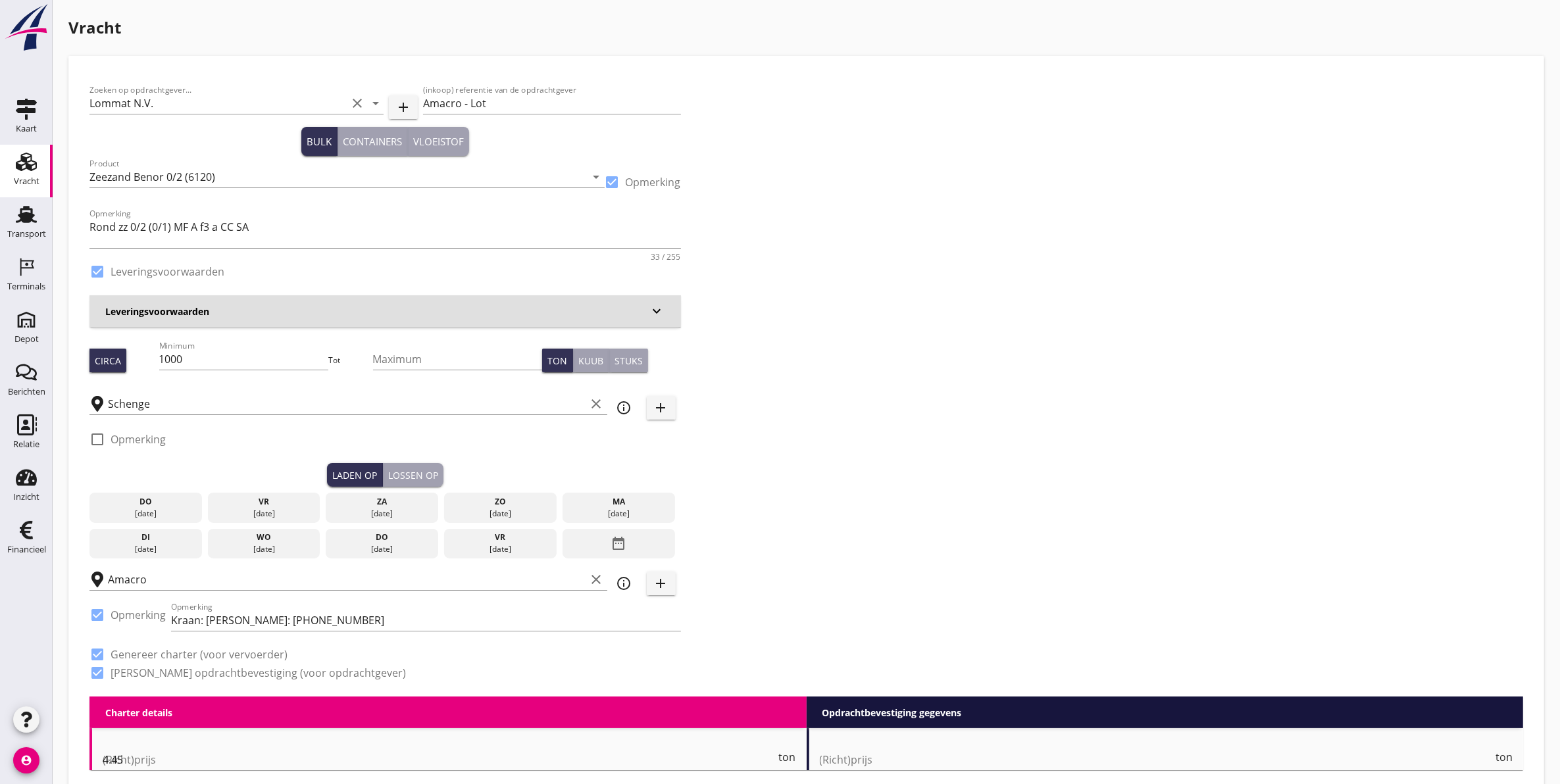
radio input "false"
checkbox input "true"
type input "1"
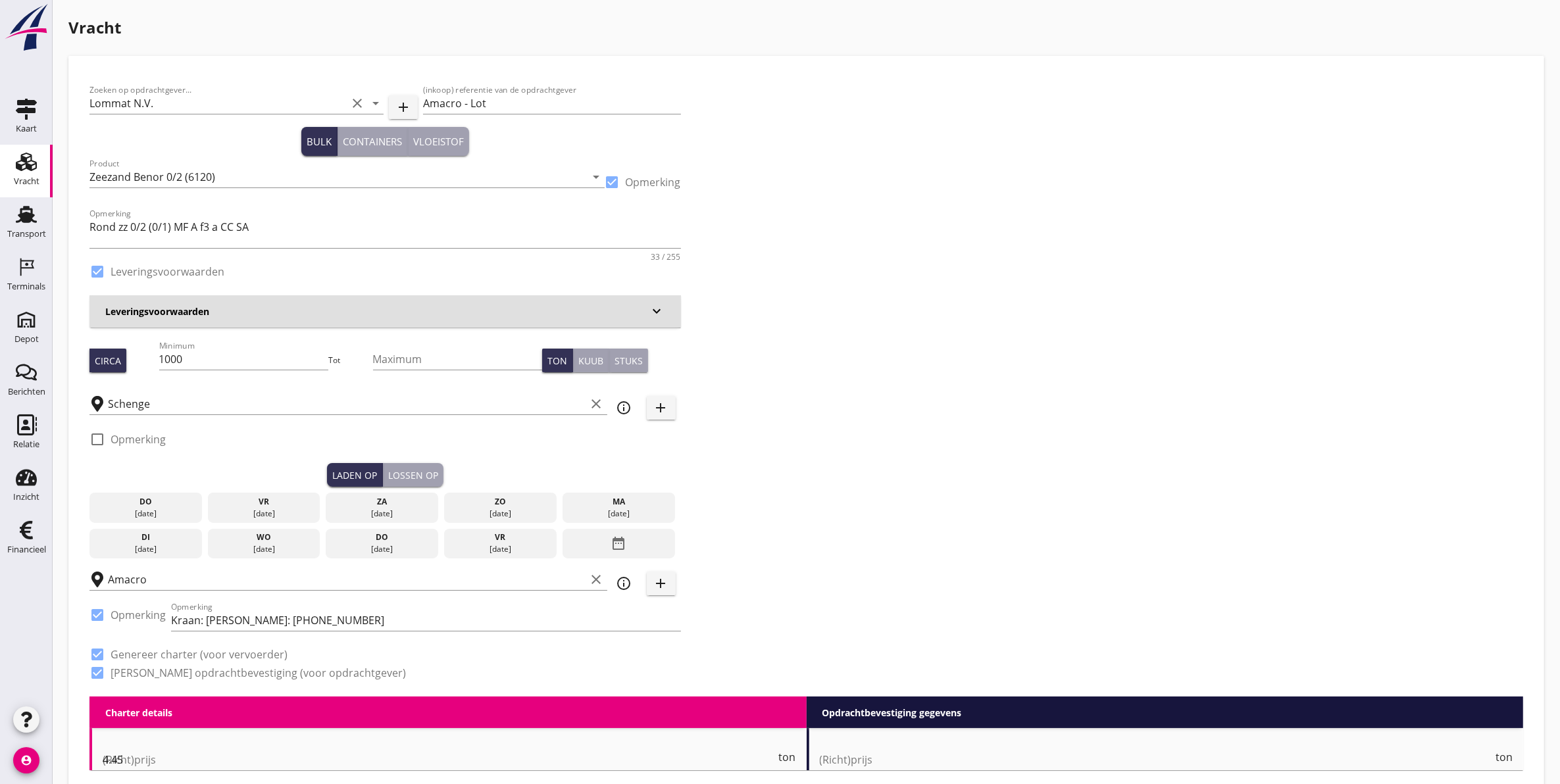
type input "1"
drag, startPoint x: 240, startPoint y: 360, endPoint x: 168, endPoint y: 365, distance: 72.2
click at [168, 365] on input "1000" at bounding box center [244, 359] width 170 height 21
type input "1200"
click at [941, 376] on div "Zoeken op opdrachtgever... Lommat N.V. clear arrow_drop_down add (inkoop) refer…" at bounding box center [807, 387] width 1445 height 620
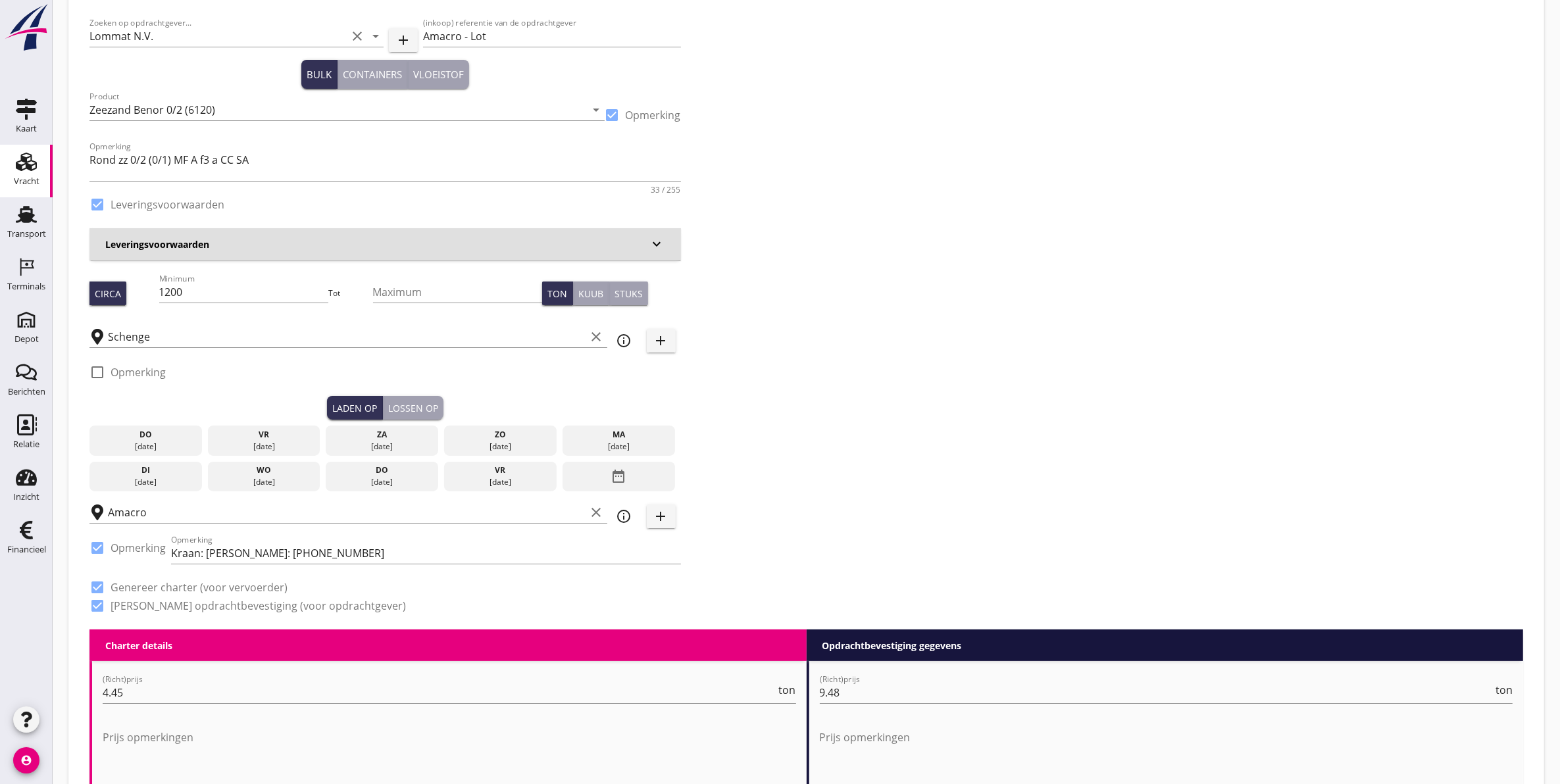
scroll to position [82, 0]
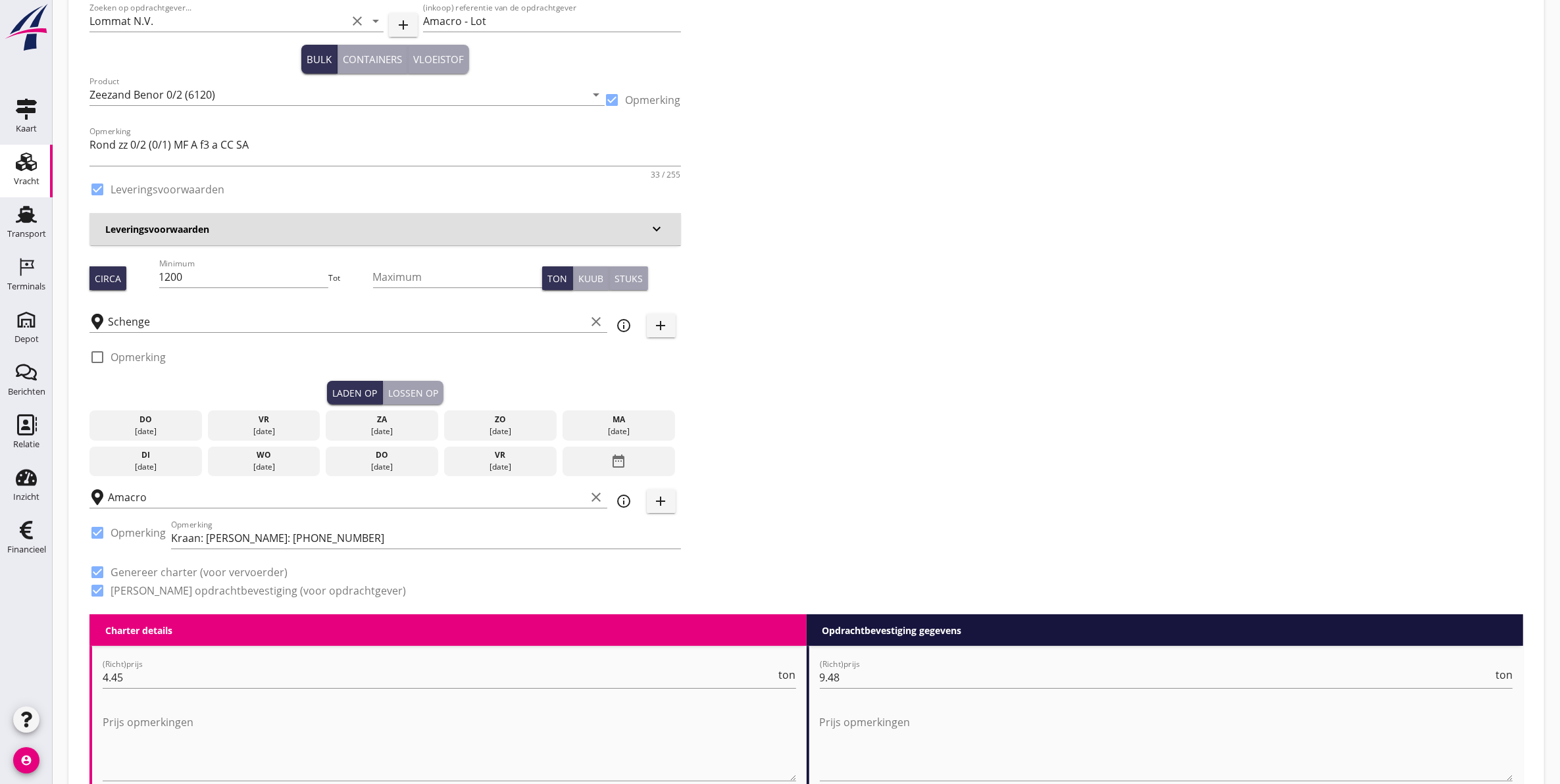
click at [400, 393] on div "Lossen op" at bounding box center [414, 392] width 50 height 14
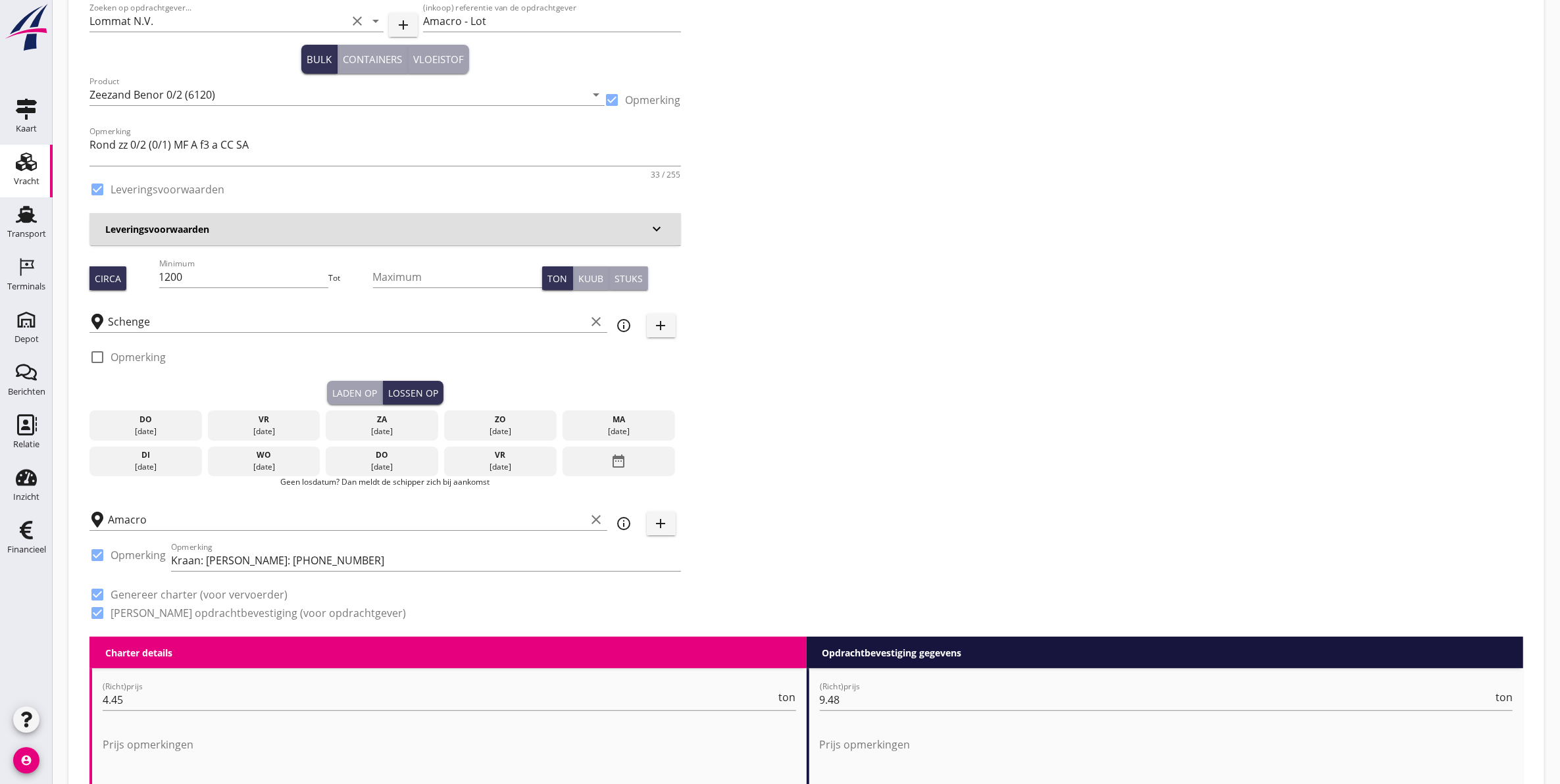
click at [611, 426] on div "[DATE]" at bounding box center [618, 431] width 106 height 12
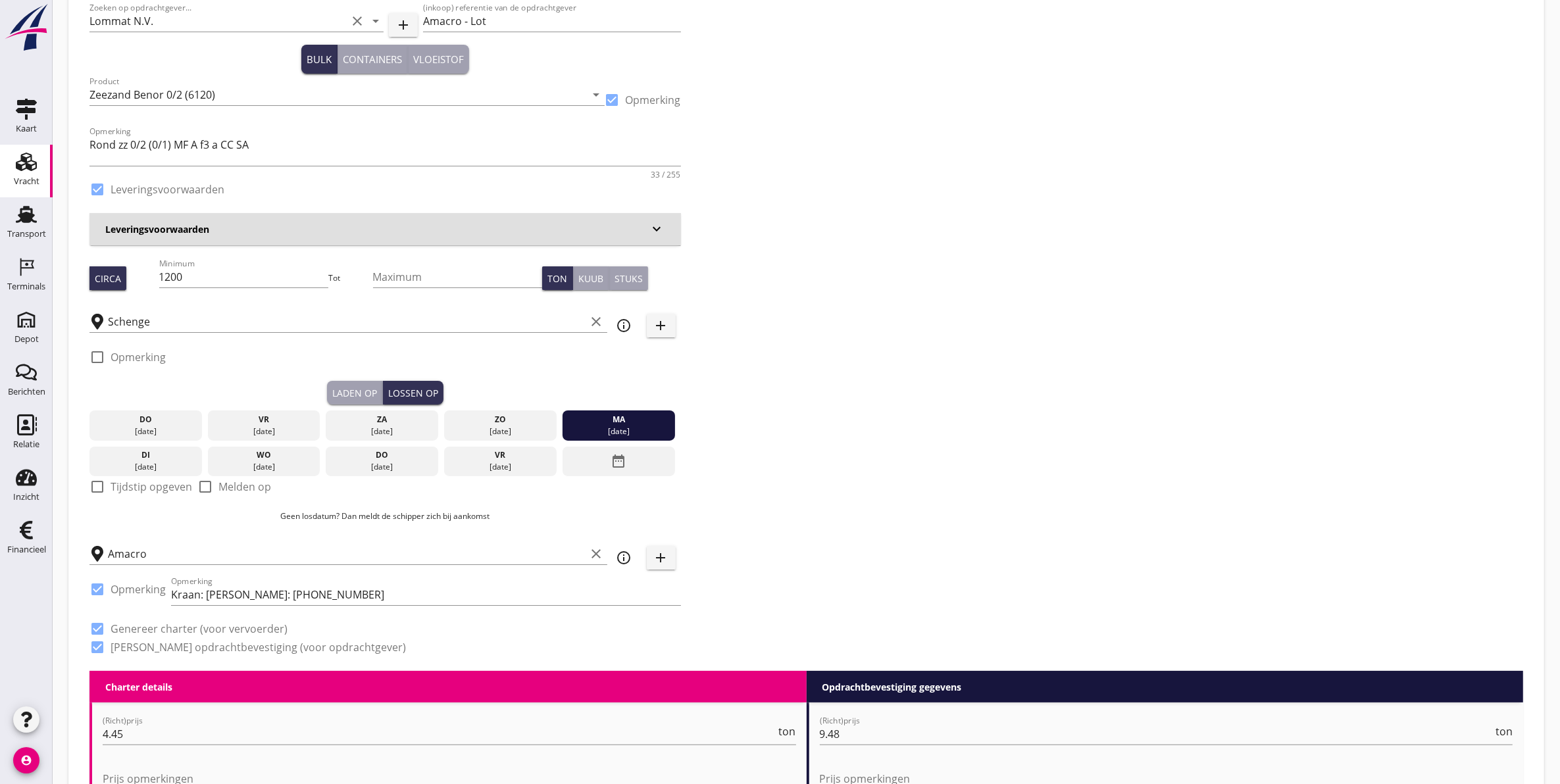
click at [351, 392] on div "Laden op" at bounding box center [354, 392] width 45 height 14
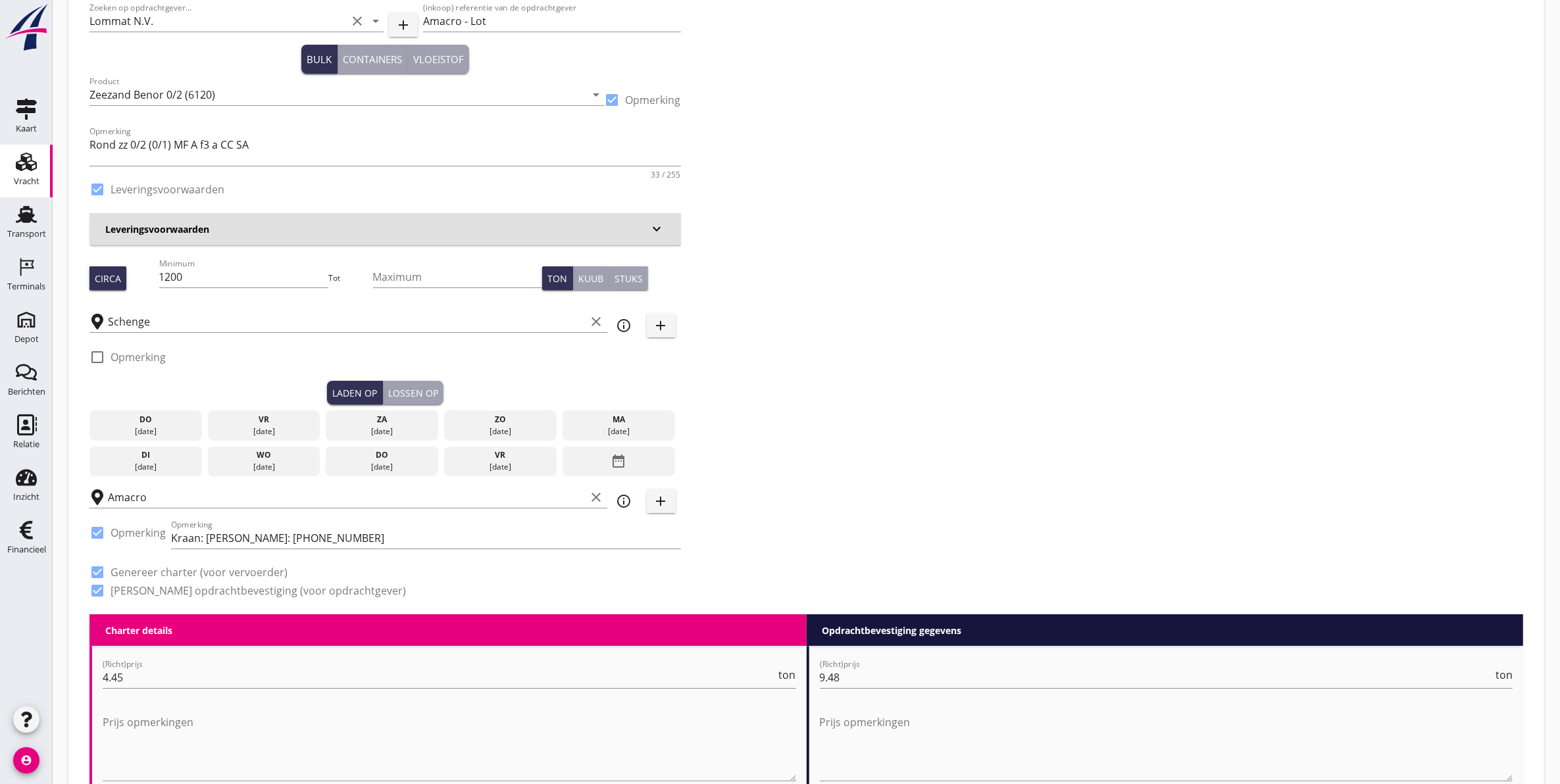
drag, startPoint x: 252, startPoint y: 424, endPoint x: 245, endPoint y: 428, distance: 8.1
click at [245, 427] on div "[DATE]" at bounding box center [264, 425] width 112 height 30
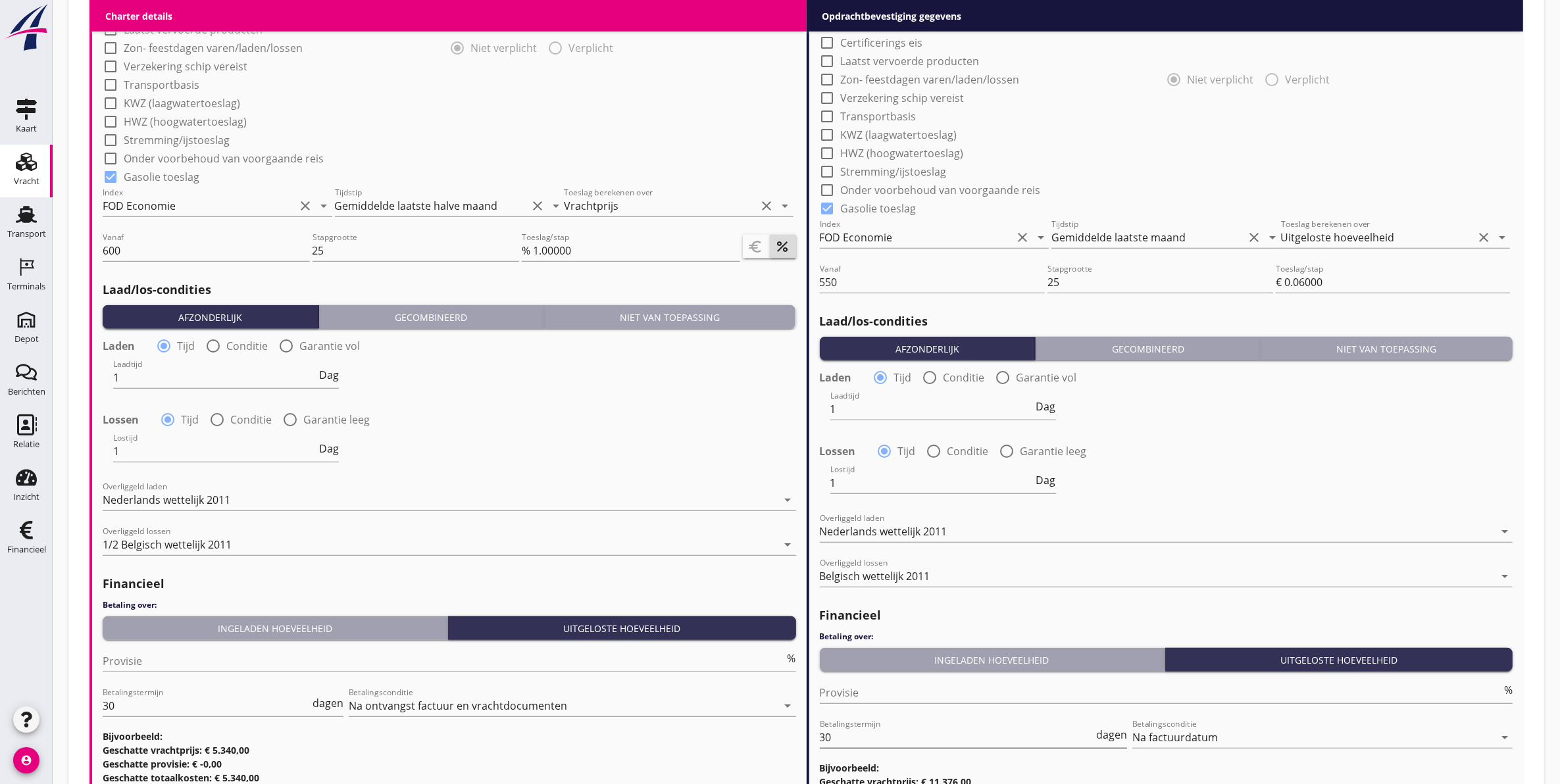
scroll to position [1377, 0]
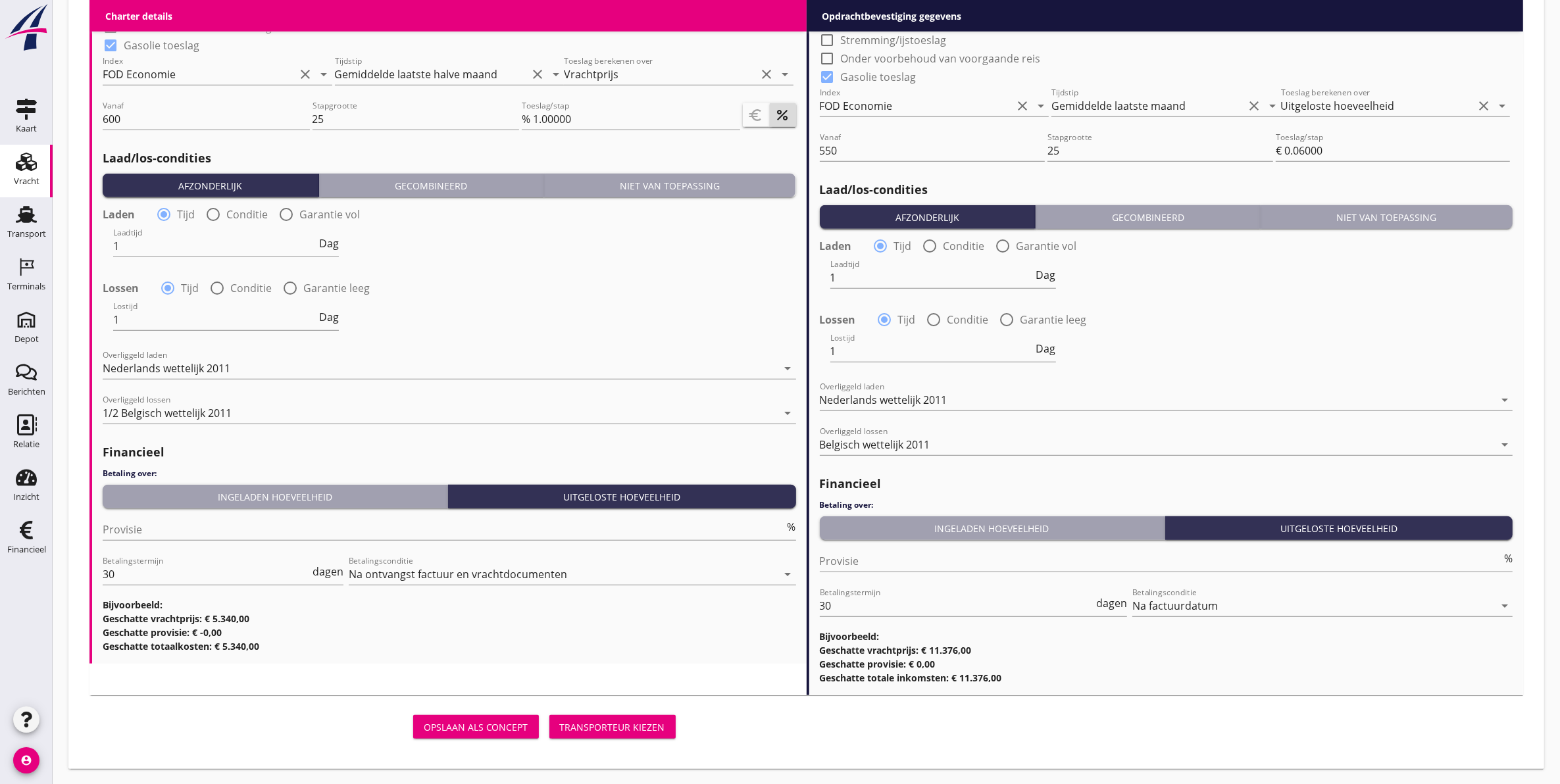
click at [613, 722] on div "Transporteur kiezen" at bounding box center [613, 727] width 106 height 14
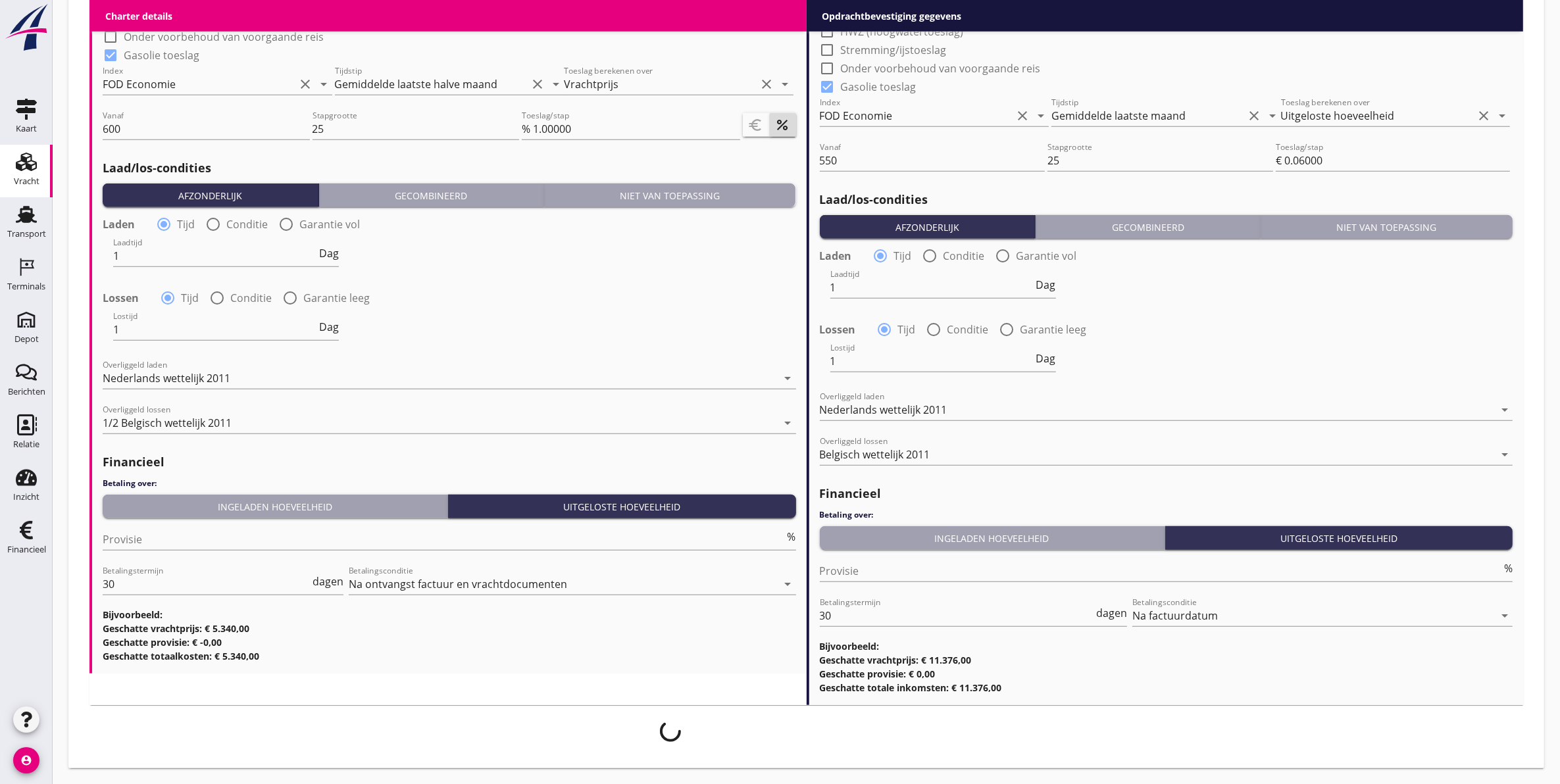
scroll to position [1367, 0]
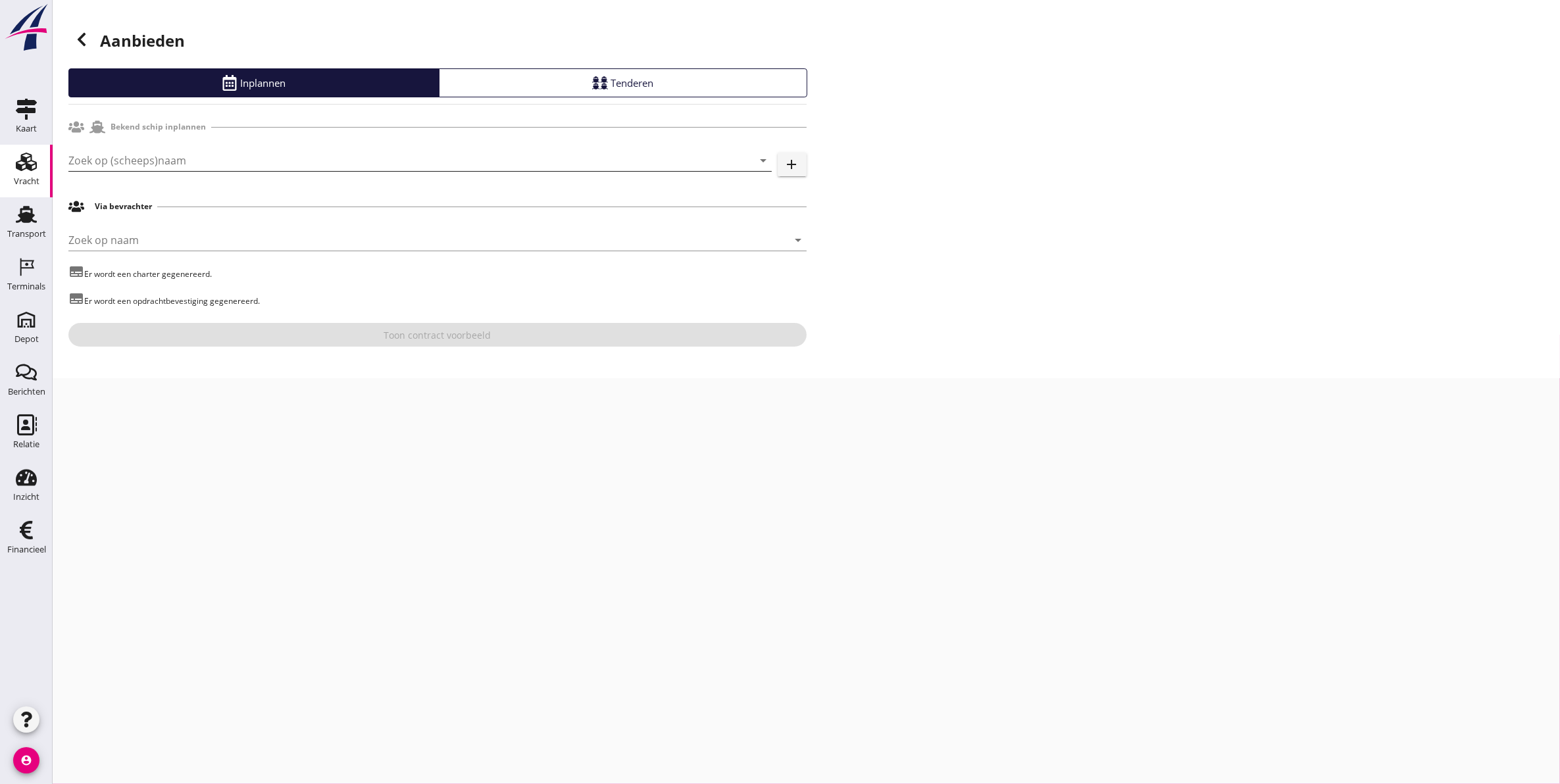
click at [132, 155] on input "Zoek op (scheeps)naam" at bounding box center [401, 161] width 666 height 21
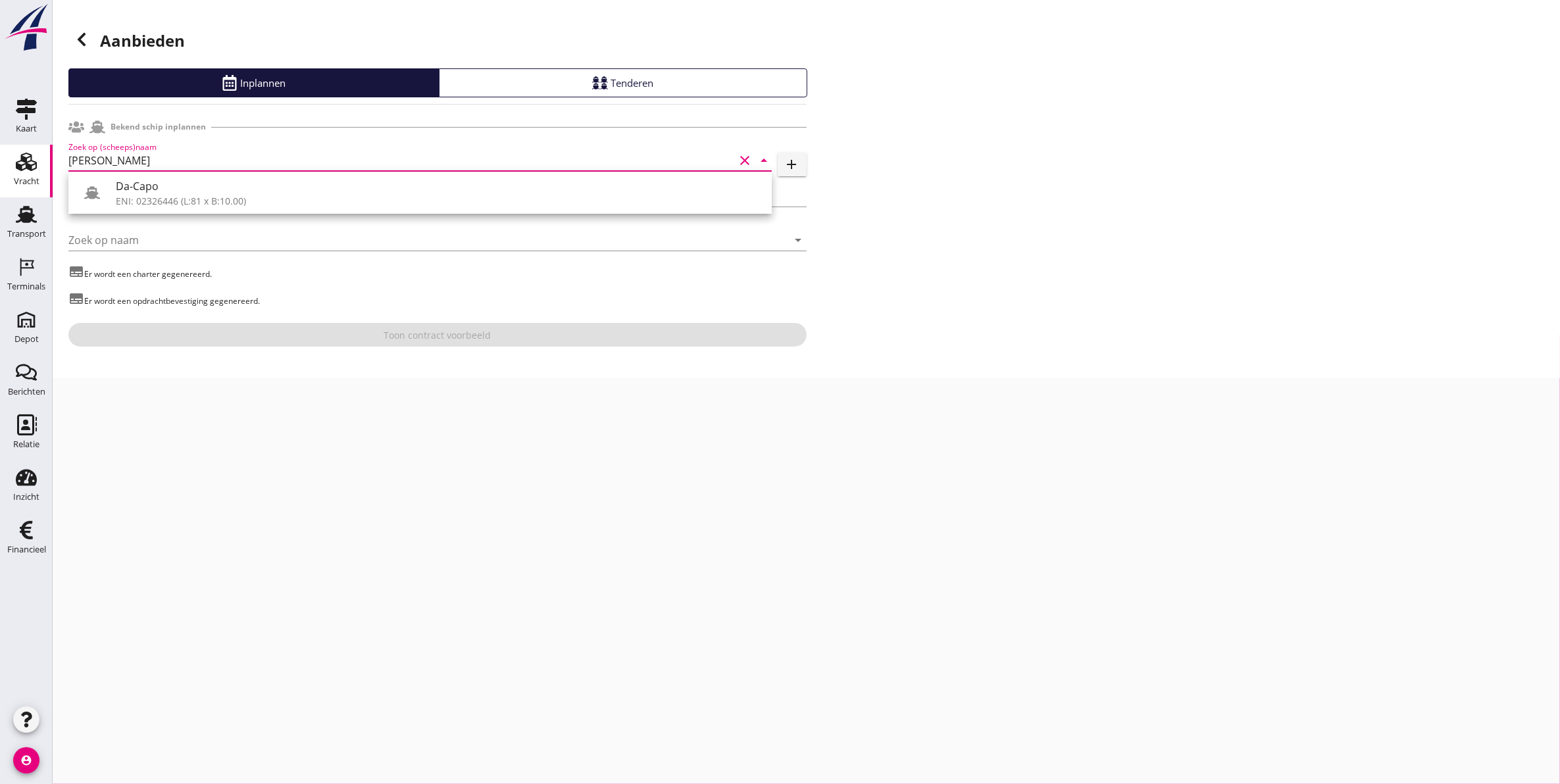
click at [128, 186] on div "Da-Capo" at bounding box center [439, 185] width 645 height 15
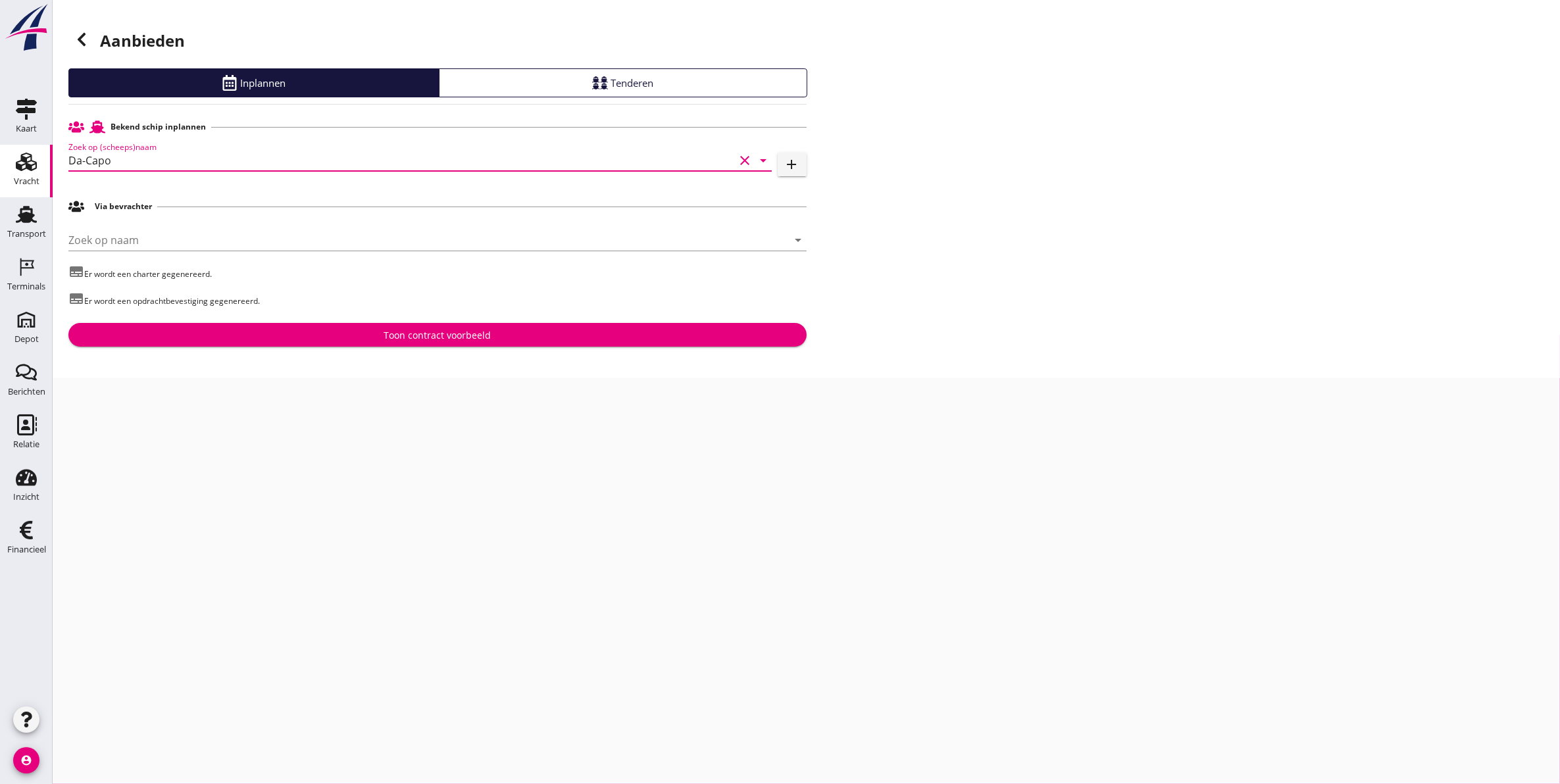
type input "Da-Capo"
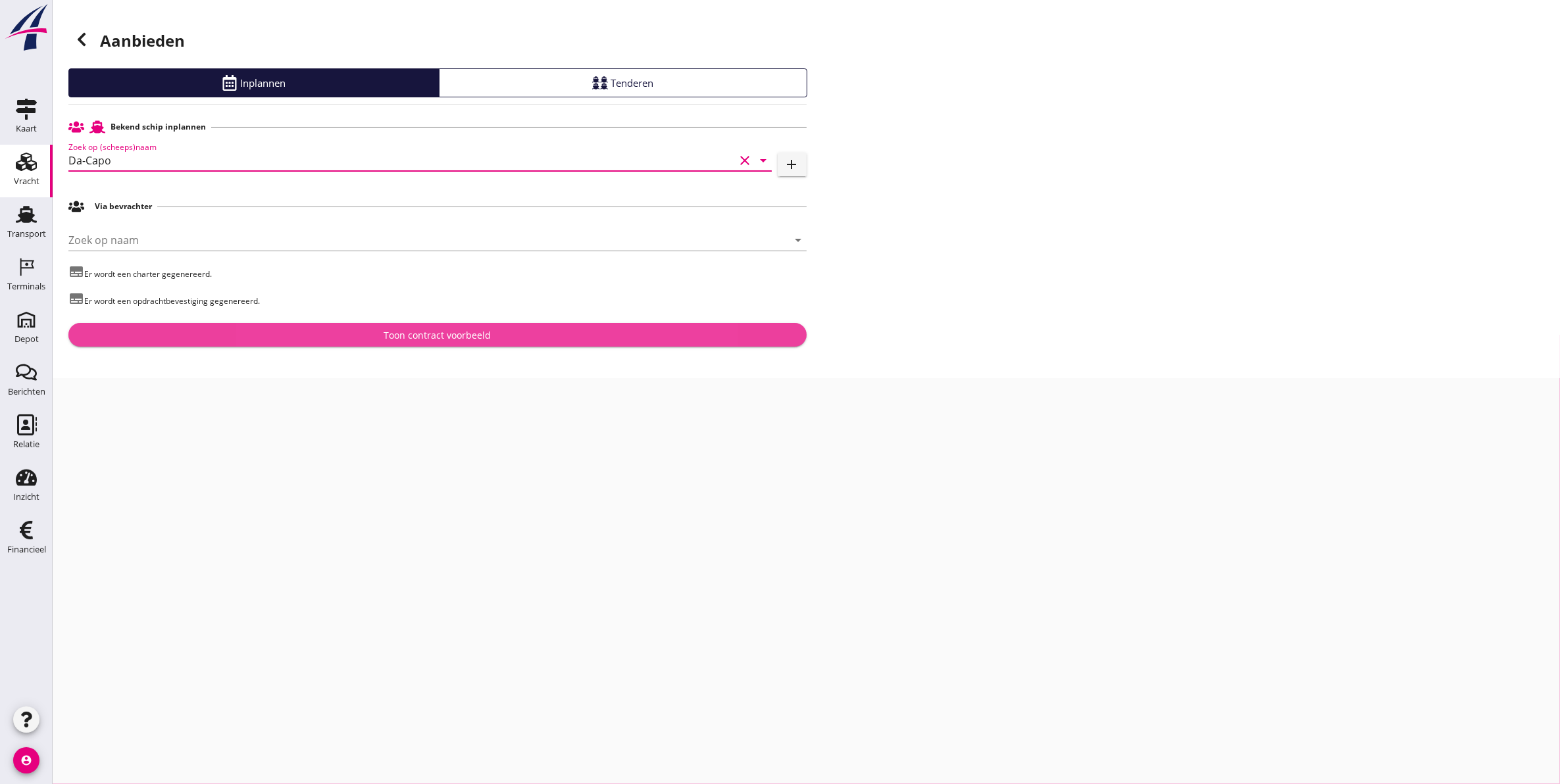
click at [268, 340] on div "Toon contract voorbeeld" at bounding box center [437, 335] width 717 height 14
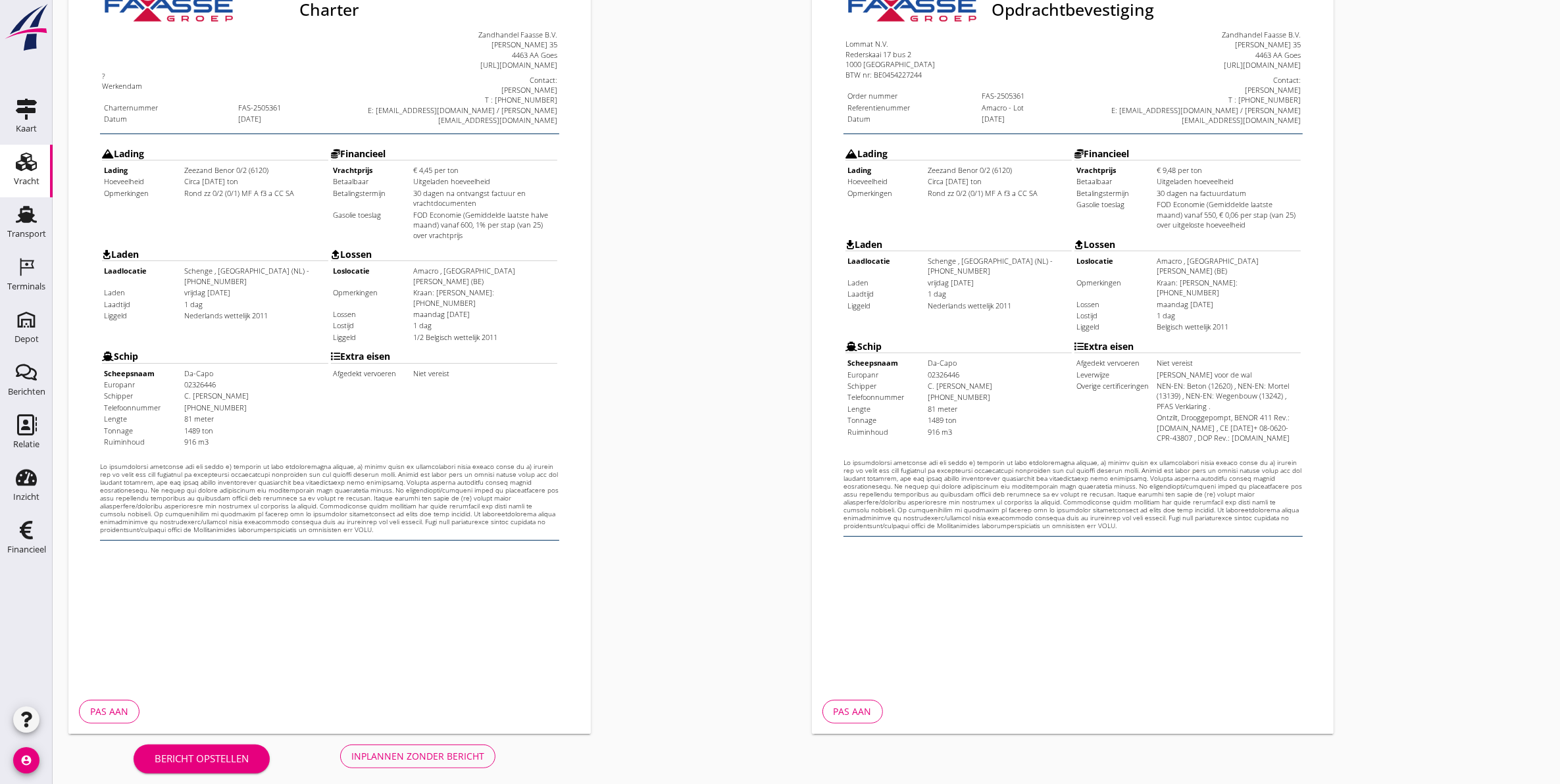
scroll to position [188, 0]
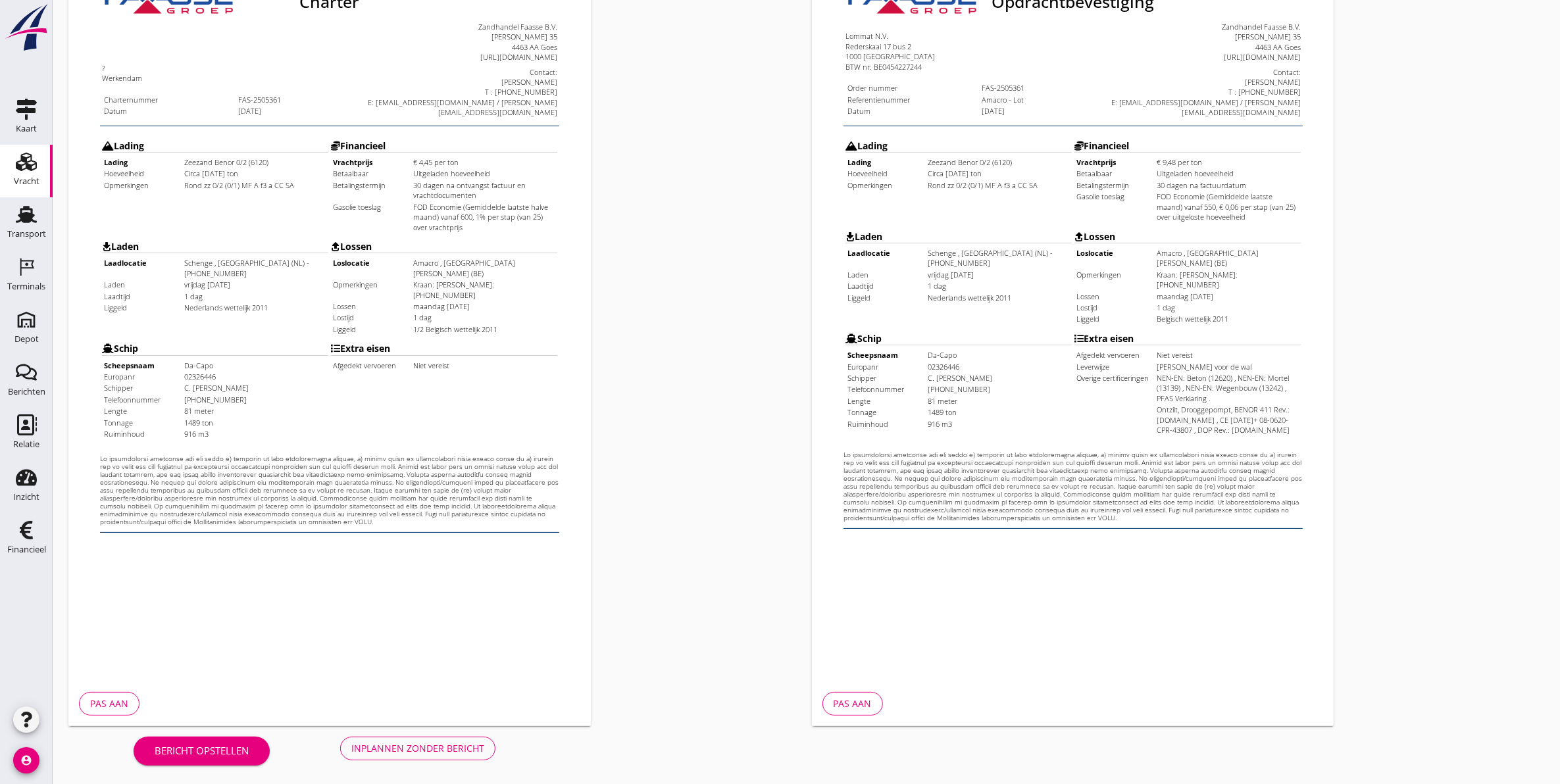
click at [452, 745] on div "Inplannen zonder bericht" at bounding box center [418, 748] width 133 height 14
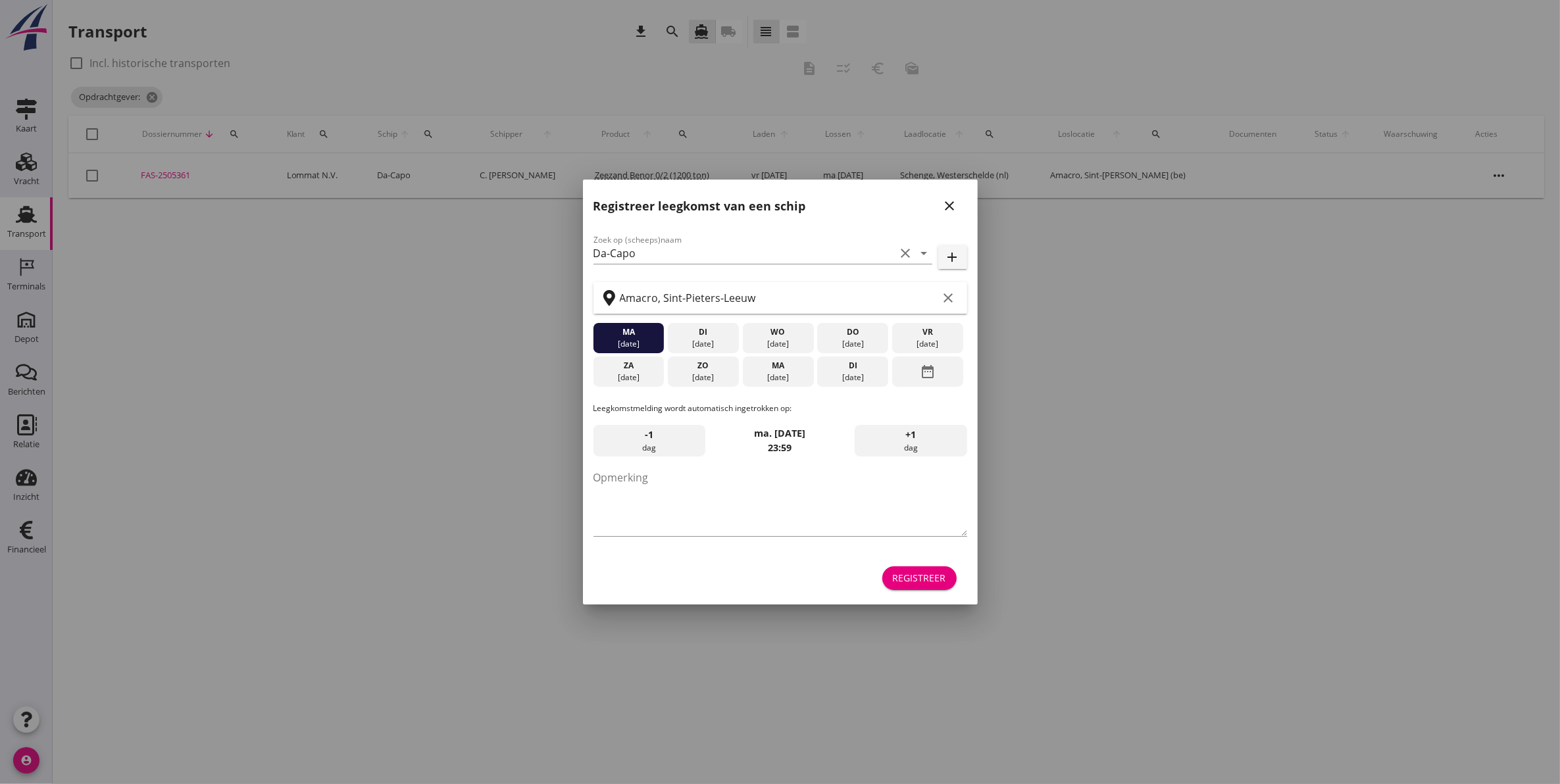
click at [951, 201] on icon "close" at bounding box center [950, 206] width 15 height 15
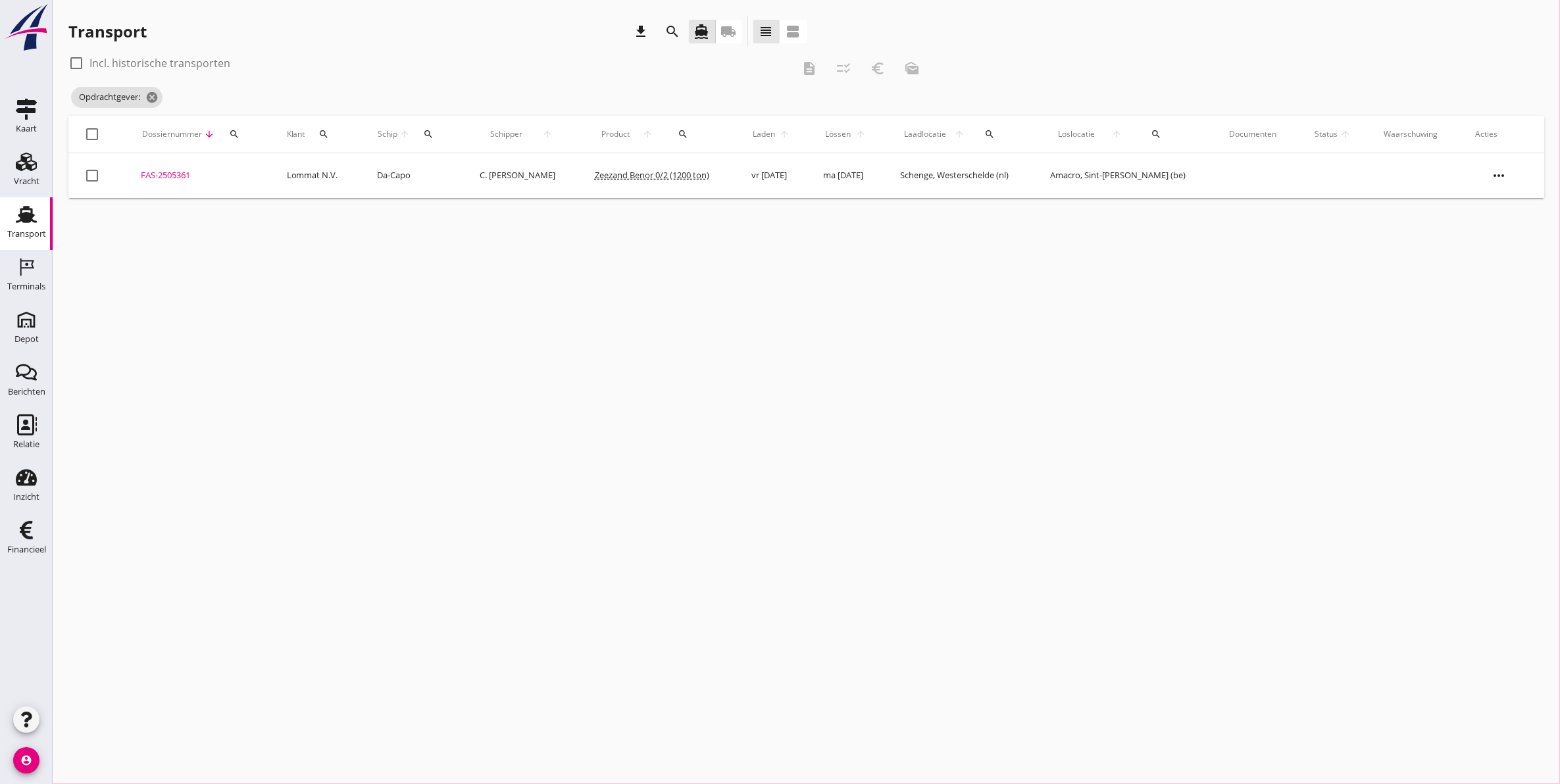
drag, startPoint x: 424, startPoint y: 398, endPoint x: 175, endPoint y: 267, distance: 281.4
click at [426, 396] on div "cancel You are impersonating another user. Transport download search directions…" at bounding box center [806, 392] width 1507 height 784
click at [33, 223] on icon "Transport" at bounding box center [26, 214] width 21 height 21
click at [26, 179] on div "Vracht" at bounding box center [27, 181] width 26 height 9
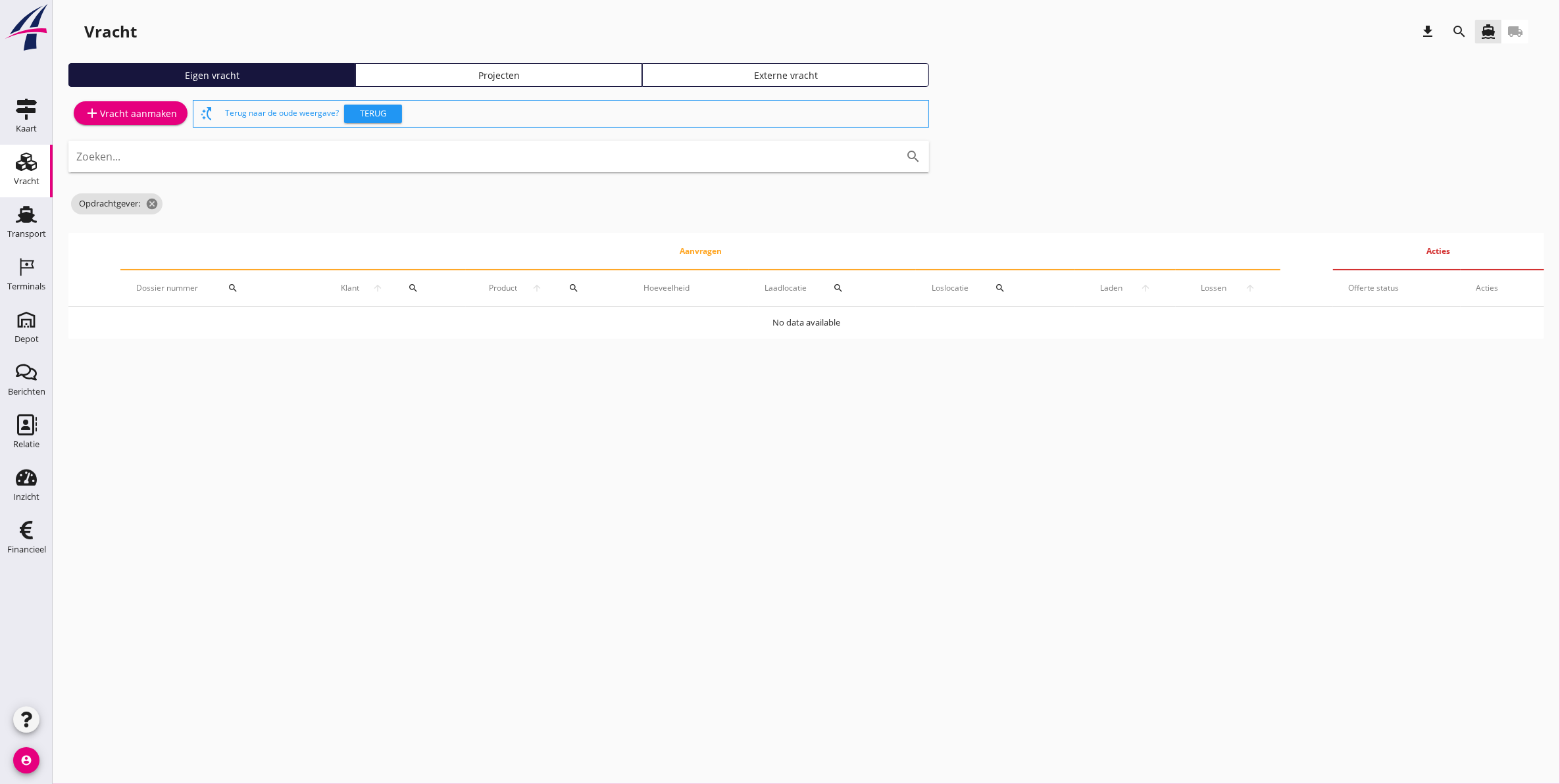
click at [518, 71] on div "Projecten" at bounding box center [499, 75] width 275 height 14
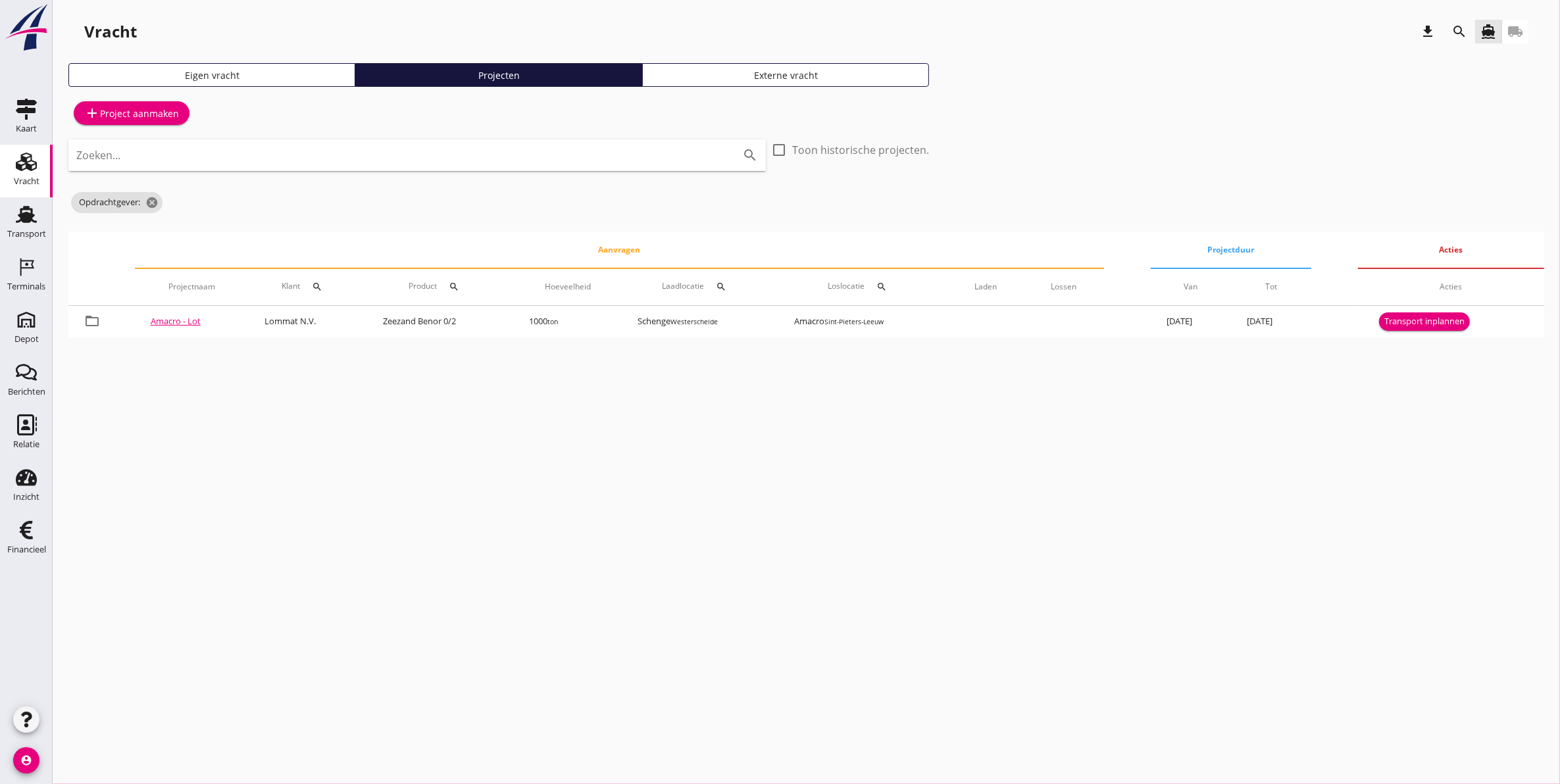
click at [194, 155] on input "Zoeken..." at bounding box center [399, 155] width 645 height 21
click at [141, 153] on input "Zoeken..." at bounding box center [399, 155] width 645 height 21
click at [340, 162] on input "Zoeken..." at bounding box center [399, 155] width 645 height 21
click at [306, 284] on div "search" at bounding box center [317, 287] width 24 height 11
click at [323, 323] on input "Zoeken op opdrachtgever..." at bounding box center [371, 325] width 136 height 21
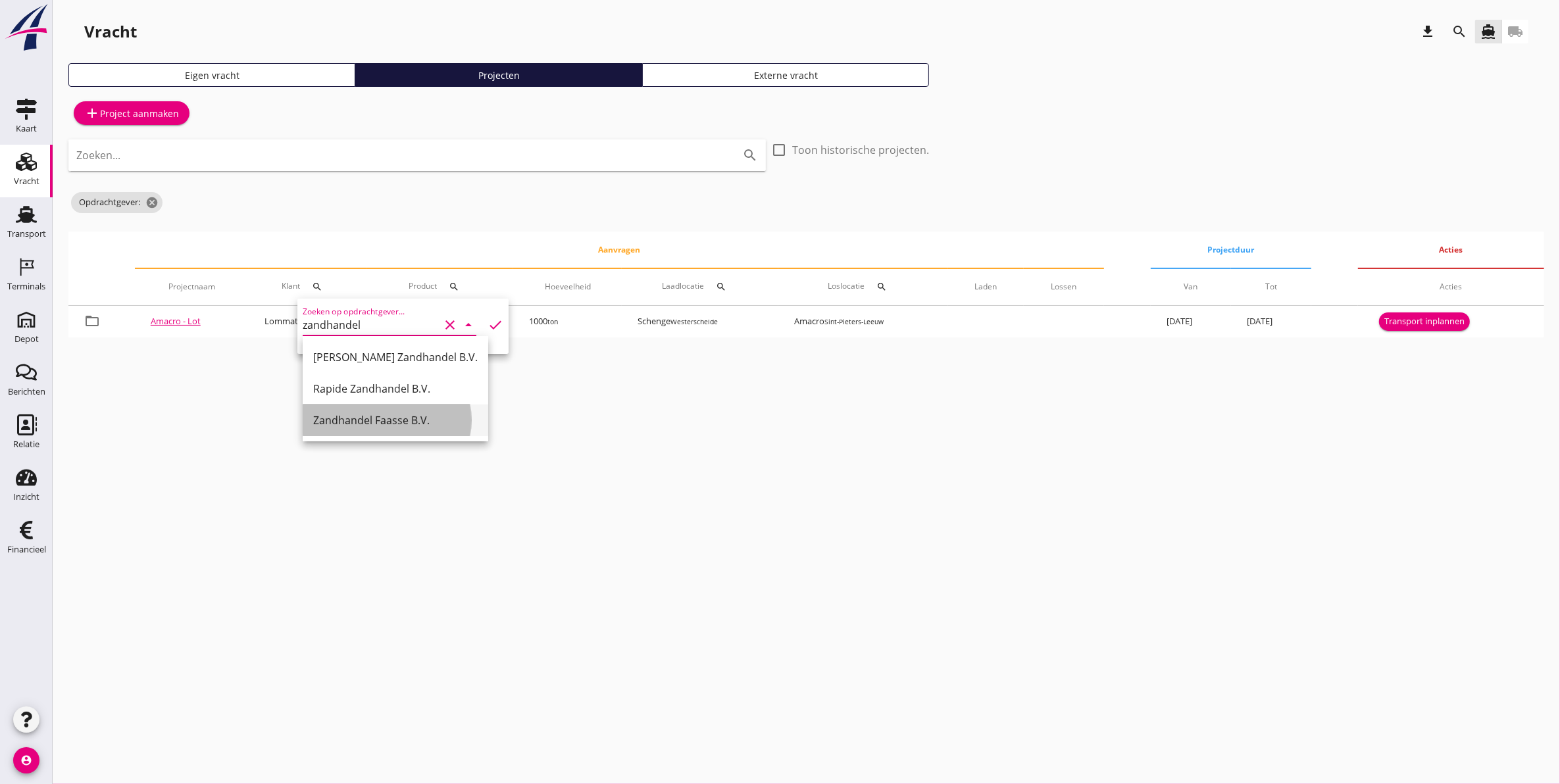
click at [406, 421] on div "Zandhandel Faasse B.V." at bounding box center [395, 420] width 164 height 15
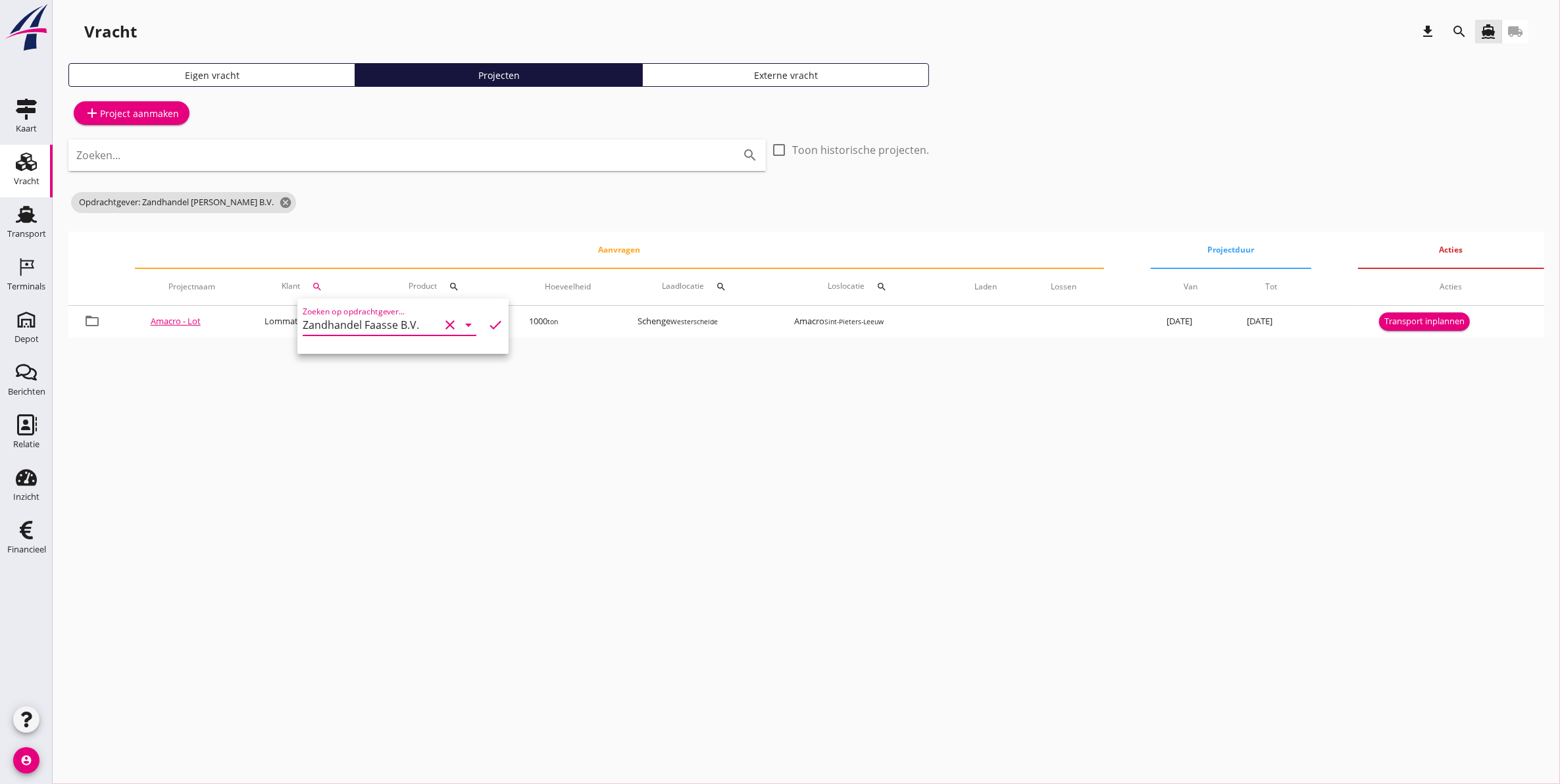
type input "Zandhandel Faasse B.V."
click at [488, 320] on icon "check" at bounding box center [495, 324] width 15 height 15
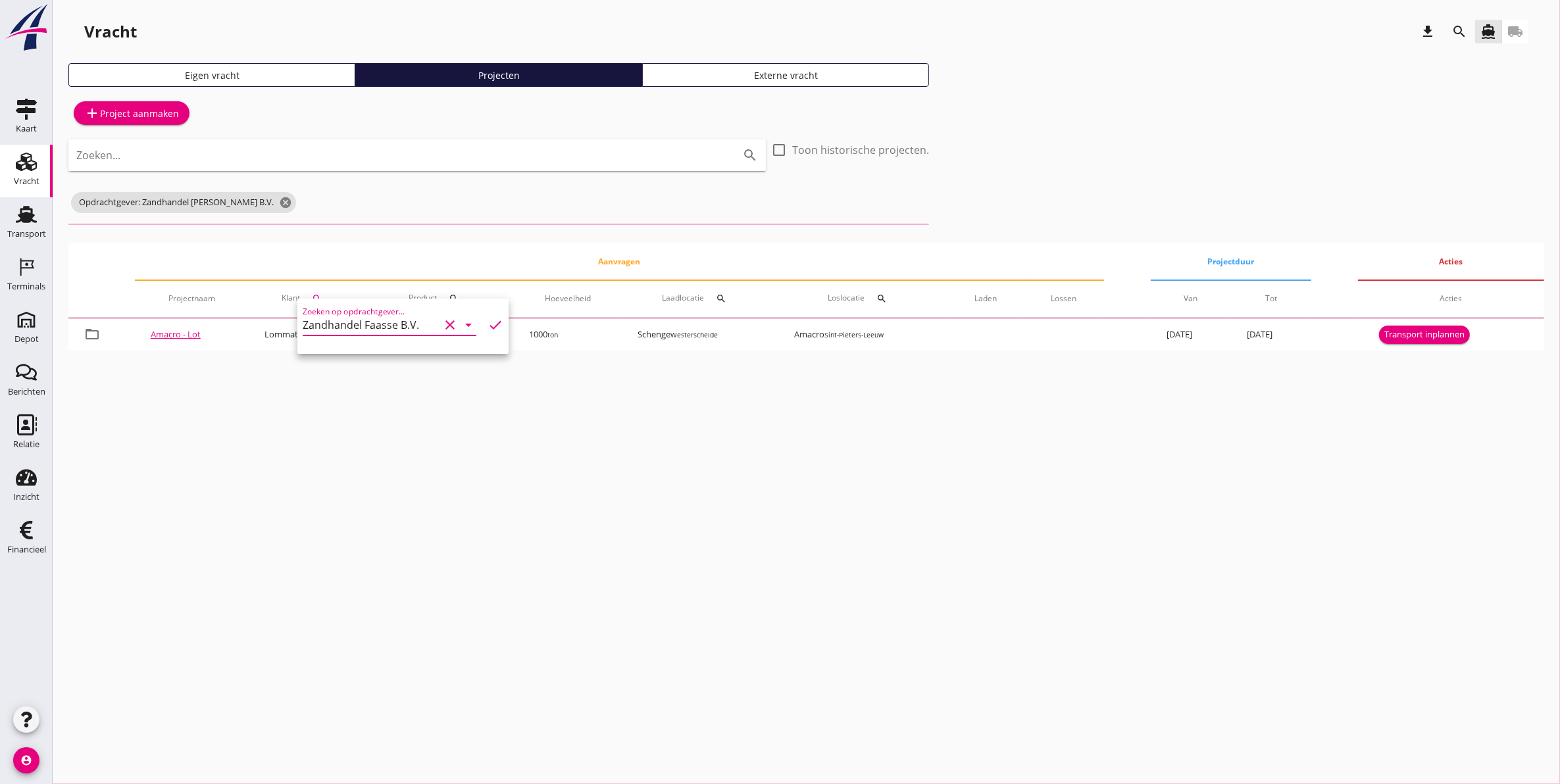
click at [442, 324] on icon "clear" at bounding box center [449, 324] width 15 height 15
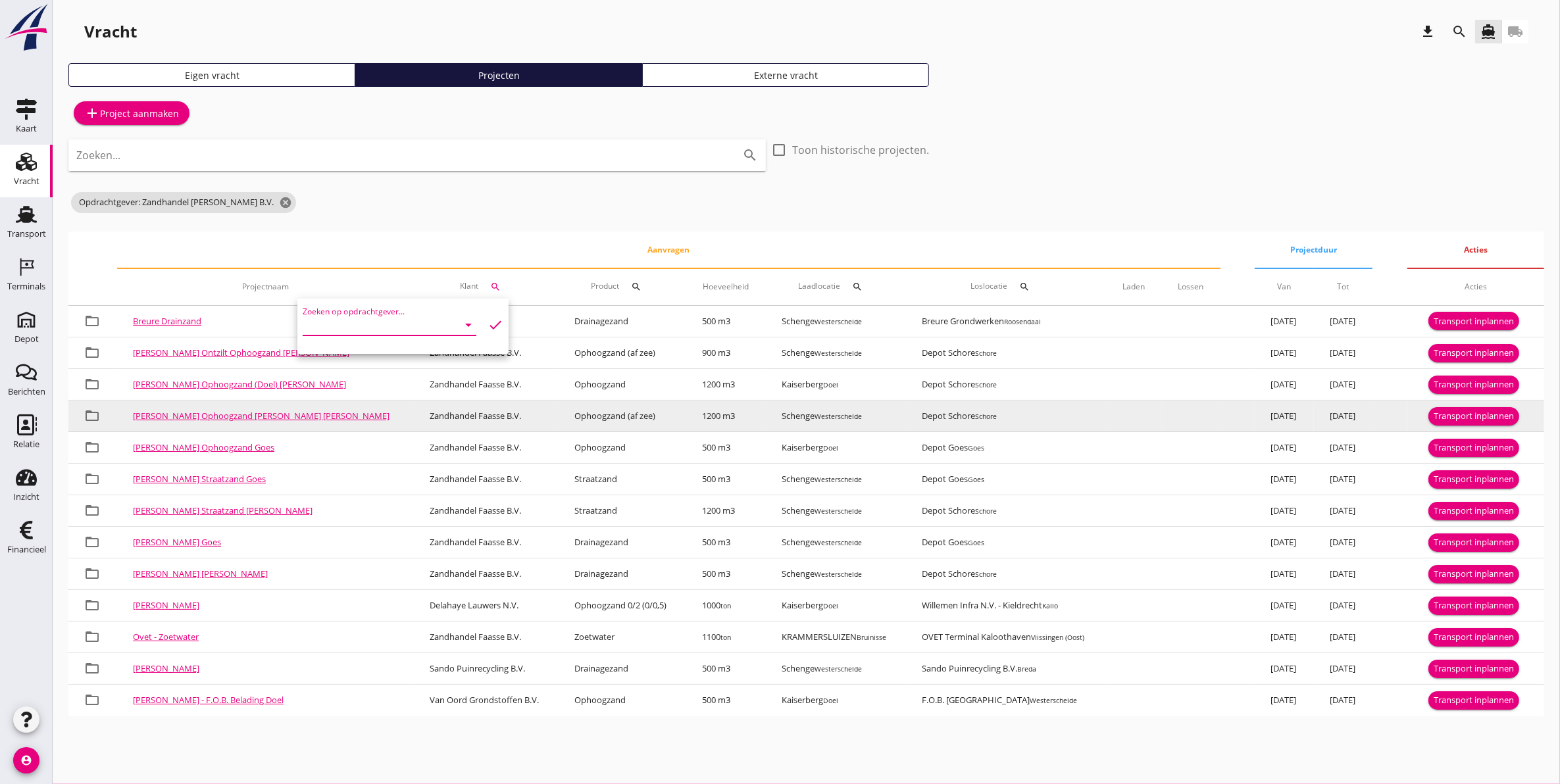
click at [432, 419] on td "Zandhandel Faasse B.V." at bounding box center [486, 416] width 145 height 32
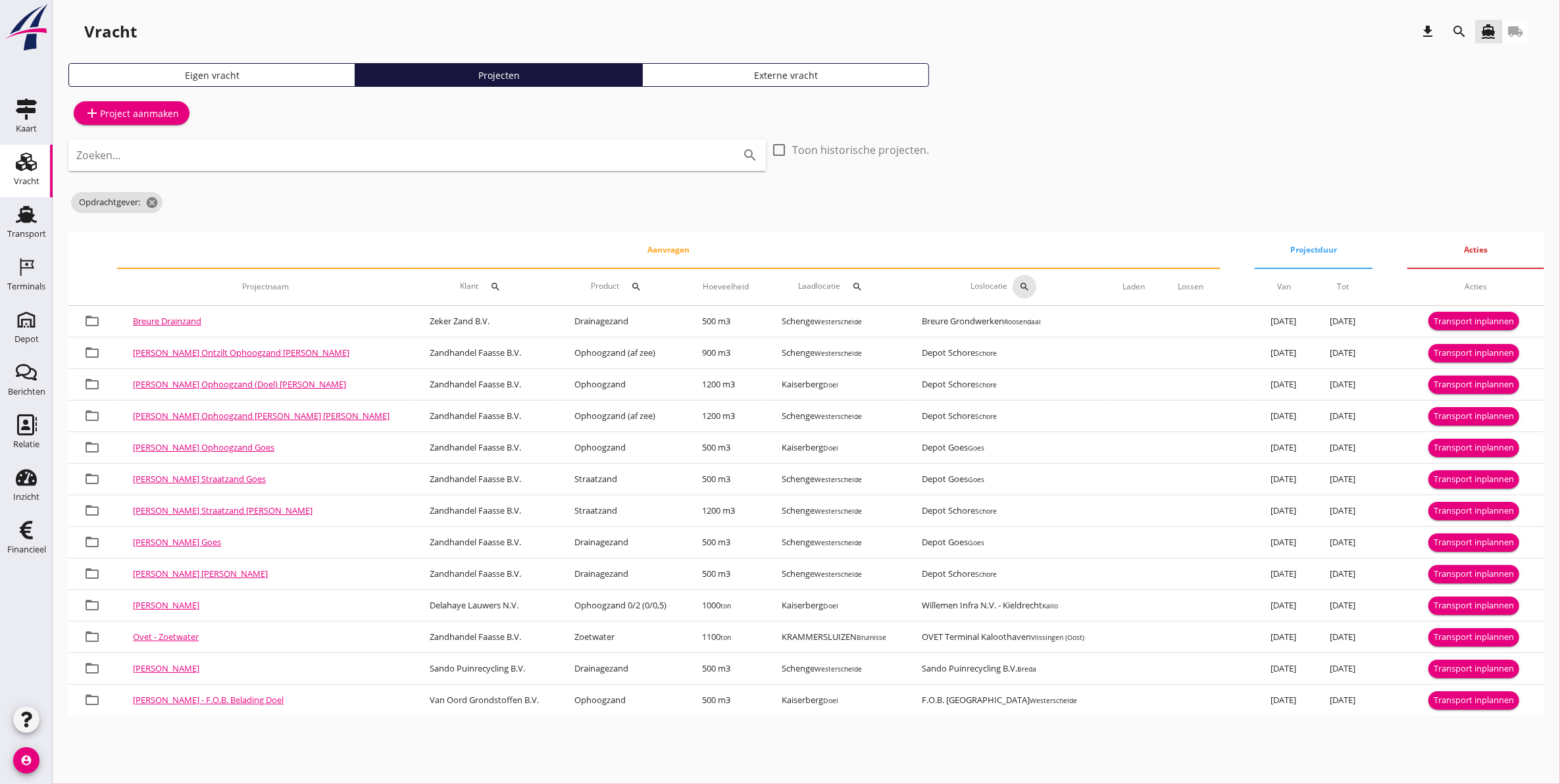
drag, startPoint x: 954, startPoint y: 279, endPoint x: 922, endPoint y: 282, distance: 32.1
click at [1012, 279] on button "search" at bounding box center [1024, 287] width 24 height 24
click at [974, 327] on input "text" at bounding box center [1030, 325] width 136 height 21
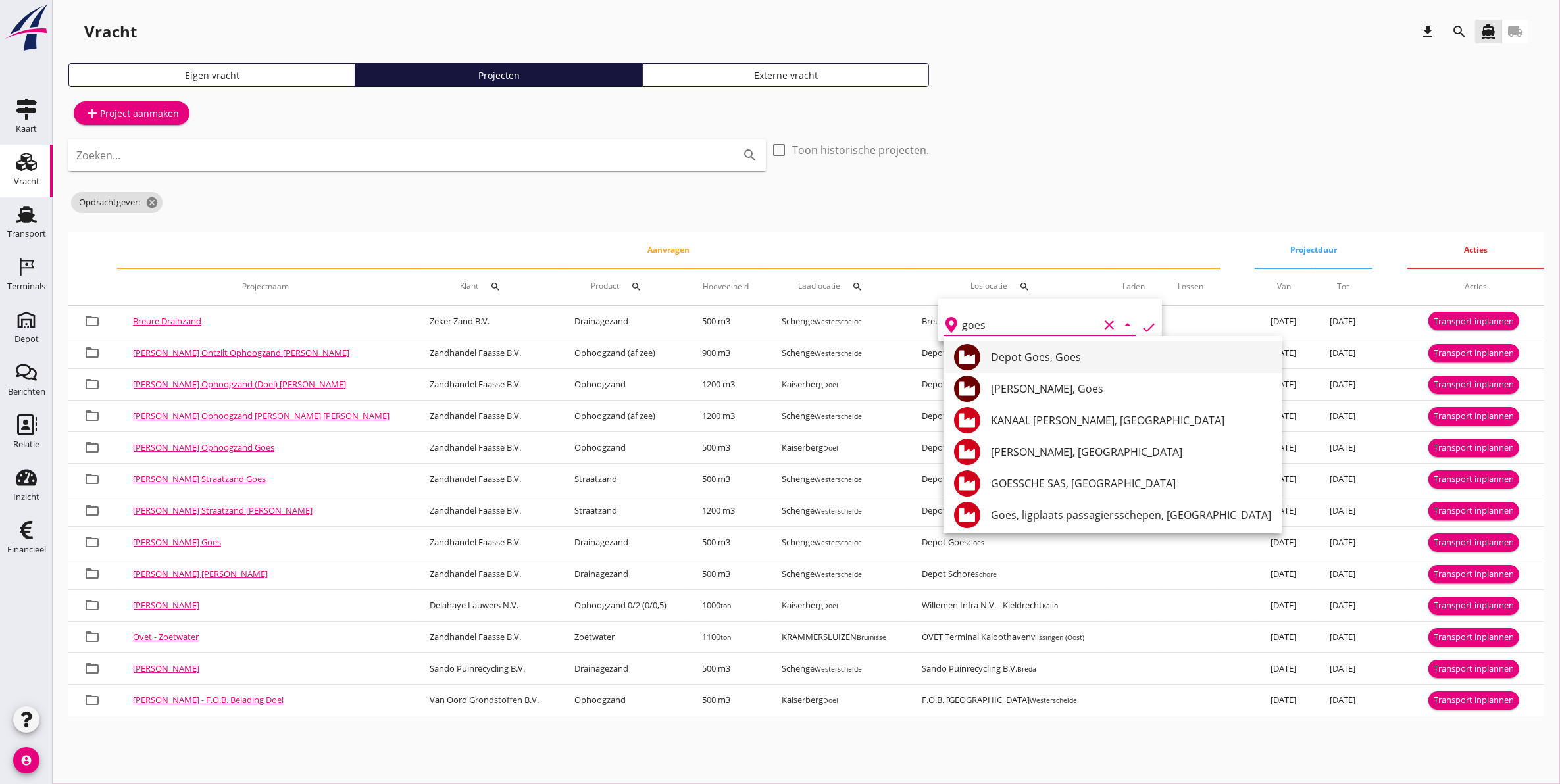
click at [1077, 364] on div "Depot Goes, Goes" at bounding box center [1131, 357] width 280 height 15
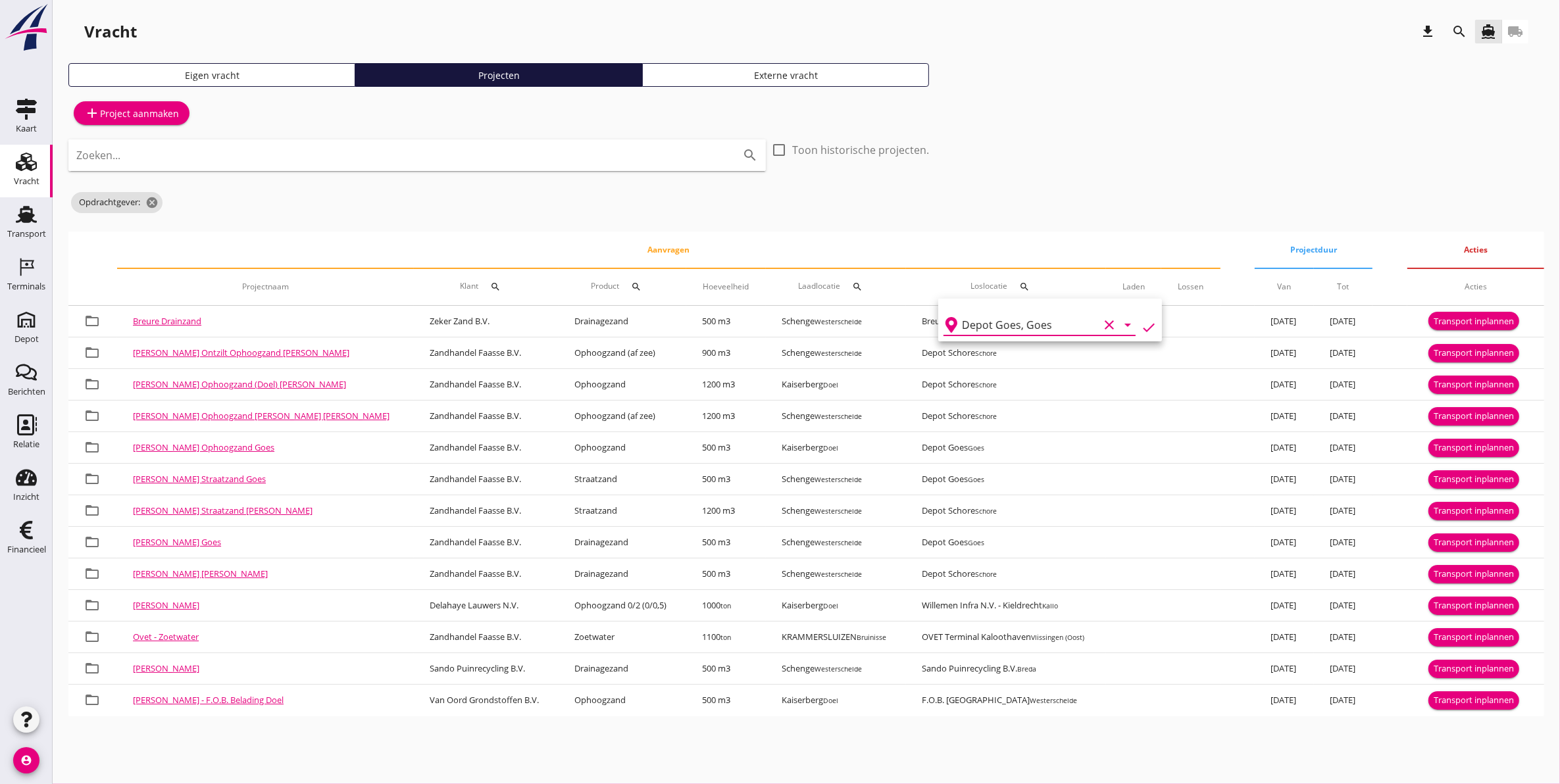
type input "Depot Goes, Goes"
click at [1143, 327] on icon "check" at bounding box center [1148, 327] width 15 height 15
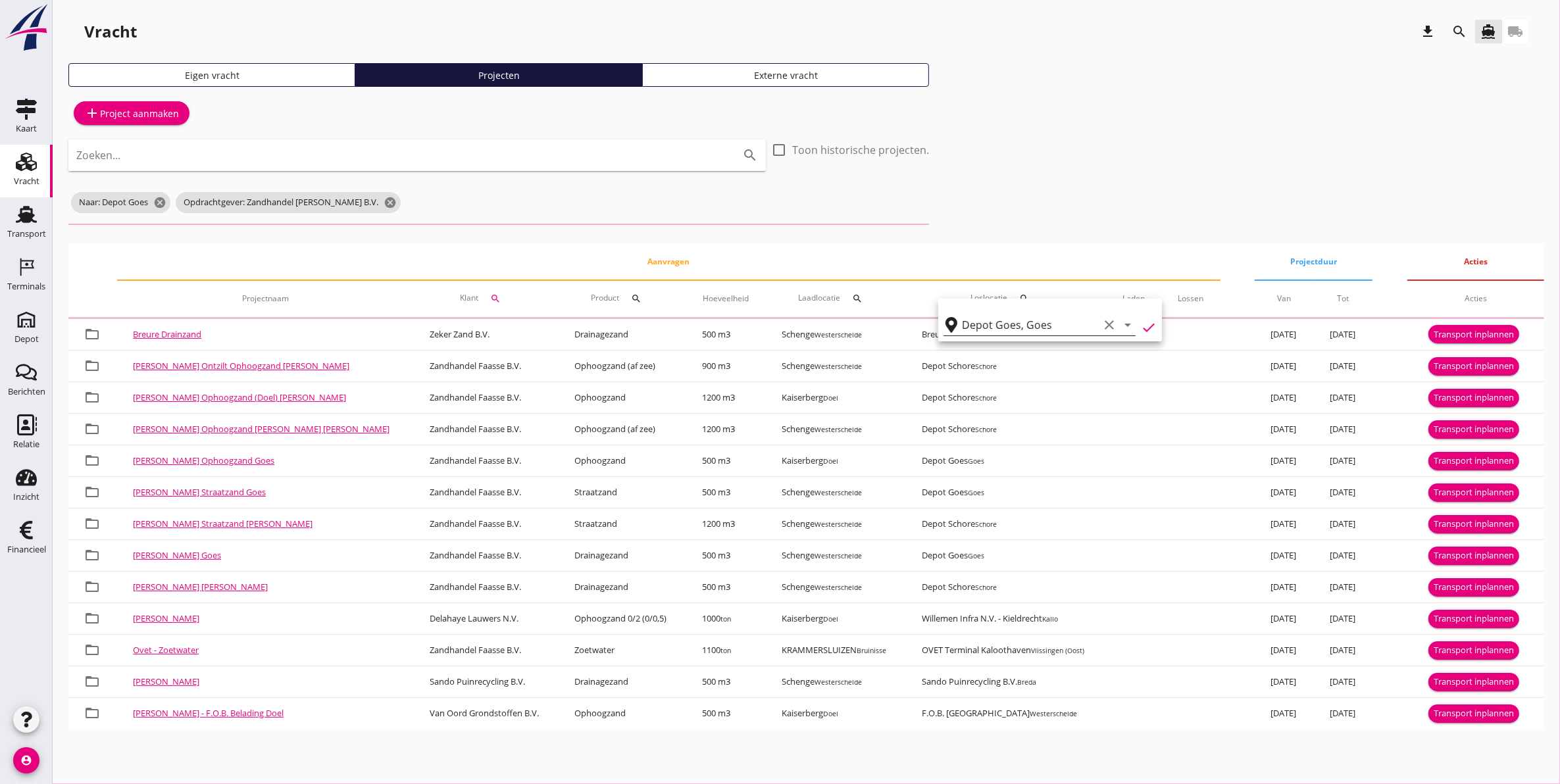
click at [1102, 327] on icon "clear" at bounding box center [1109, 324] width 15 height 15
click at [1029, 197] on div "add Project aanmaken Zoeken... search check_box_outline_blank Toon historische …" at bounding box center [806, 414] width 1476 height 632
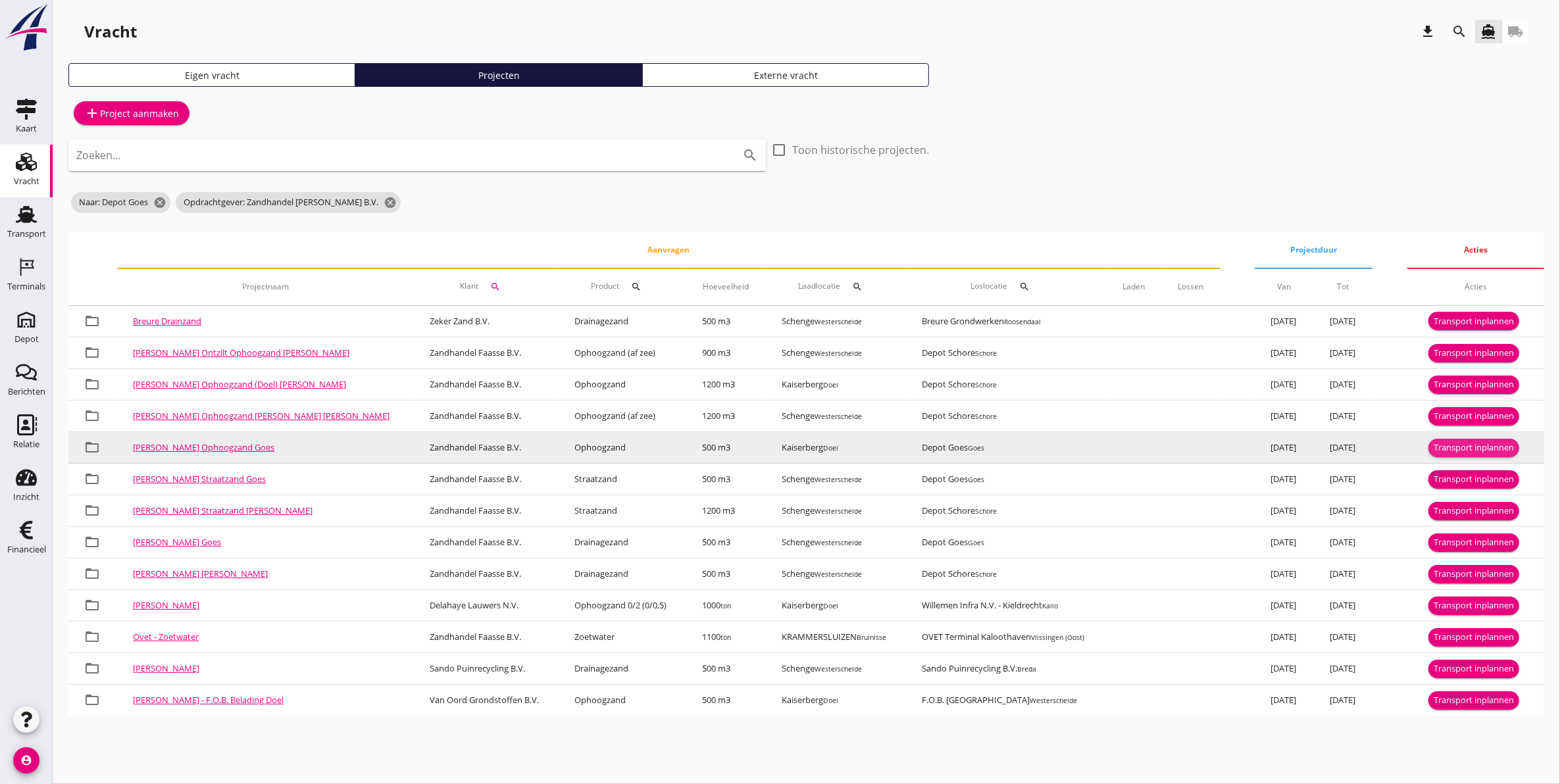
click at [1448, 441] on div "Transport inplannen" at bounding box center [1474, 448] width 80 height 13
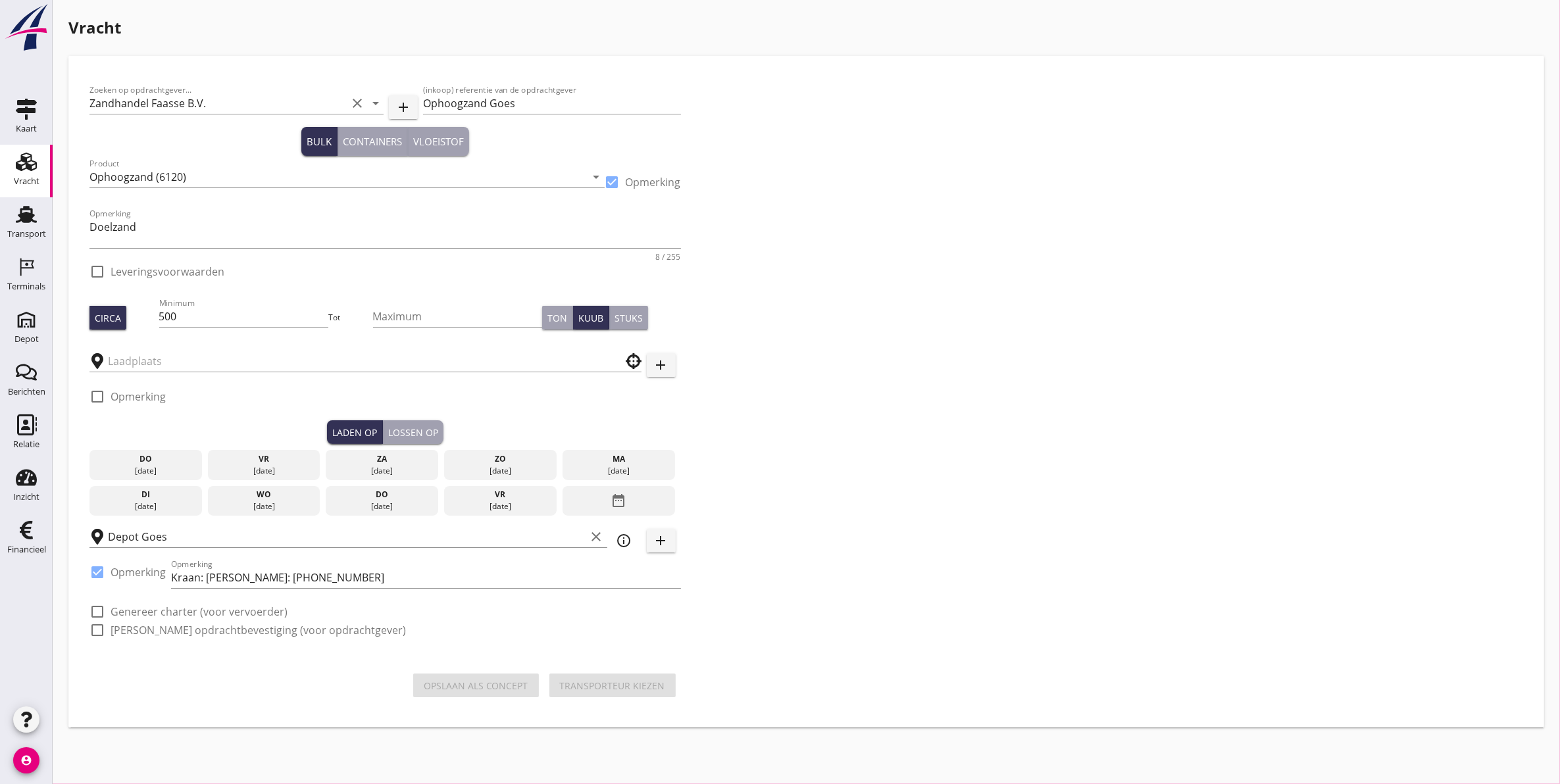
checkbox input "true"
type input "Kaiserberg"
checkbox input "true"
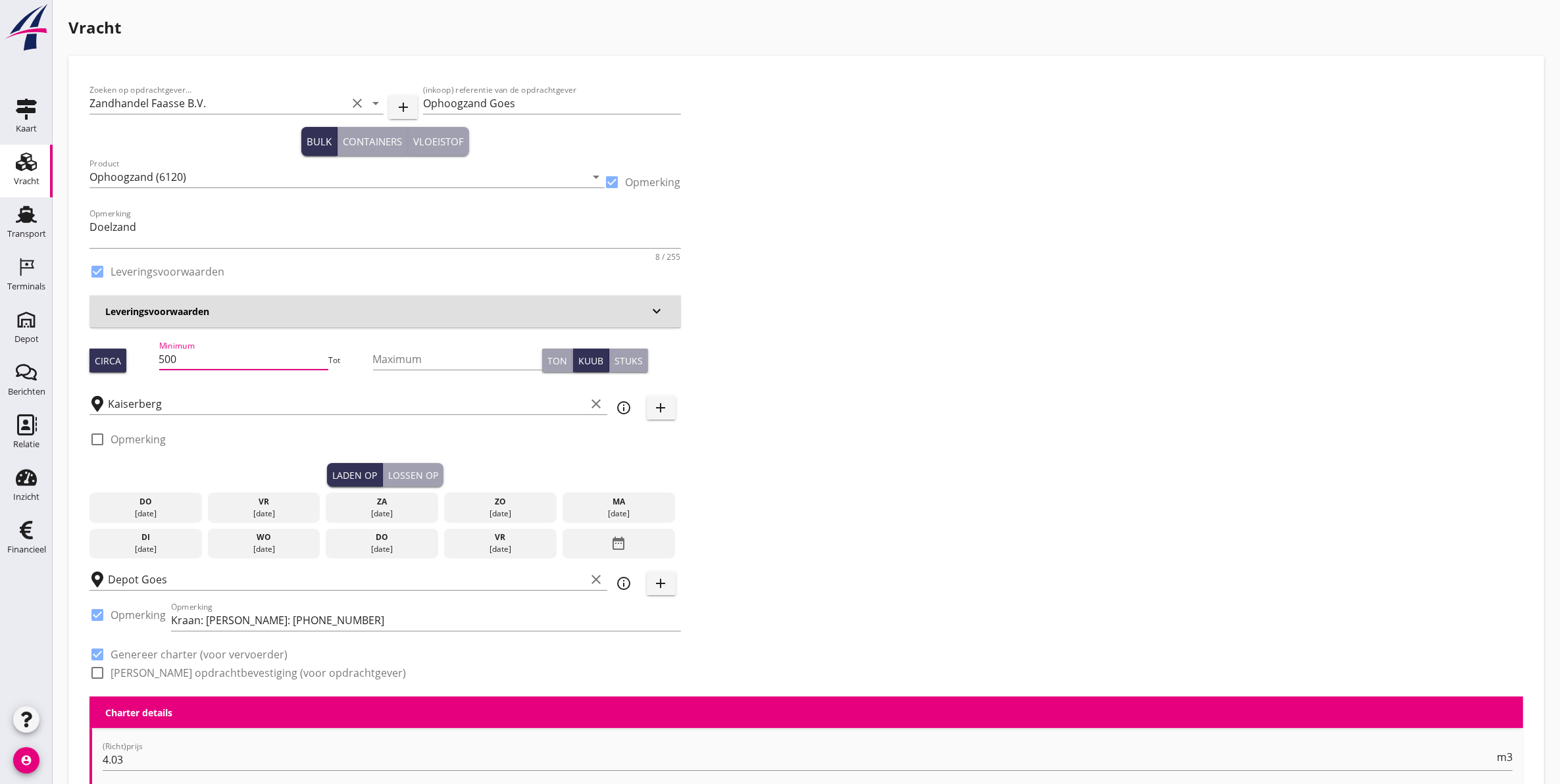
click at [228, 362] on input "500" at bounding box center [244, 359] width 170 height 21
click at [210, 351] on input "500" at bounding box center [244, 359] width 170 height 21
type input "508"
click at [162, 509] on div "[DATE]" at bounding box center [145, 513] width 106 height 12
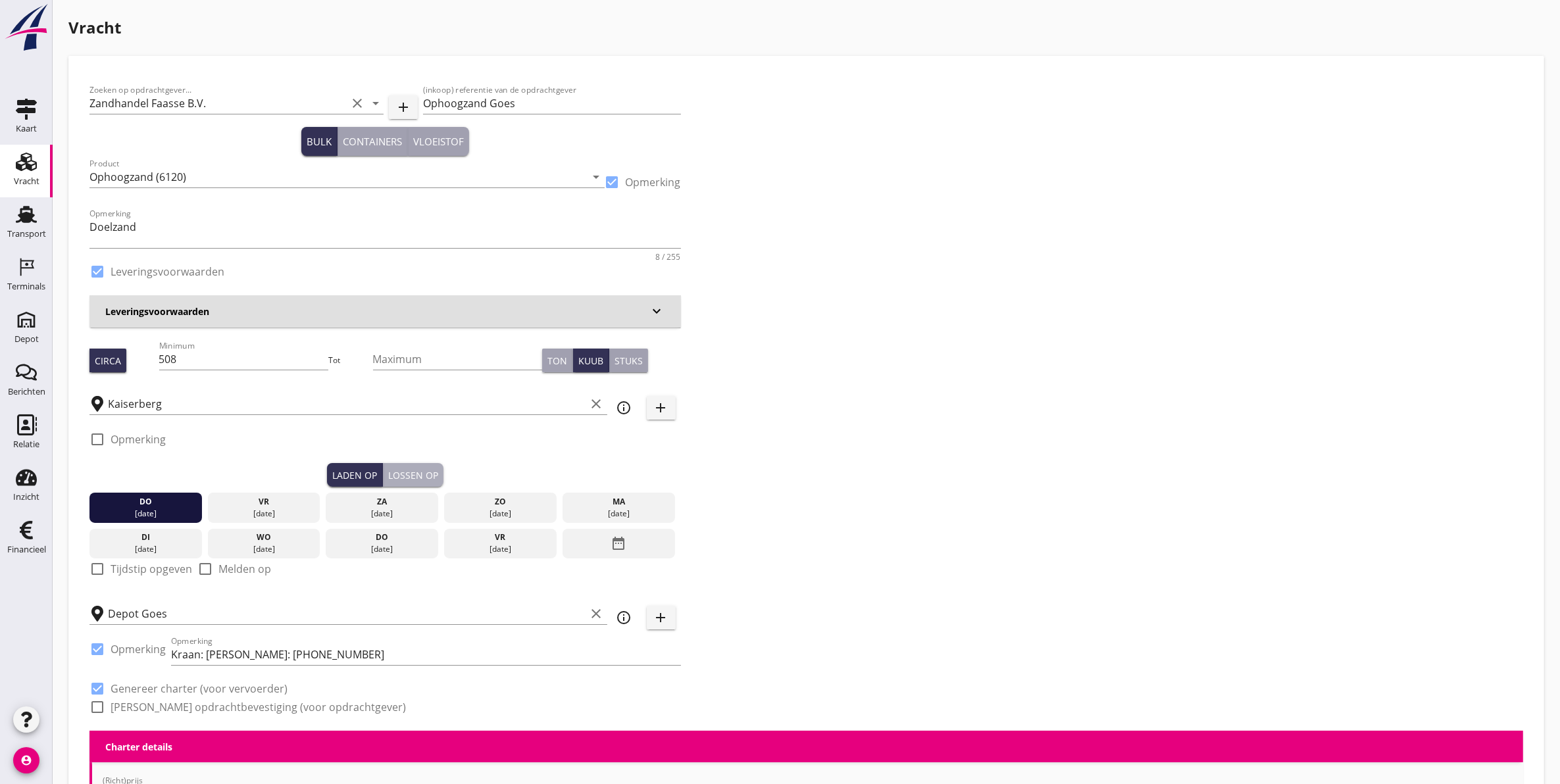
drag, startPoint x: 420, startPoint y: 478, endPoint x: 147, endPoint y: 526, distance: 277.2
click at [419, 477] on div "Lossen op" at bounding box center [414, 475] width 50 height 14
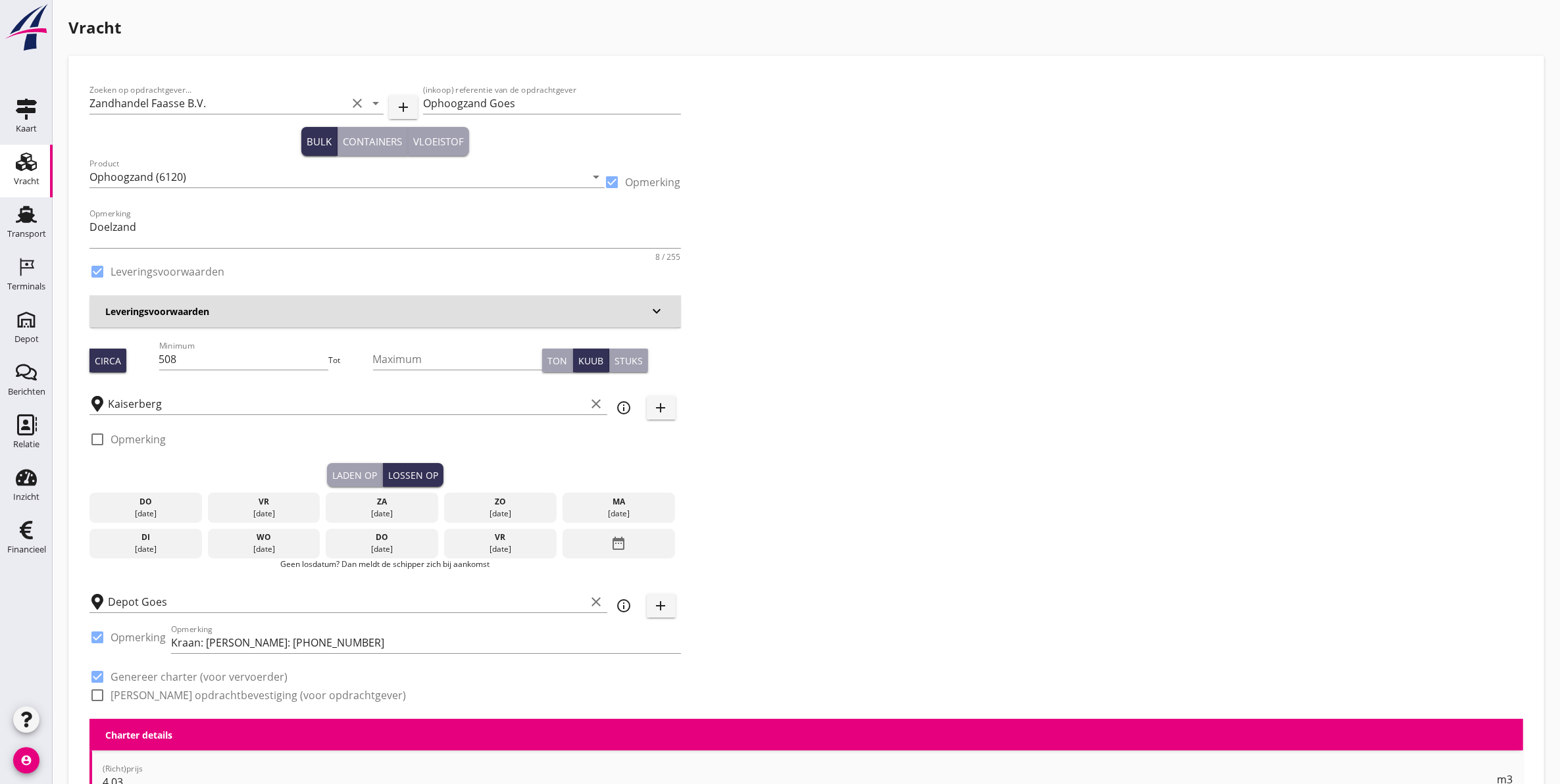
click at [271, 510] on div "[DATE]" at bounding box center [264, 513] width 106 height 12
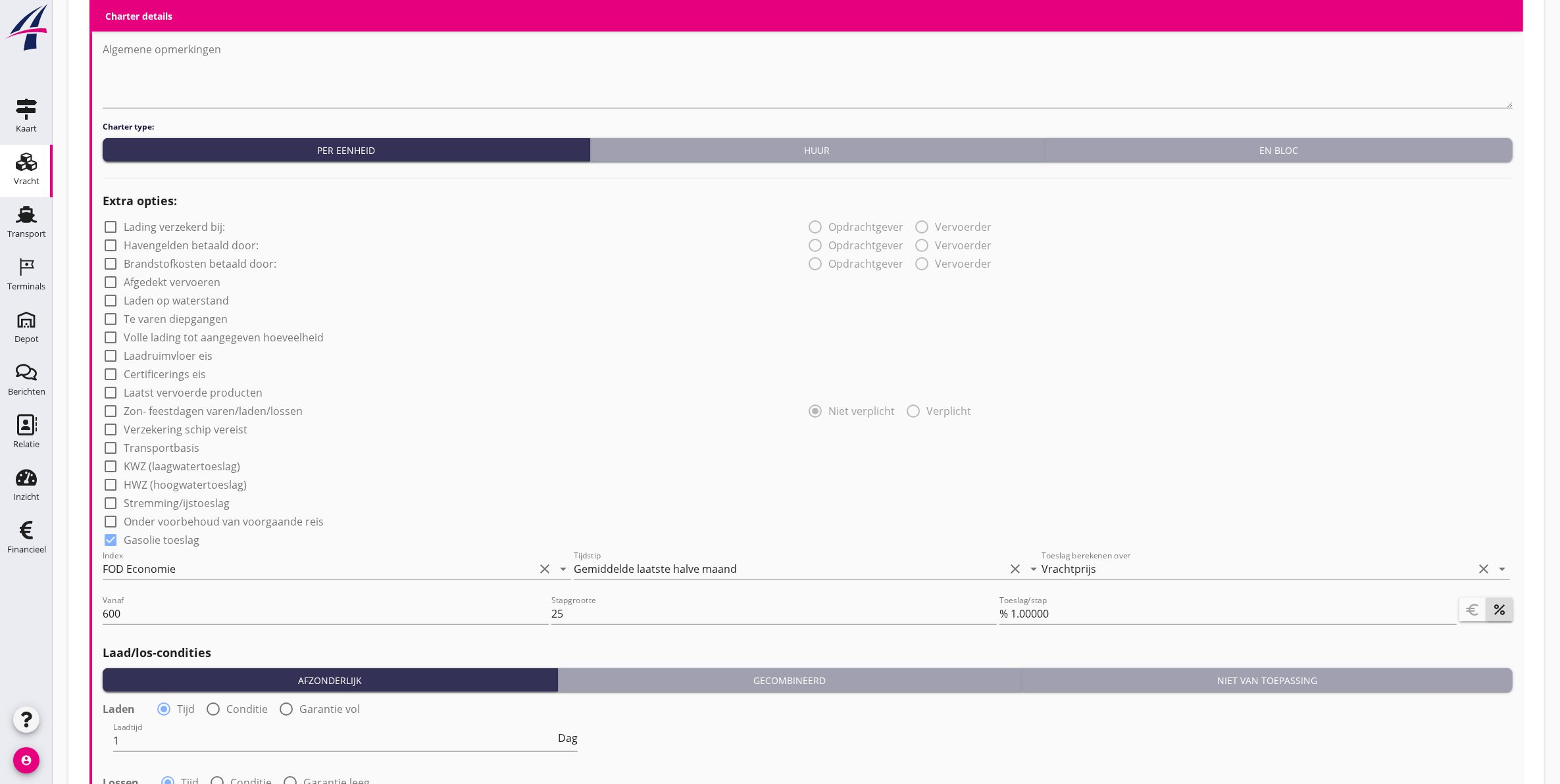
scroll to position [1368, 0]
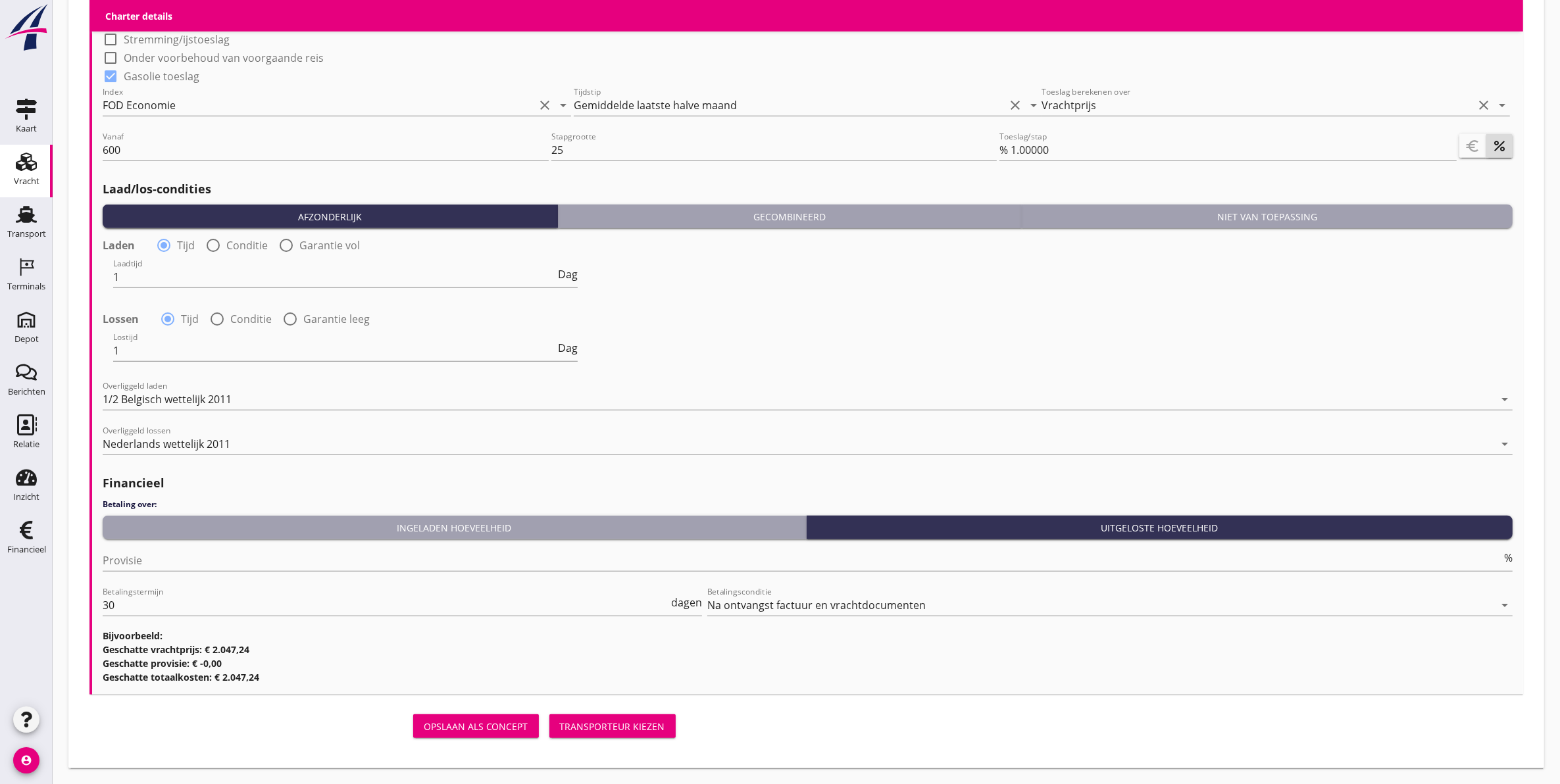
click at [643, 721] on div "Transporteur kiezen" at bounding box center [613, 726] width 106 height 14
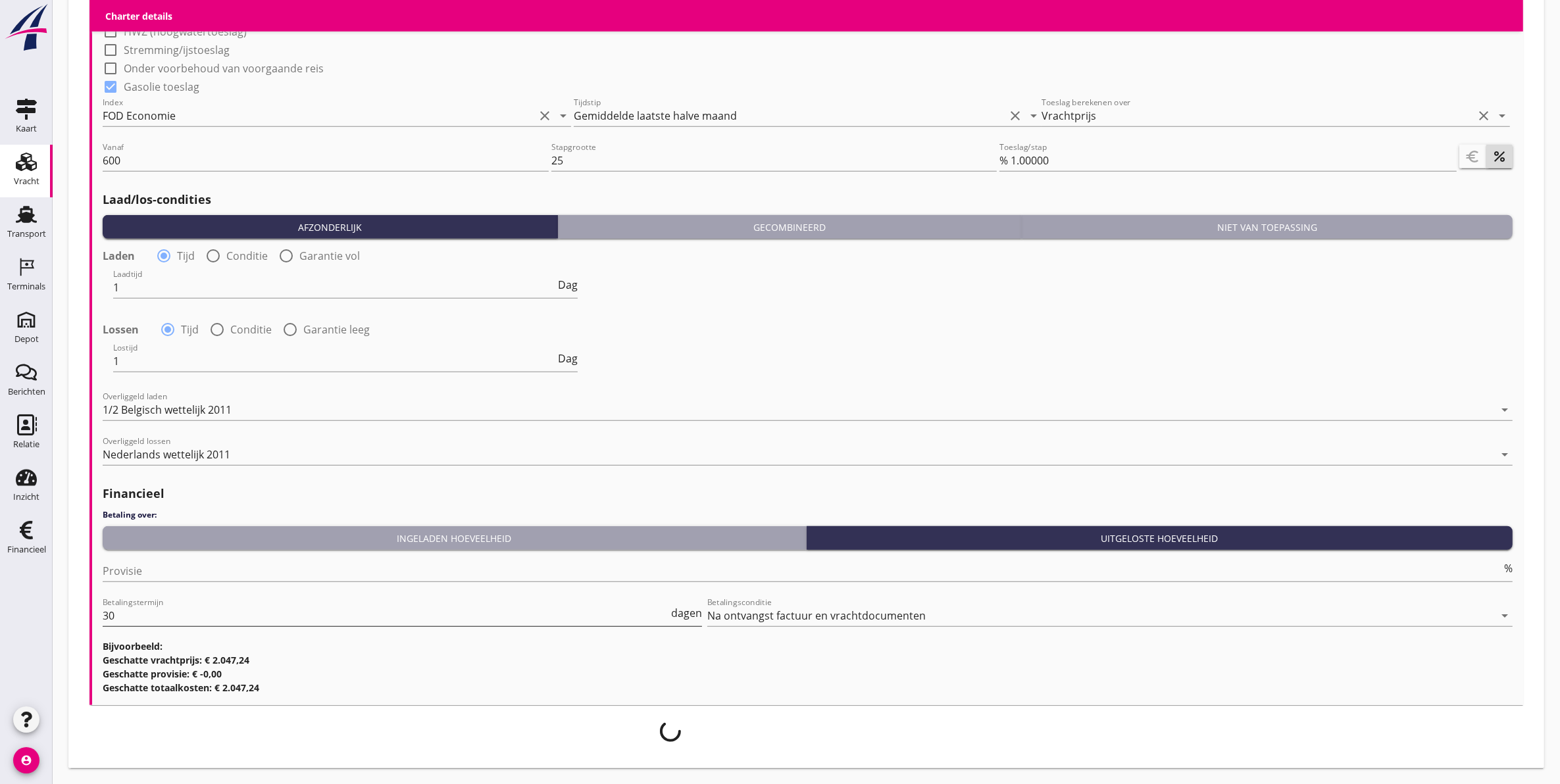
scroll to position [1358, 0]
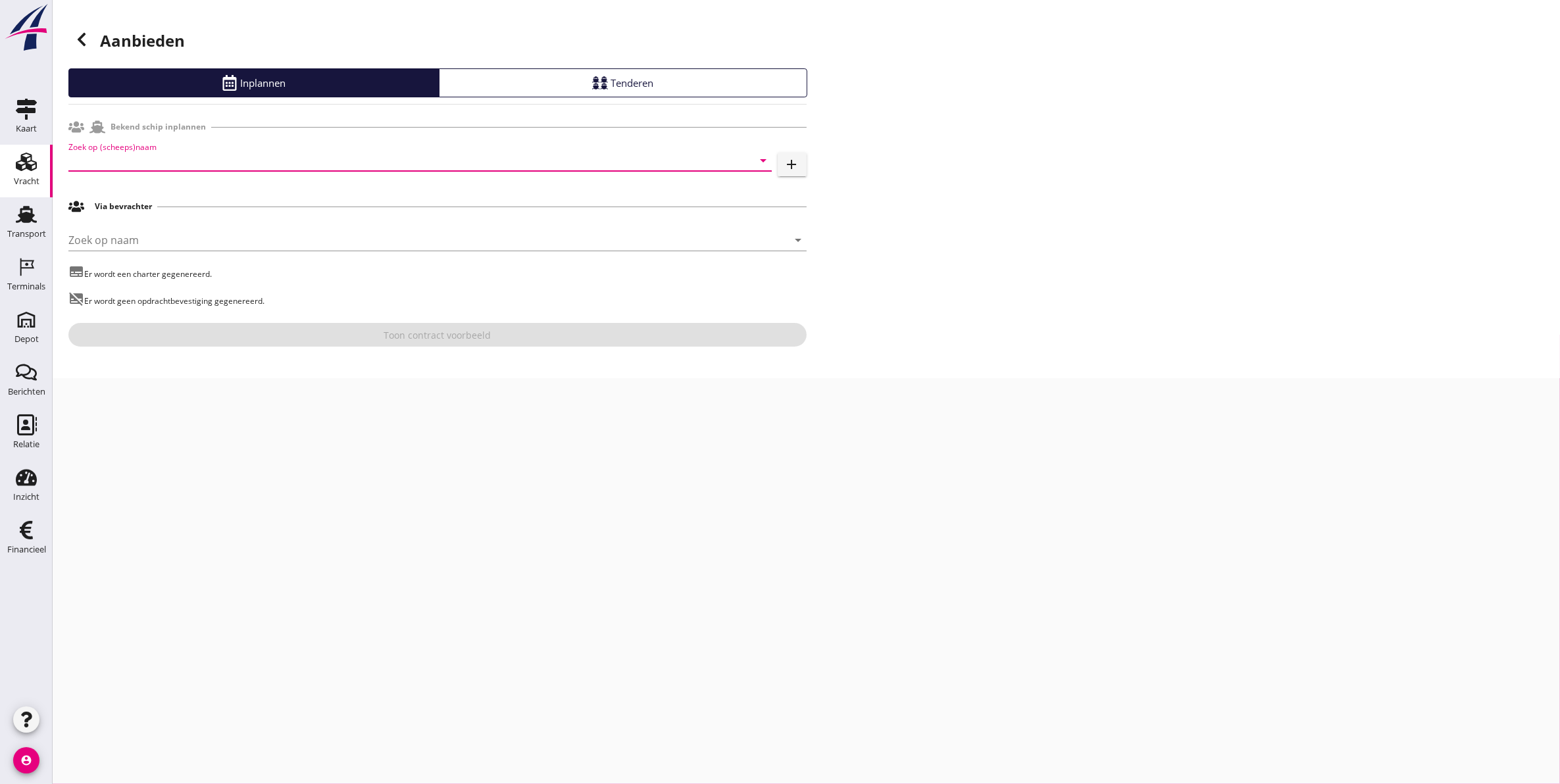
click at [164, 165] on input "Zoek op (scheeps)naam" at bounding box center [401, 161] width 666 height 21
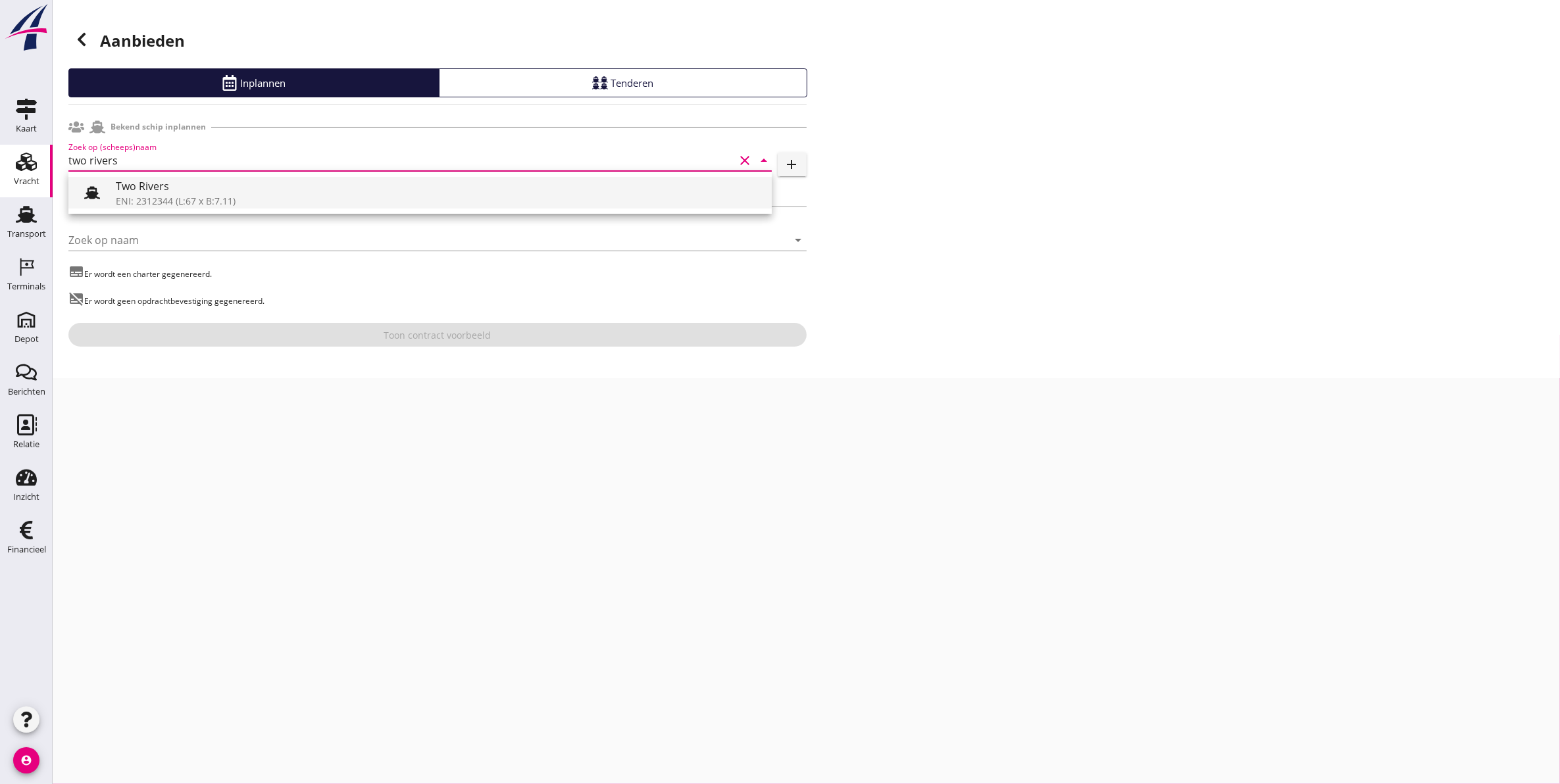
click at [154, 185] on div "Two Rivers" at bounding box center [439, 185] width 645 height 15
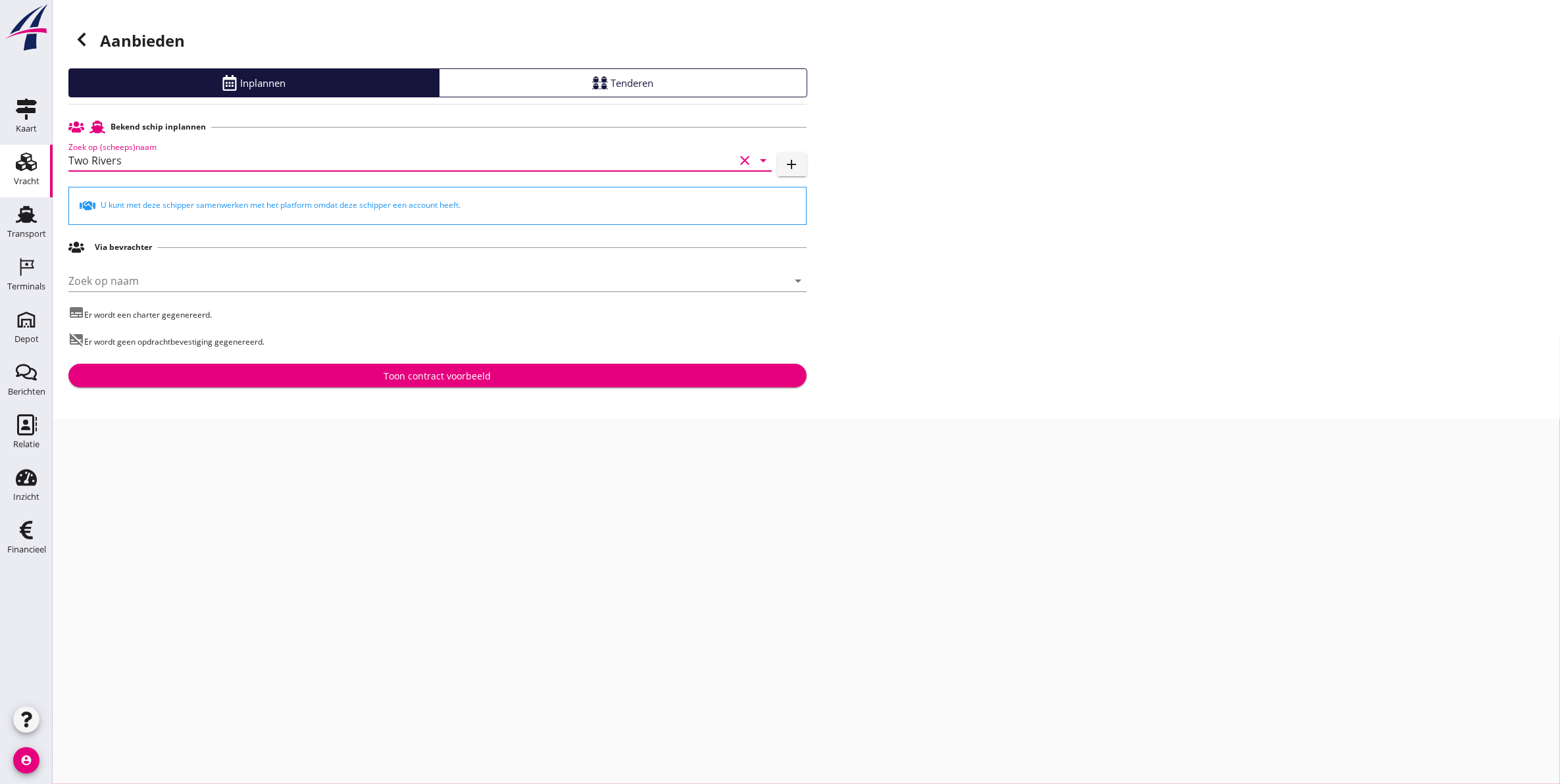
type input "Two Rivers"
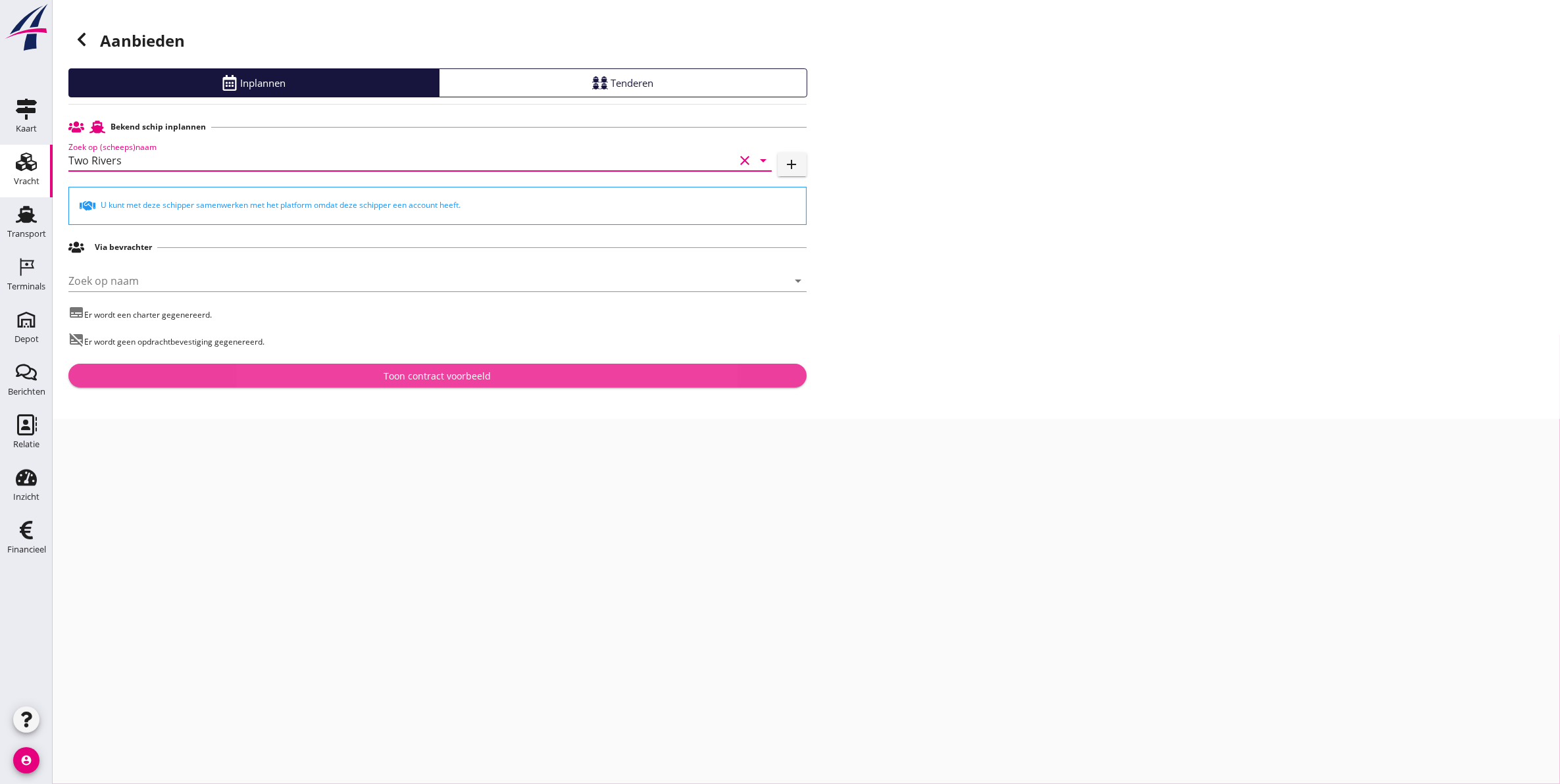
click at [355, 382] on div "Toon contract voorbeeld" at bounding box center [437, 375] width 717 height 14
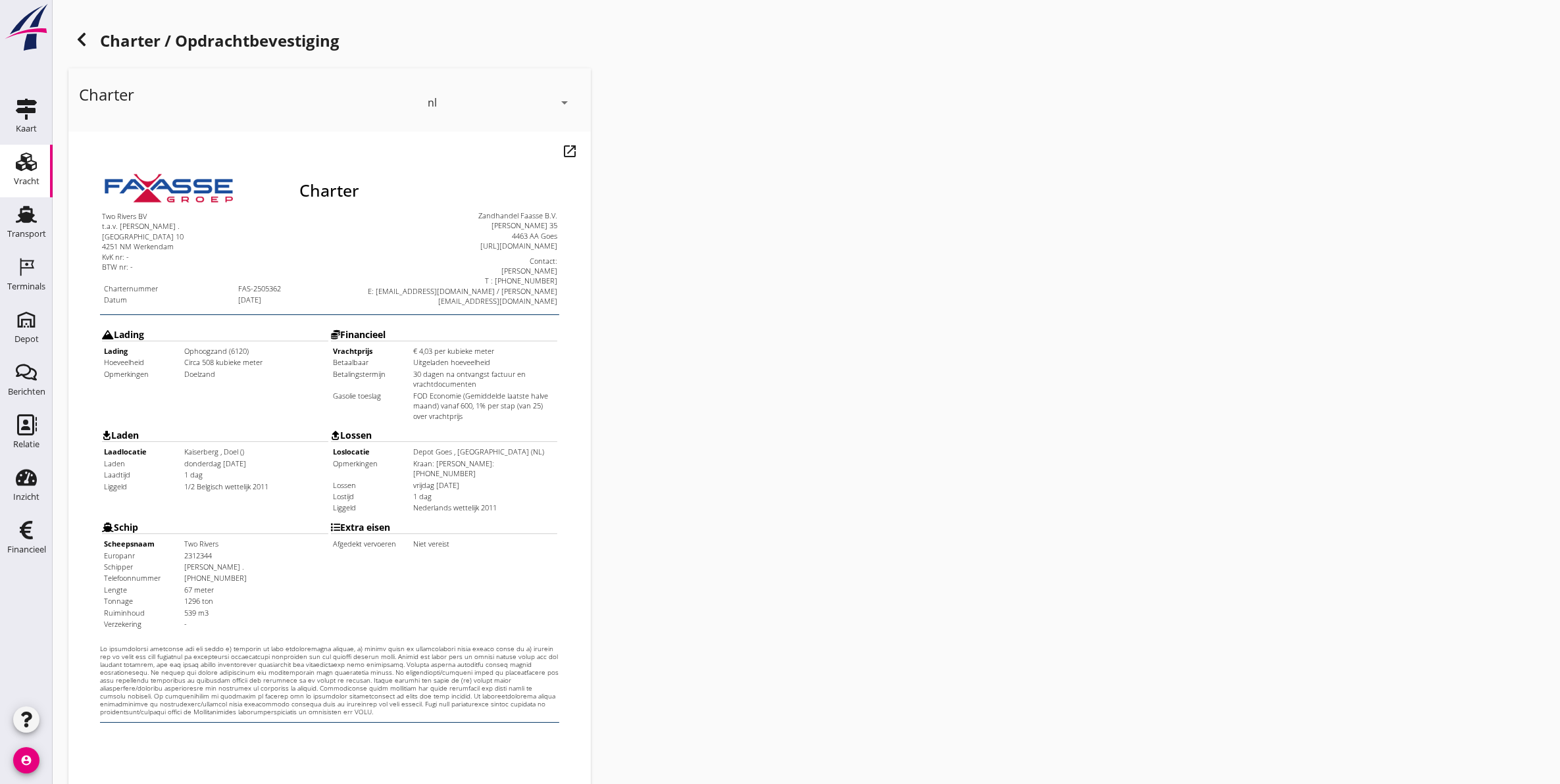
scroll to position [188, 0]
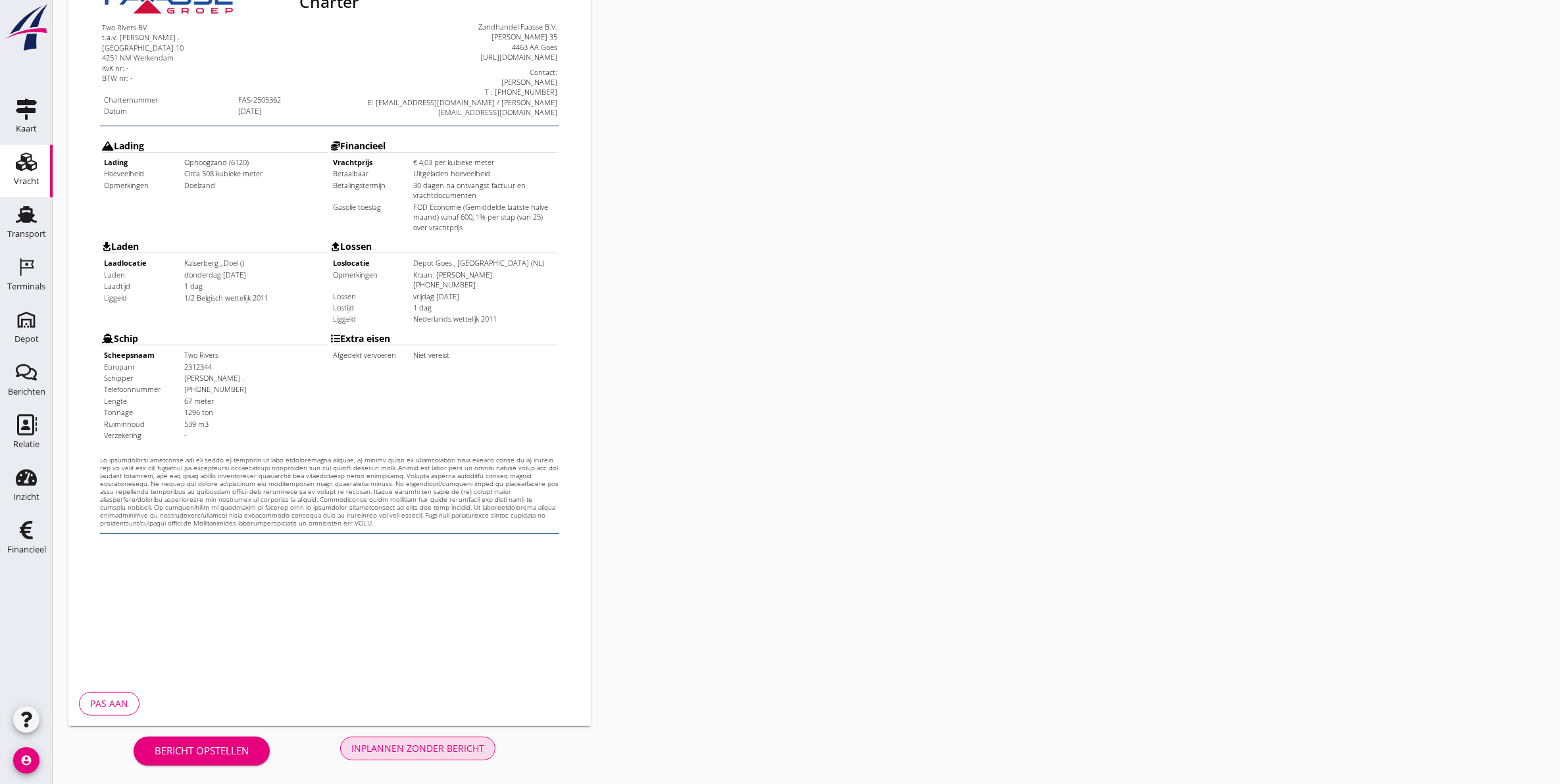
click at [461, 750] on div "Inplannen zonder bericht" at bounding box center [418, 748] width 133 height 14
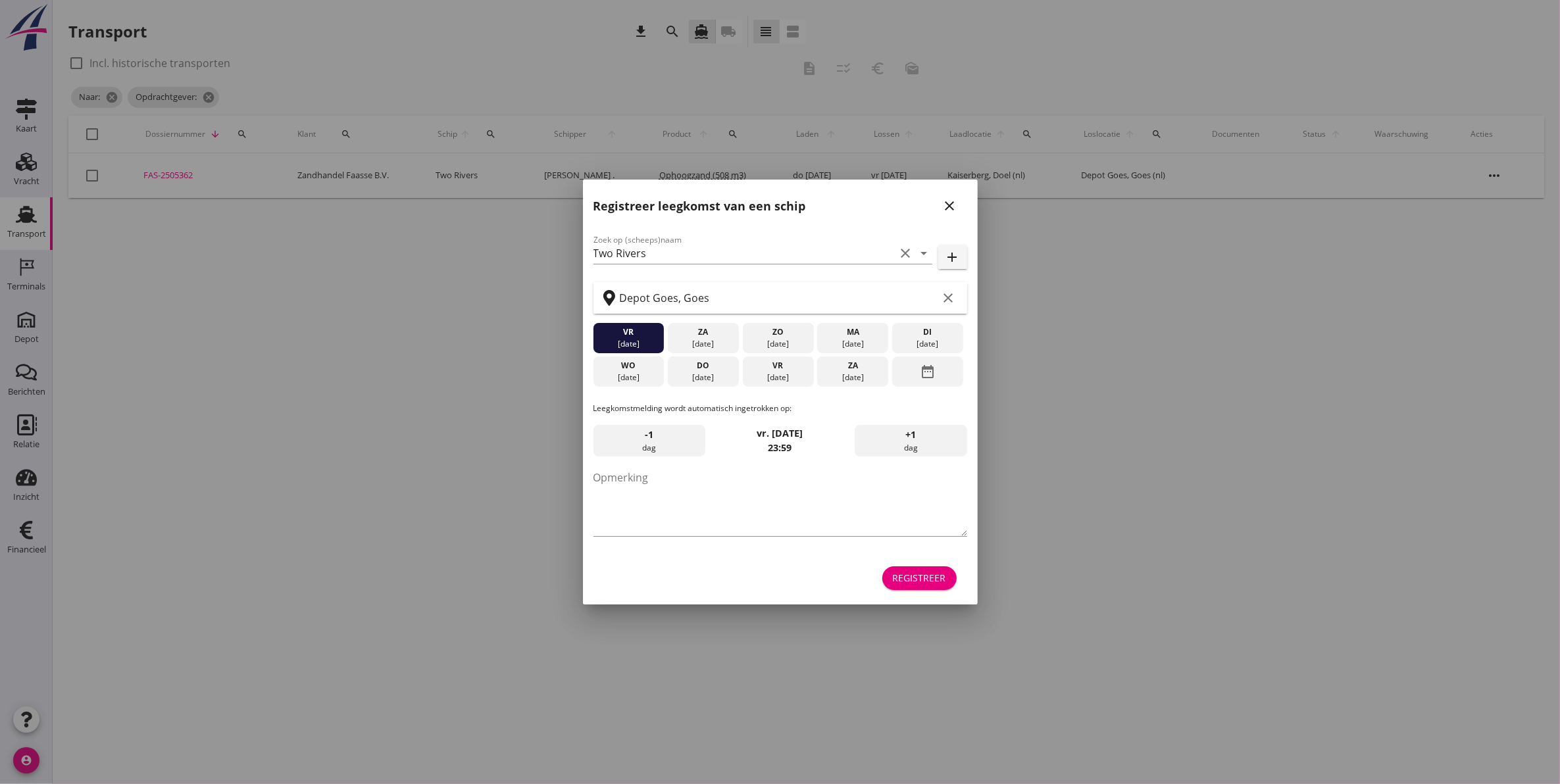
click at [20, 265] on div at bounding box center [780, 392] width 1560 height 784
click at [953, 201] on icon "close" at bounding box center [950, 206] width 15 height 15
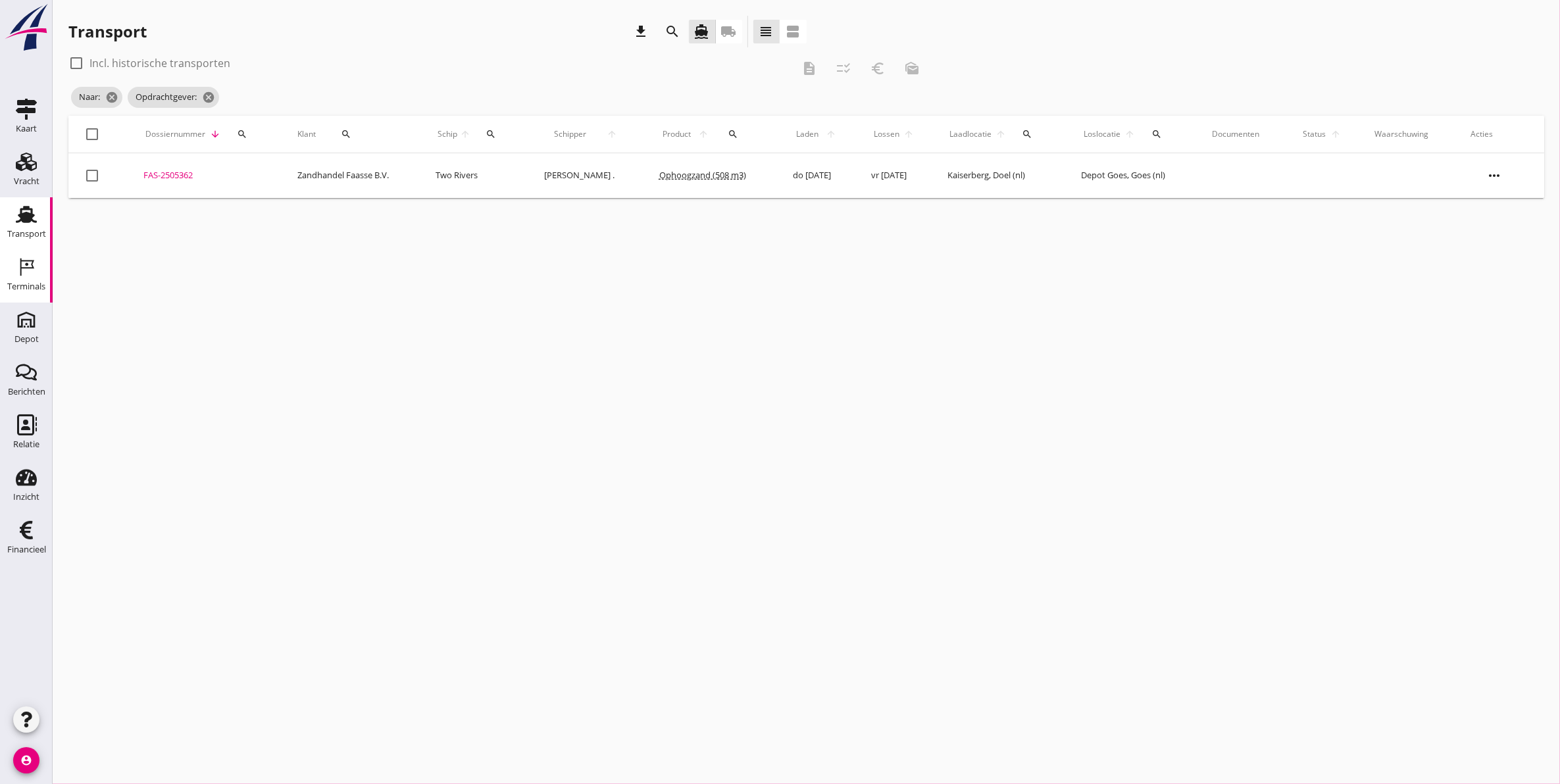
click at [18, 260] on icon "Terminals" at bounding box center [26, 267] width 21 height 21
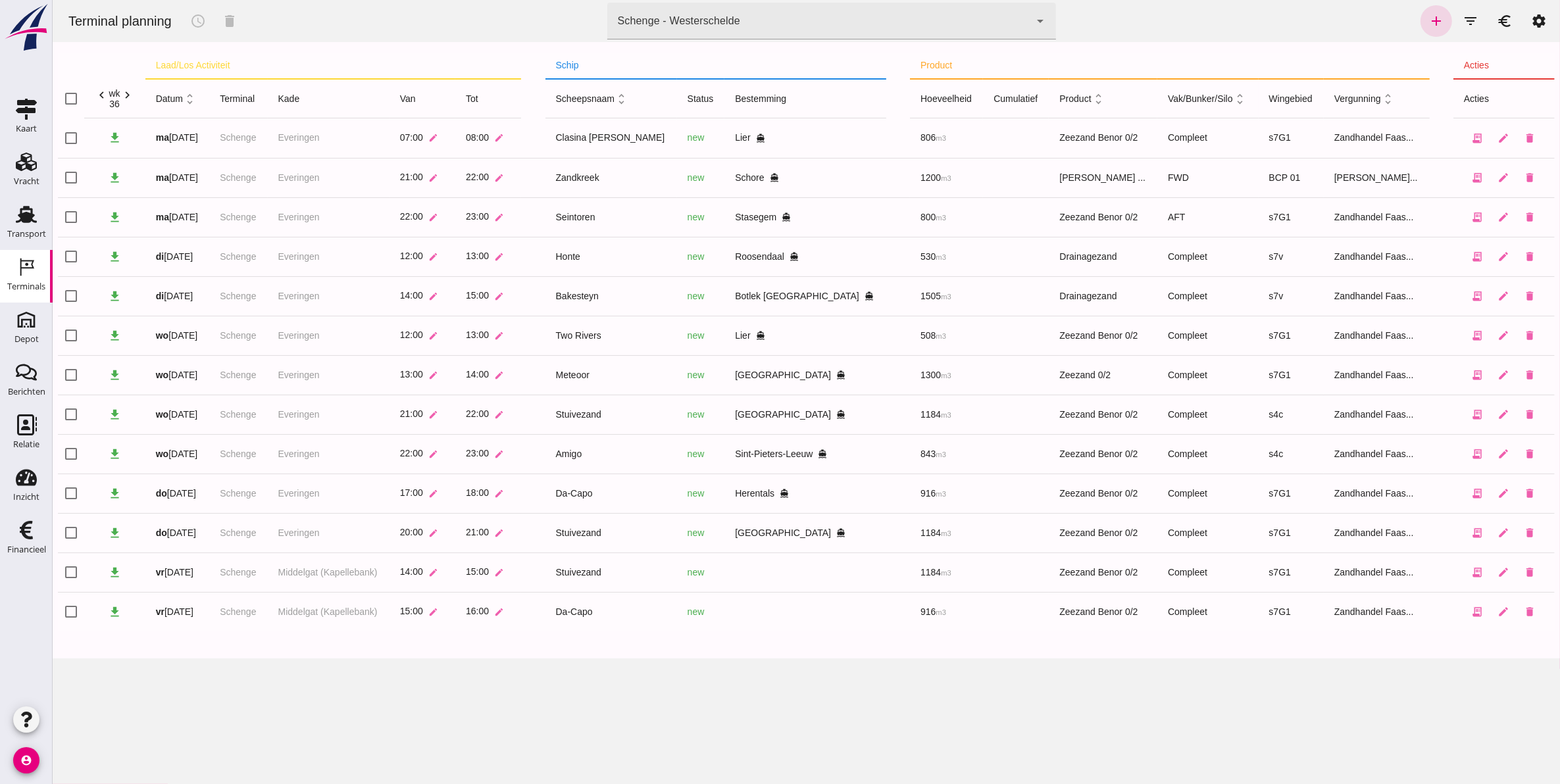
click at [687, 24] on div "Schenge - Westerschelde" at bounding box center [678, 20] width 123 height 15
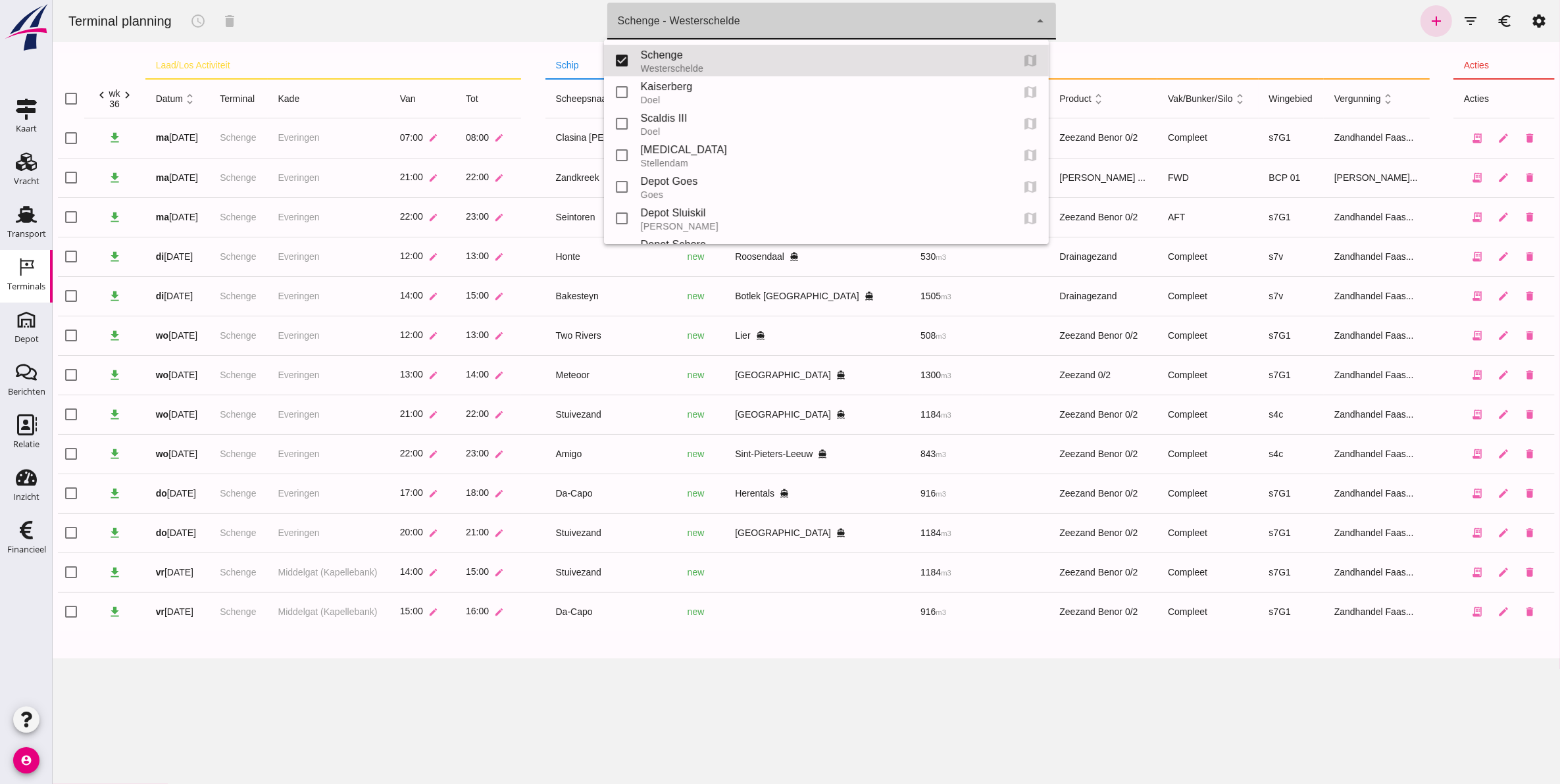
click at [696, 15] on div "Schenge - Westerschelde" at bounding box center [678, 20] width 123 height 15
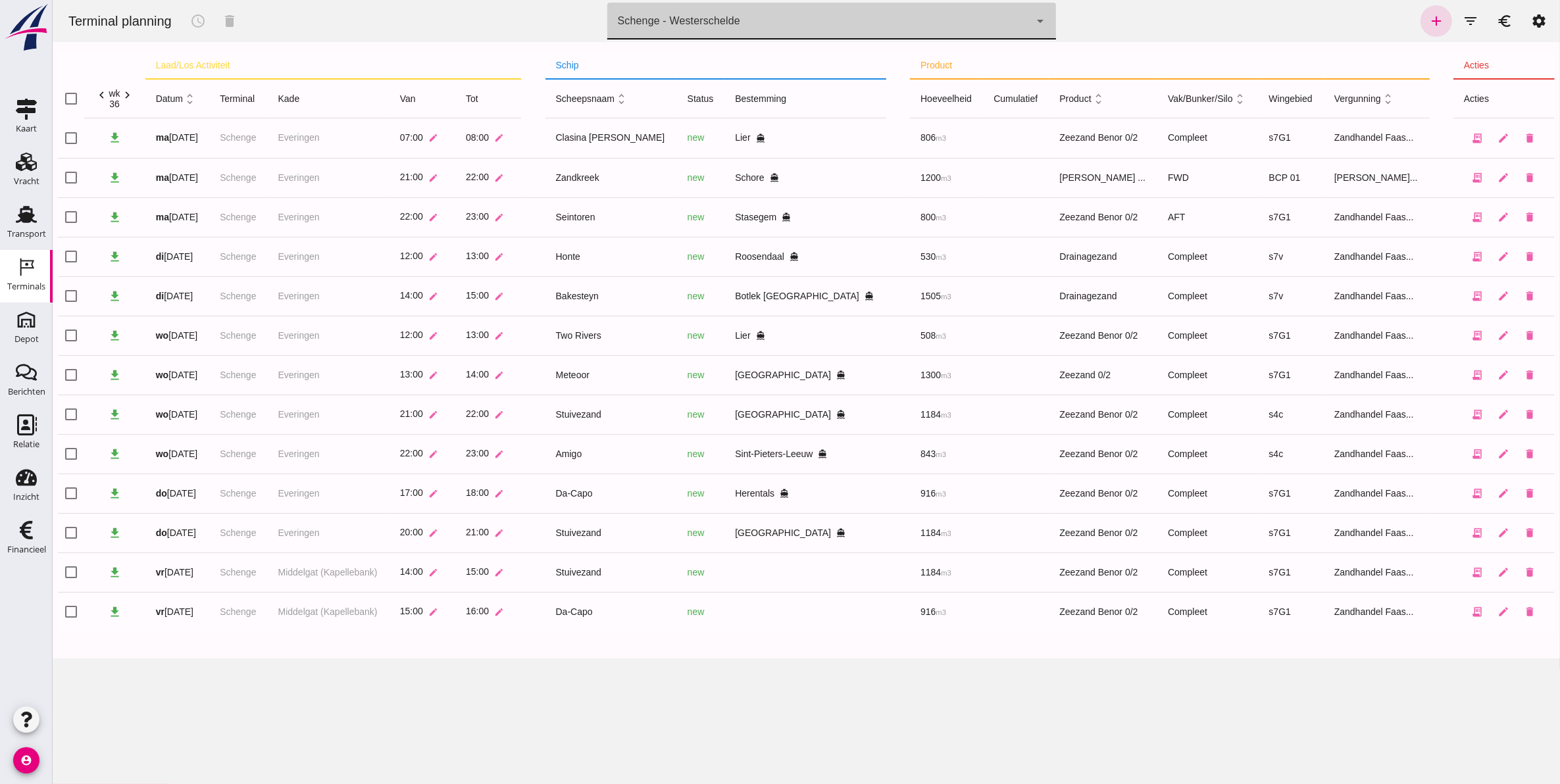
click at [696, 15] on div "Schenge - Westerschelde" at bounding box center [678, 20] width 123 height 15
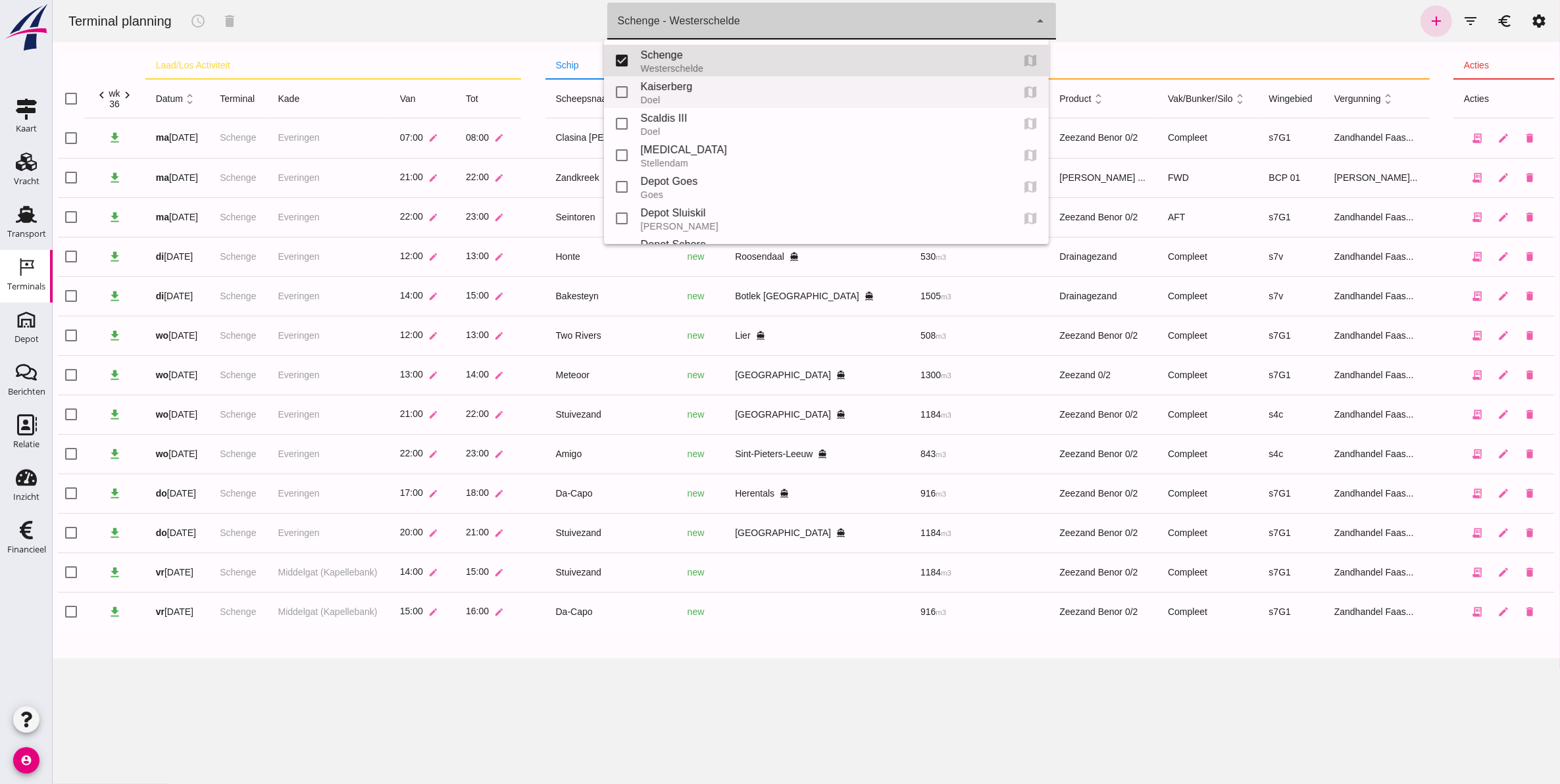
click at [690, 84] on div "Kaiserberg" at bounding box center [821, 86] width 362 height 15
type input "7f603609-51ae-4e75-986b-c9057e559465"
checkbox input "false"
checkbox input "true"
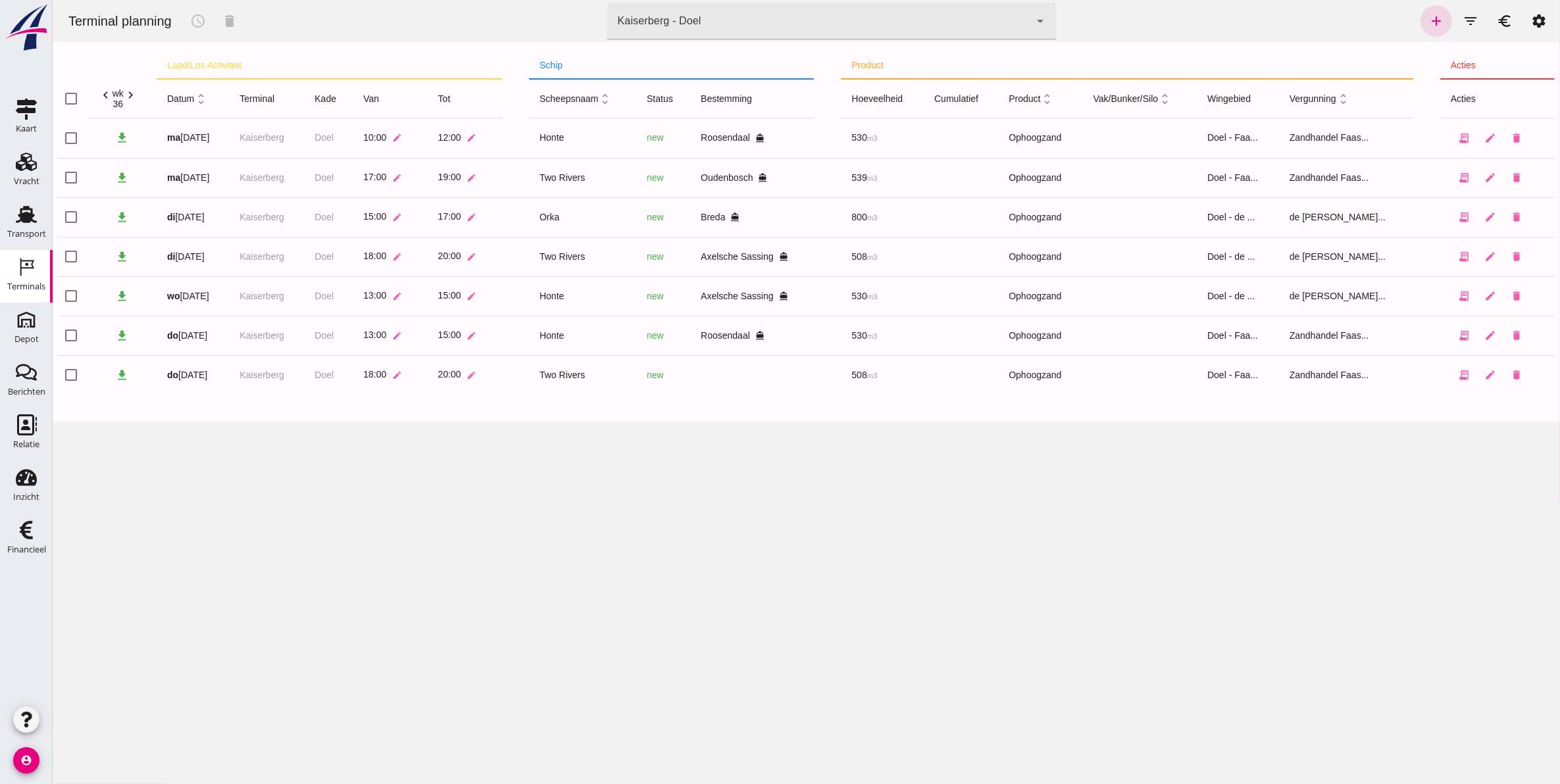
click at [746, 379] on td at bounding box center [752, 375] width 124 height 40
click at [1484, 375] on icon "edit" at bounding box center [1489, 375] width 12 height 12
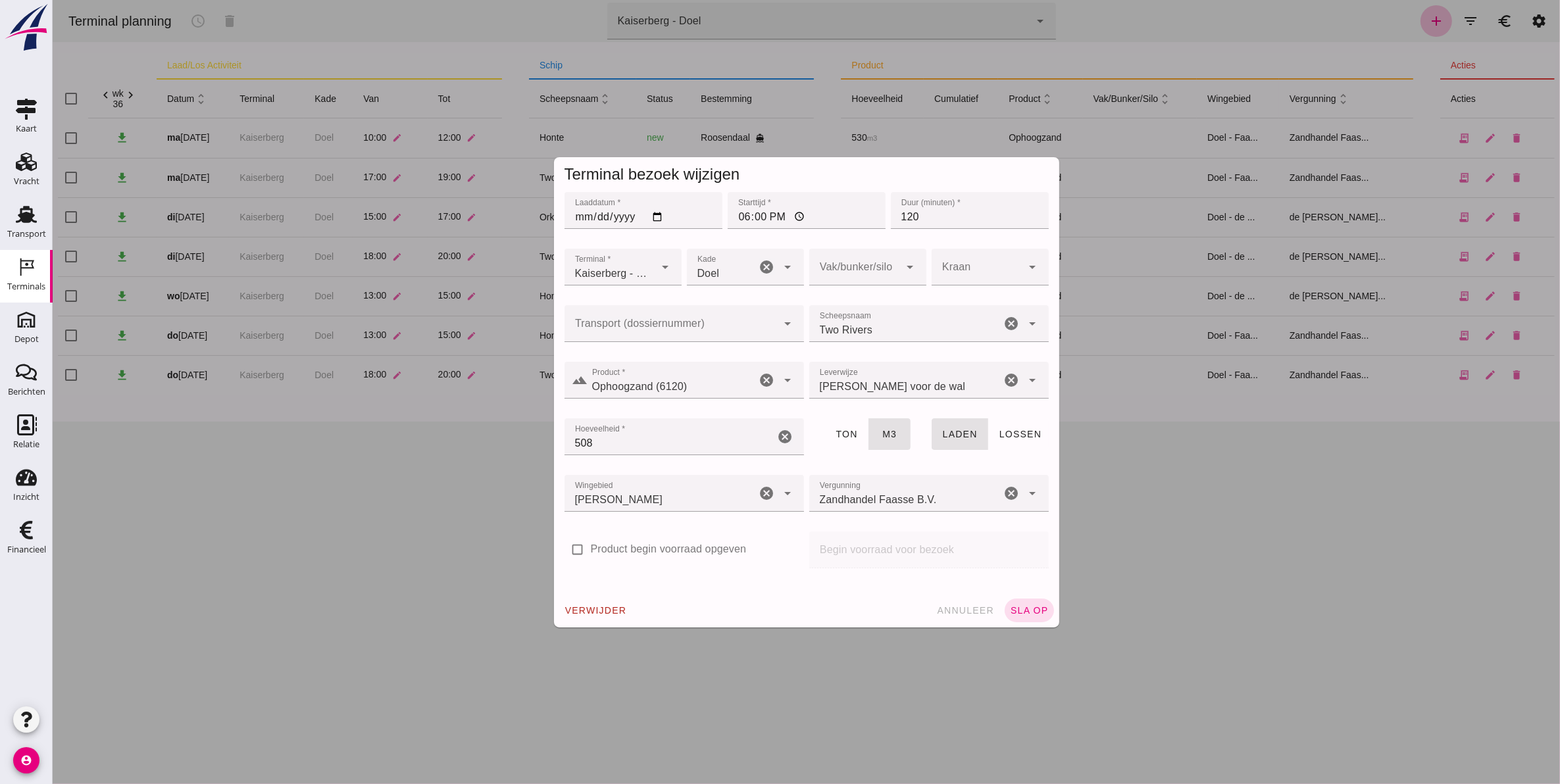
click at [678, 332] on input "Transport (dossiernummer)" at bounding box center [670, 330] width 213 height 15
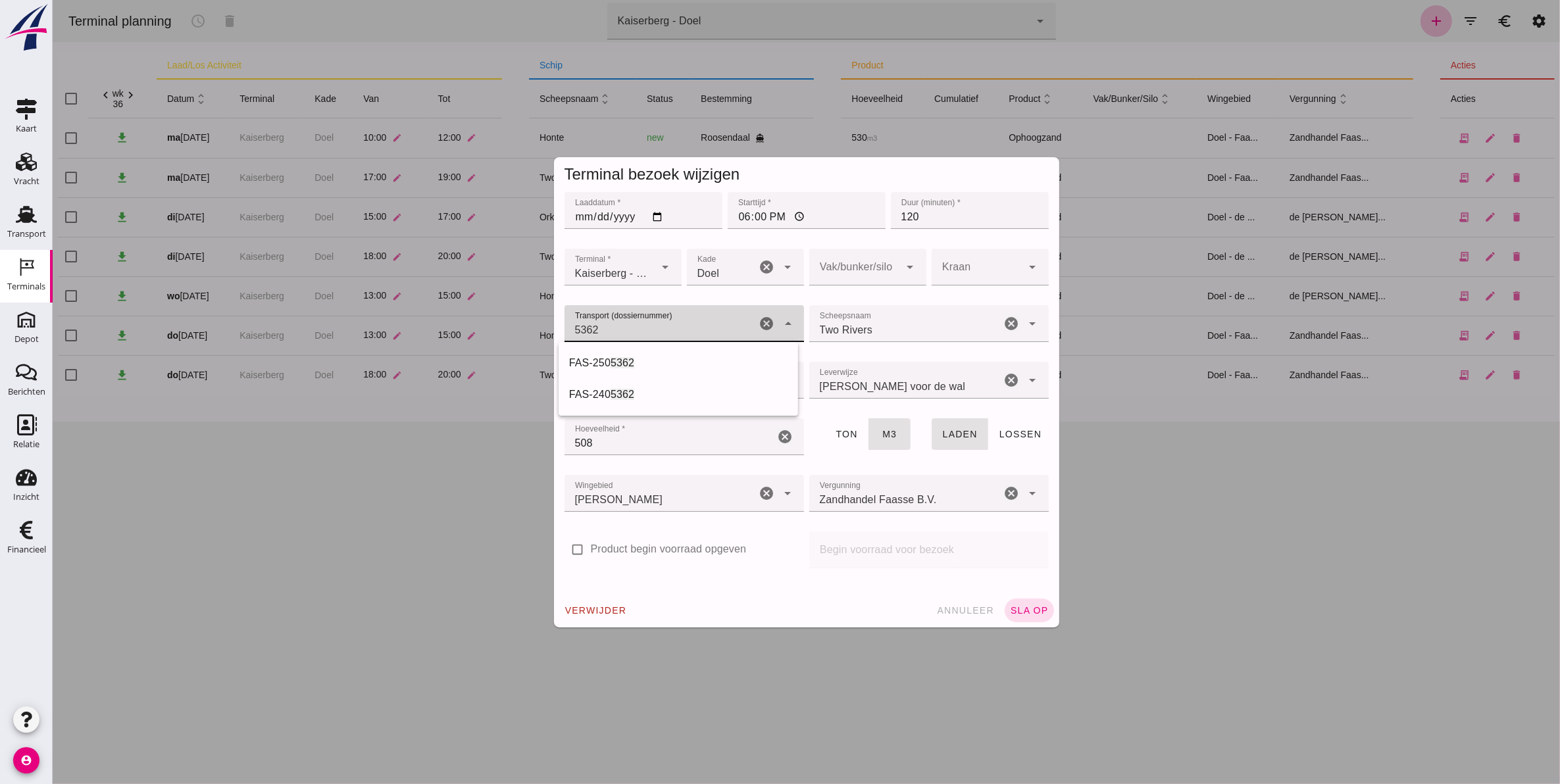
drag, startPoint x: 661, startPoint y: 362, endPoint x: 912, endPoint y: 479, distance: 276.9
click at [661, 361] on div "FAS-250 5362" at bounding box center [678, 362] width 219 height 15
type input "FAS-2505362"
click at [883, 260] on div at bounding box center [854, 266] width 91 height 37
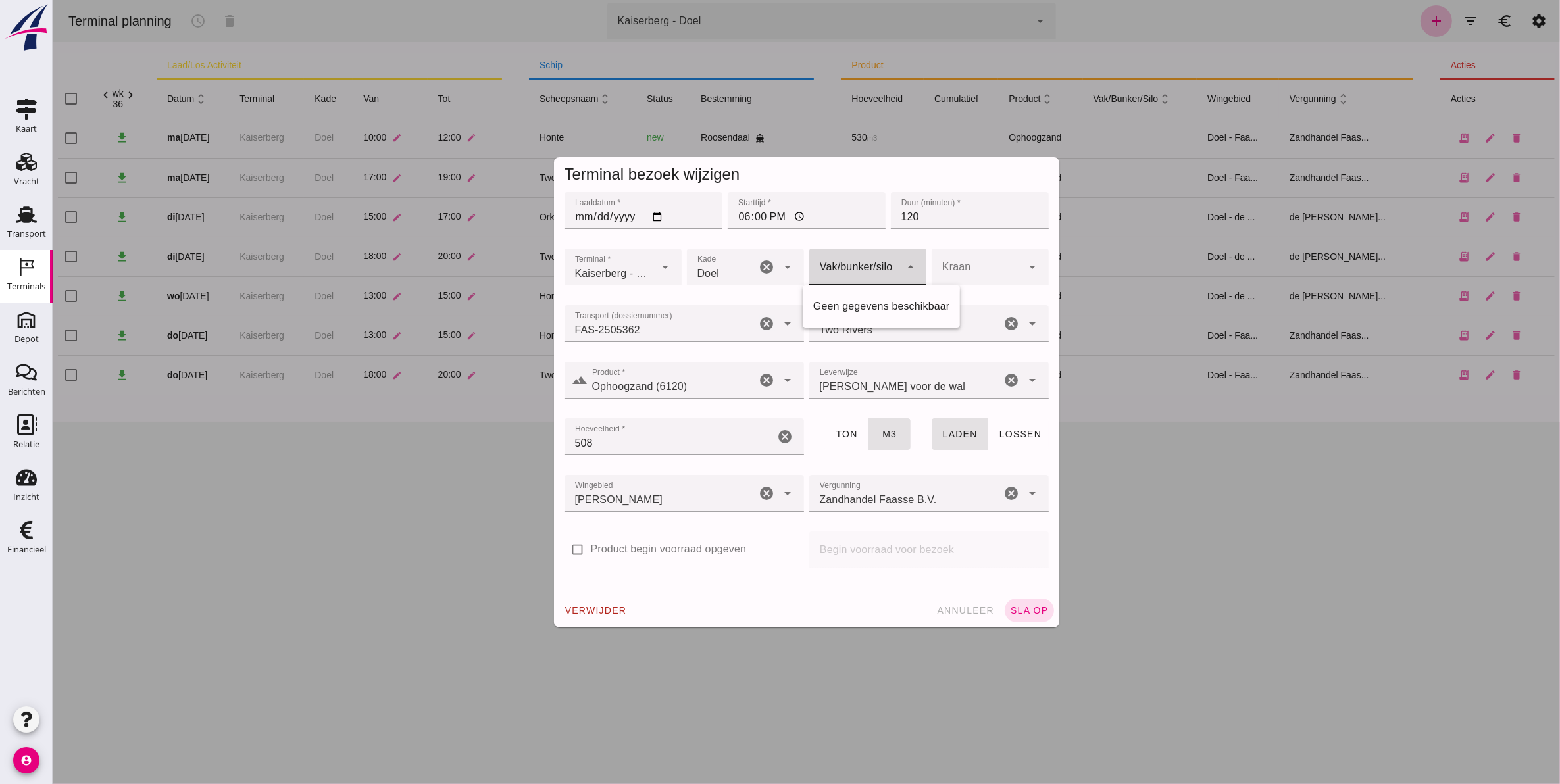
click at [883, 260] on div at bounding box center [854, 266] width 91 height 37
click at [973, 261] on div at bounding box center [977, 266] width 91 height 37
click at [954, 267] on div at bounding box center [977, 266] width 91 height 37
click at [734, 267] on div "Doel 11" at bounding box center [722, 266] width 70 height 37
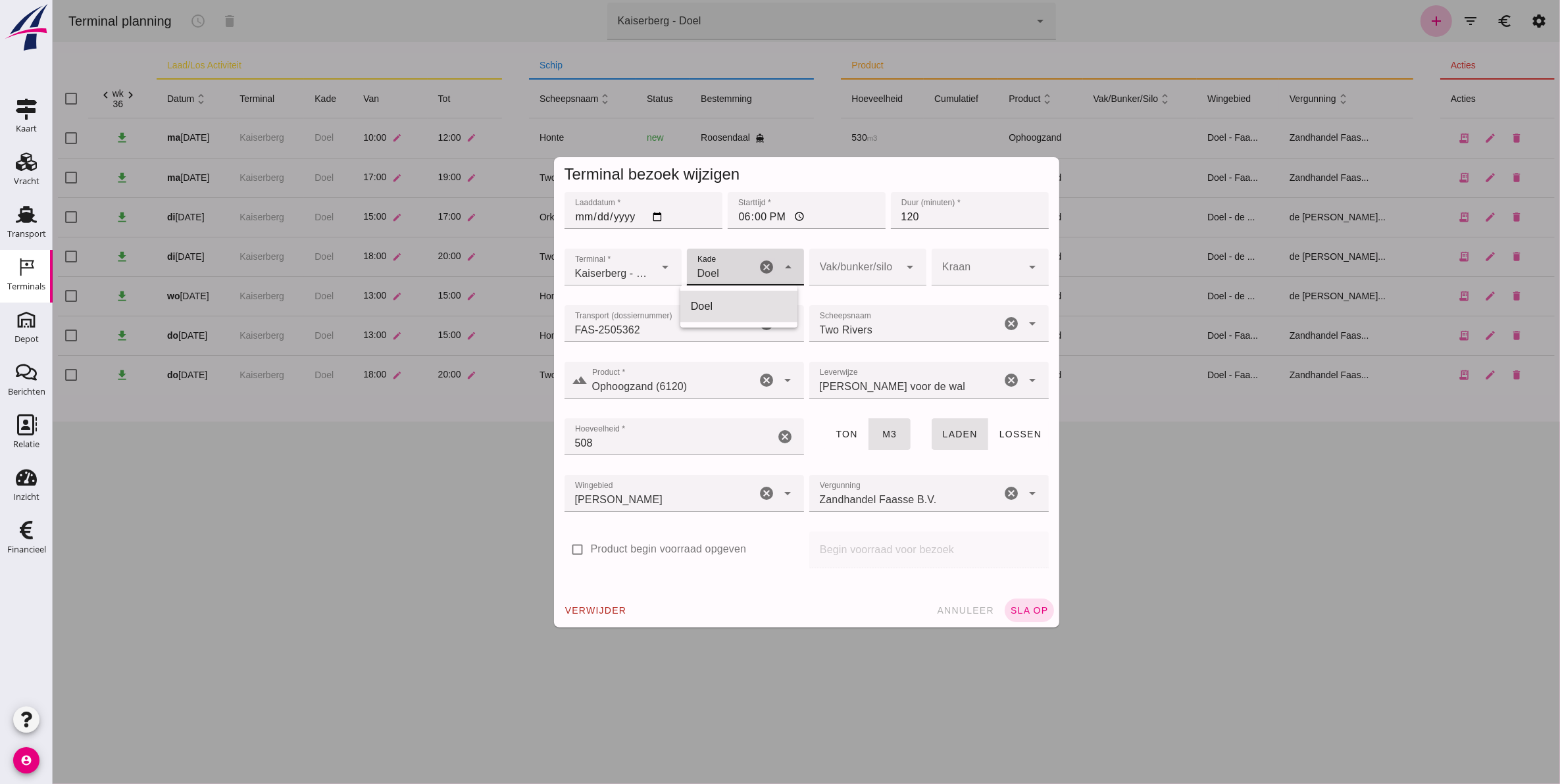
click at [734, 267] on div "Doel 11" at bounding box center [722, 266] width 70 height 37
click at [1017, 609] on span "sla op" at bounding box center [1029, 610] width 39 height 11
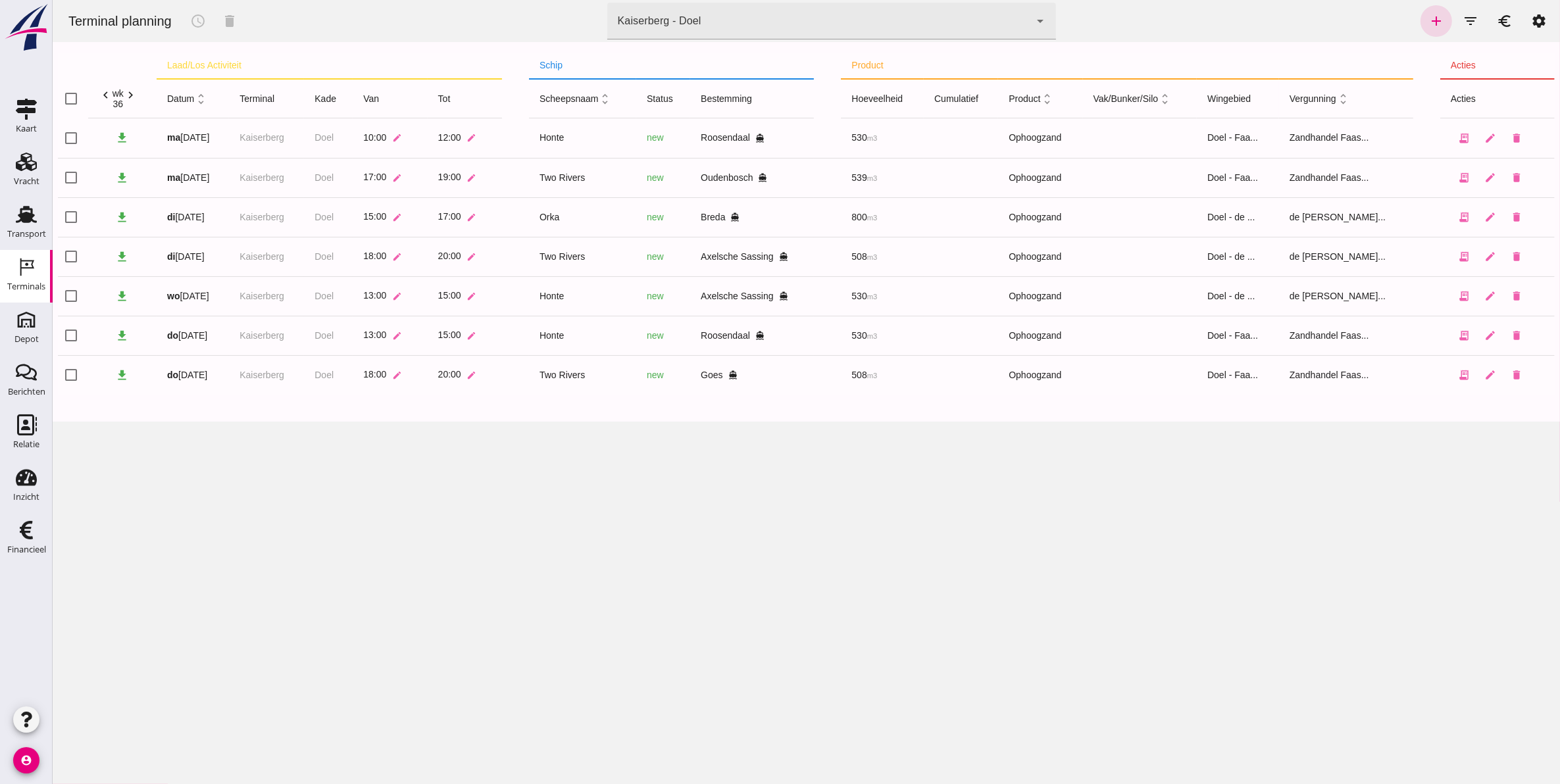
click at [739, 5] on div "Kaiserberg - Doel 7f603609-51ae-4e75-986b-c9057e559465" at bounding box center [818, 20] width 423 height 37
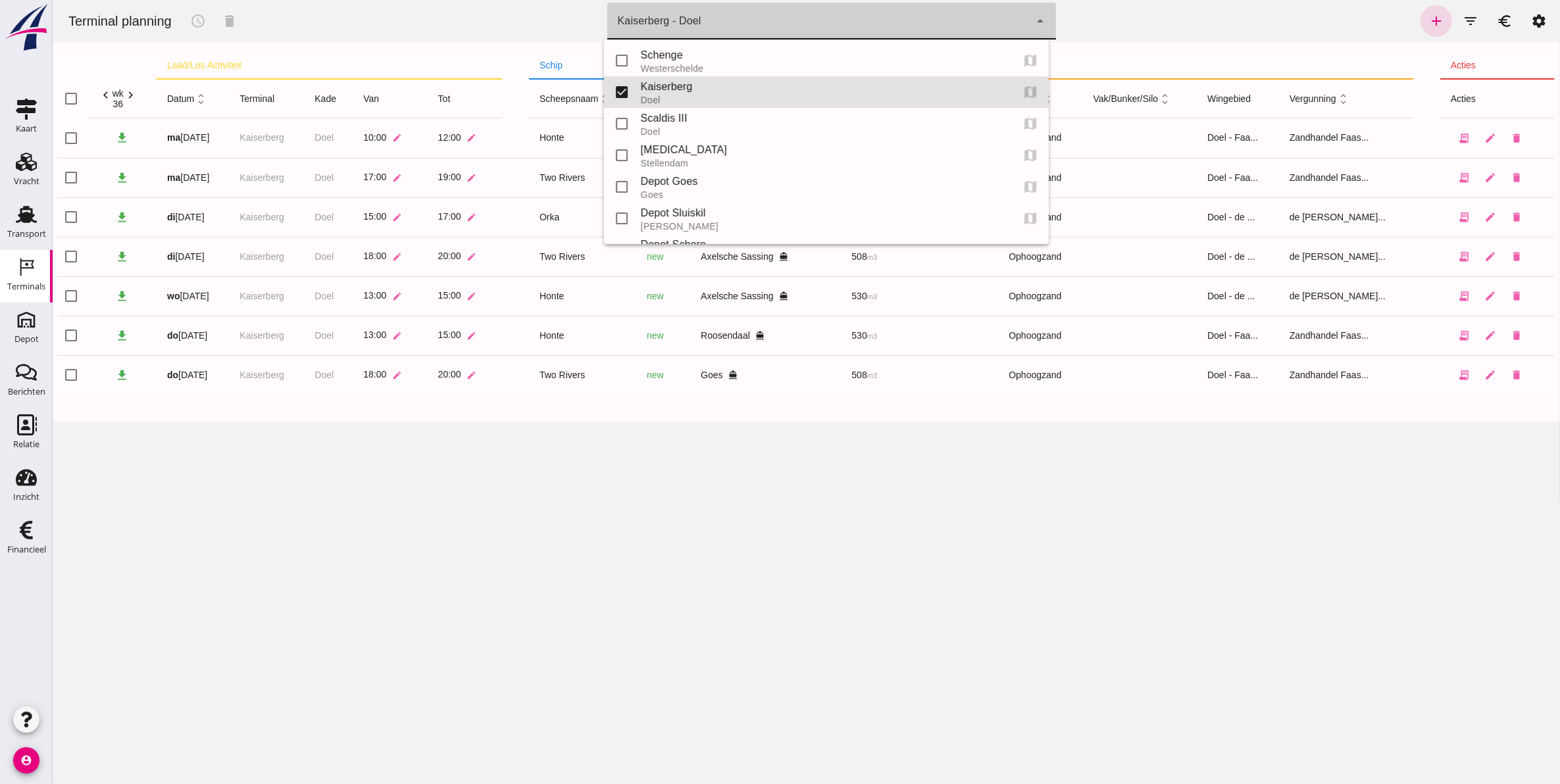
click at [696, 54] on div "Schenge" at bounding box center [821, 54] width 362 height 15
type input "9c876888-926f-4f5f-969d-c779b766b815"
checkbox input "true"
checkbox input "false"
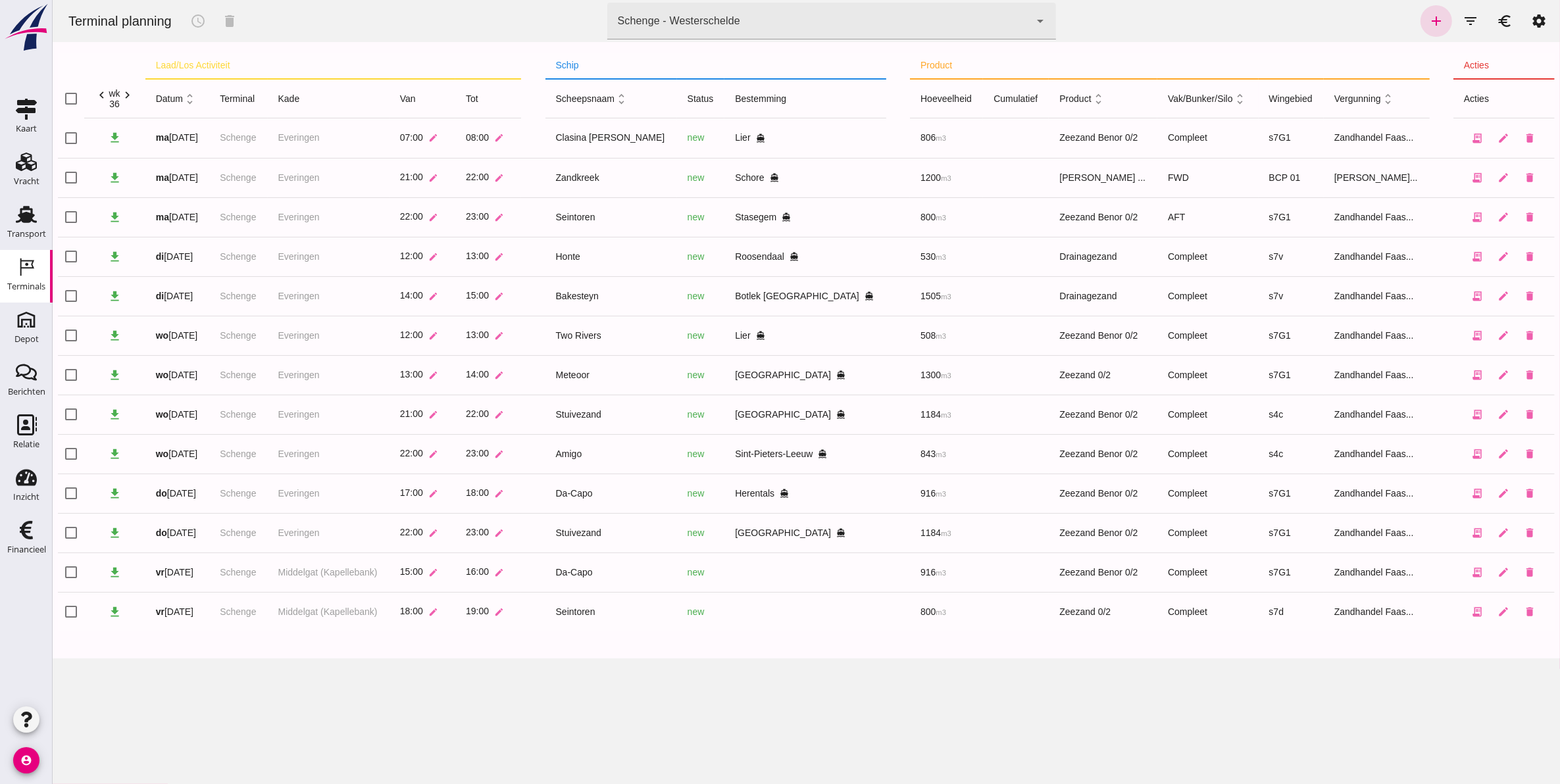
click at [821, 456] on icon "directions_boat" at bounding box center [822, 453] width 9 height 9
click at [824, 453] on icon "directions_boat" at bounding box center [822, 453] width 9 height 9
click at [821, 458] on icon "directions_boat" at bounding box center [822, 453] width 9 height 9
click at [1497, 457] on icon "edit" at bounding box center [1502, 453] width 12 height 12
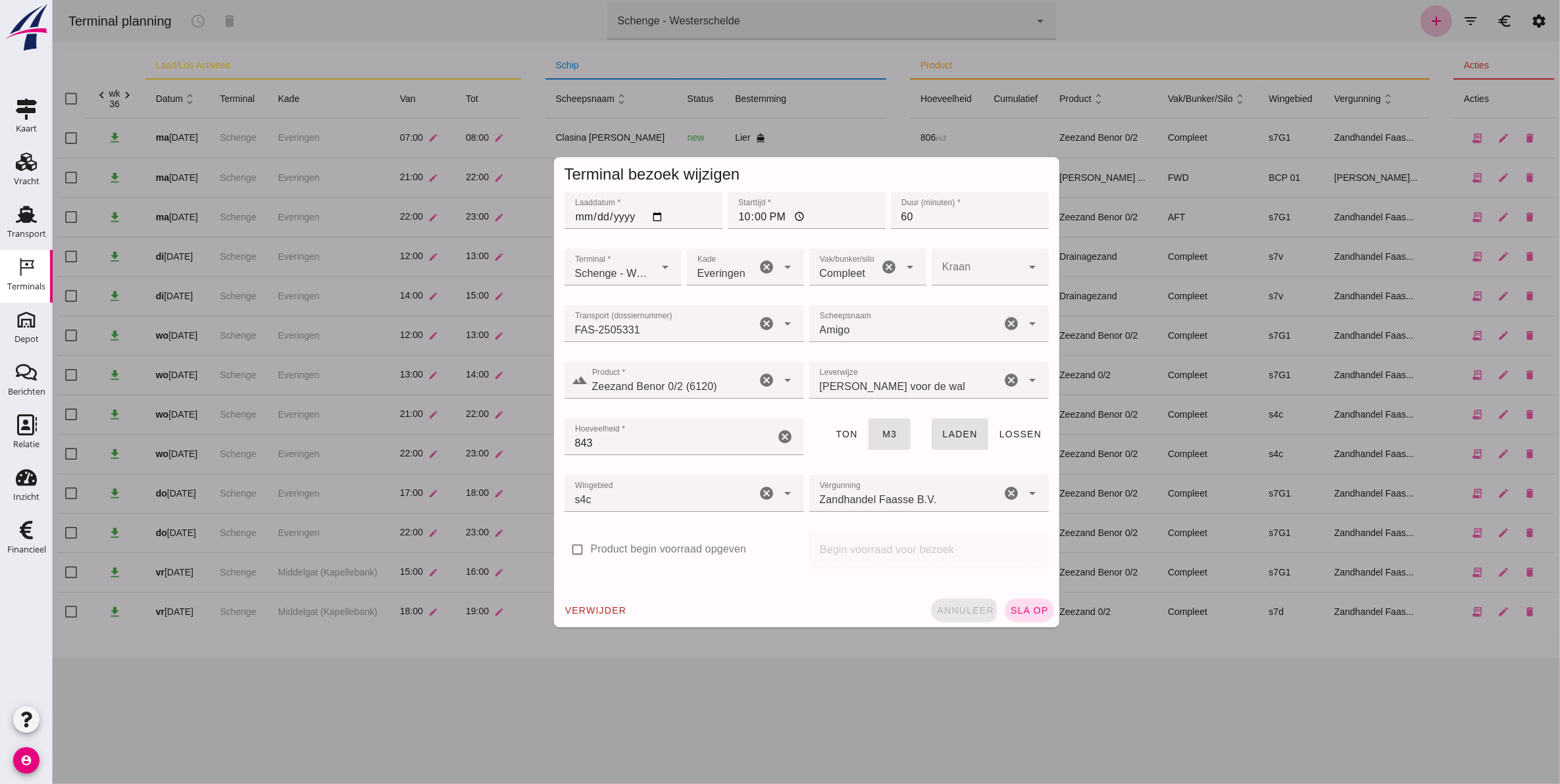
click at [971, 603] on button "annuleer" at bounding box center [964, 610] width 68 height 24
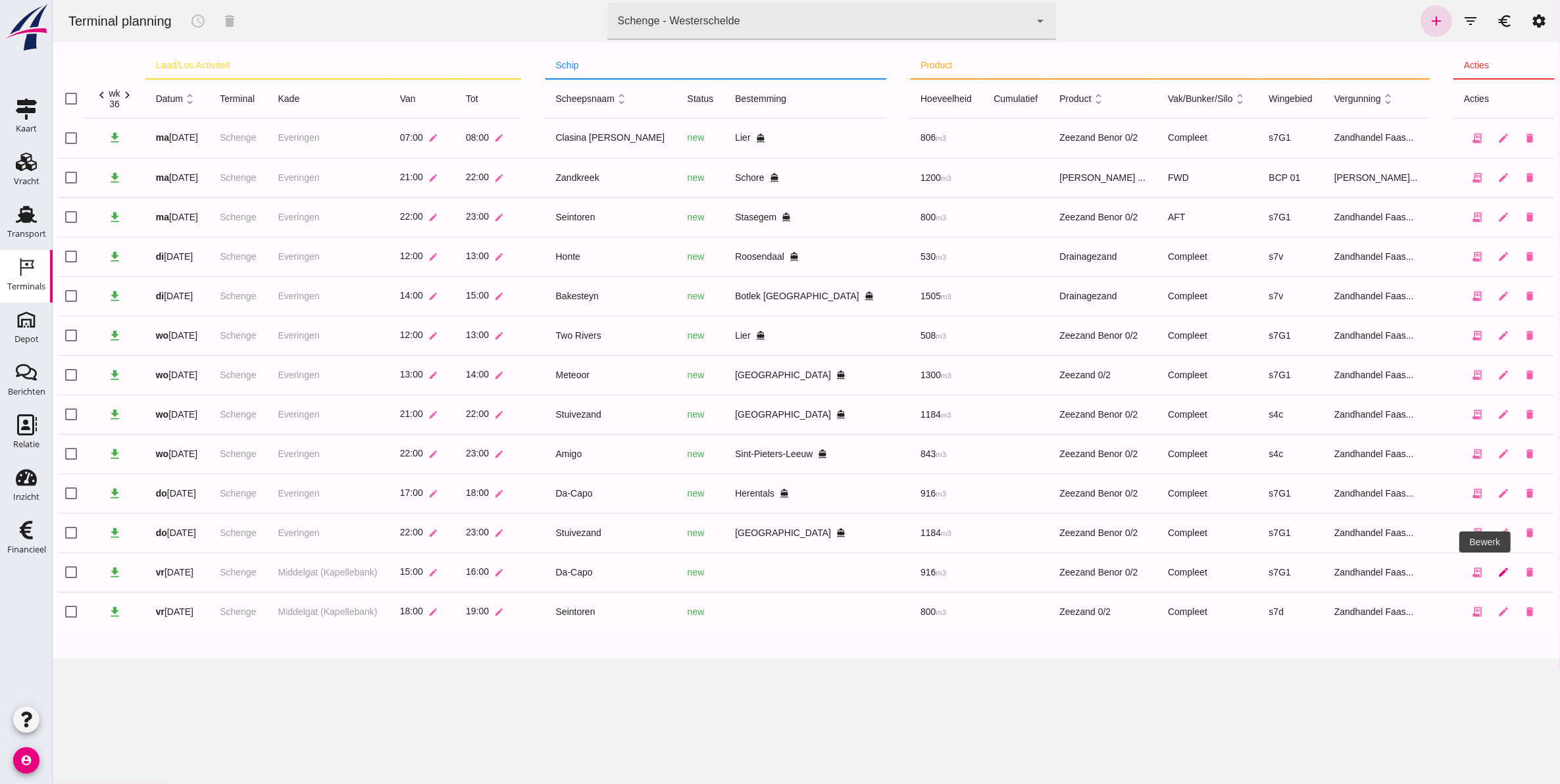
click at [1497, 576] on icon "edit" at bounding box center [1502, 572] width 12 height 12
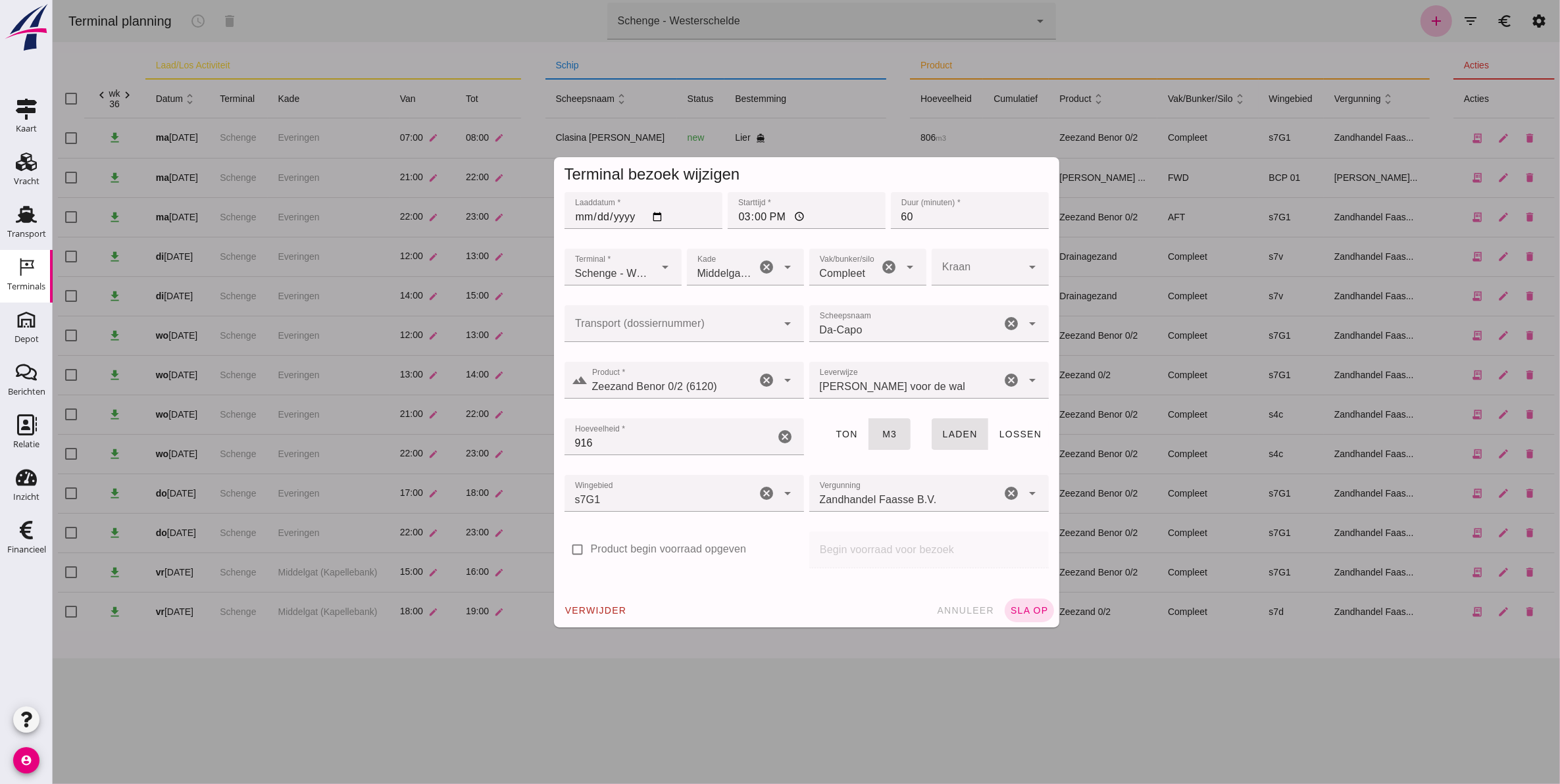
click at [654, 320] on div at bounding box center [670, 323] width 213 height 37
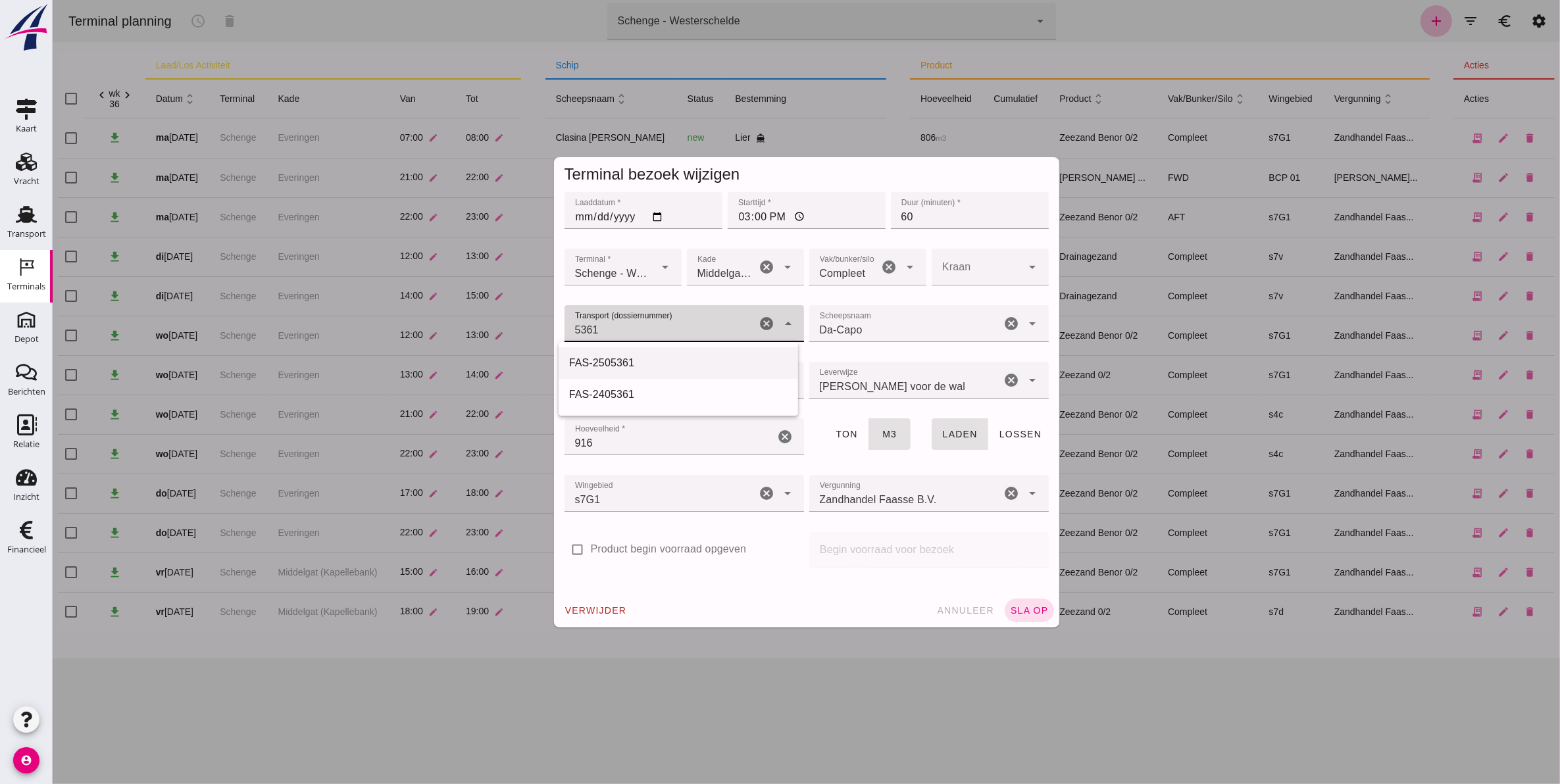
click at [642, 359] on div "FAS-2505361" at bounding box center [678, 362] width 219 height 15
type input "FAS-2505361"
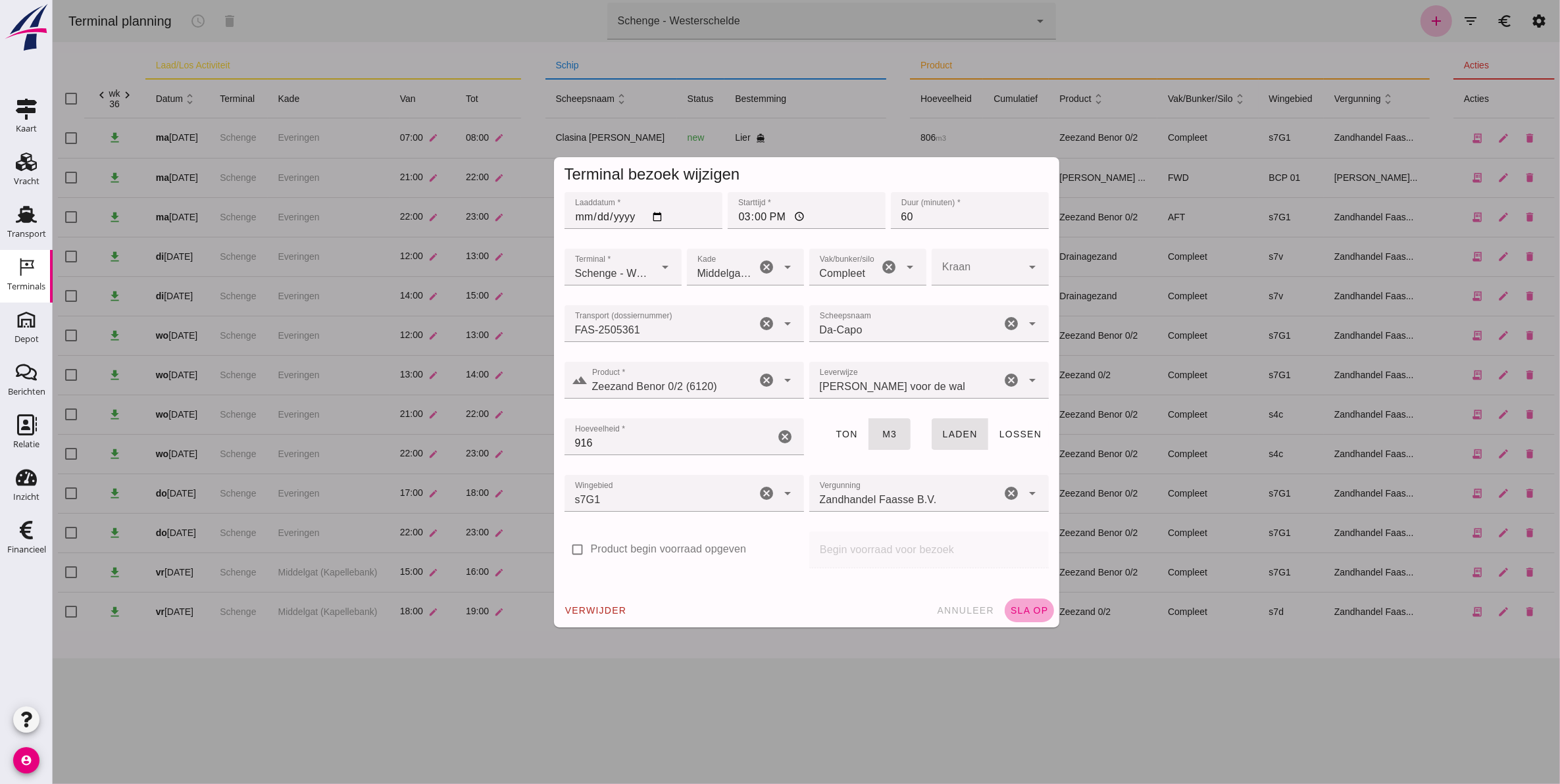
click at [1030, 614] on span "sla op" at bounding box center [1029, 610] width 39 height 11
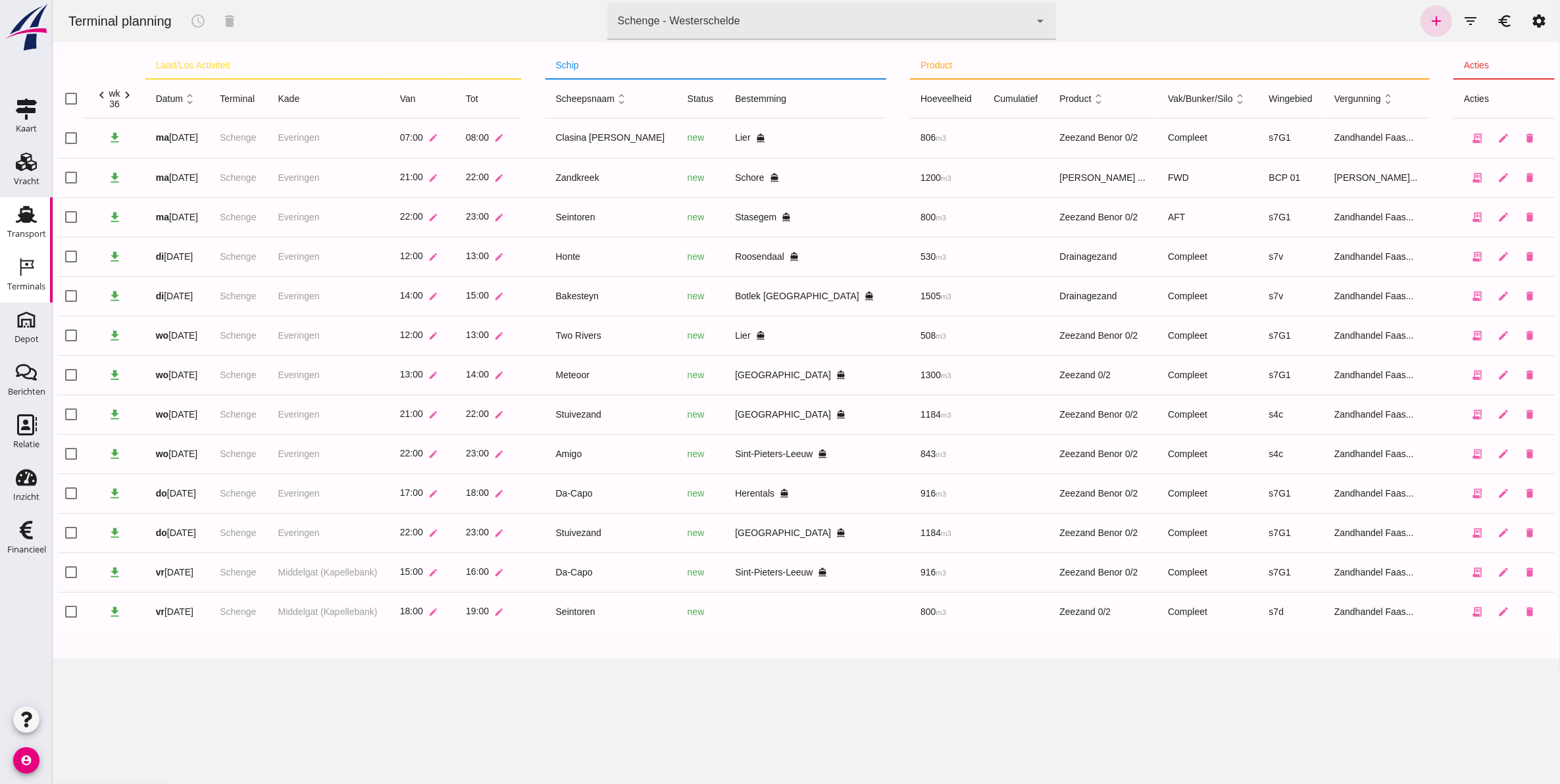
click at [31, 214] on use at bounding box center [26, 214] width 21 height 17
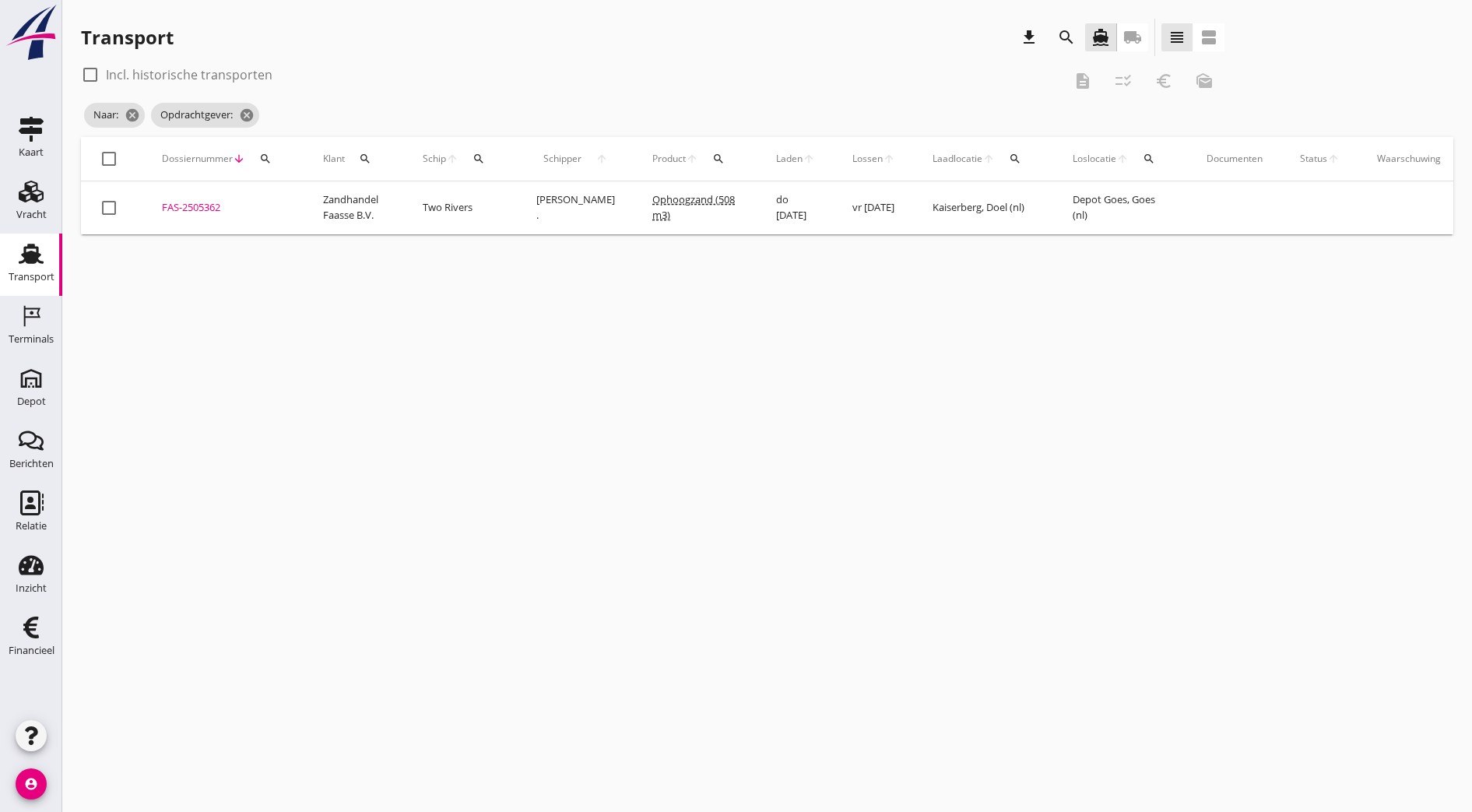
click at [1345, 425] on div "cancel You are impersonating another user. Transport download search directions…" at bounding box center [767, 406] width 1410 height 812
